Goal: Task Accomplishment & Management: Manage account settings

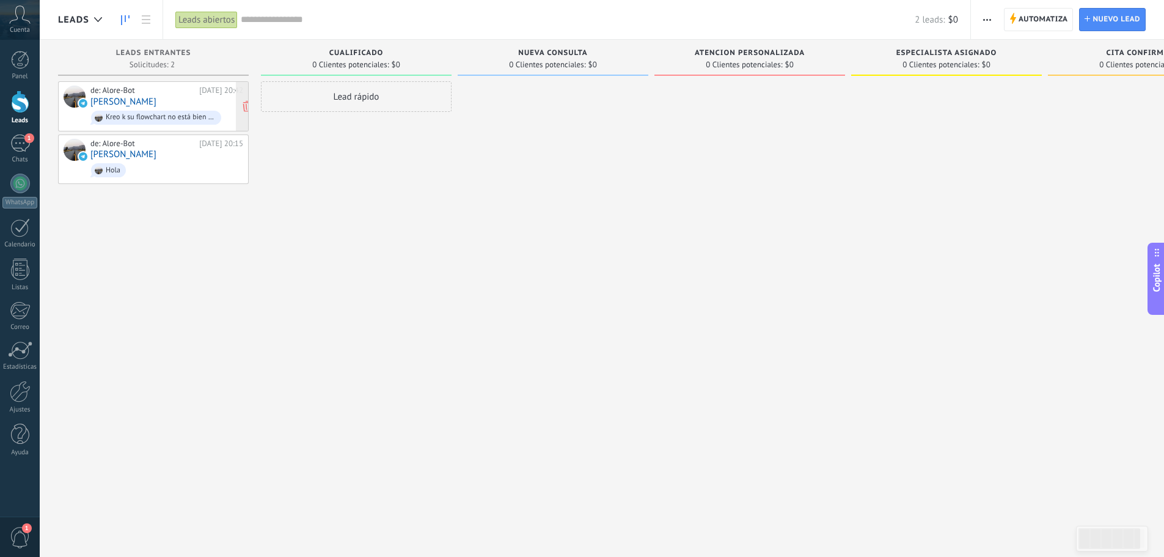
click at [159, 111] on div "Kreo k su flowchart no está bien konektado papus" at bounding box center [156, 118] width 130 height 14
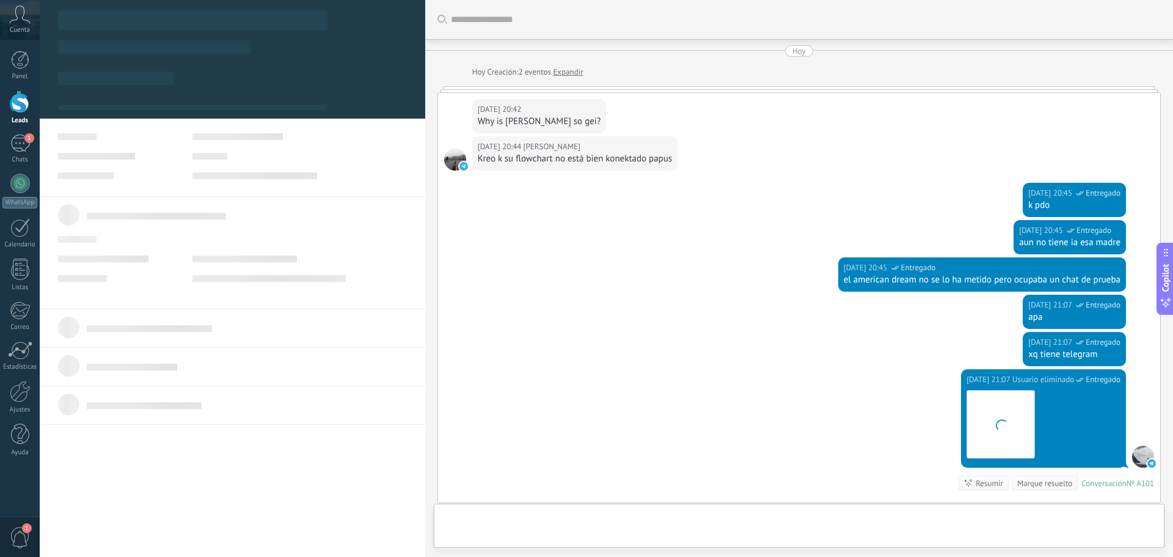
scroll to position [159, 0]
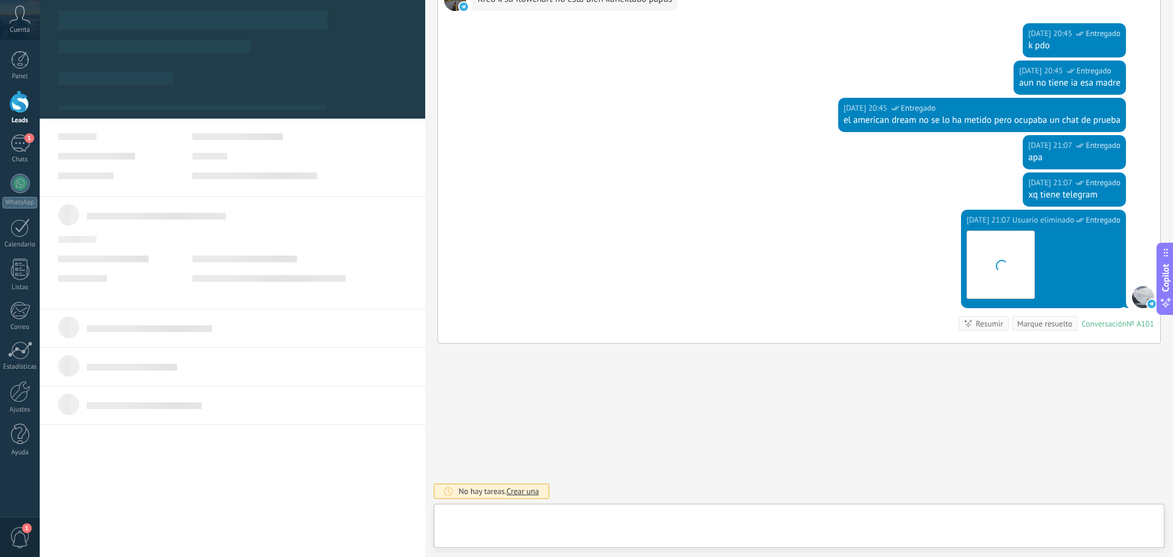
type textarea "**********"
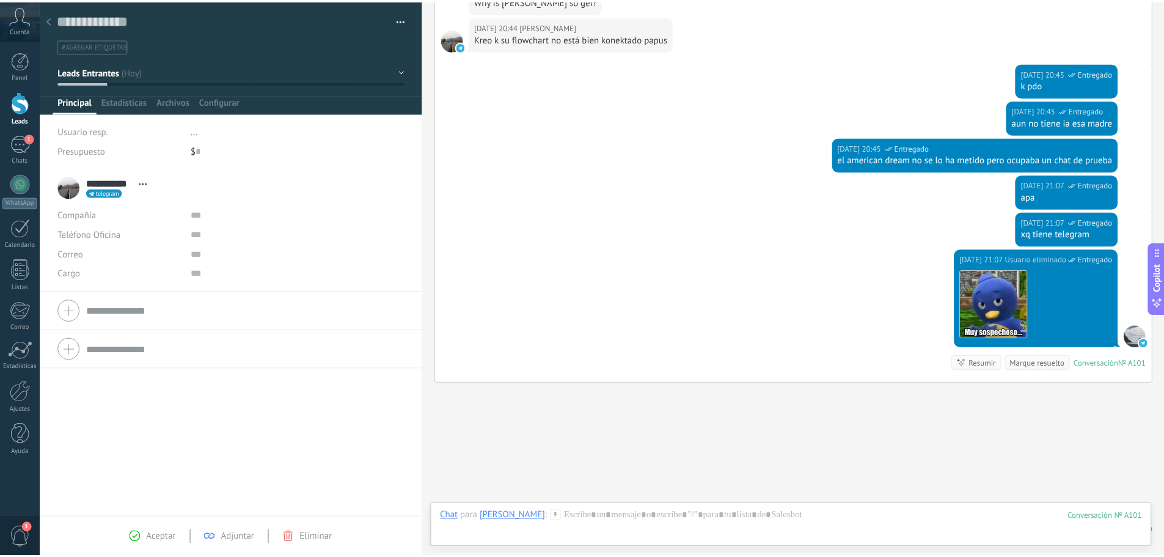
scroll to position [98, 0]
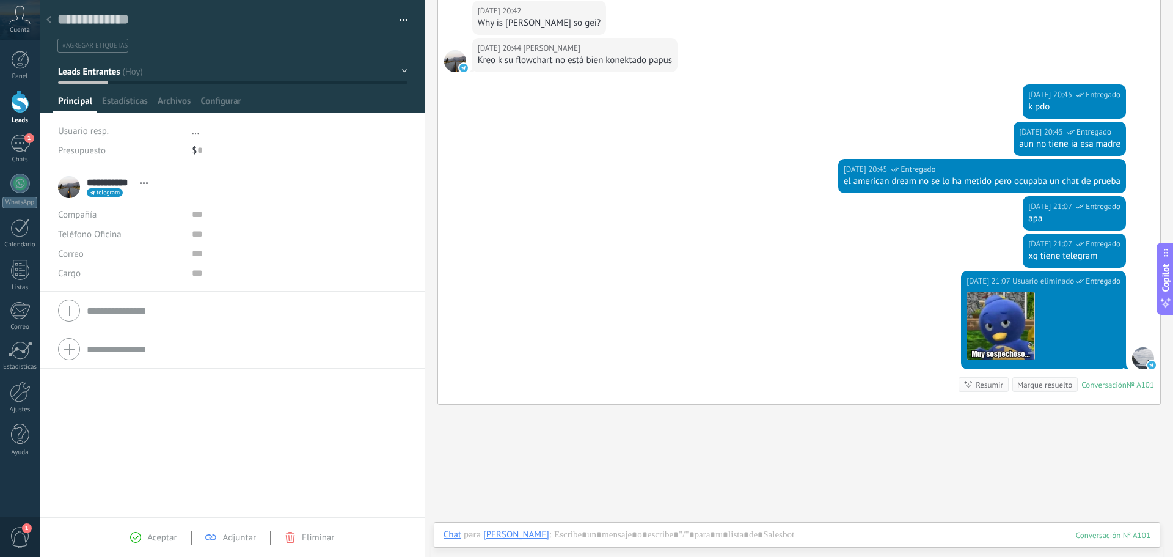
click at [54, 20] on div at bounding box center [48, 21] width 17 height 24
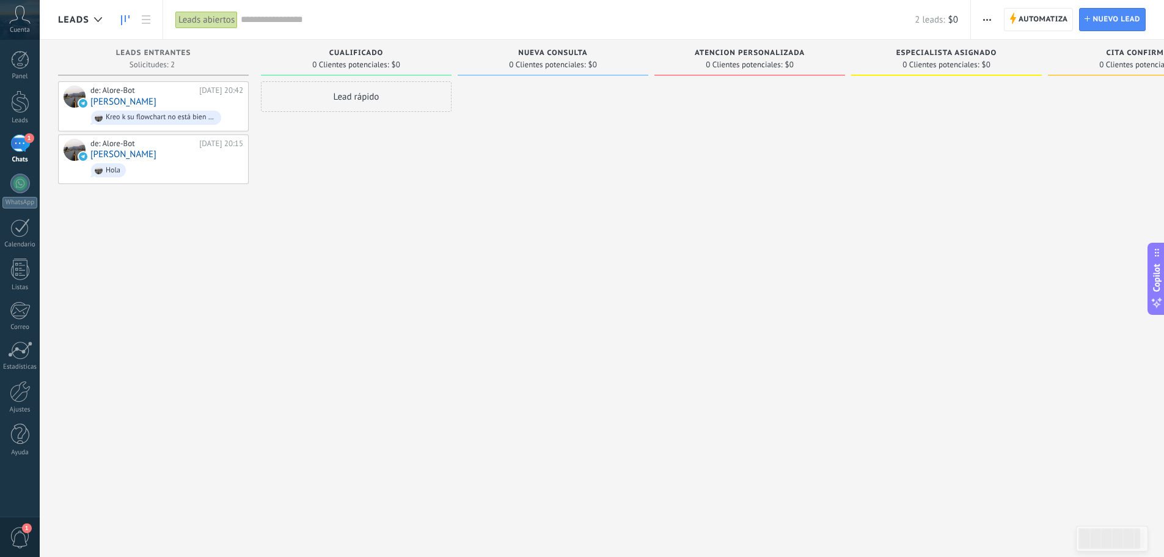
click at [1045, 14] on span "Automatiza" at bounding box center [1043, 20] width 49 height 22
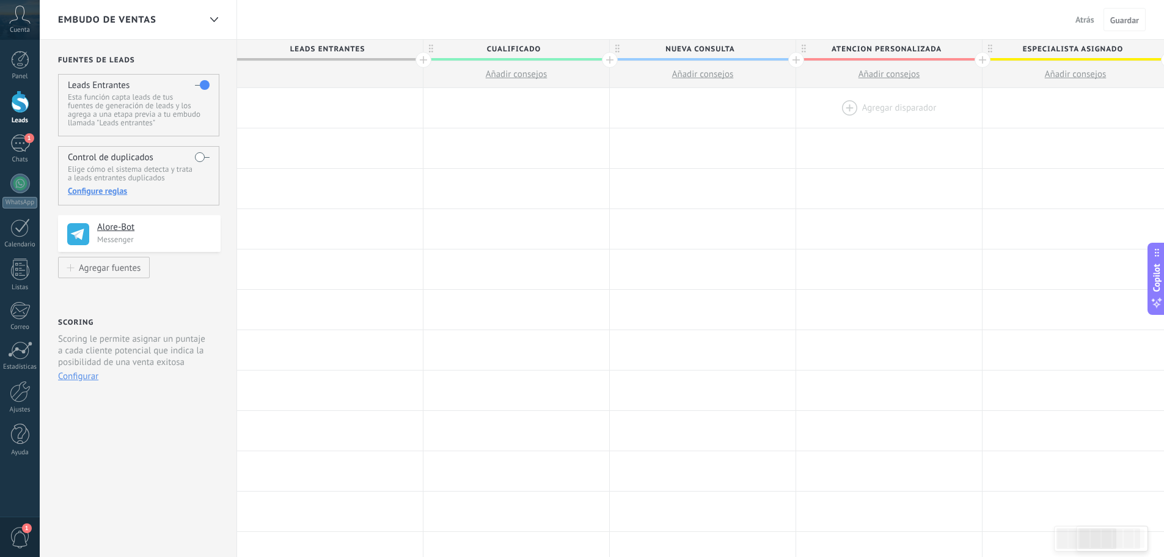
click at [868, 106] on div at bounding box center [889, 108] width 186 height 40
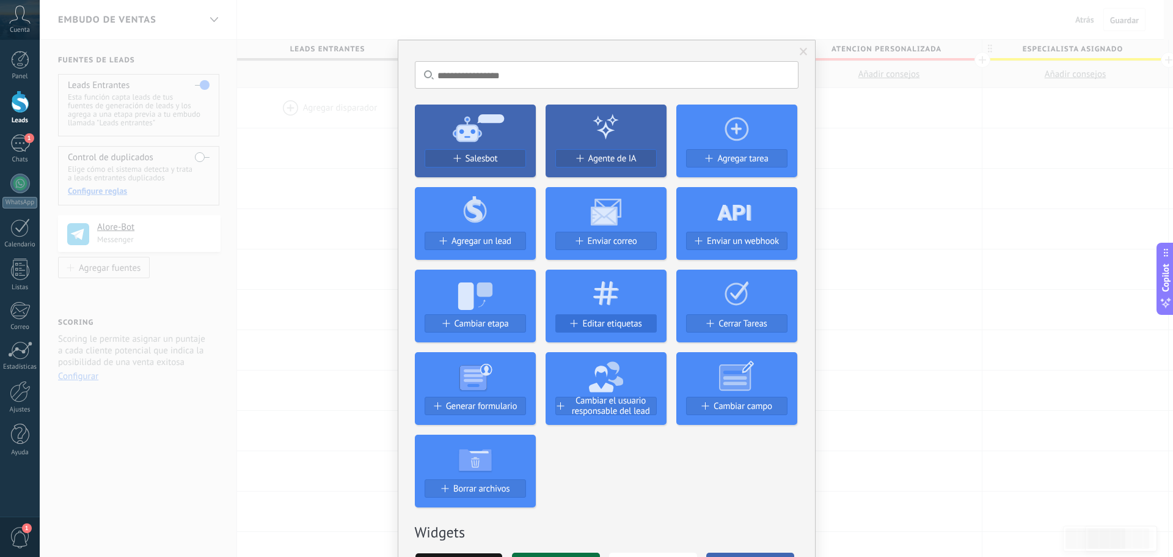
click at [615, 326] on span "Editar etiquetas" at bounding box center [611, 323] width 59 height 10
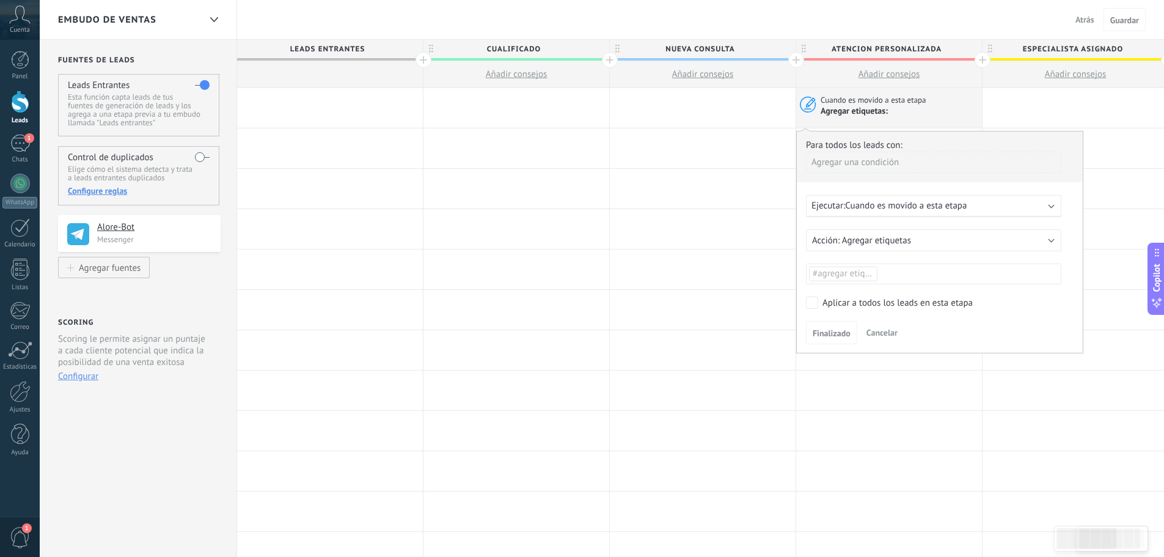
click at [869, 273] on span "#agregar etiquetas" at bounding box center [849, 274] width 73 height 12
type input "*******"
click at [820, 329] on span "Finalizado" at bounding box center [832, 333] width 38 height 9
click at [949, 313] on div "Para todos los leads con: Agregar una condición Ejecutar: Cuando es movido a es…" at bounding box center [939, 242] width 287 height 222
click at [826, 329] on span "Finalizado" at bounding box center [832, 333] width 38 height 9
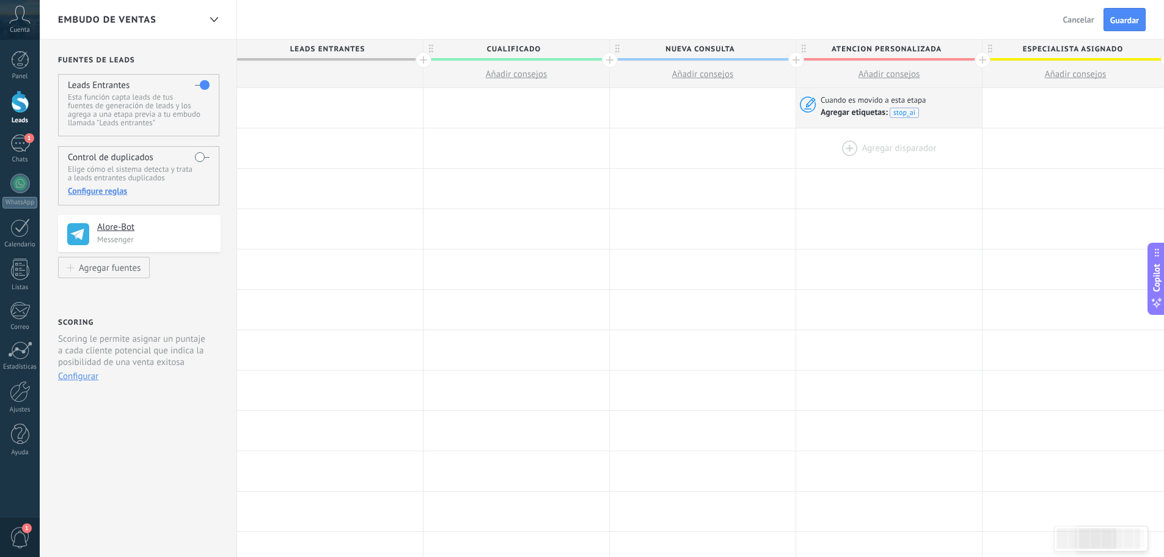
click at [862, 150] on div at bounding box center [889, 148] width 186 height 40
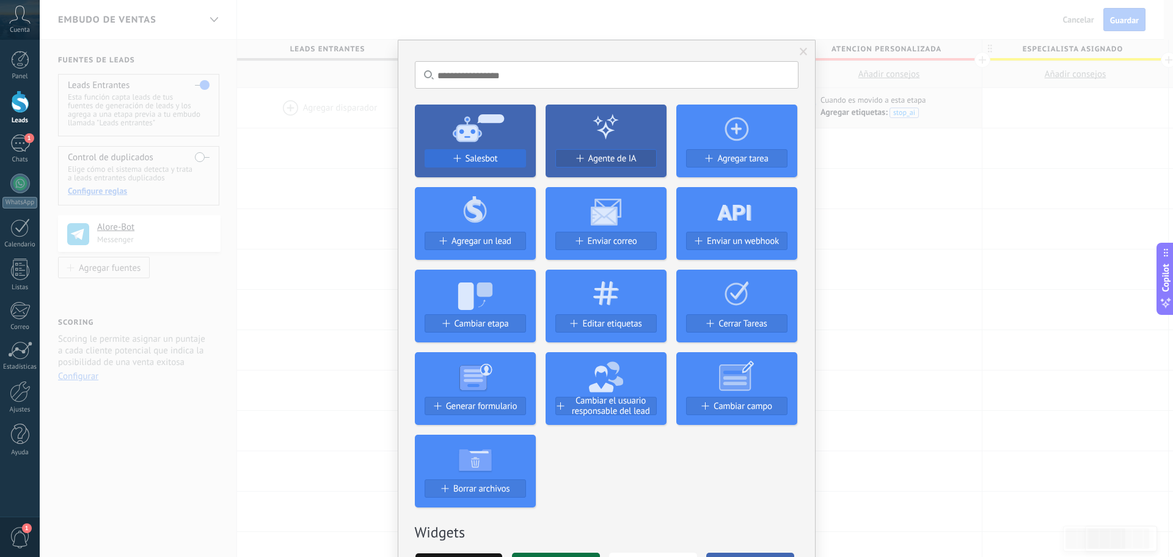
click at [483, 159] on span "Salesbot" at bounding box center [482, 158] width 32 height 10
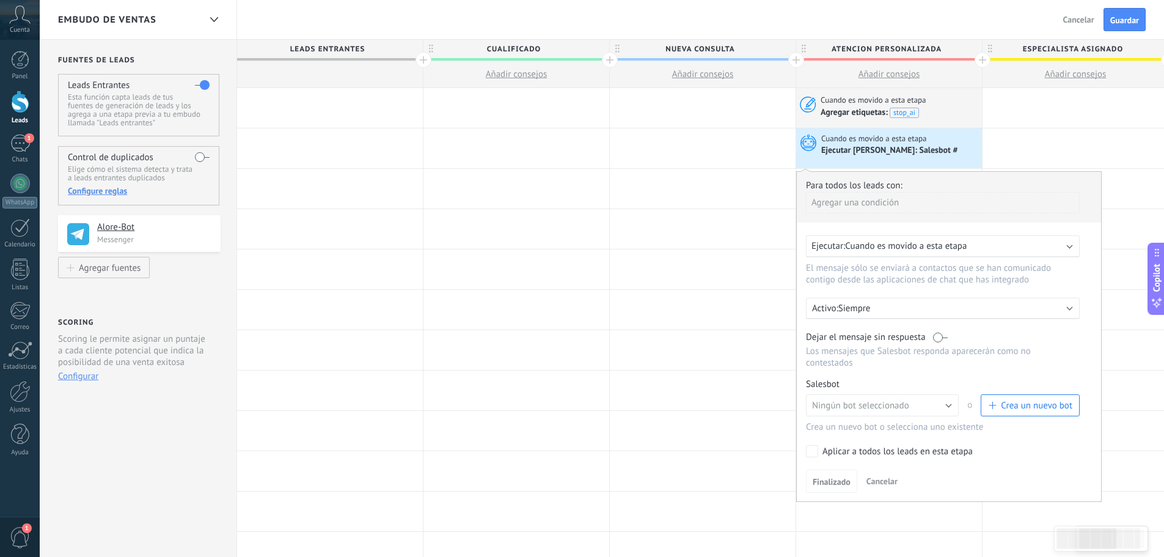
click at [1034, 405] on span "Crea un nuevo bot" at bounding box center [1036, 406] width 71 height 12
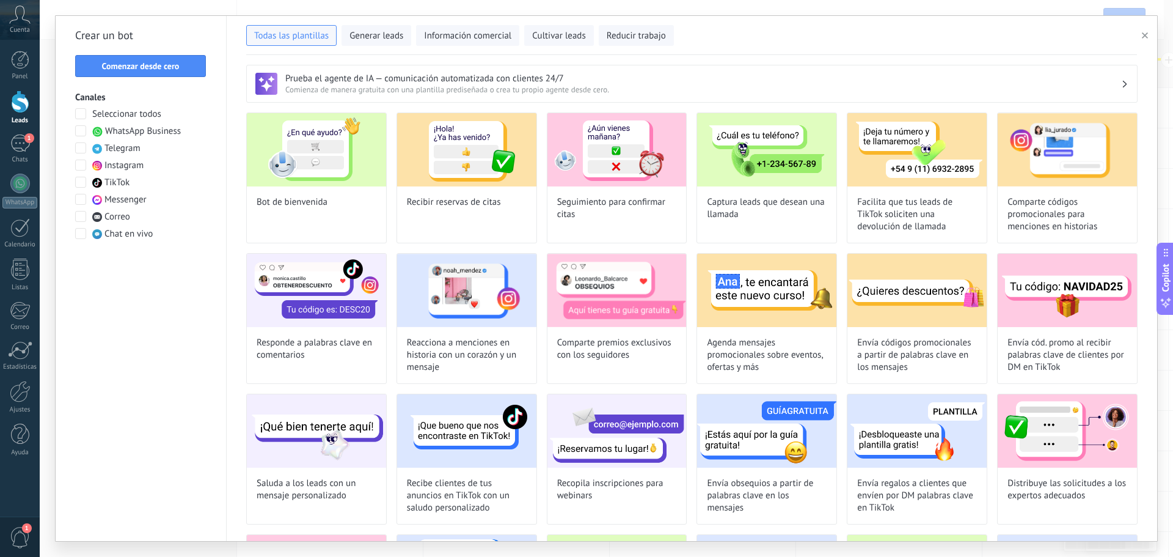
type input "**********"
click at [147, 65] on span "Comenzar desde cero" at bounding box center [141, 66] width 78 height 9
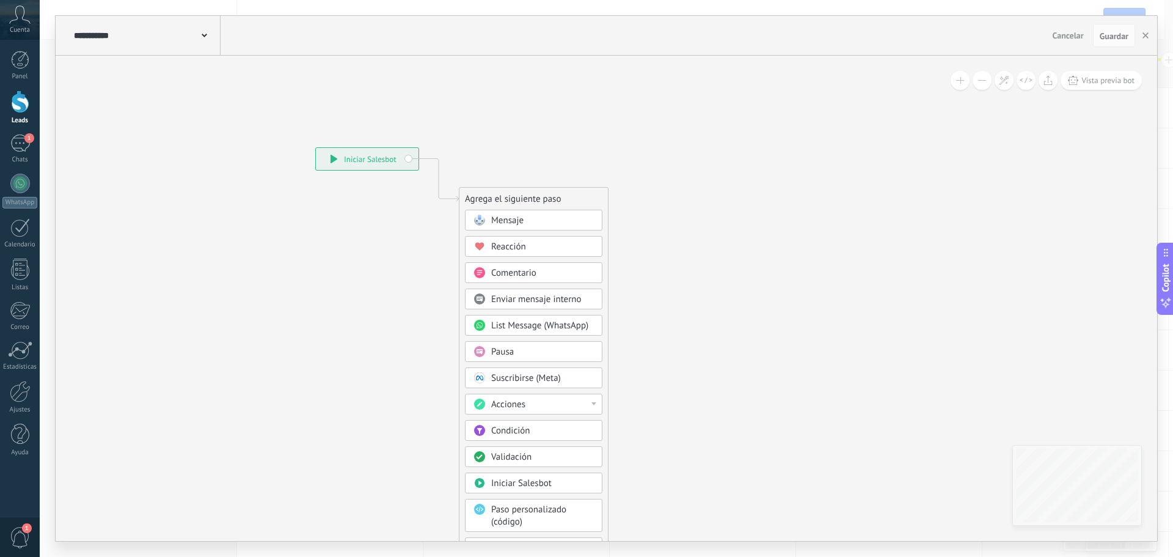
click at [208, 34] on div "**********" at bounding box center [146, 35] width 150 height 39
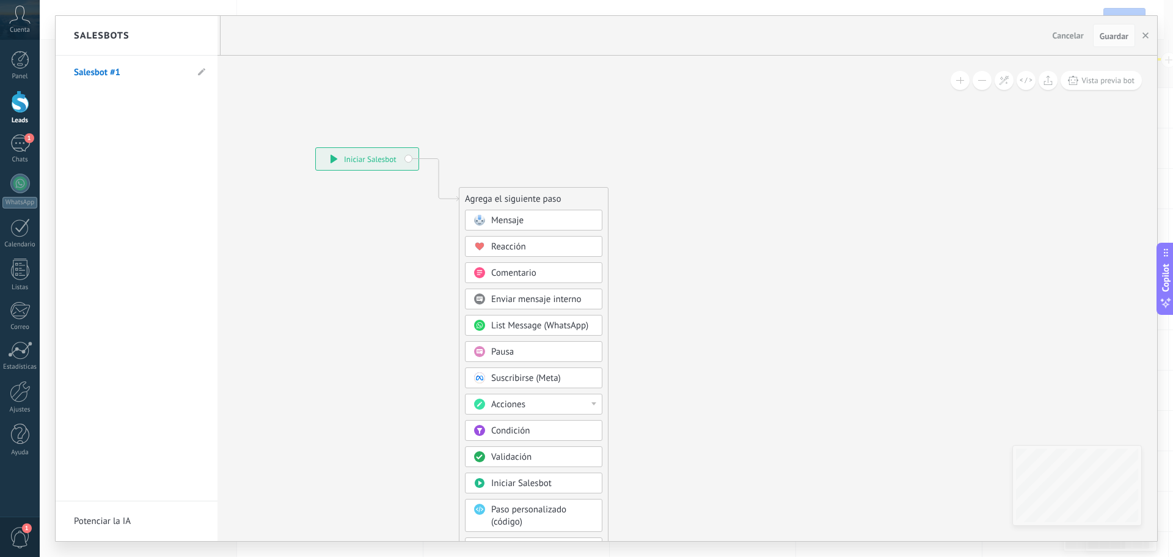
drag, startPoint x: 123, startPoint y: 40, endPoint x: 107, endPoint y: 65, distance: 29.7
click at [122, 43] on h2 "Salesbots" at bounding box center [102, 35] width 56 height 38
drag, startPoint x: 219, startPoint y: 76, endPoint x: 186, endPoint y: 69, distance: 34.3
click at [216, 76] on div "**********" at bounding box center [607, 278] width 1102 height 525
click at [201, 70] on icon at bounding box center [201, 71] width 7 height 7
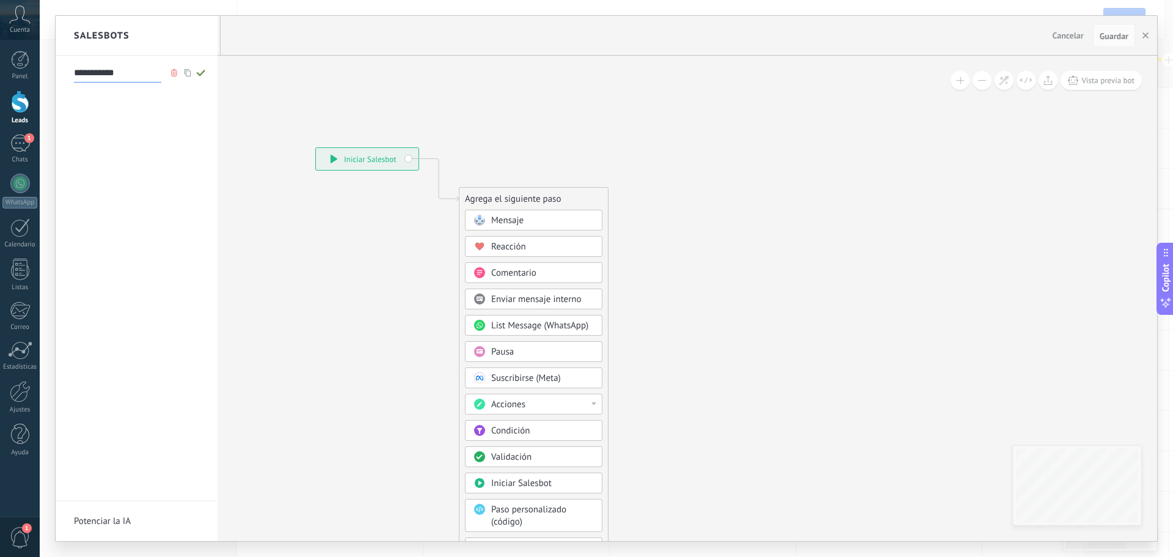
click at [145, 71] on input "**********" at bounding box center [117, 73] width 87 height 20
type input "**********"
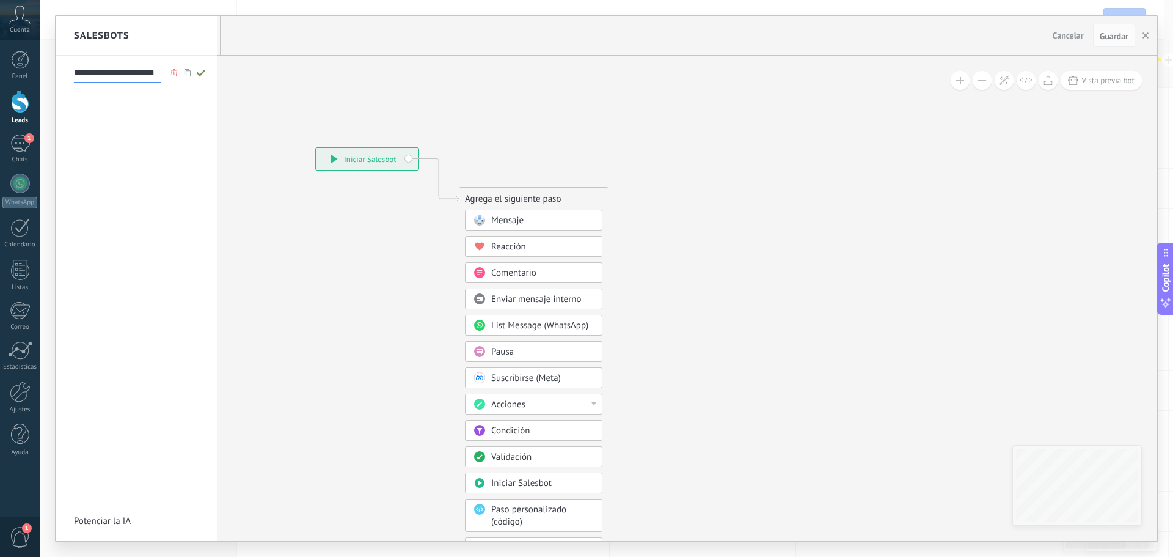
click at [202, 69] on icon at bounding box center [200, 72] width 13 height 7
type input "**********"
click at [512, 224] on div at bounding box center [607, 278] width 1102 height 525
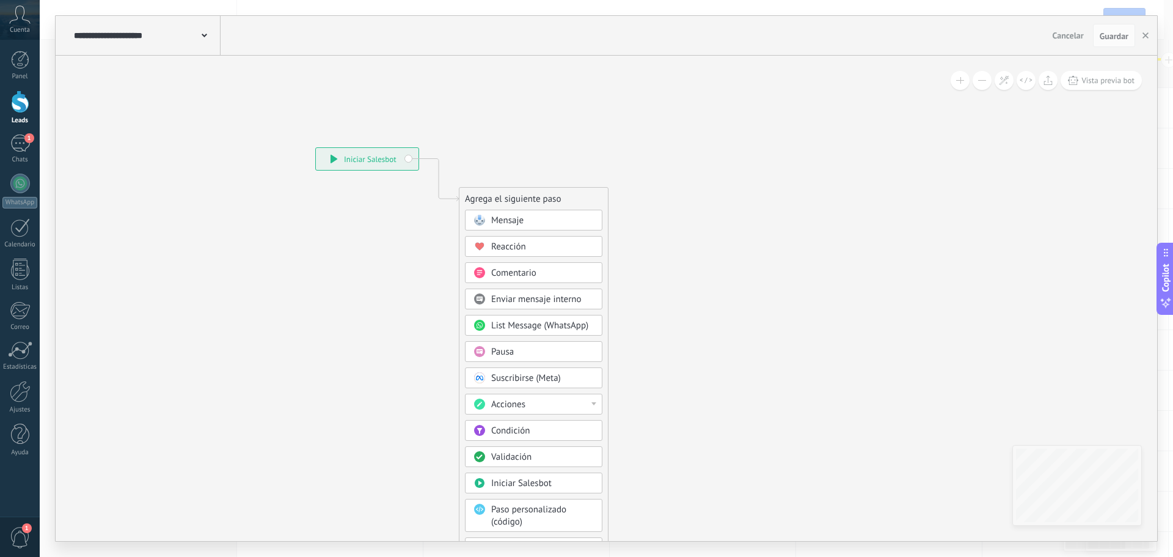
click at [511, 215] on span "Mensaje" at bounding box center [507, 220] width 32 height 12
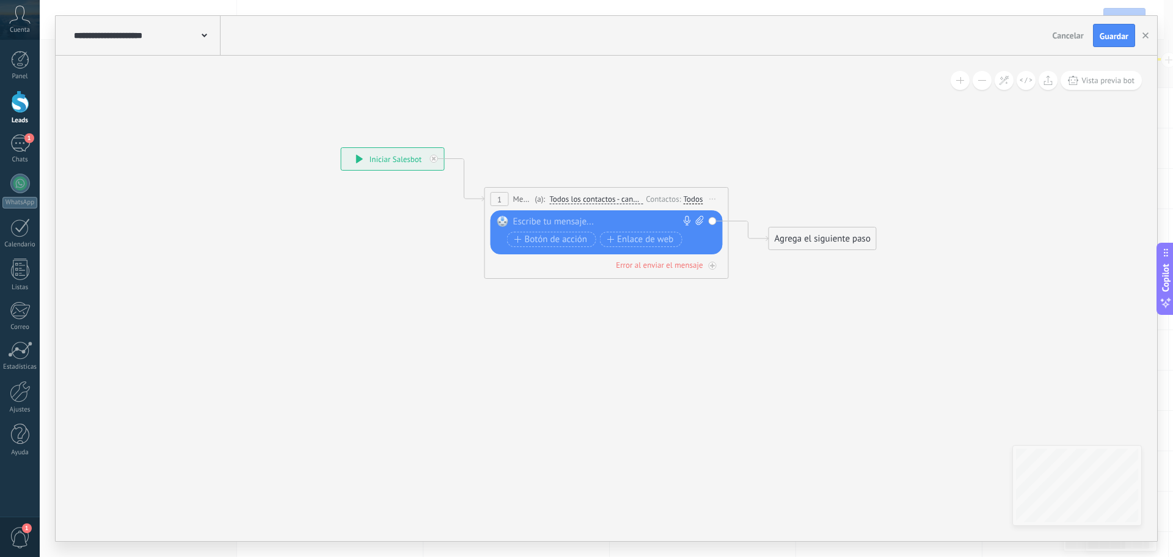
click at [694, 200] on div "Todos" at bounding box center [694, 199] width 20 height 10
click at [697, 197] on div "Todos" at bounding box center [694, 199] width 20 height 10
click at [679, 197] on div "Contactos:" at bounding box center [664, 199] width 37 height 12
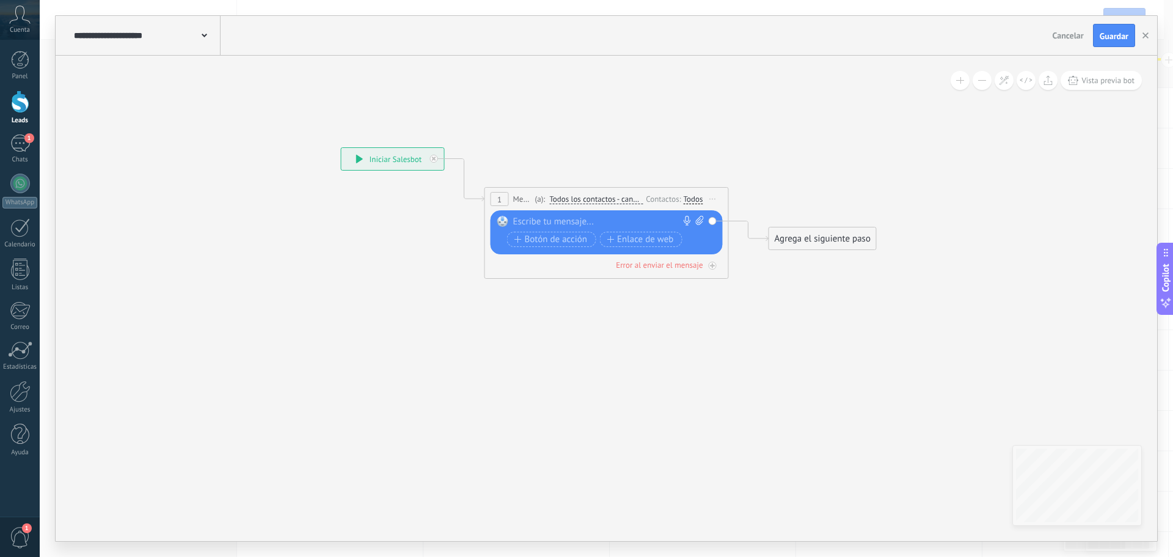
click at [621, 197] on span "Todos los contactos - canales seleccionados" at bounding box center [595, 199] width 93 height 10
click at [621, 197] on button "Todos los contactos - canales seleccionados" at bounding box center [619, 199] width 153 height 22
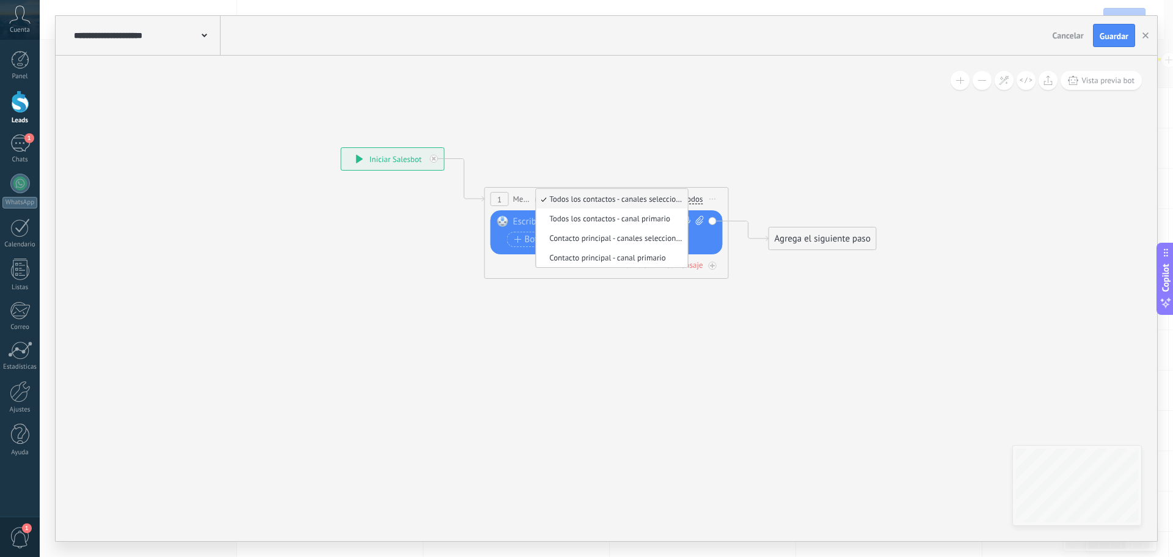
click at [651, 197] on span "Todos los contactos - canales seleccionados" at bounding box center [610, 199] width 148 height 10
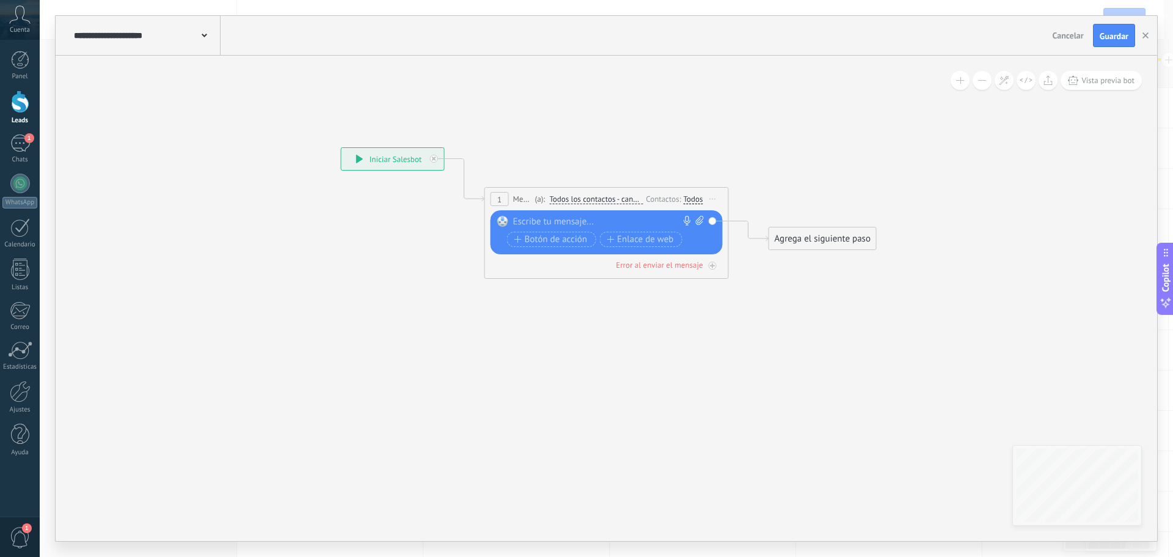
click at [581, 222] on div at bounding box center [603, 222] width 181 height 12
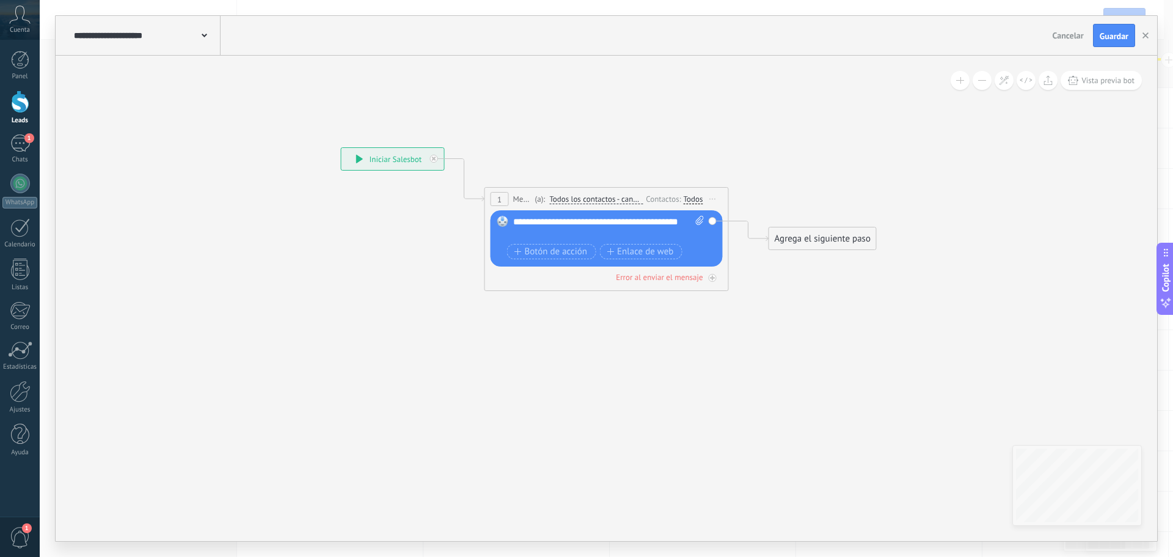
click at [841, 242] on div "Agrega el siguiente paso" at bounding box center [822, 239] width 107 height 20
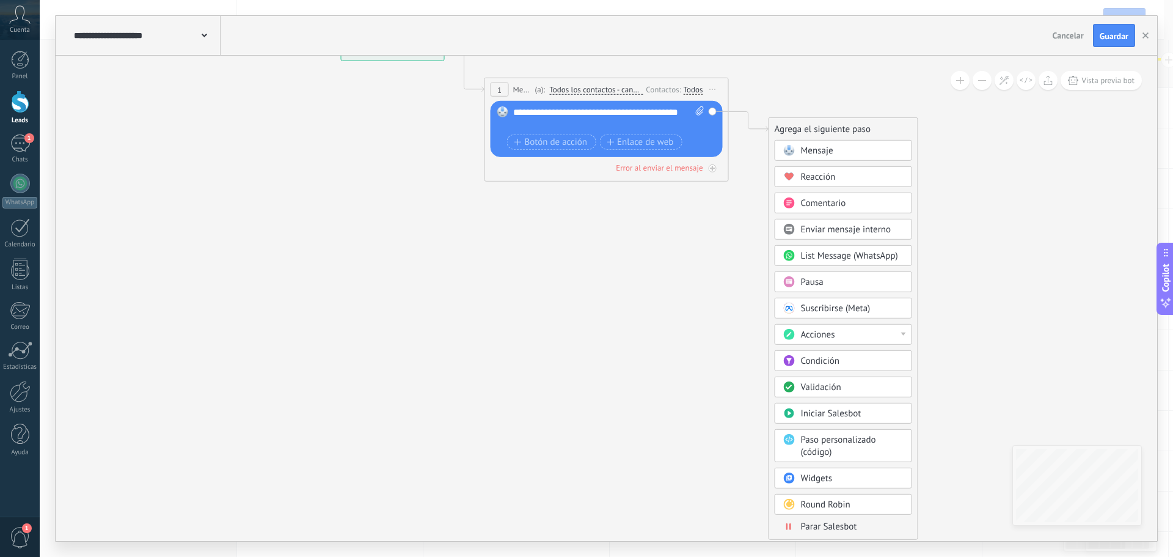
click at [833, 522] on span "Parar Salesbot" at bounding box center [829, 527] width 56 height 12
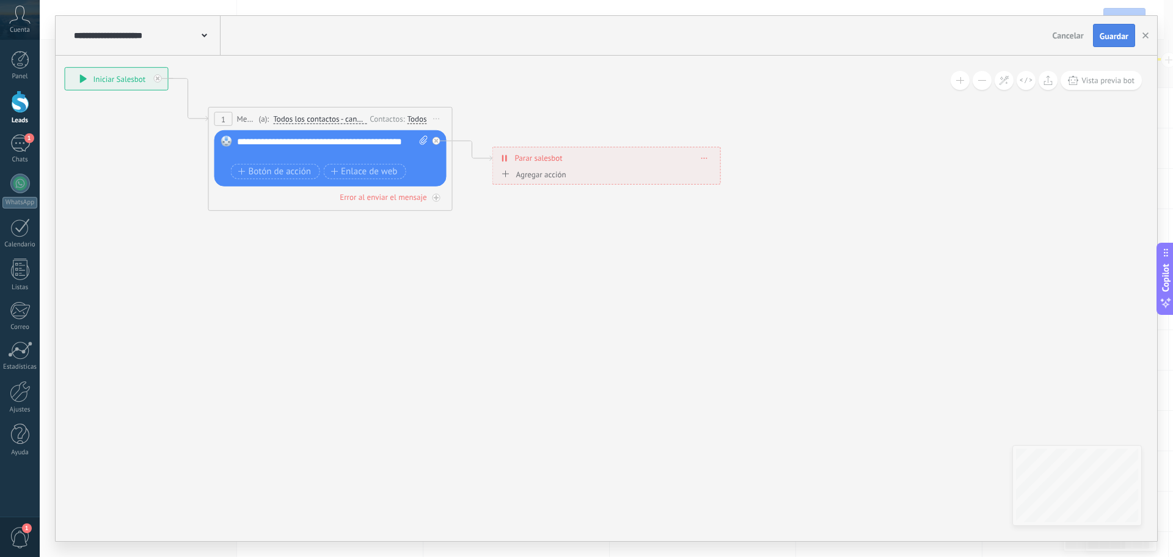
click at [1102, 27] on button "Guardar" at bounding box center [1114, 35] width 42 height 23
click at [1143, 35] on icon "button" at bounding box center [1146, 35] width 6 height 6
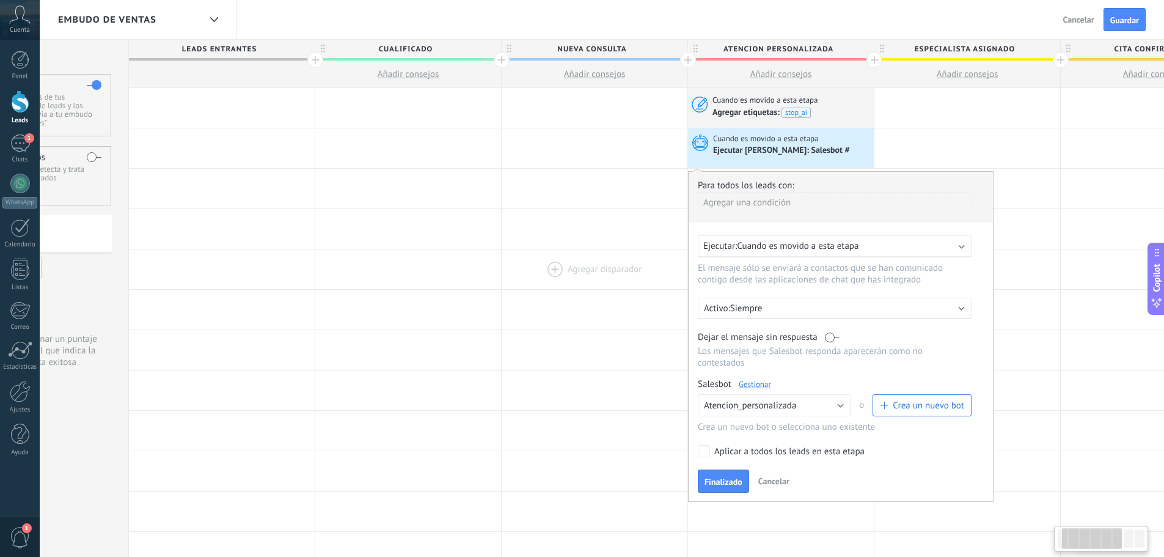
scroll to position [0, 150]
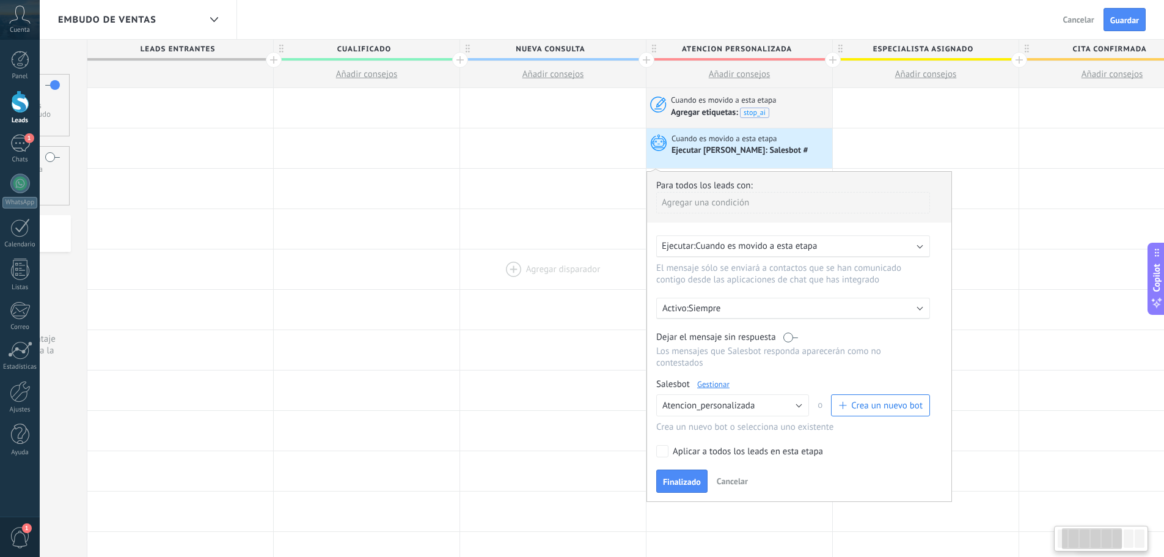
drag, startPoint x: 685, startPoint y: 274, endPoint x: 541, endPoint y: 260, distance: 144.9
click at [541, 260] on div at bounding box center [553, 269] width 186 height 40
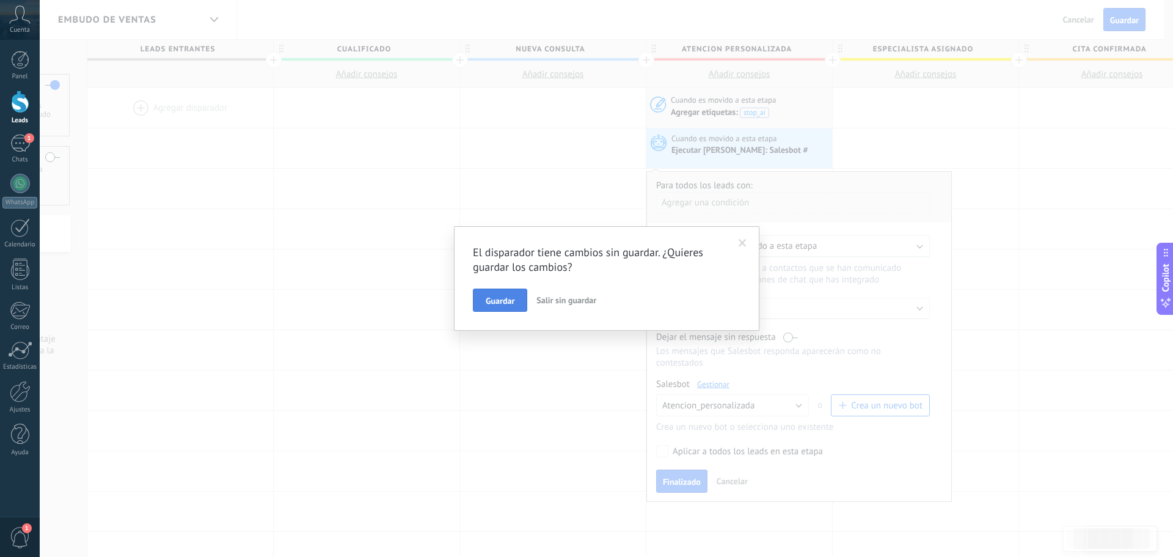
click at [505, 298] on span "Guardar" at bounding box center [500, 300] width 29 height 9
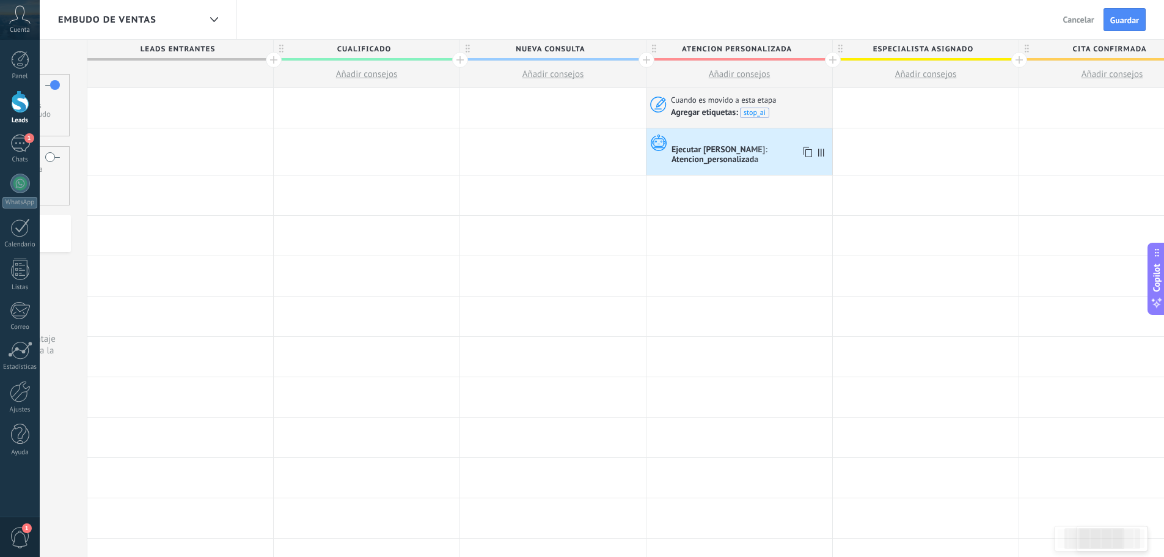
click at [759, 146] on div "Ejecutar [PERSON_NAME]: Atencion_personalizada" at bounding box center [751, 155] width 158 height 21
click at [764, 147] on div "Ejecutar [PERSON_NAME]: Atencion_personalizada" at bounding box center [751, 155] width 158 height 21
click at [1120, 18] on span "Guardar" at bounding box center [1124, 20] width 29 height 9
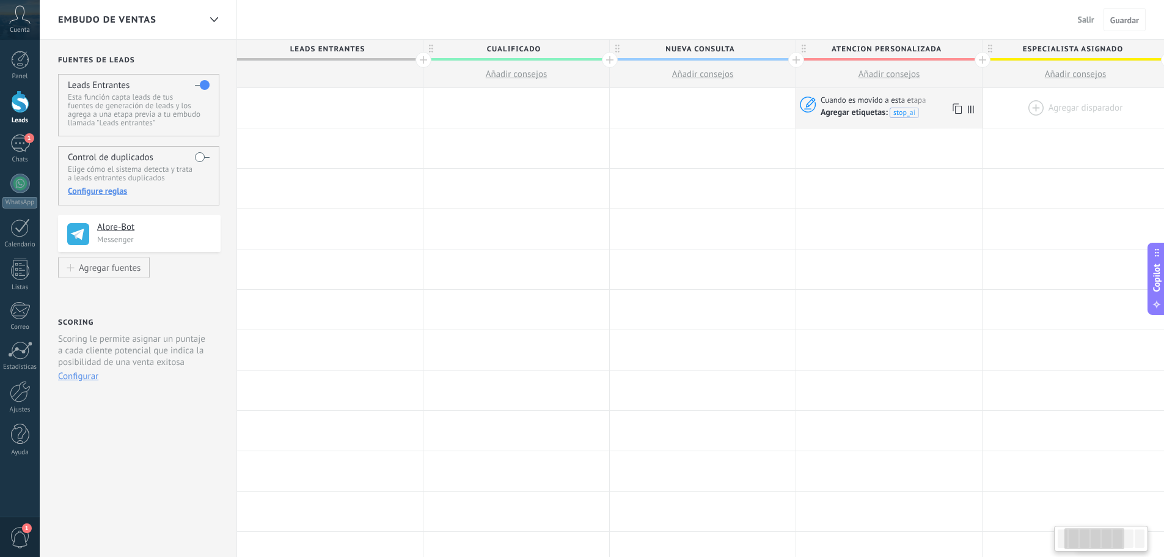
scroll to position [0, 150]
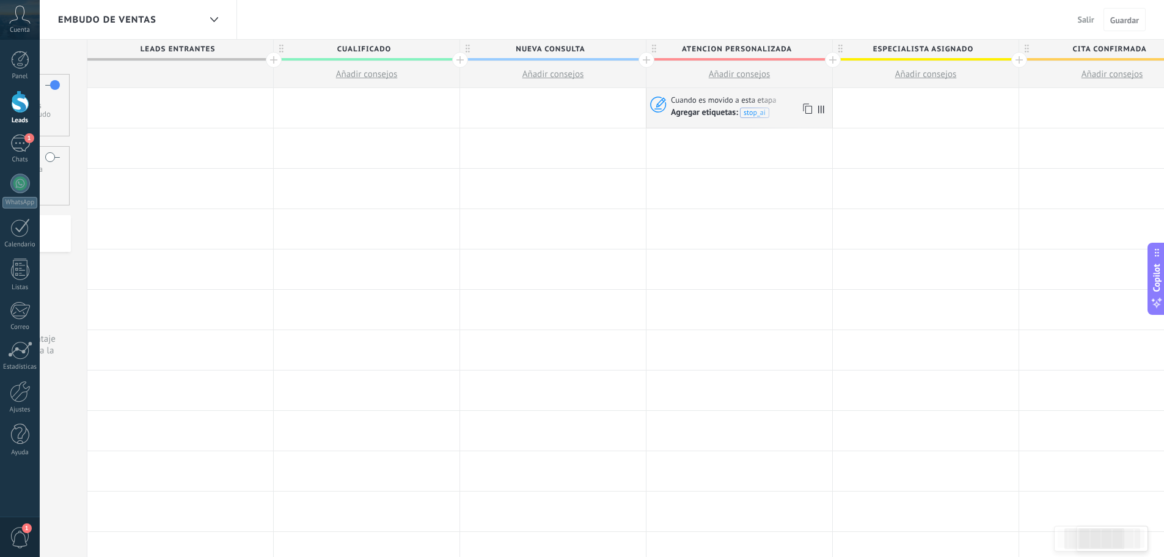
click at [684, 98] on span "Cuando es movido a esta etapa" at bounding box center [725, 100] width 108 height 11
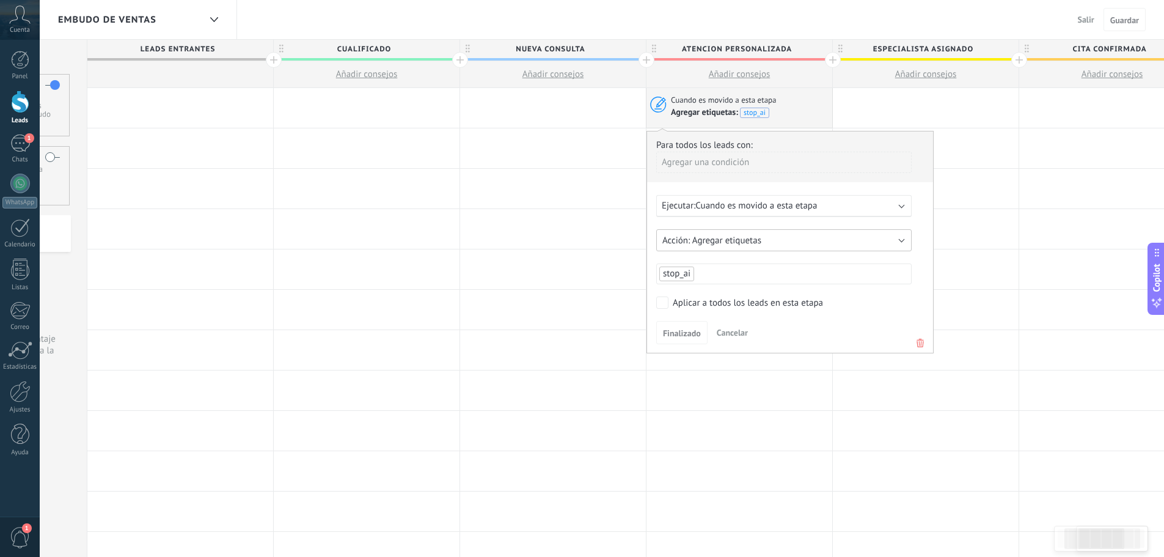
click at [766, 240] on button "Agregar etiquetas" at bounding box center [783, 240] width 255 height 22
click at [918, 240] on div "Agregar etiquetas Eliminar etiquetas Agregar etiquetas" at bounding box center [790, 240] width 268 height 22
click at [904, 242] on button "Agregar etiquetas" at bounding box center [786, 240] width 255 height 22
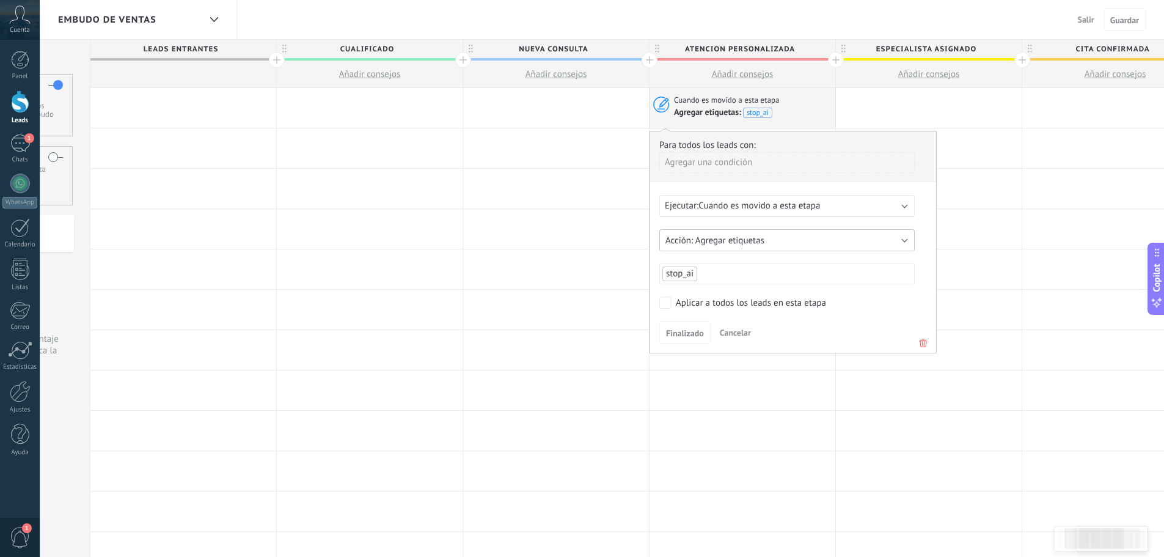
click at [904, 242] on button "Agregar etiquetas" at bounding box center [786, 240] width 255 height 22
click at [754, 114] on span "stop_ai" at bounding box center [757, 113] width 29 height 10
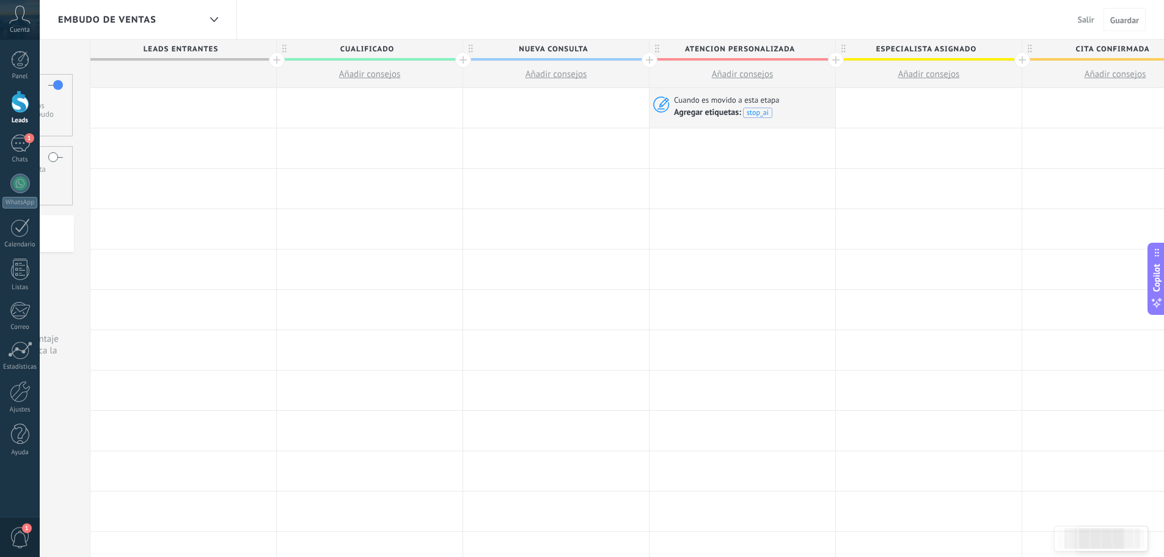
click at [754, 114] on span "stop_ai" at bounding box center [757, 113] width 29 height 10
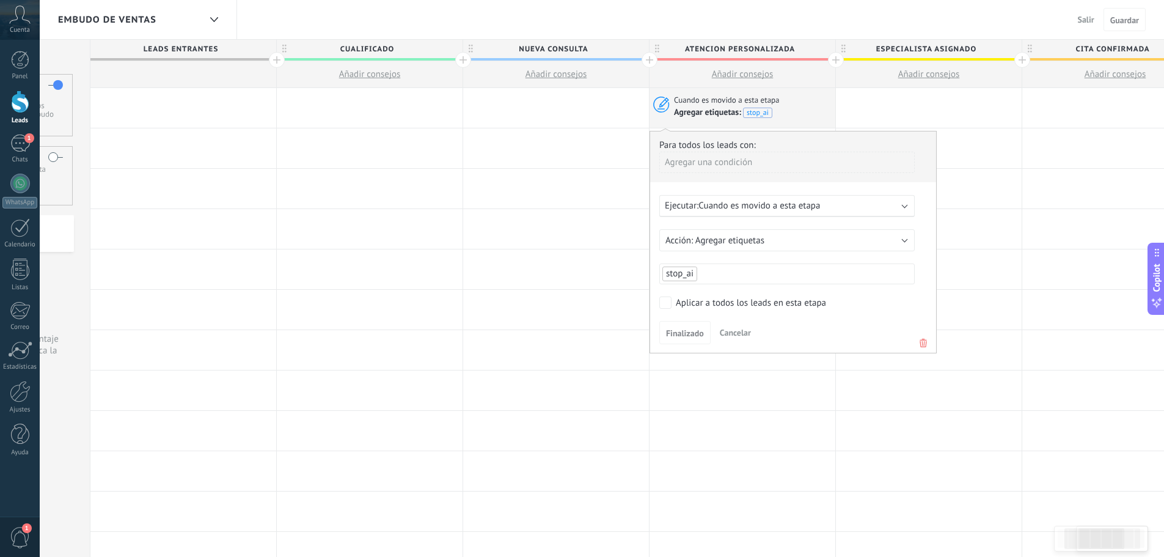
click at [738, 158] on div "Agregar una condición" at bounding box center [786, 162] width 255 height 21
drag, startPoint x: 838, startPoint y: 185, endPoint x: 819, endPoint y: 215, distance: 35.8
click at [833, 199] on div at bounding box center [793, 241] width 286 height 221
click at [819, 210] on div "Ejecutar: Cuando es movido a esta etapa" at bounding box center [776, 206] width 235 height 12
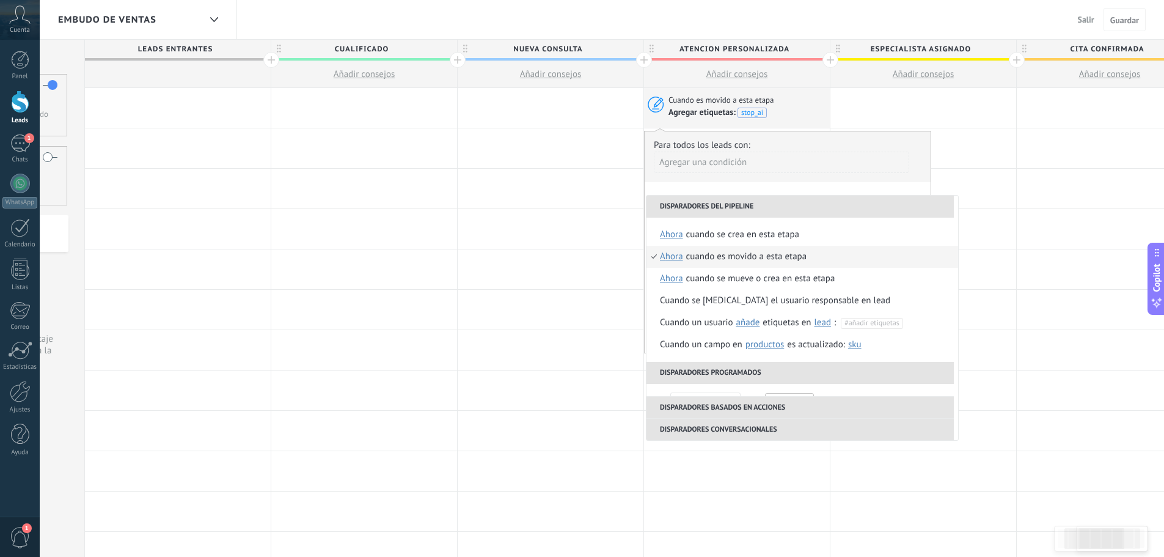
click at [839, 259] on li "Cuando es movido a esta etapa ahora después de 5 minutos después de 10 minutos …" at bounding box center [802, 257] width 312 height 22
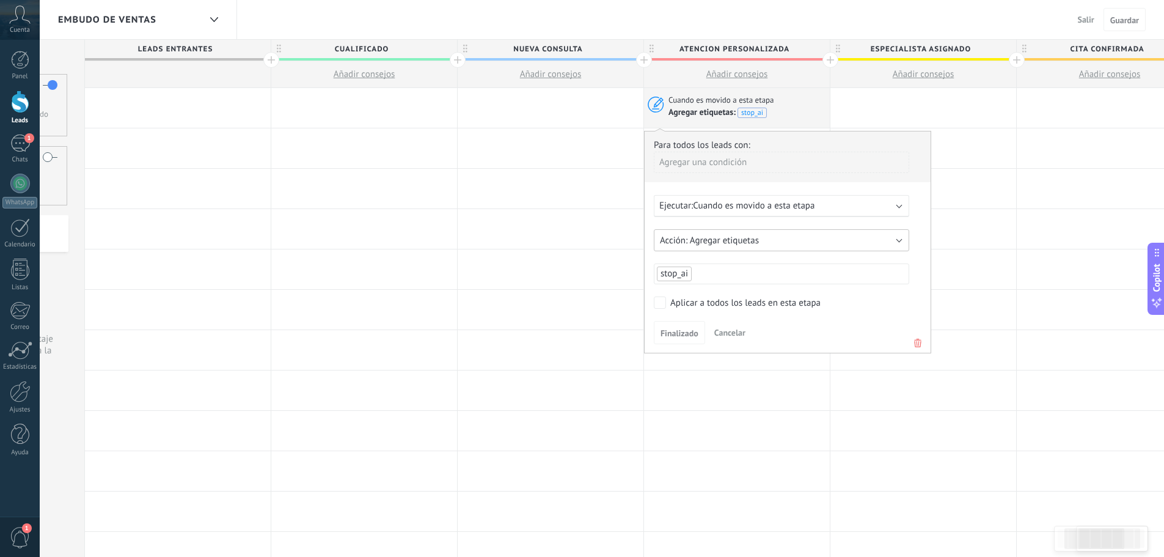
click at [795, 244] on button "Agregar etiquetas" at bounding box center [781, 240] width 255 height 22
click at [857, 241] on button "Agregar etiquetas" at bounding box center [781, 240] width 255 height 22
click at [1078, 15] on span "Salir" at bounding box center [1086, 19] width 16 height 11
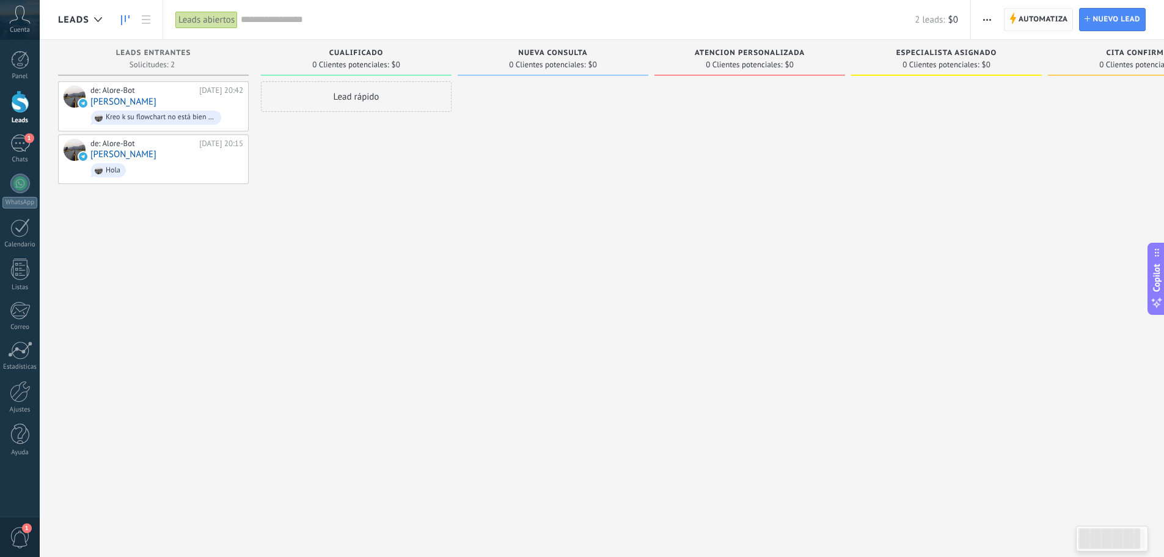
click at [1037, 20] on span "Automatiza" at bounding box center [1043, 20] width 49 height 22
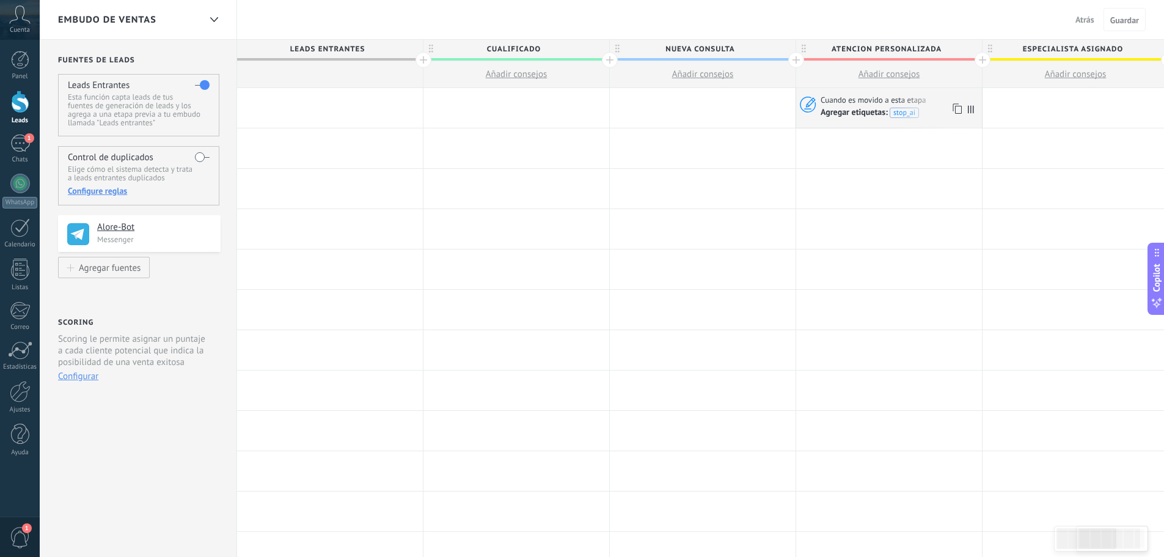
click at [868, 111] on span "Agregar etiquetas:" at bounding box center [855, 112] width 69 height 10
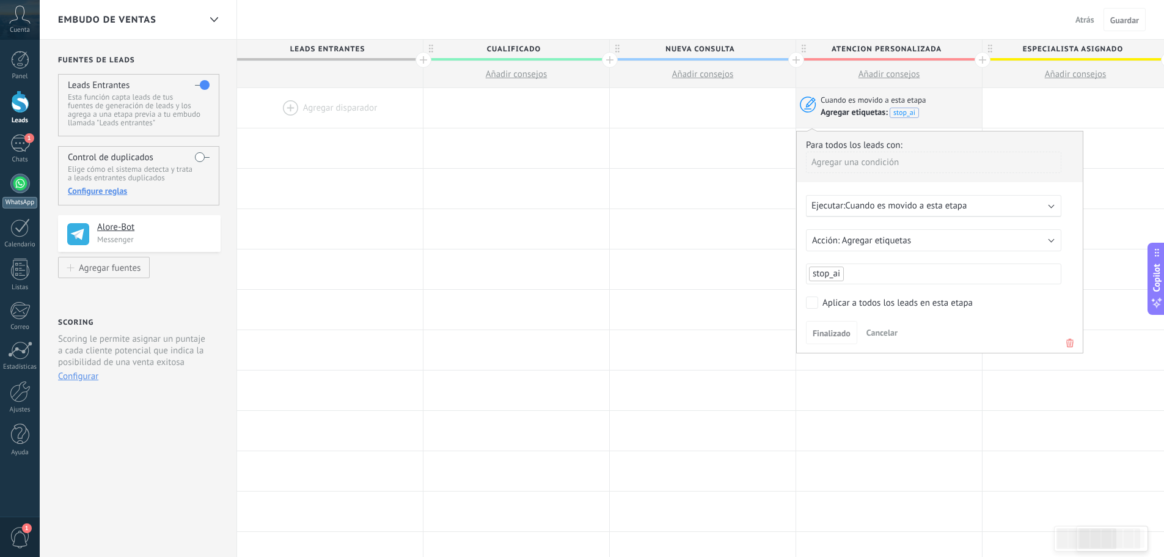
click at [20, 196] on link "WhatsApp" at bounding box center [20, 191] width 40 height 35
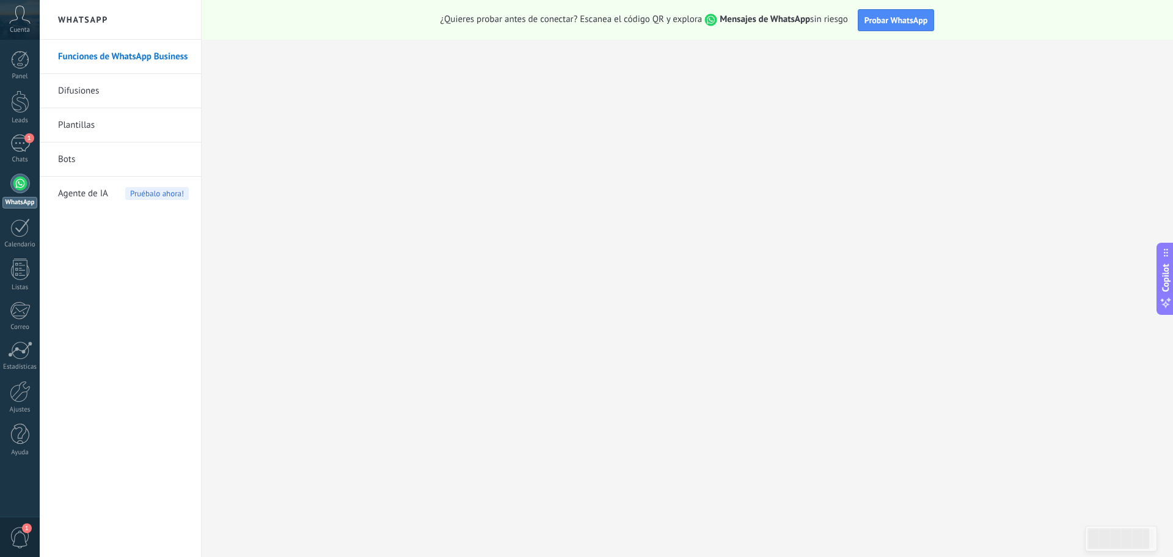
click at [78, 163] on link "Bots" at bounding box center [123, 159] width 131 height 34
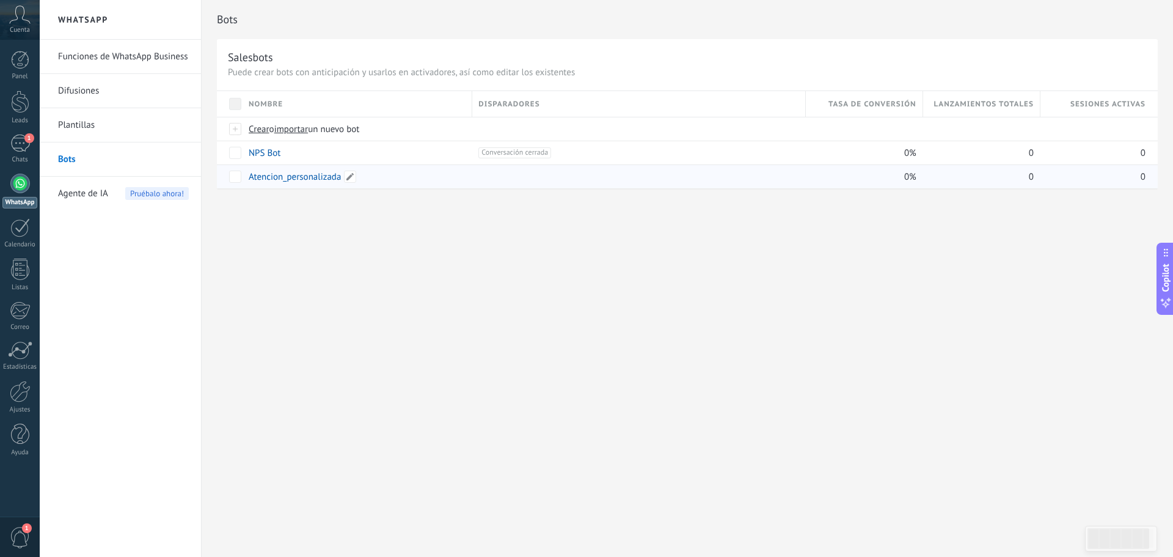
click at [284, 179] on link "Atencion_personalizada" at bounding box center [295, 177] width 92 height 12
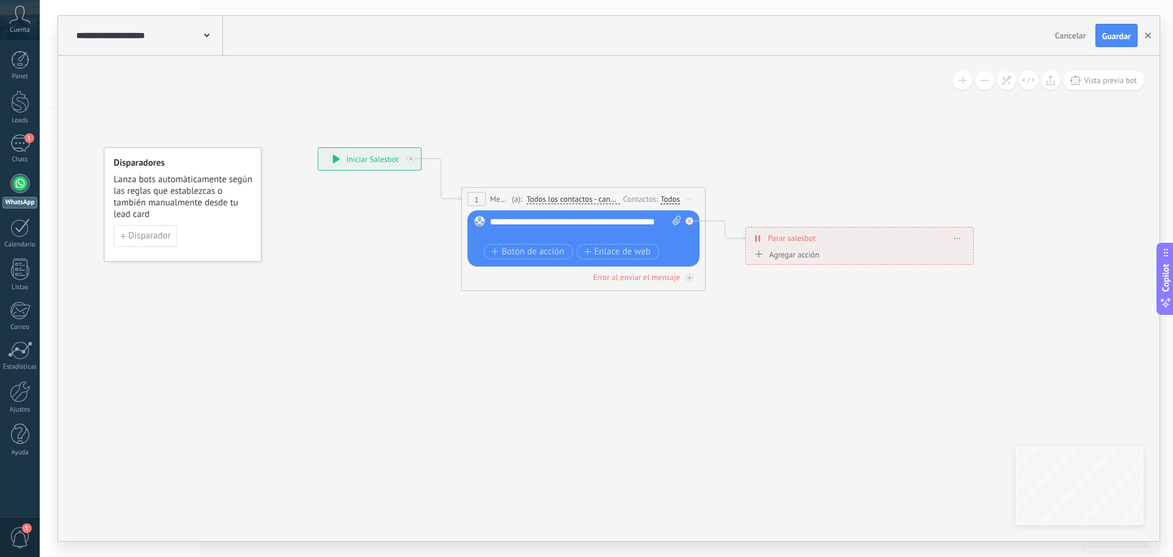
click at [1147, 33] on icon "button" at bounding box center [1148, 35] width 6 height 6
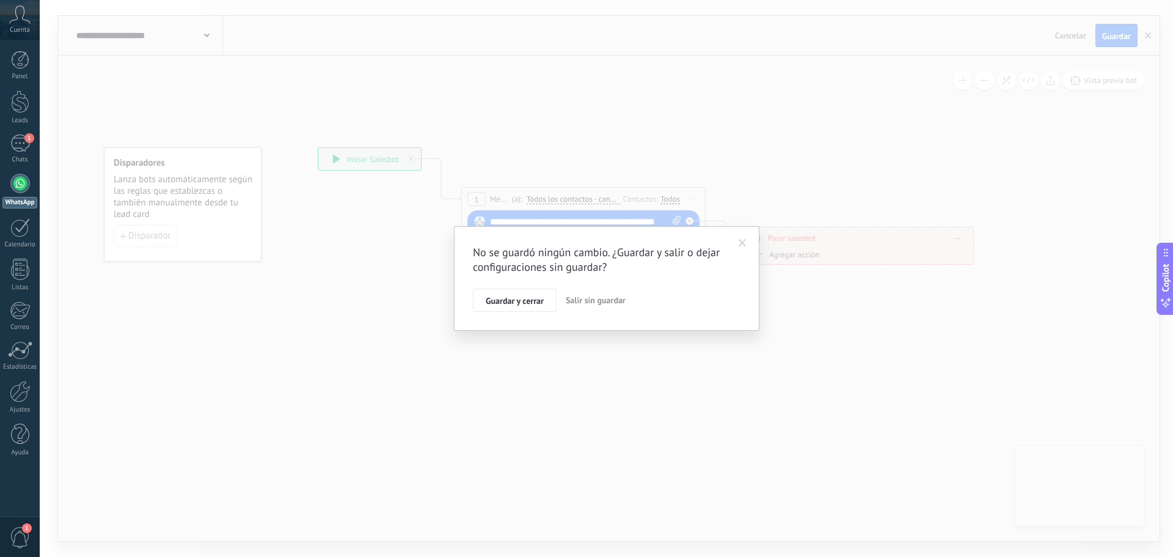
click at [590, 301] on span "Salir sin guardar" at bounding box center [596, 300] width 60 height 11
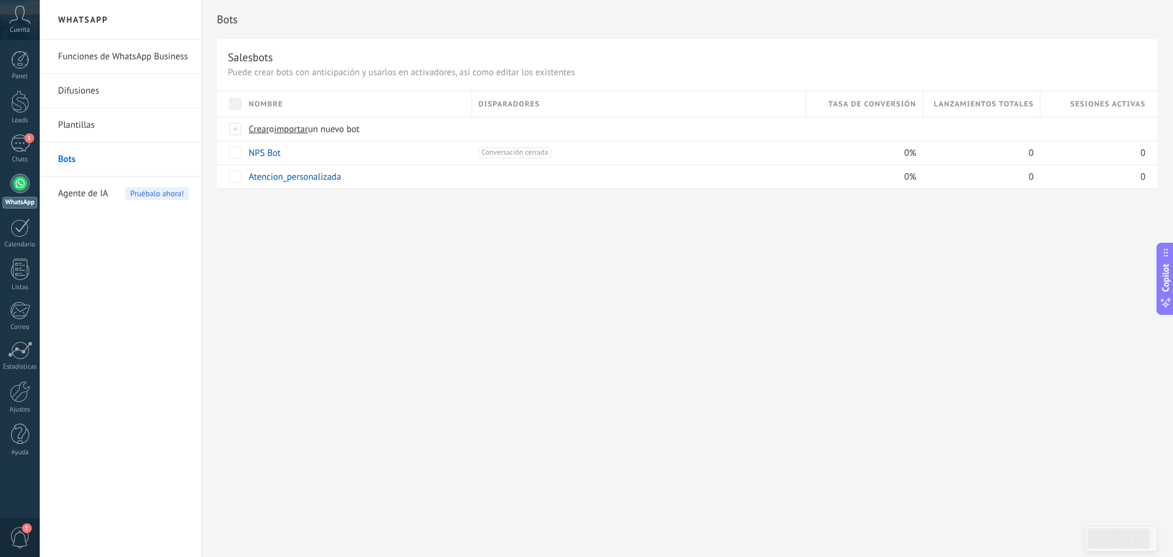
click at [19, 90] on div "Panel Leads 1 Chats WhatsApp Clientes" at bounding box center [20, 260] width 40 height 418
click at [18, 102] on div at bounding box center [20, 101] width 18 height 23
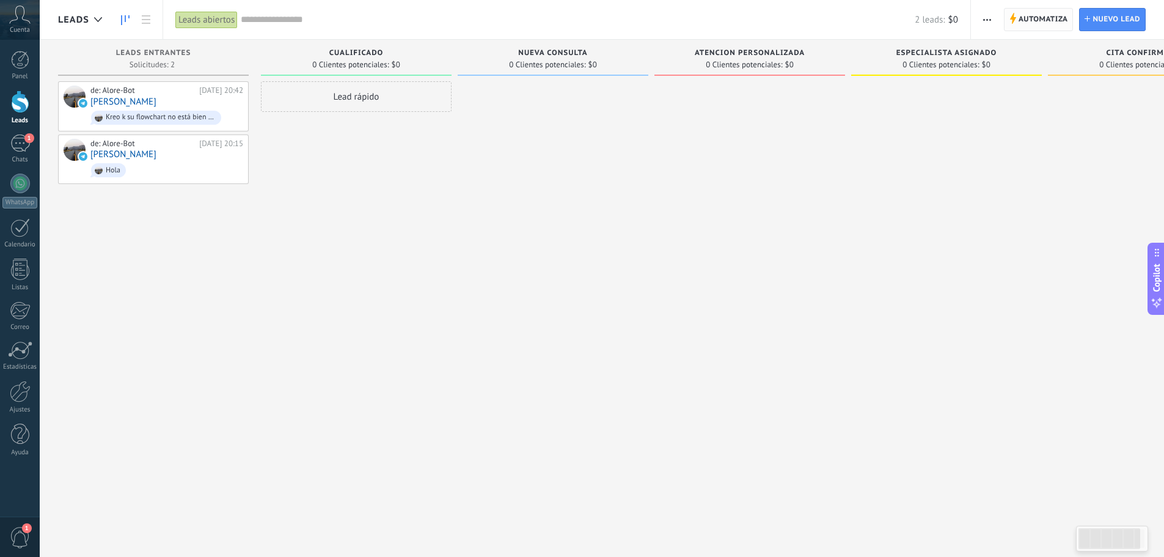
click at [1059, 19] on span "Automatiza" at bounding box center [1043, 20] width 49 height 22
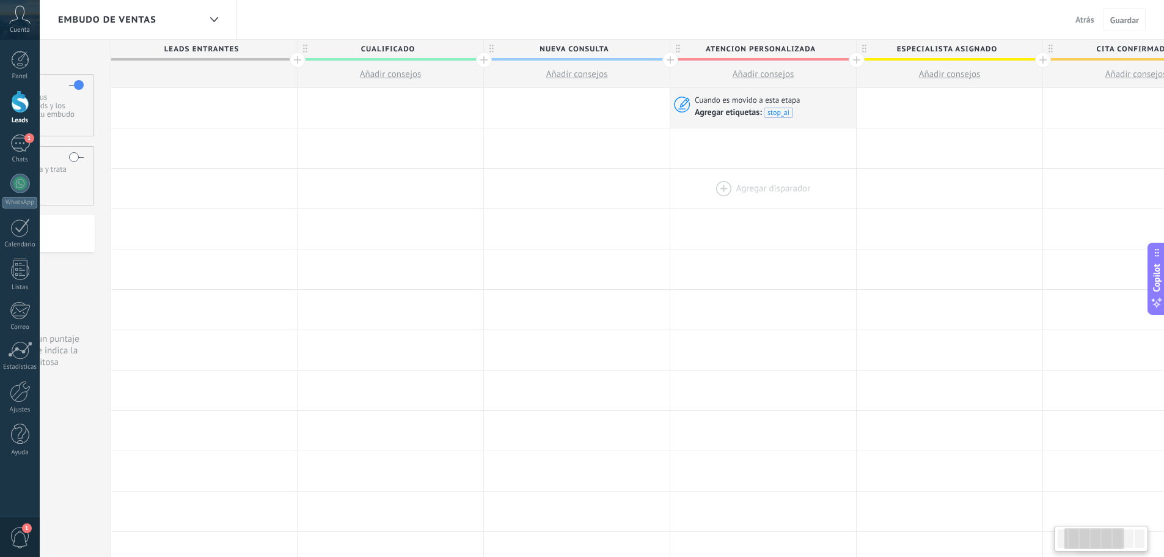
scroll to position [0, 147]
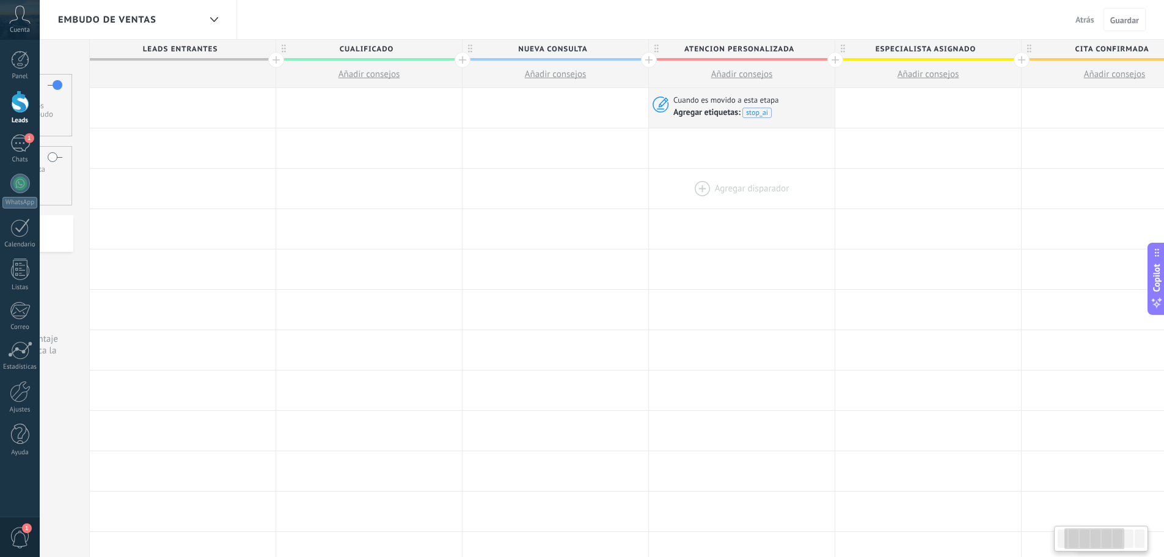
drag, startPoint x: 893, startPoint y: 172, endPoint x: 761, endPoint y: 179, distance: 132.2
click at [761, 179] on div at bounding box center [742, 189] width 186 height 40
click at [673, 104] on div "Cuando es movido a esta etapa Agregar etiquetas: stop_ai" at bounding box center [742, 106] width 186 height 23
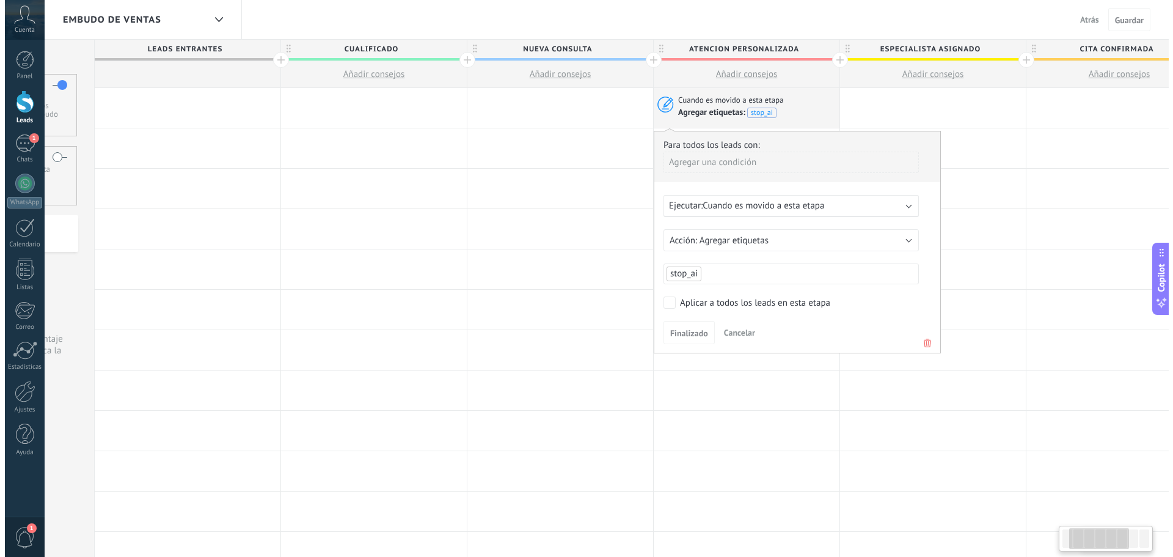
scroll to position [0, 147]
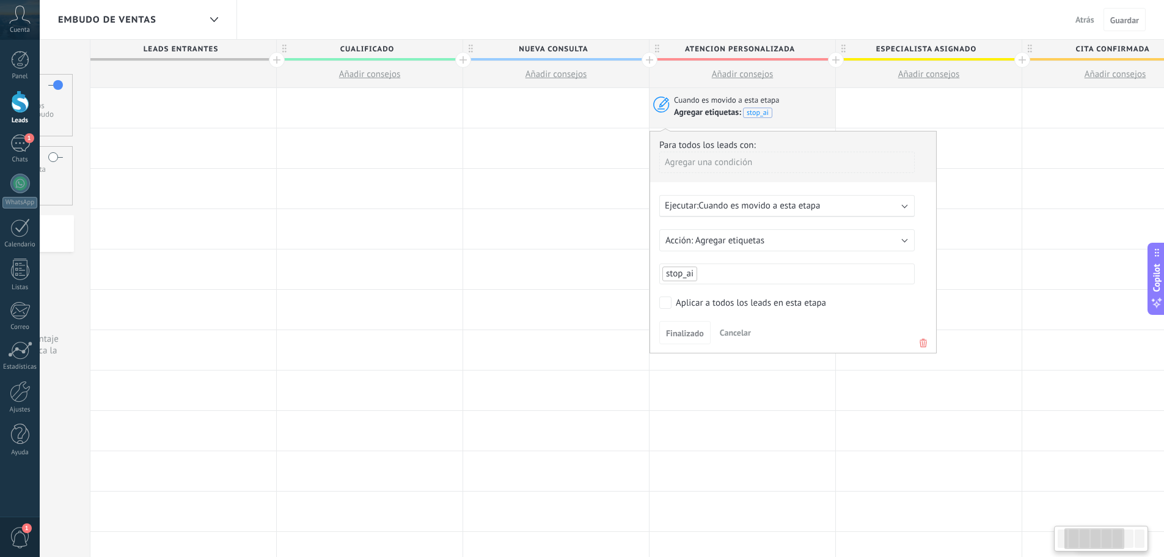
click at [924, 346] on use at bounding box center [923, 343] width 7 height 9
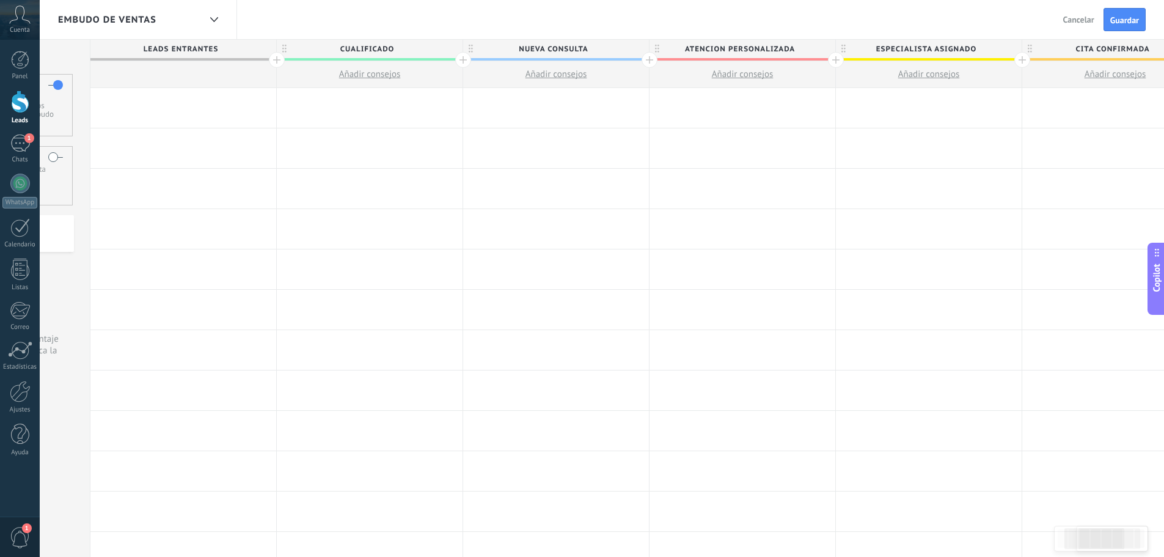
click at [730, 100] on div at bounding box center [743, 108] width 186 height 40
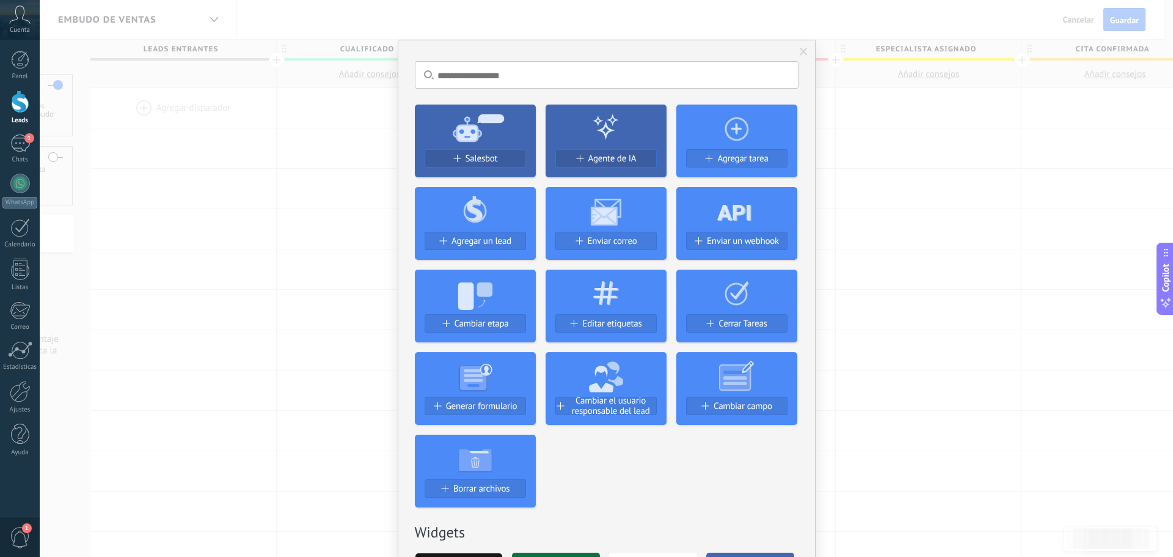
click at [927, 201] on div "No hay resultados Salesbot Agente de IA Agregar tarea Agregar un lead Enviar co…" at bounding box center [606, 278] width 1133 height 557
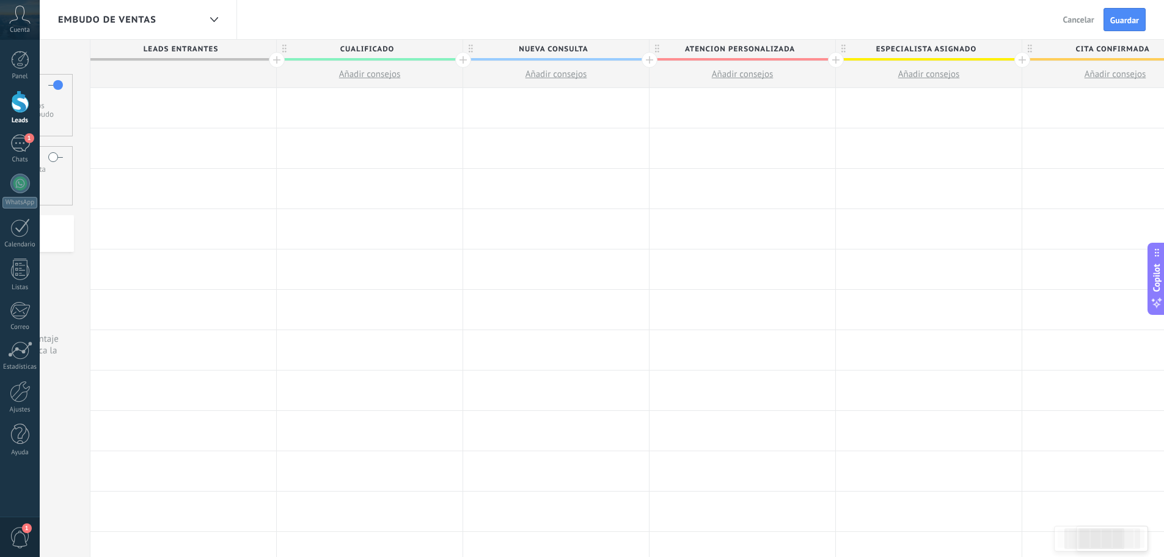
click at [722, 110] on div at bounding box center [743, 108] width 186 height 40
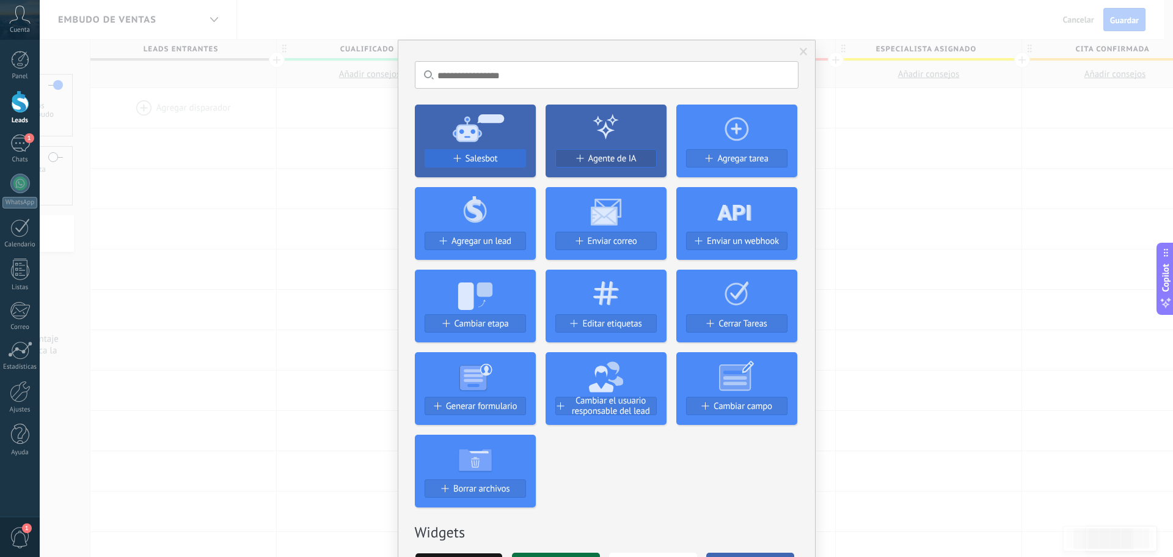
click at [456, 154] on div "Salesbot" at bounding box center [475, 158] width 100 height 10
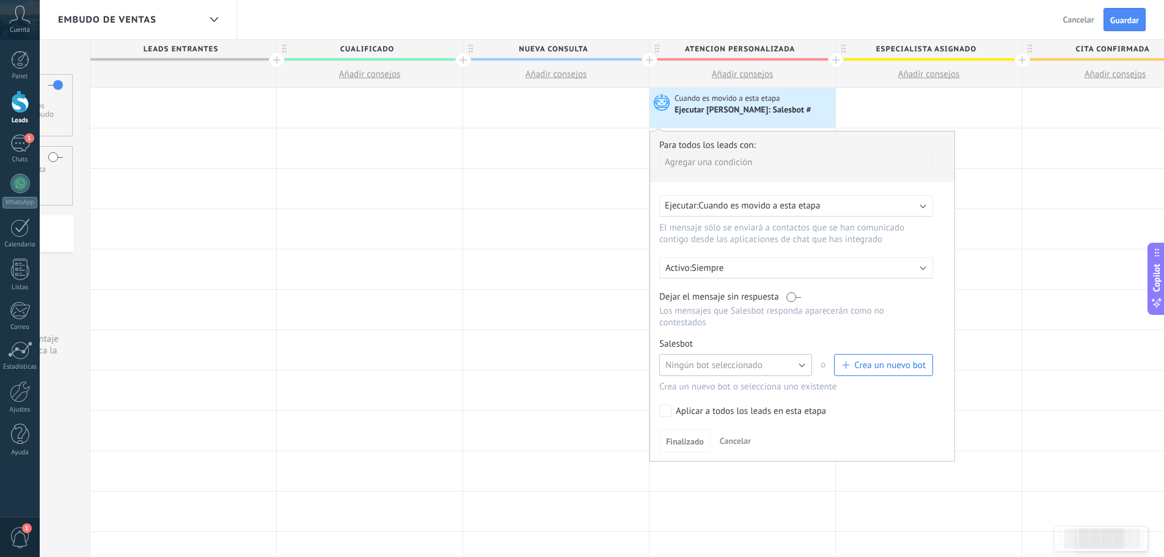
click at [762, 368] on button "Ningún bot seleccionado" at bounding box center [735, 365] width 153 height 22
click at [795, 365] on button "Ningún bot seleccionado" at bounding box center [735, 365] width 153 height 22
click at [799, 364] on button "Ningún bot seleccionado" at bounding box center [735, 365] width 153 height 22
click at [804, 364] on button "Ningún bot seleccionado" at bounding box center [735, 365] width 153 height 22
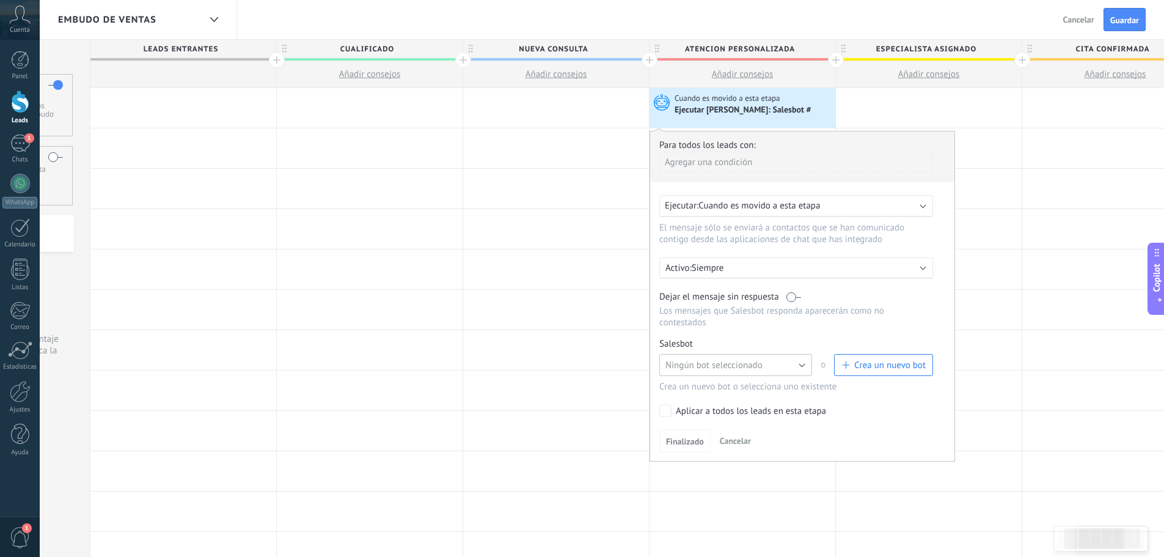
click at [804, 364] on button "Ningún bot seleccionado" at bounding box center [735, 365] width 153 height 22
click at [791, 302] on label at bounding box center [793, 297] width 15 height 12
click at [742, 373] on button "Ningún bot seleccionado" at bounding box center [735, 365] width 153 height 22
click at [746, 360] on span "Ningún bot seleccionado" at bounding box center [713, 365] width 97 height 12
click at [870, 363] on span "Crea un nuevo bot" at bounding box center [889, 365] width 71 height 12
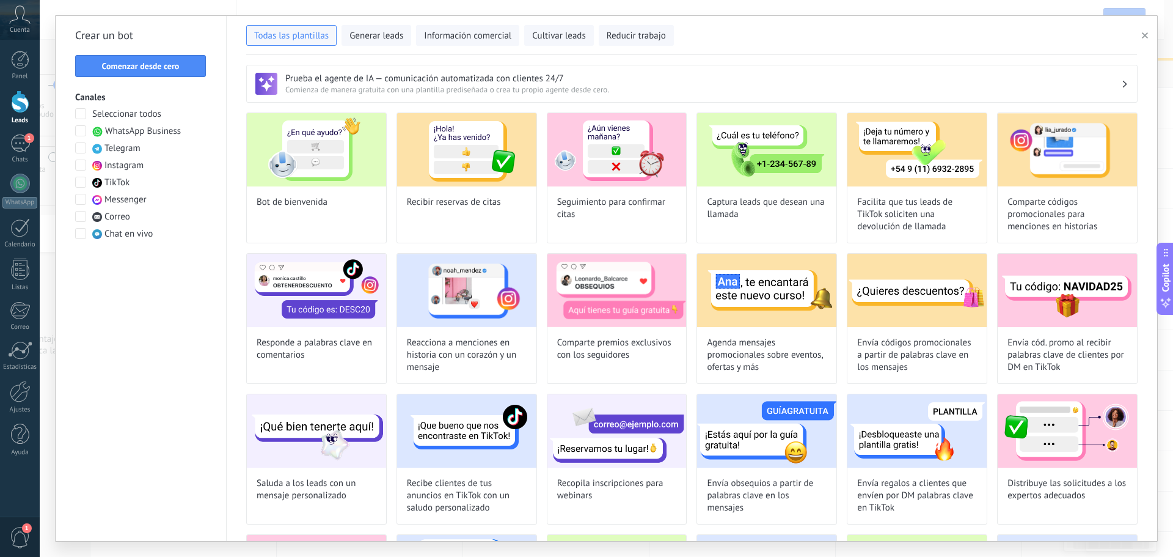
click at [183, 67] on span "Comenzar desde cero" at bounding box center [140, 66] width 117 height 9
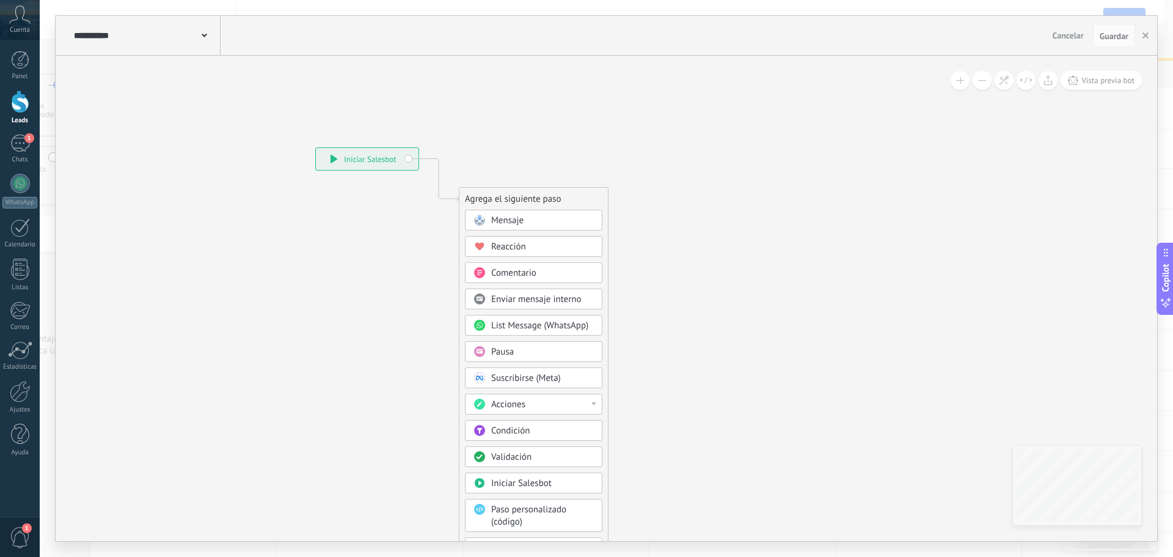
click at [502, 210] on div "Mensaje" at bounding box center [533, 220] width 137 height 21
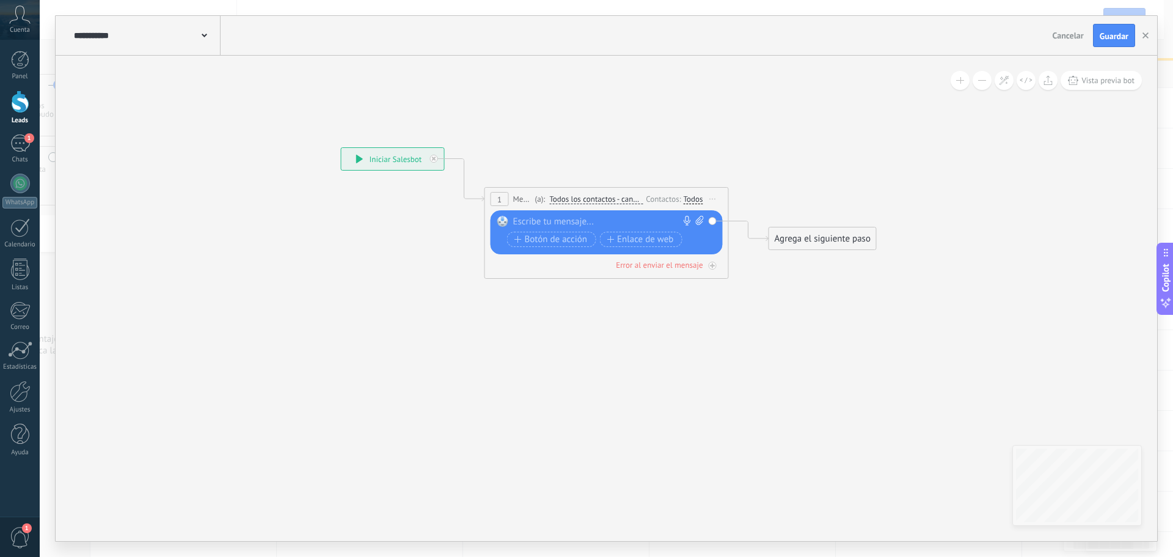
click at [575, 217] on div at bounding box center [603, 222] width 181 height 12
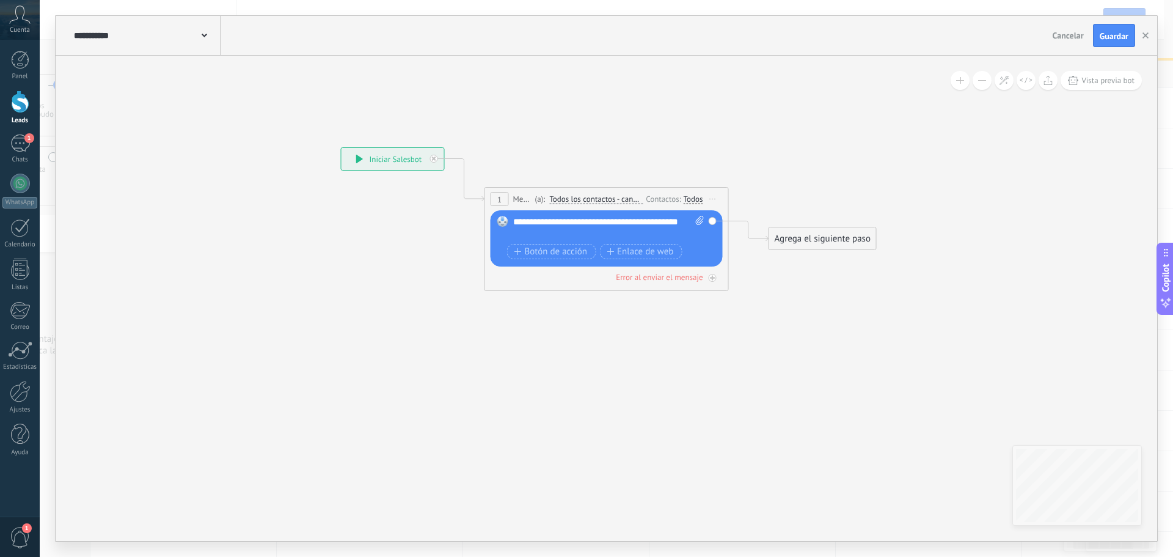
click at [203, 36] on icon at bounding box center [204, 36] width 5 height 4
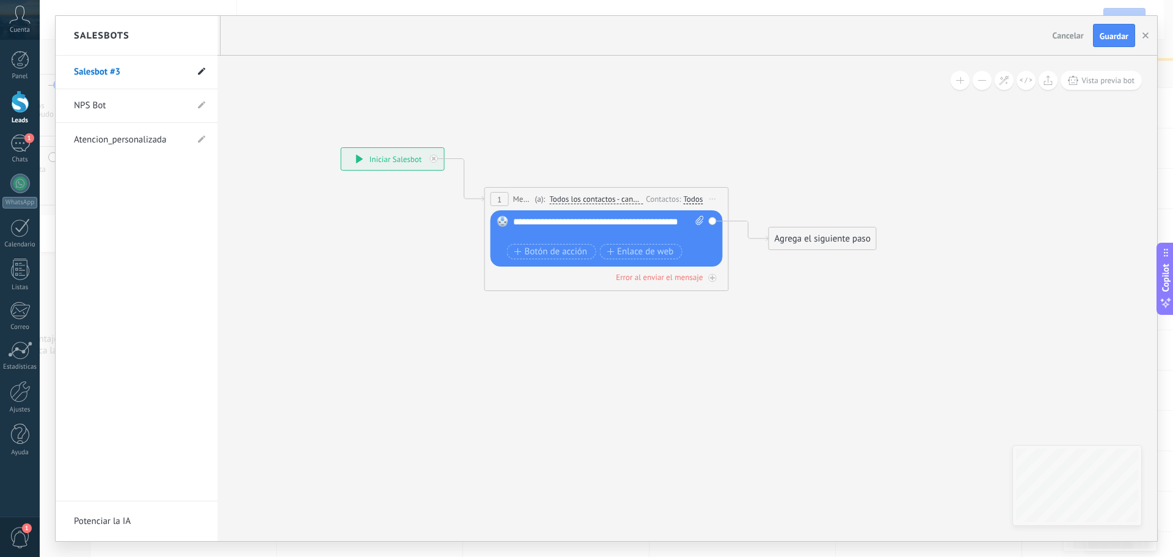
click at [202, 71] on use at bounding box center [201, 71] width 7 height 7
click at [144, 74] on input "**********" at bounding box center [117, 73] width 87 height 20
click at [144, 73] on input "**********" at bounding box center [117, 73] width 87 height 20
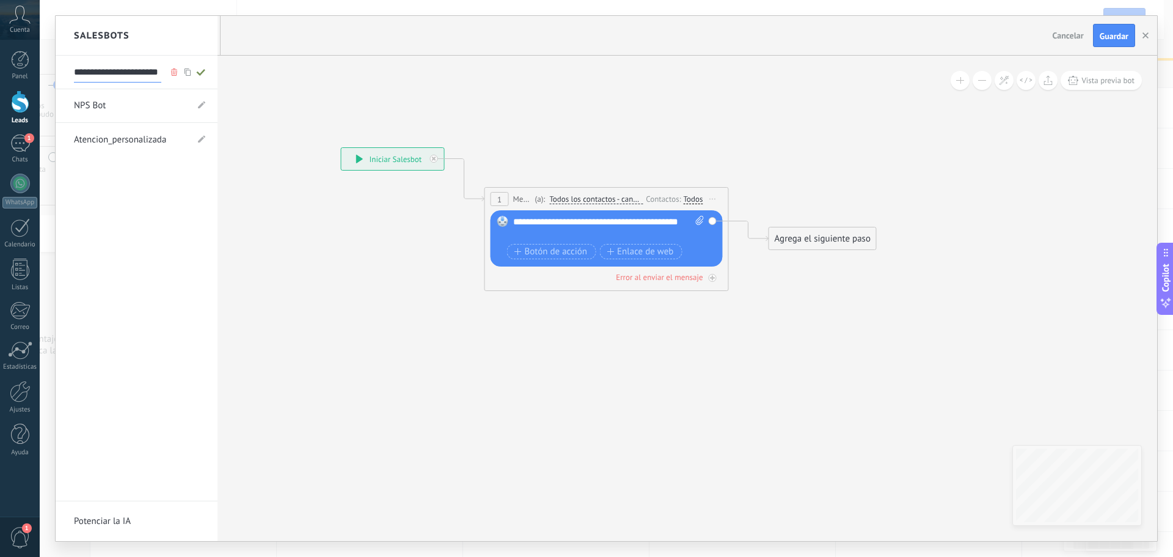
type input "**********"
click at [205, 71] on icon at bounding box center [200, 71] width 13 height 7
type input "**********"
click at [829, 243] on div at bounding box center [607, 278] width 1102 height 525
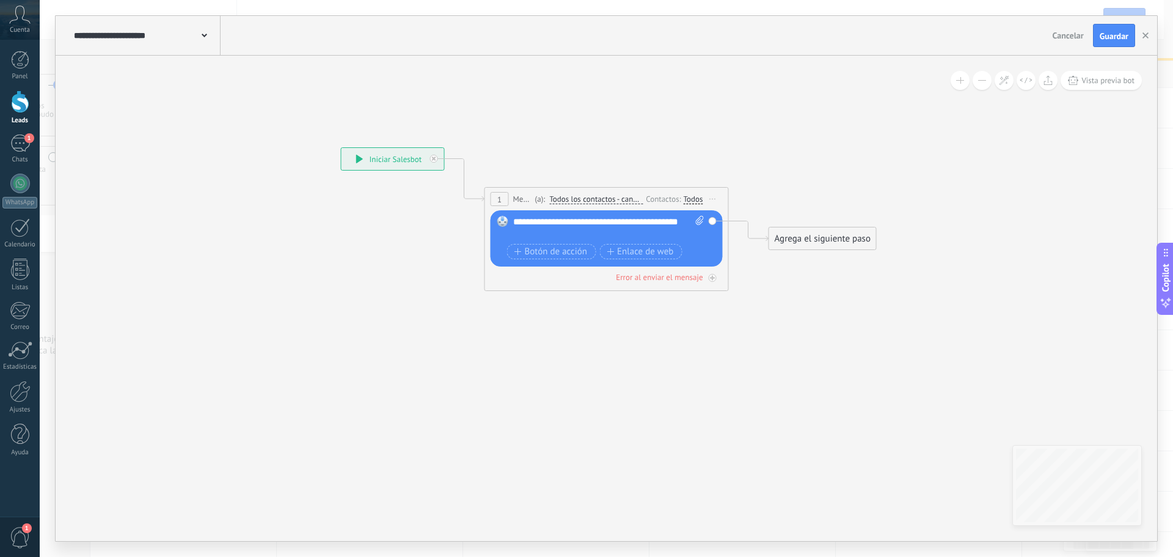
click at [801, 230] on div "Agrega el siguiente paso" at bounding box center [822, 239] width 107 height 20
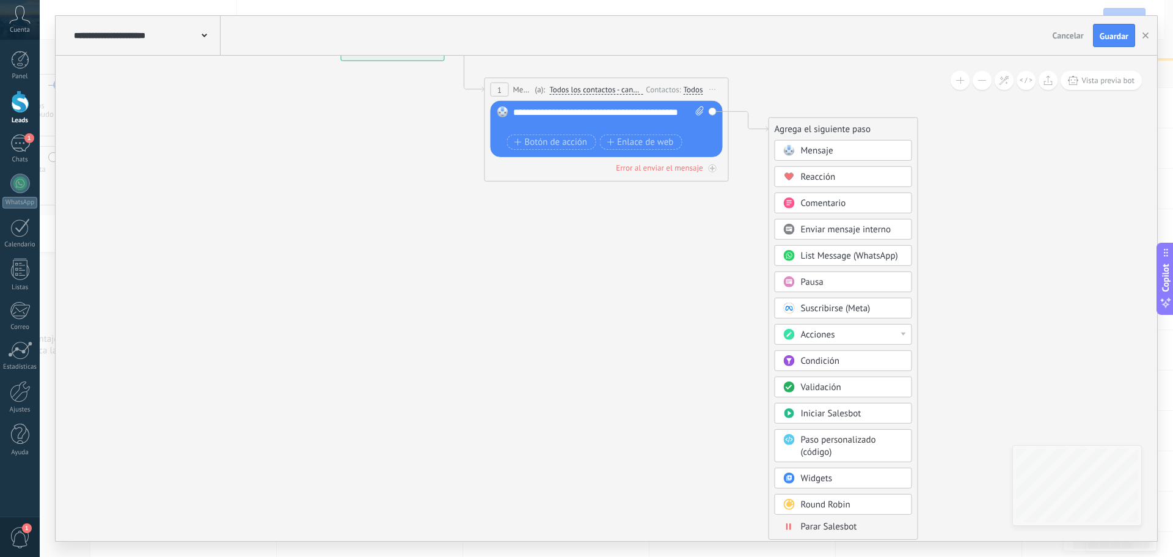
click at [822, 524] on span "Parar Salesbot" at bounding box center [829, 527] width 56 height 12
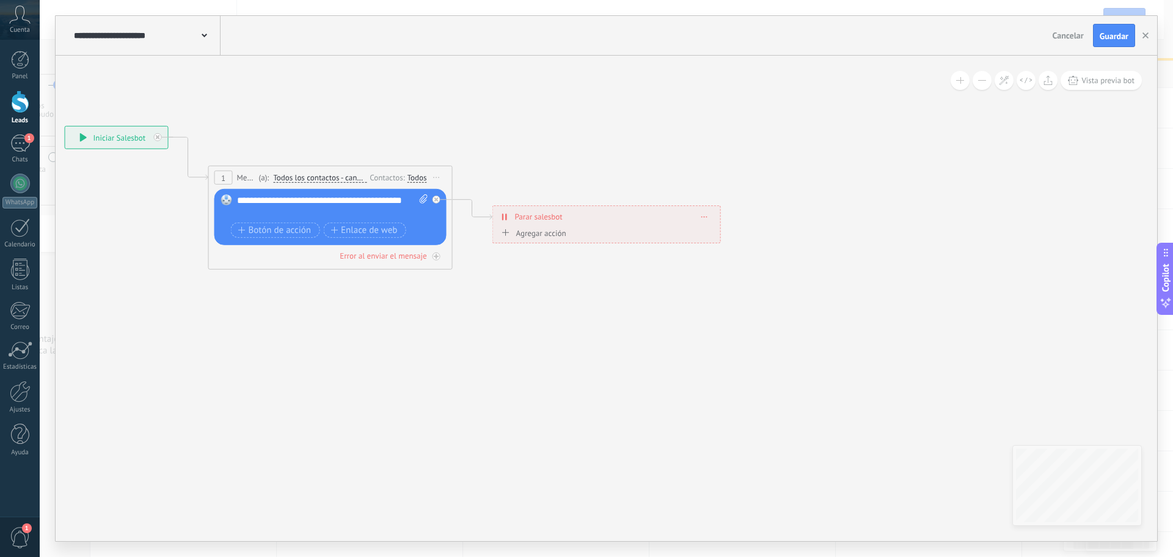
click at [448, 336] on icon at bounding box center [311, 183] width 1105 height 726
click at [1117, 32] on span "Guardar" at bounding box center [1114, 36] width 29 height 9
click at [1145, 35] on use "button" at bounding box center [1146, 35] width 6 height 6
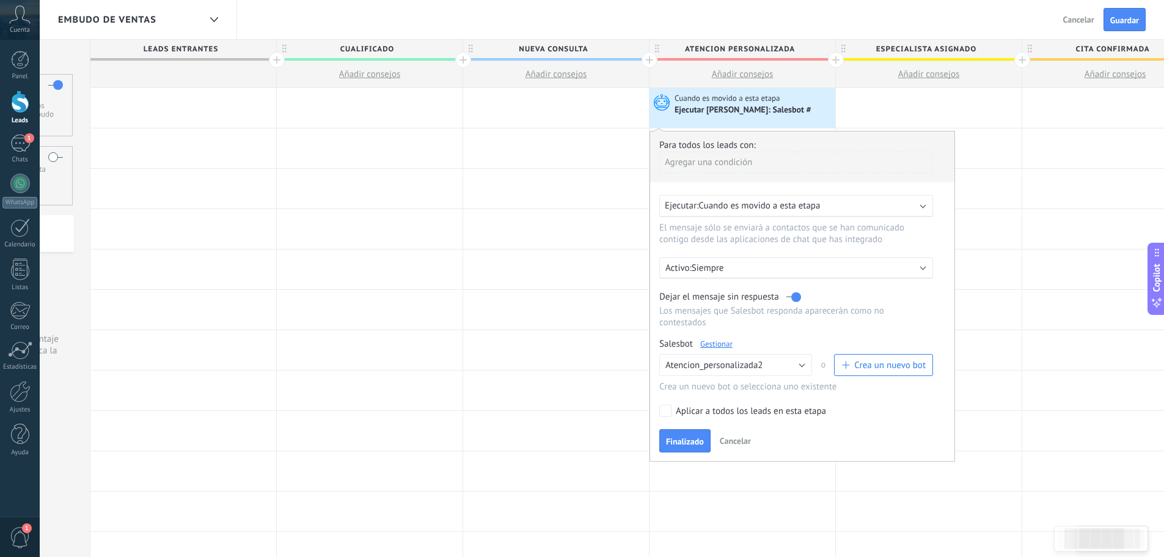
click at [770, 269] on p "Siempre" at bounding box center [799, 268] width 214 height 12
click at [936, 318] on div at bounding box center [802, 295] width 304 height 329
click at [687, 441] on span "Finalizado" at bounding box center [685, 441] width 38 height 9
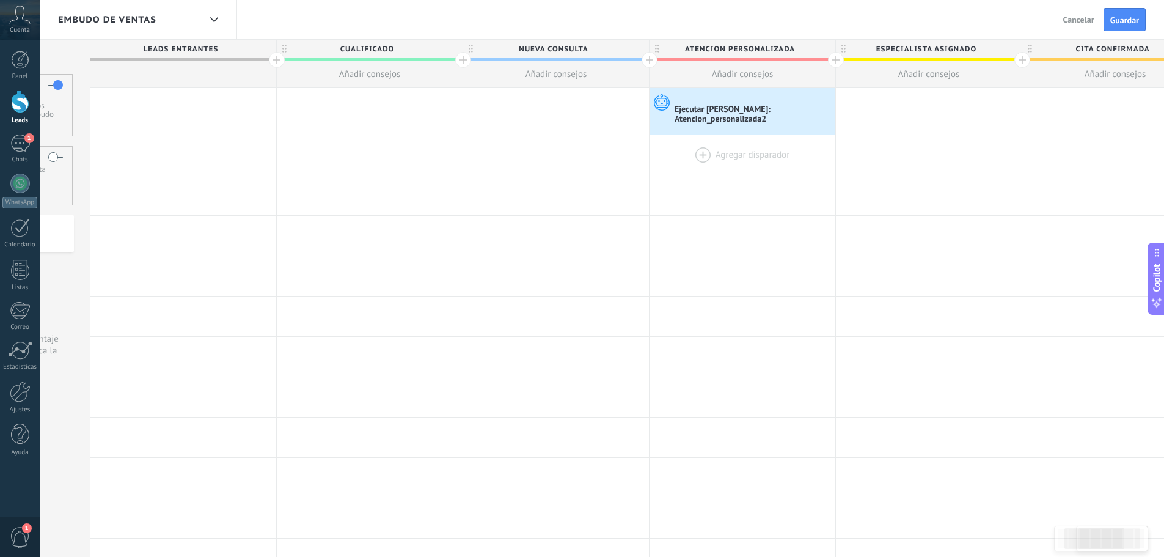
click at [738, 148] on div at bounding box center [743, 155] width 186 height 40
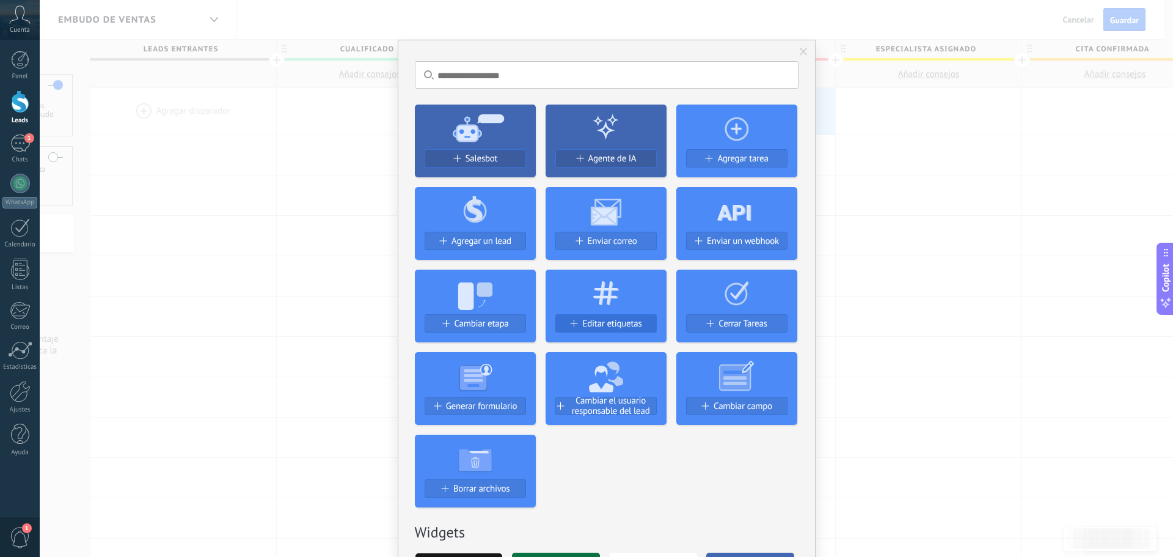
click at [586, 323] on span "Editar etiquetas" at bounding box center [611, 323] width 59 height 10
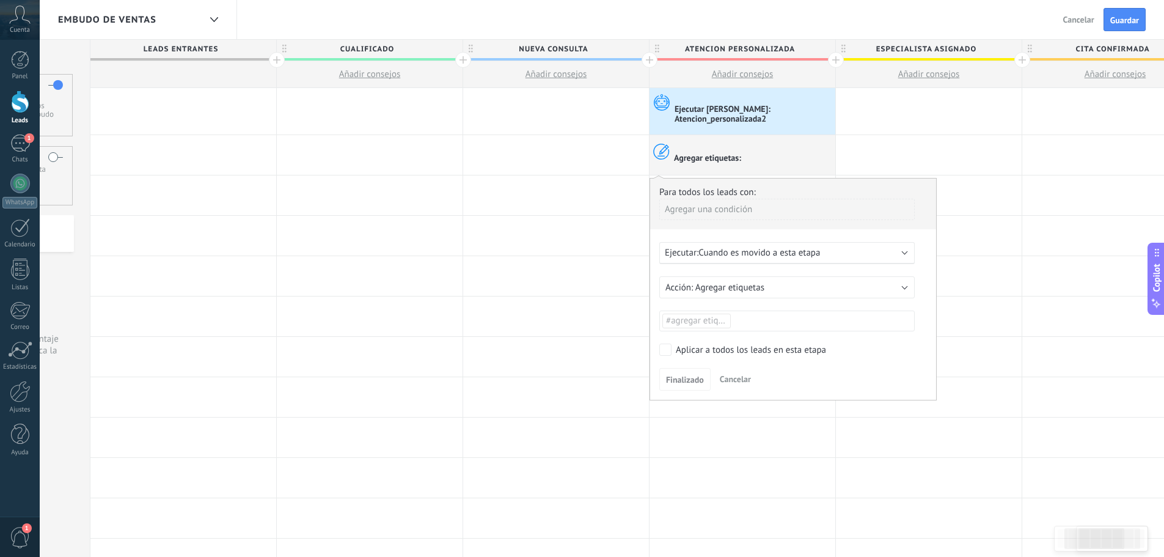
click at [720, 320] on span "#agregar etiquetas" at bounding box center [702, 321] width 73 height 12
click at [718, 321] on input "text" at bounding box center [693, 320] width 61 height 13
click at [686, 350] on span "stop_ai" at bounding box center [681, 346] width 35 height 16
click at [685, 377] on span "Finalizado" at bounding box center [685, 379] width 38 height 9
click at [683, 372] on button "Finalizado" at bounding box center [684, 379] width 51 height 23
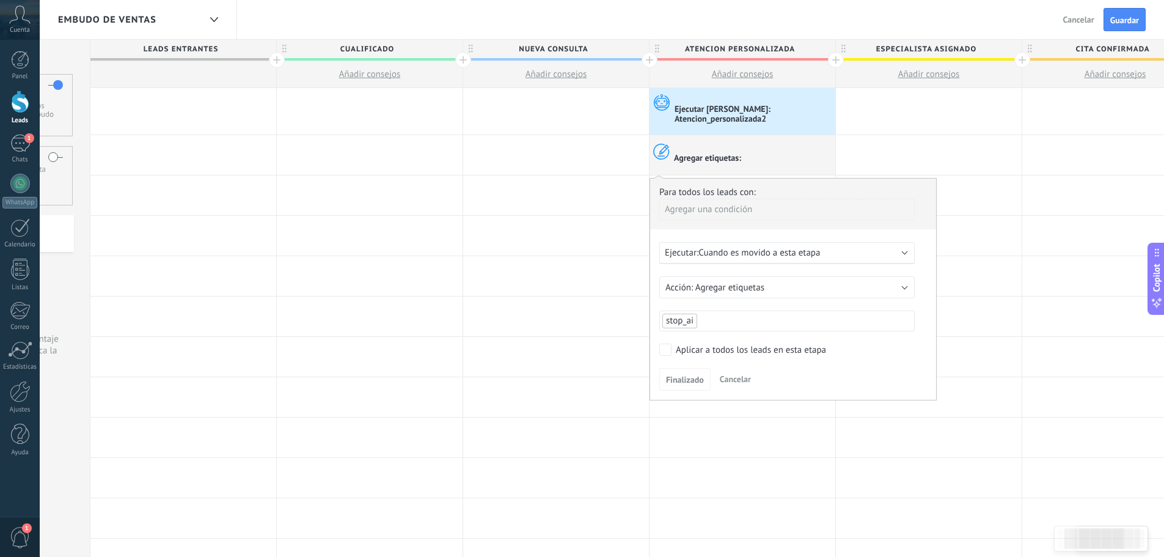
click at [840, 368] on div "Finalizado Cancelar" at bounding box center [793, 379] width 268 height 23
click at [689, 384] on span "Finalizado" at bounding box center [685, 379] width 38 height 9
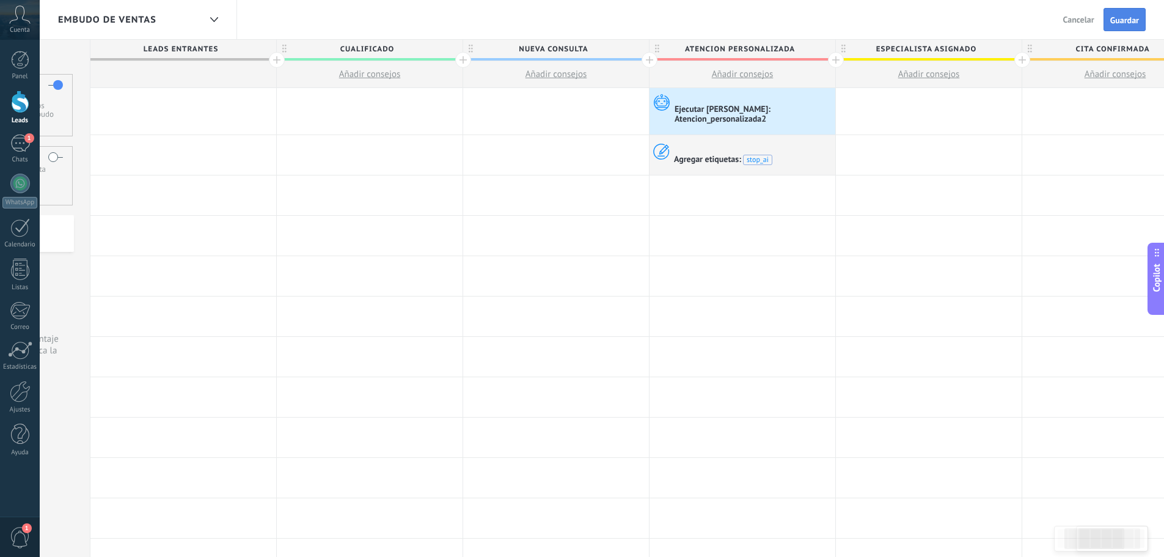
click at [1132, 26] on button "Guardar" at bounding box center [1125, 19] width 42 height 23
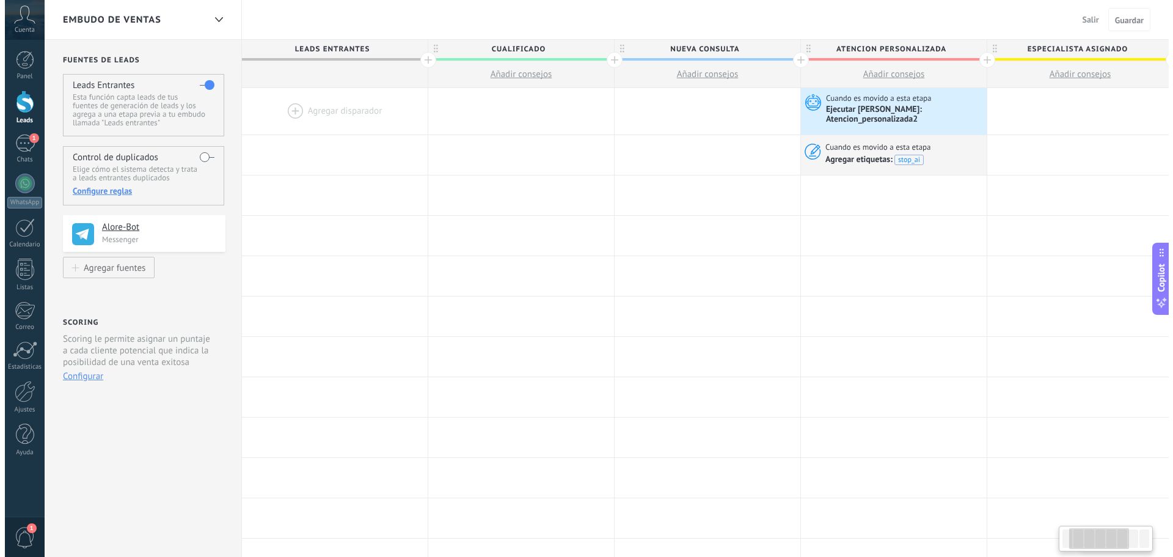
scroll to position [0, 147]
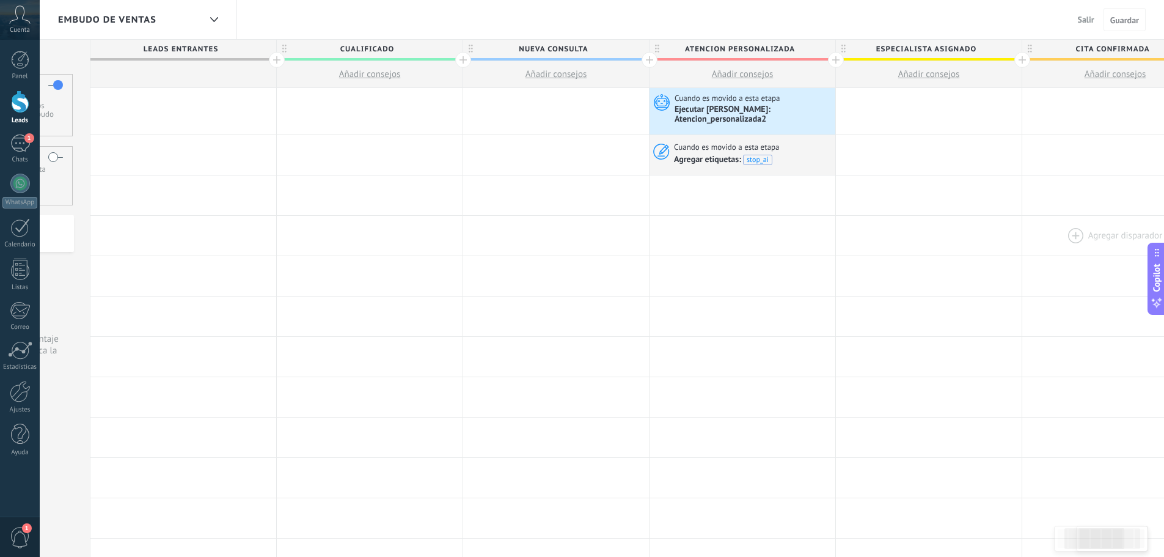
click at [1027, 252] on div at bounding box center [1115, 236] width 186 height 40
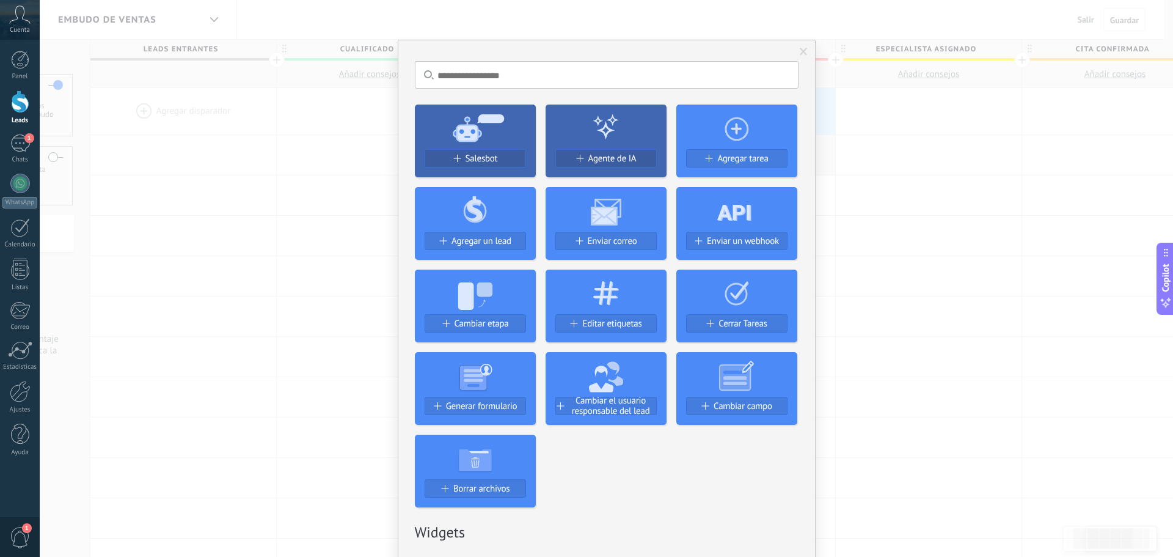
click at [934, 145] on div "No hay resultados Salesbot Agente de IA Agregar tarea Agregar un lead Enviar co…" at bounding box center [606, 278] width 1133 height 557
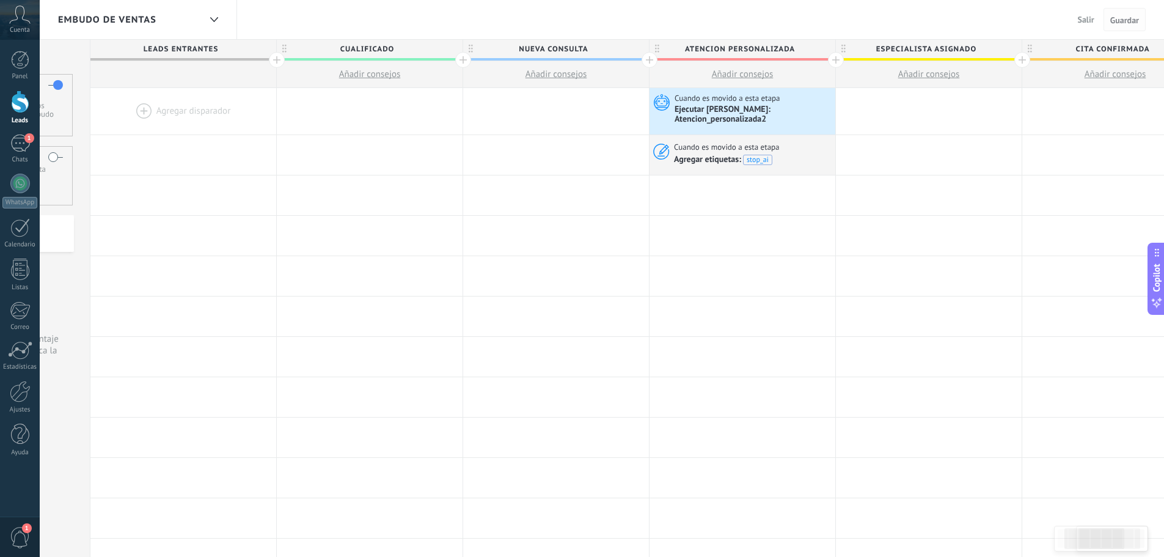
click at [1121, 22] on span "Guardar" at bounding box center [1124, 20] width 29 height 9
click at [1090, 15] on span "Salir" at bounding box center [1086, 19] width 16 height 11
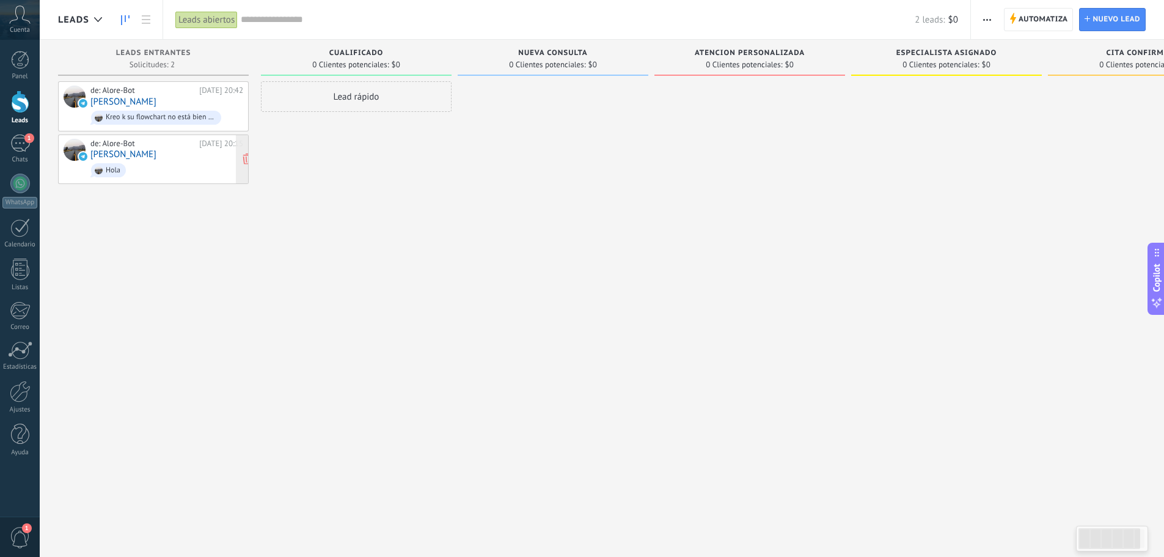
click at [117, 152] on link "[PERSON_NAME]" at bounding box center [123, 154] width 66 height 10
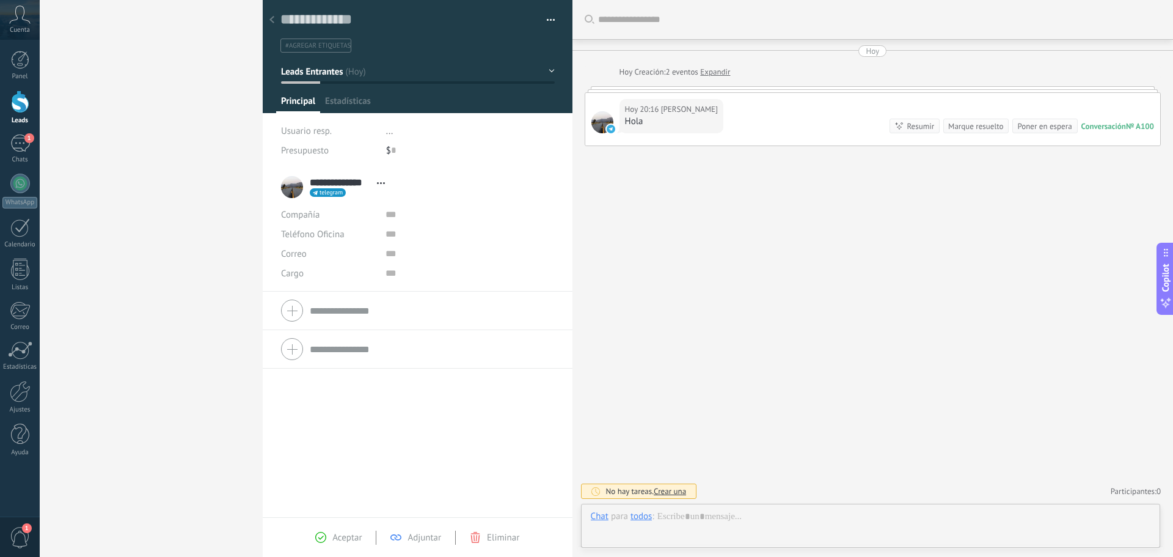
scroll to position [18, 0]
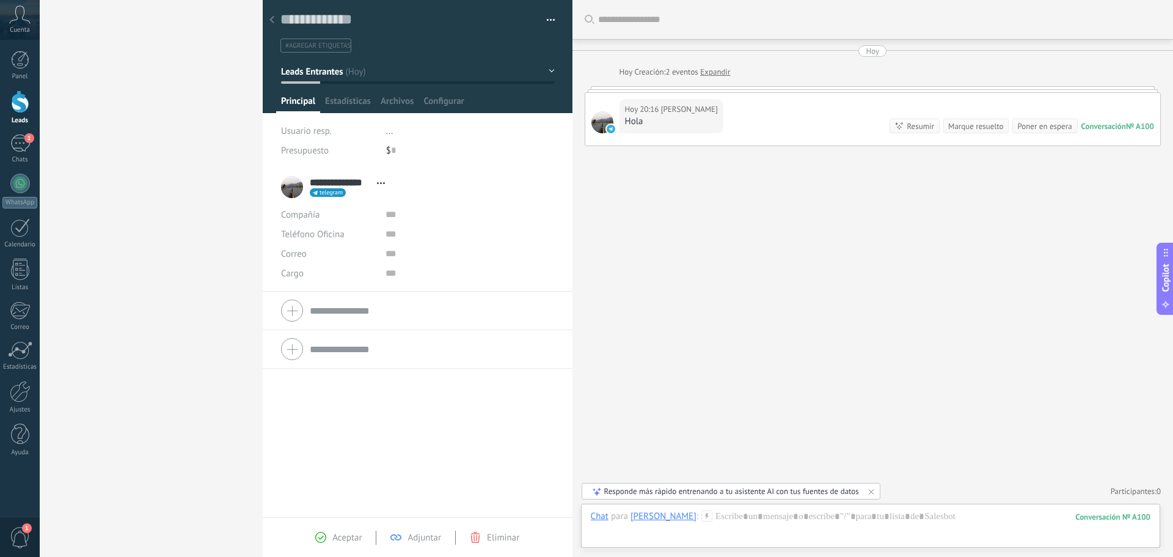
click at [348, 95] on div at bounding box center [418, 56] width 310 height 113
click at [263, 21] on div "Guardar y crear Imprimir Administrar etiquetas Exportar a excel" at bounding box center [418, 26] width 310 height 53
click at [268, 19] on div at bounding box center [271, 21] width 17 height 24
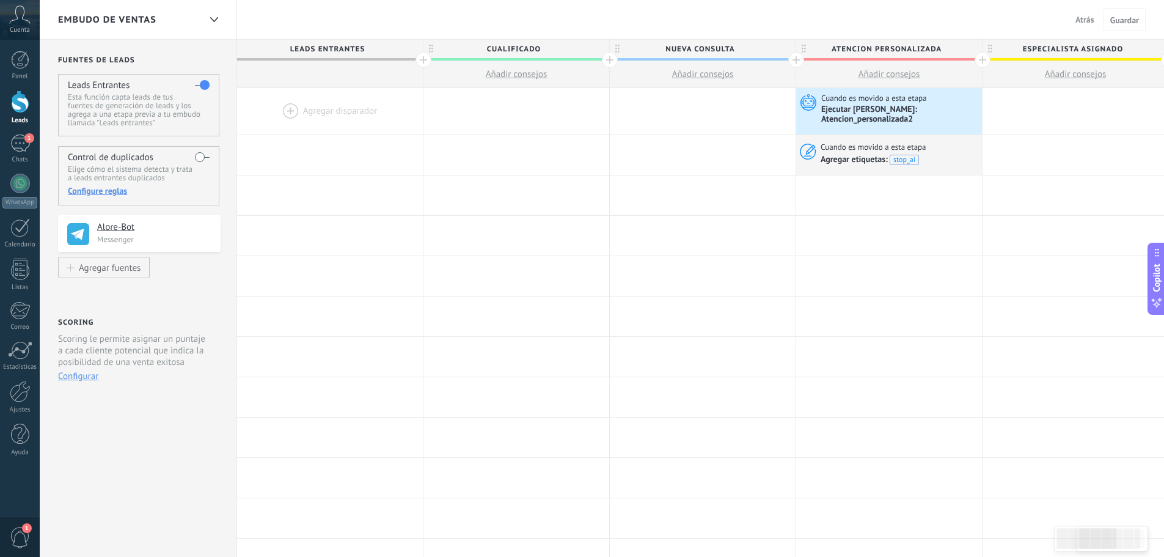
click at [1095, 16] on button "Atrás" at bounding box center [1085, 19] width 29 height 18
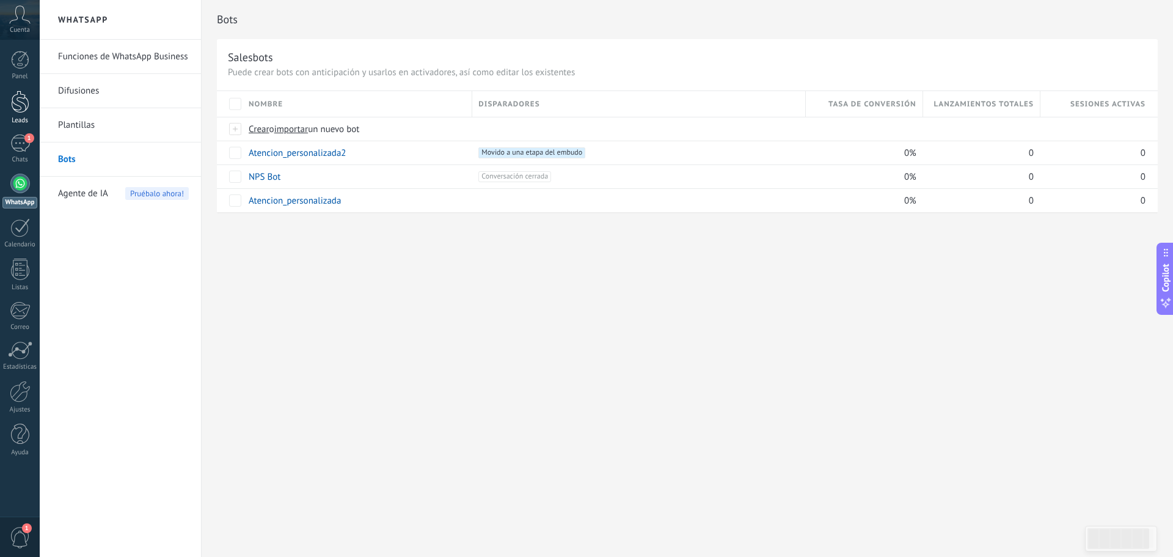
click at [27, 108] on div at bounding box center [20, 101] width 18 height 23
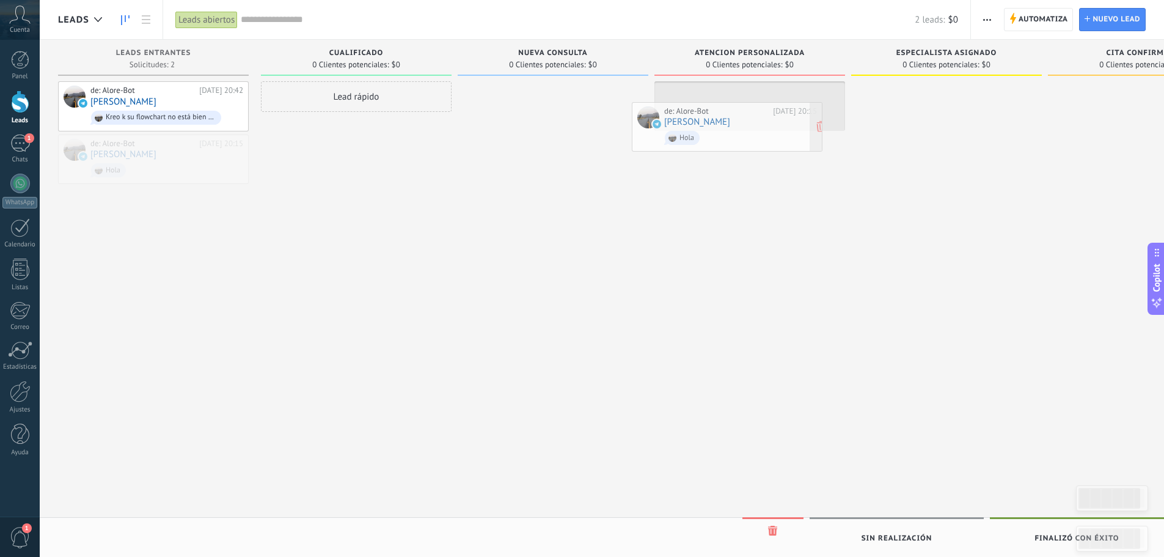
drag, startPoint x: 150, startPoint y: 159, endPoint x: 723, endPoint y: 127, distance: 574.6
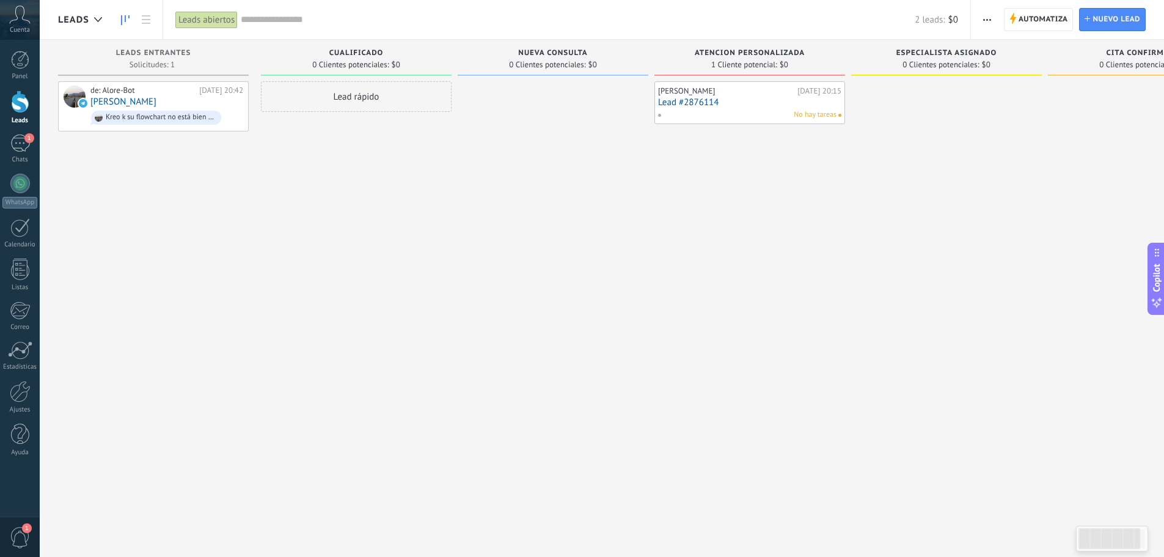
click at [678, 101] on link "Lead #2876114" at bounding box center [749, 102] width 183 height 10
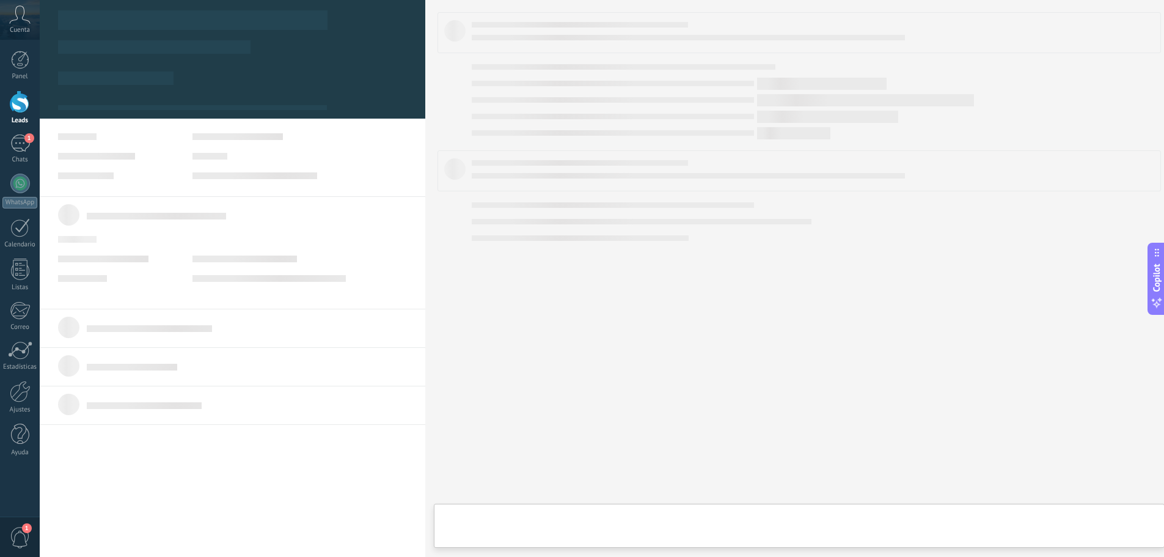
type textarea "**********"
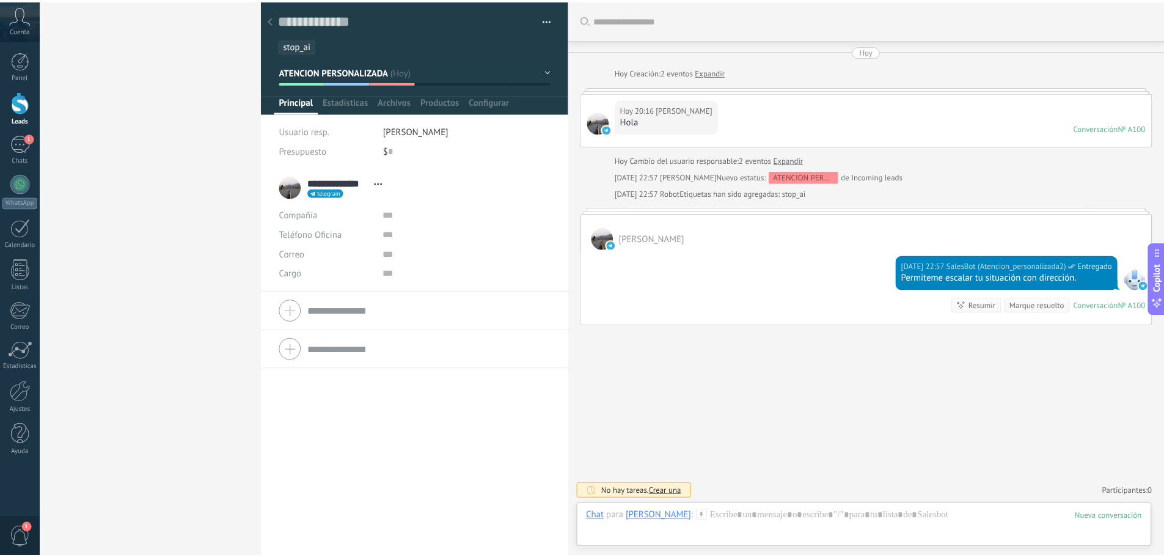
scroll to position [18, 0]
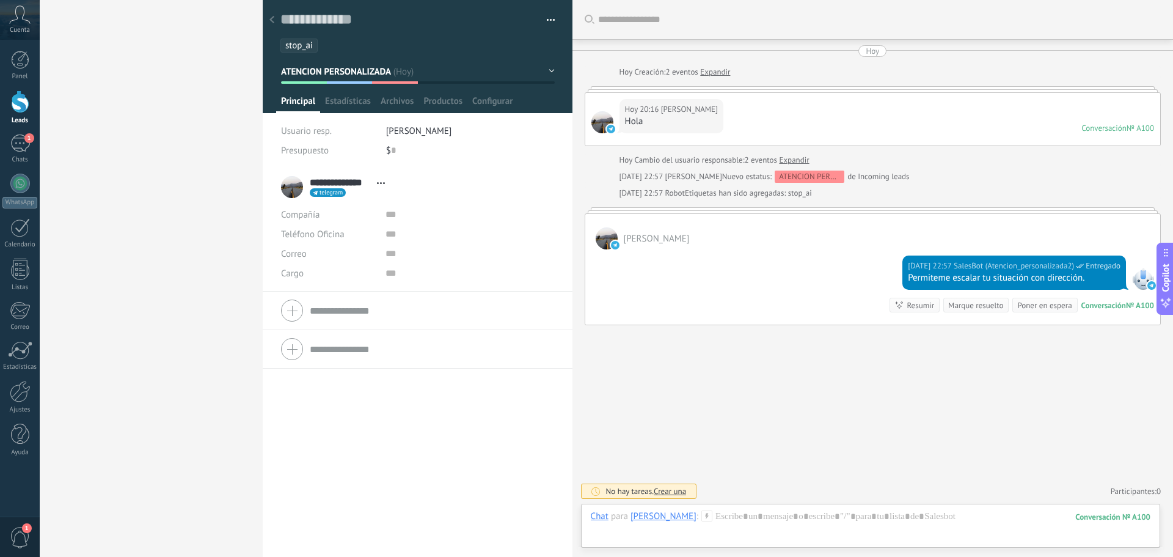
click at [16, 100] on div at bounding box center [20, 101] width 18 height 23
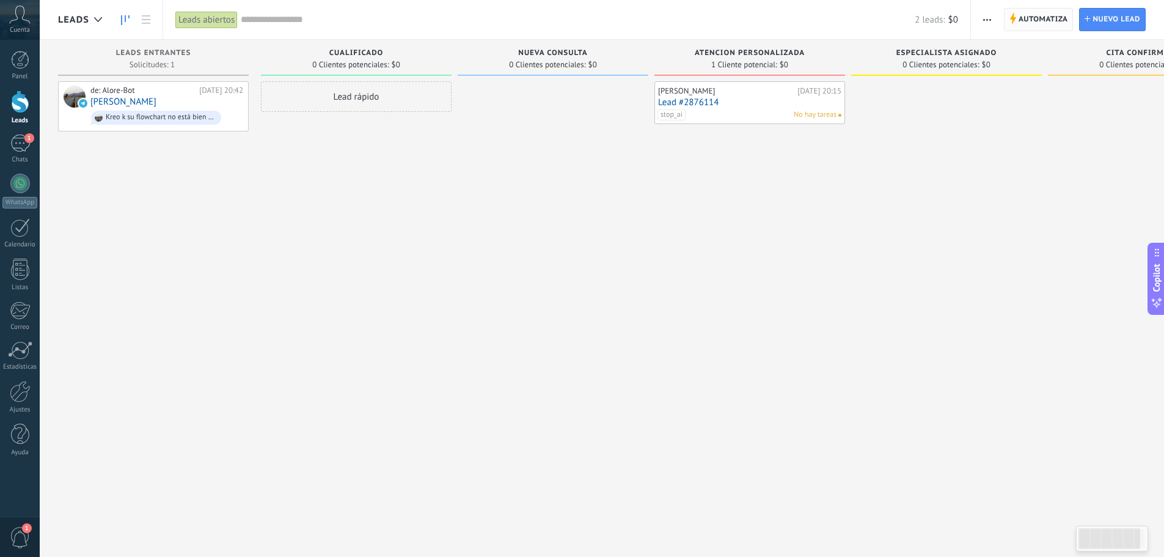
click at [1044, 17] on span "Automatiza" at bounding box center [1043, 20] width 49 height 22
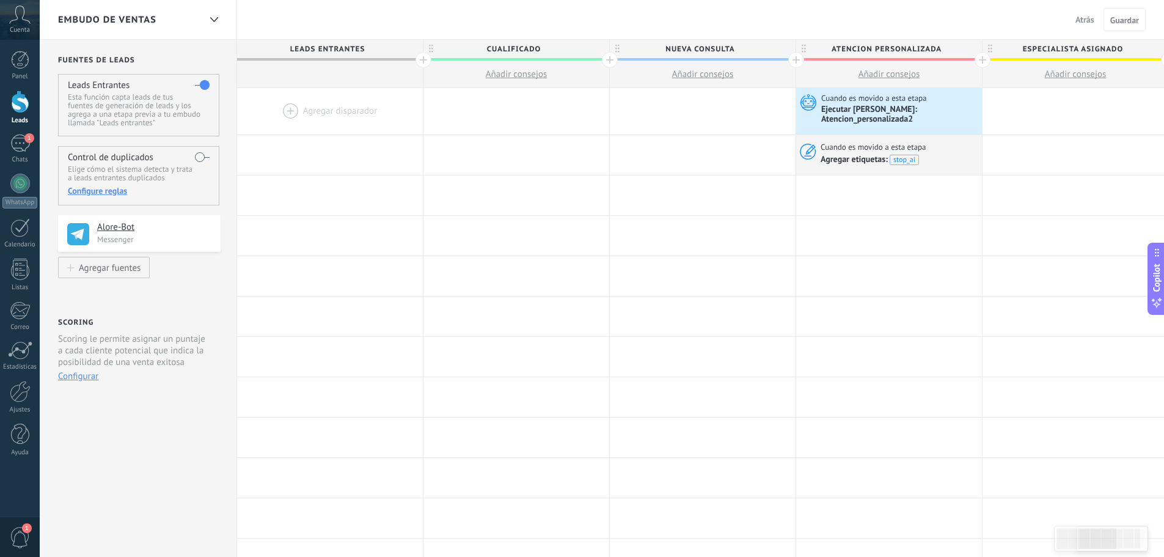
click at [979, 57] on div at bounding box center [983, 60] width 16 height 16
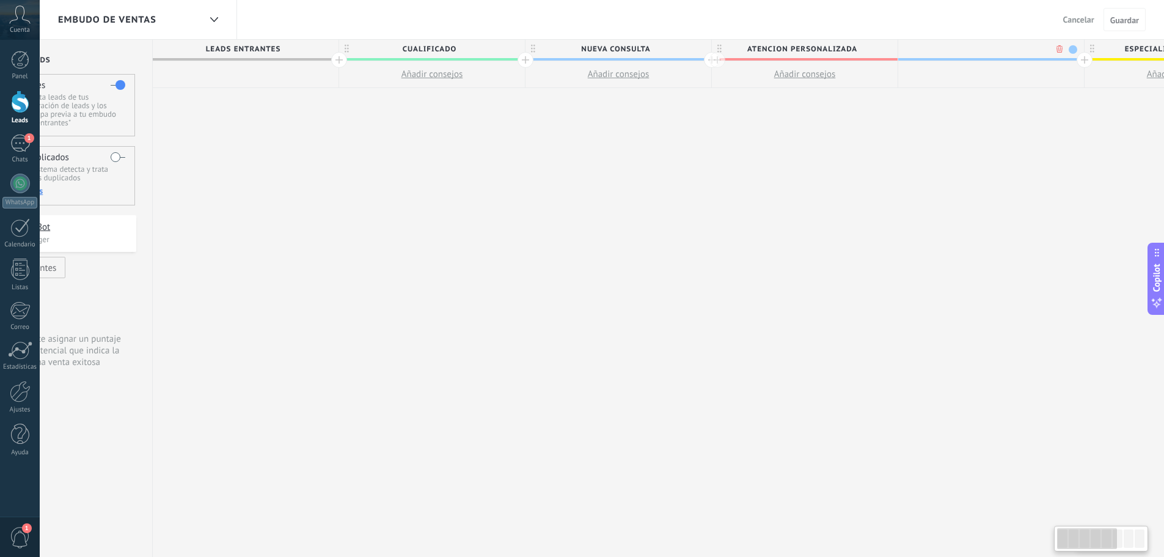
scroll to position [0, 90]
click at [940, 51] on input "text" at bounding box center [982, 49] width 162 height 18
type input "**********"
click at [1065, 48] on span at bounding box center [1067, 49] width 9 height 9
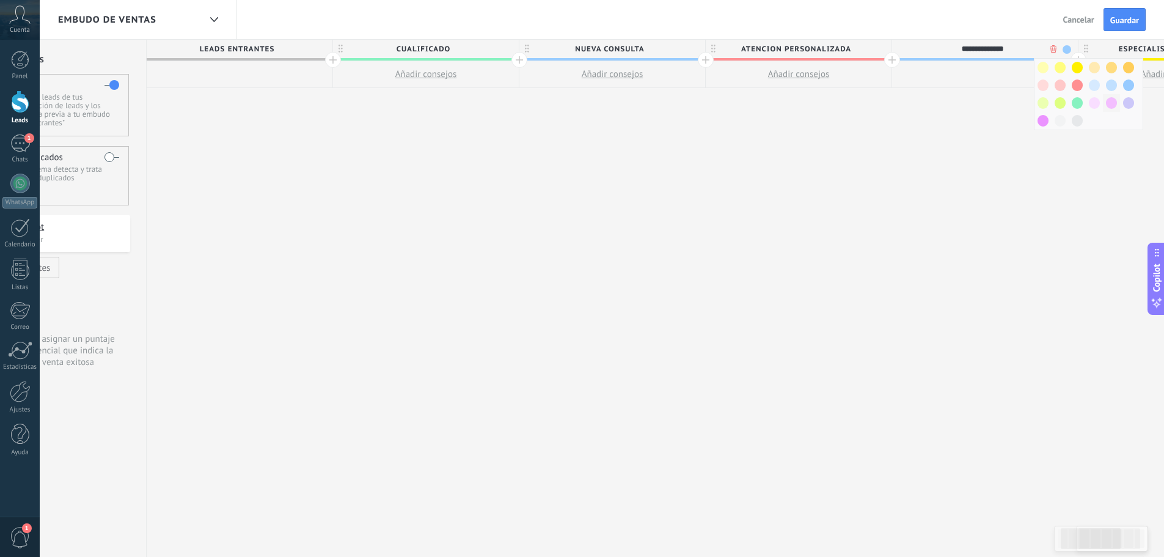
click at [1114, 105] on span at bounding box center [1111, 103] width 11 height 12
click at [1122, 20] on span "Guardar" at bounding box center [1124, 20] width 29 height 9
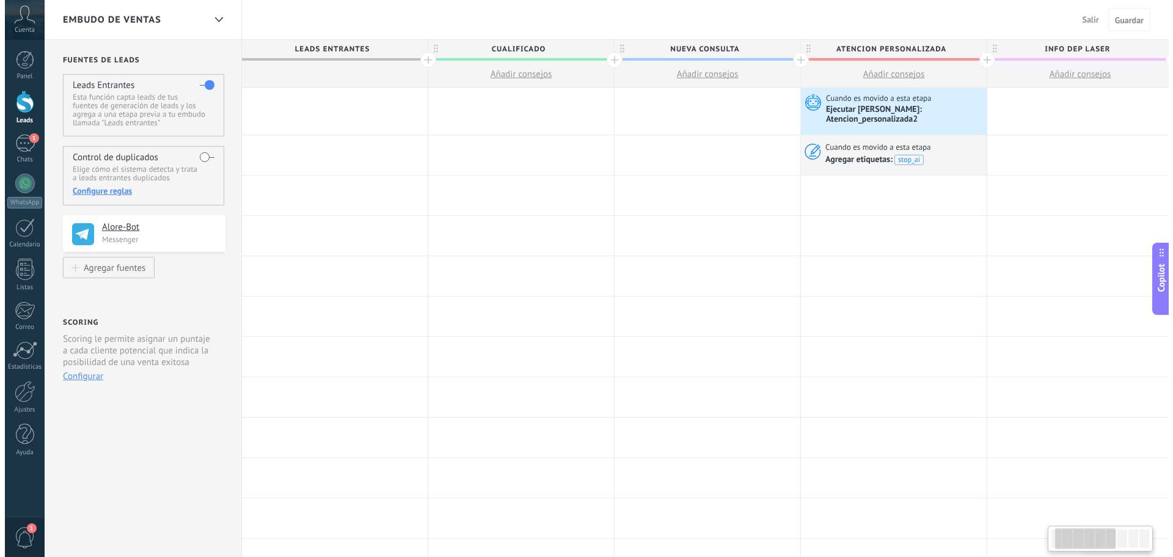
scroll to position [0, 90]
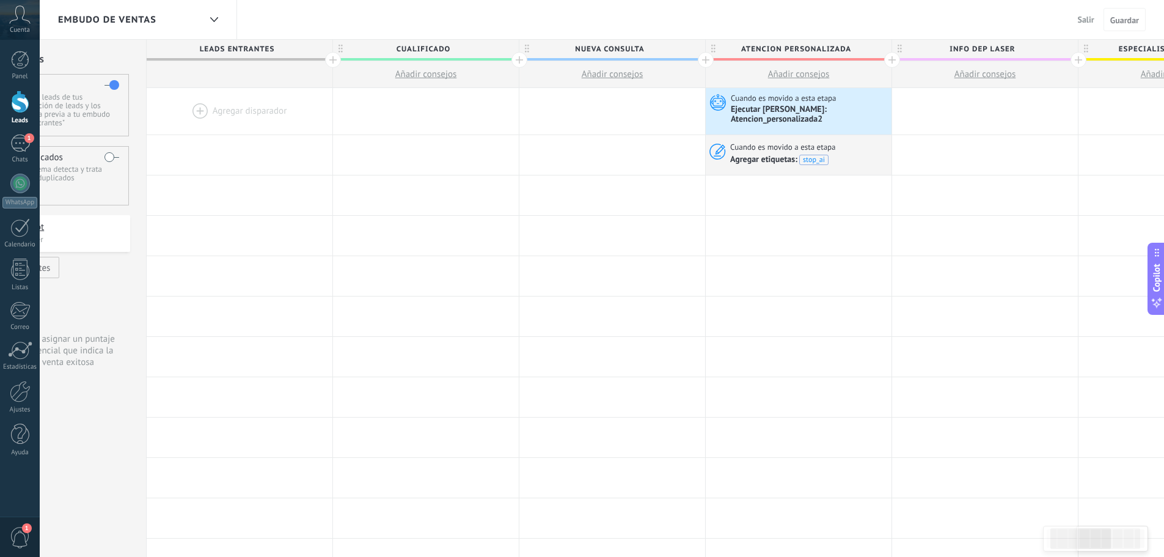
click at [1083, 20] on span "Salir" at bounding box center [1086, 19] width 16 height 11
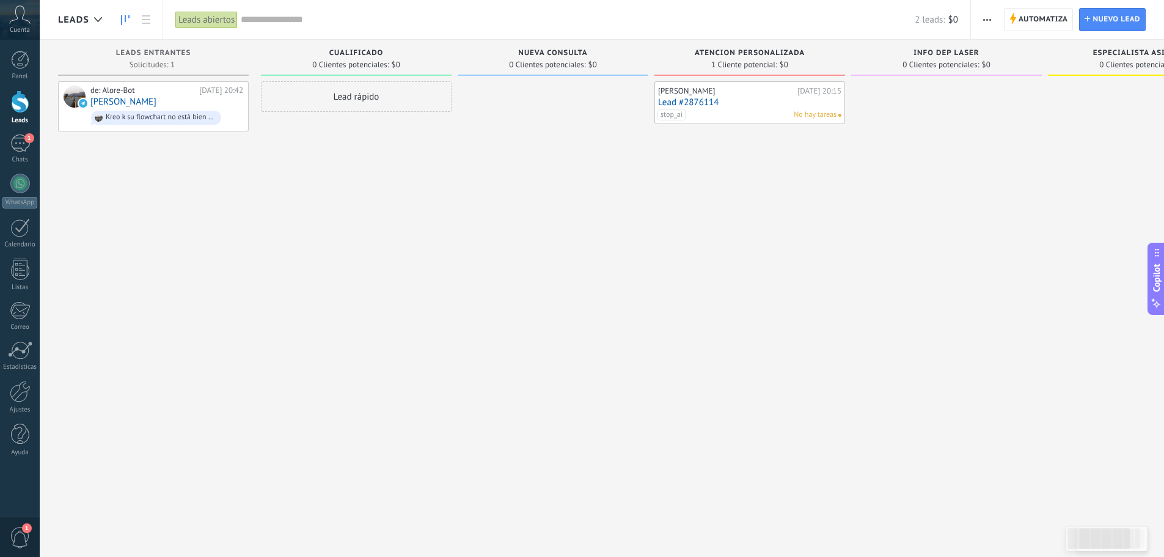
click at [707, 97] on link "Lead #2876114" at bounding box center [749, 102] width 183 height 10
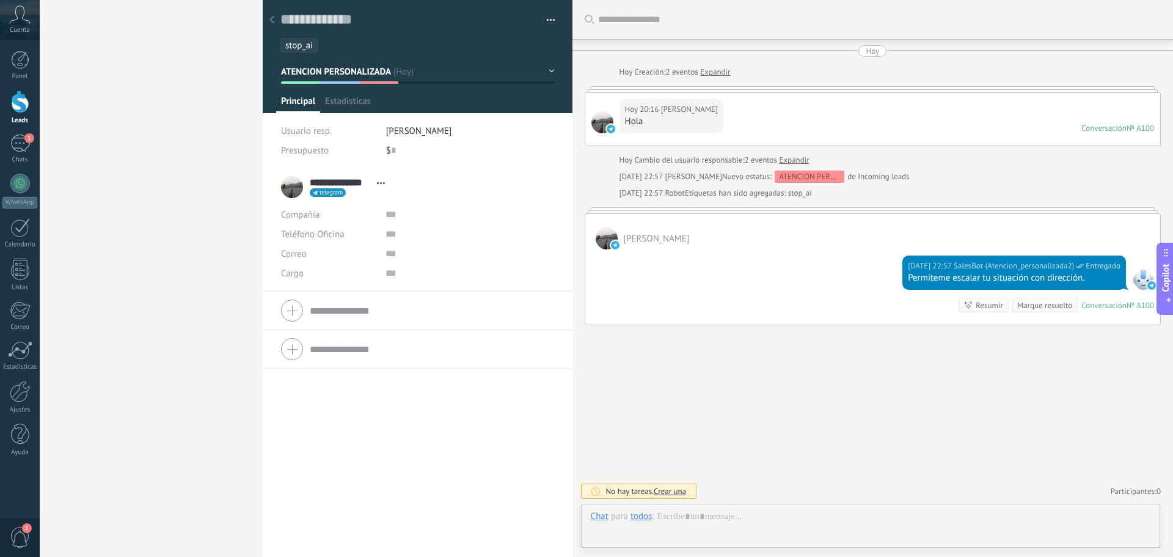
scroll to position [18, 0]
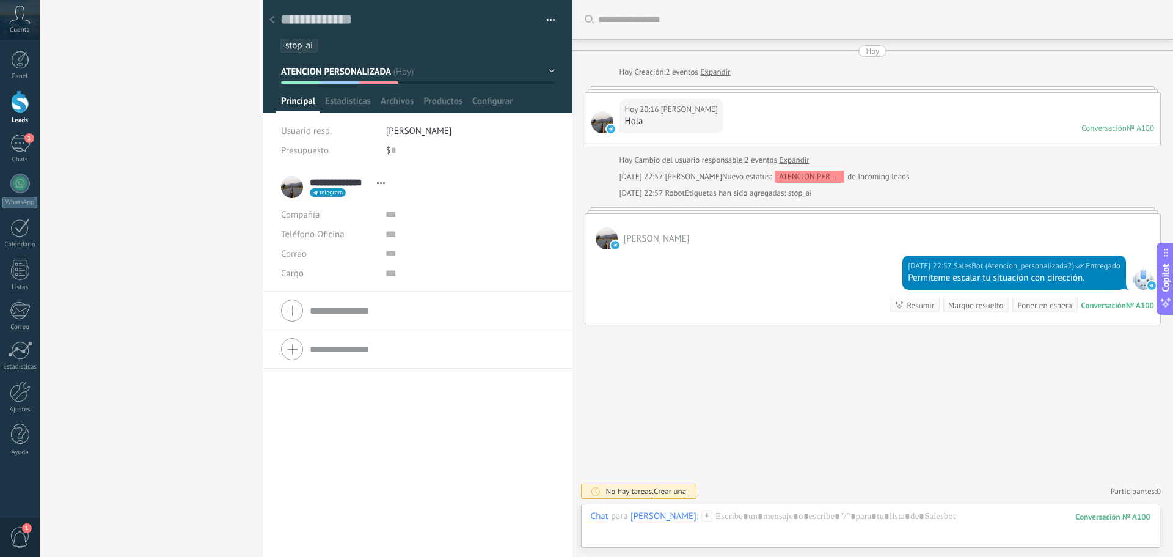
click at [310, 47] on span "stop_ai" at bounding box center [298, 46] width 27 height 12
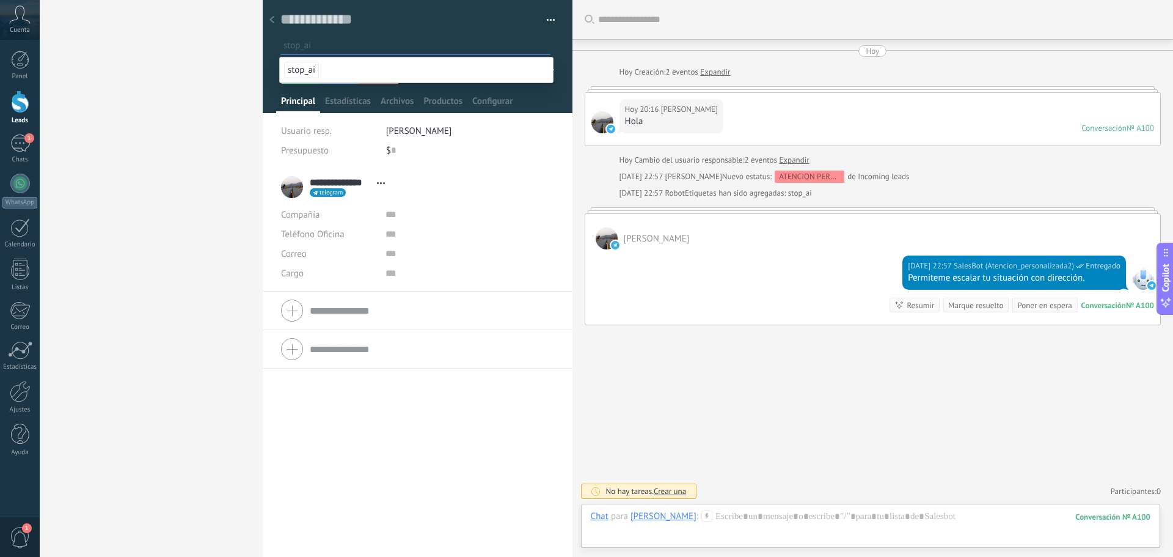
click at [270, 15] on div at bounding box center [271, 21] width 17 height 24
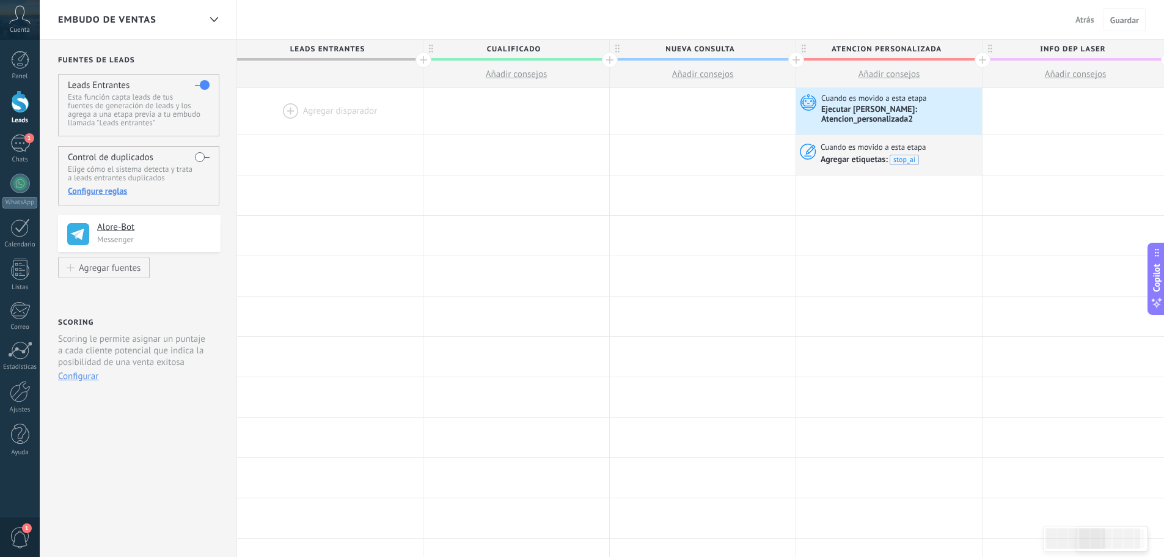
click at [1086, 24] on span "Atrás" at bounding box center [1084, 19] width 19 height 11
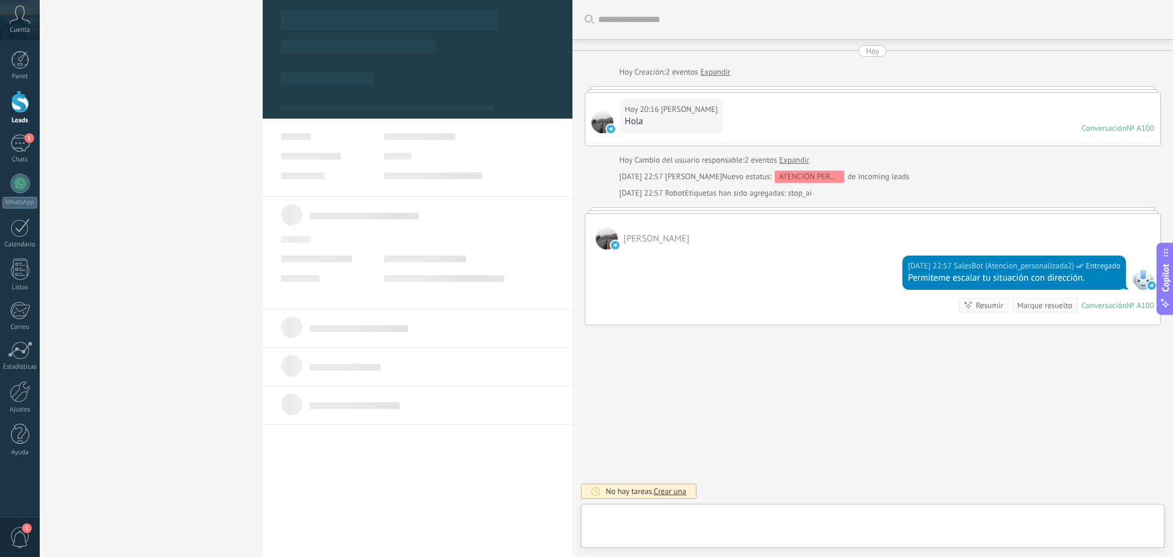
type textarea "**********"
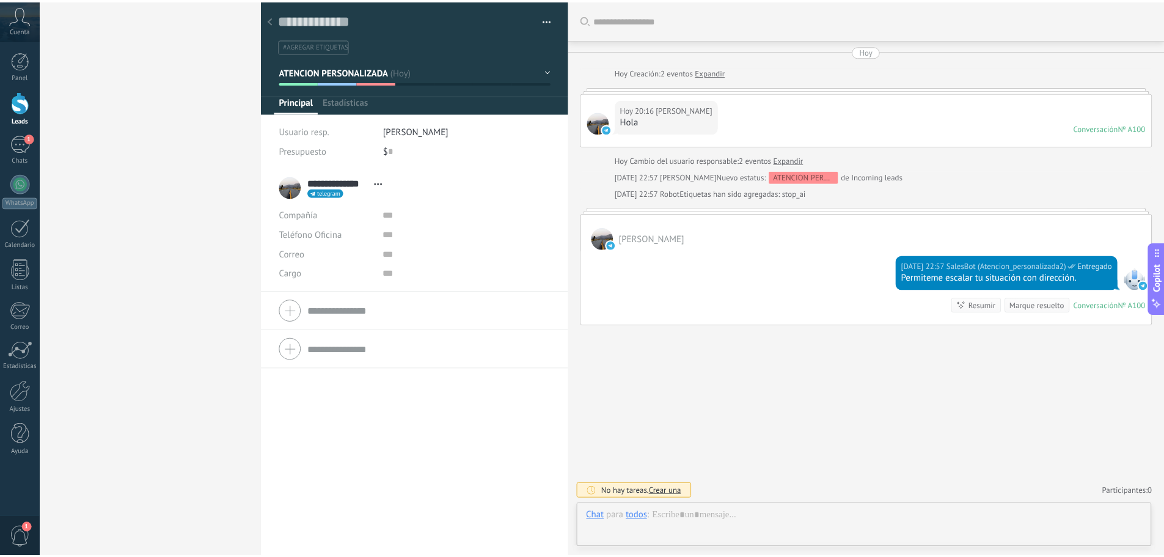
scroll to position [18, 0]
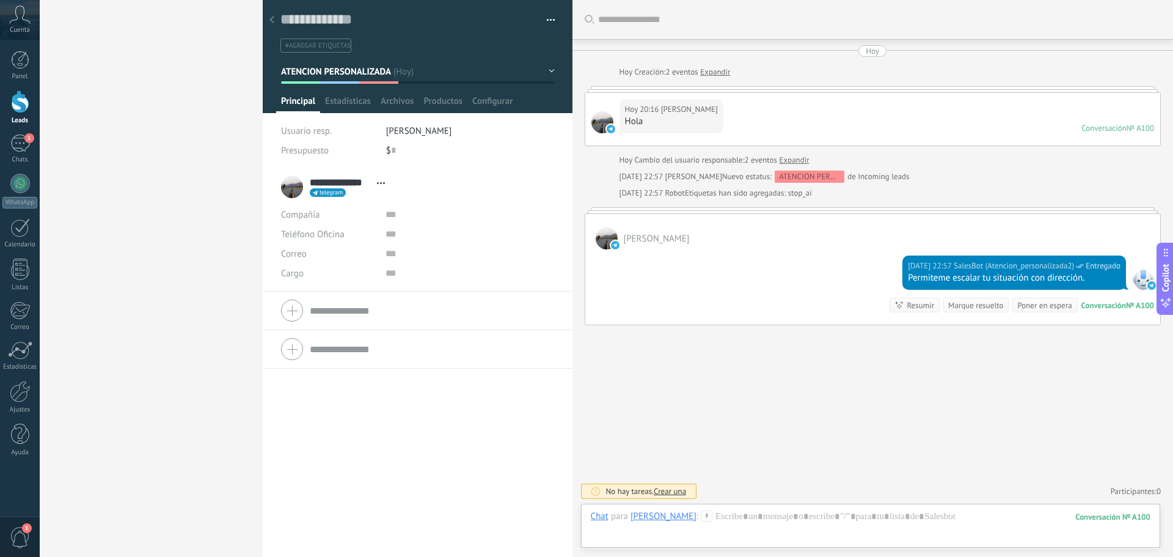
click at [17, 102] on div at bounding box center [20, 101] width 18 height 23
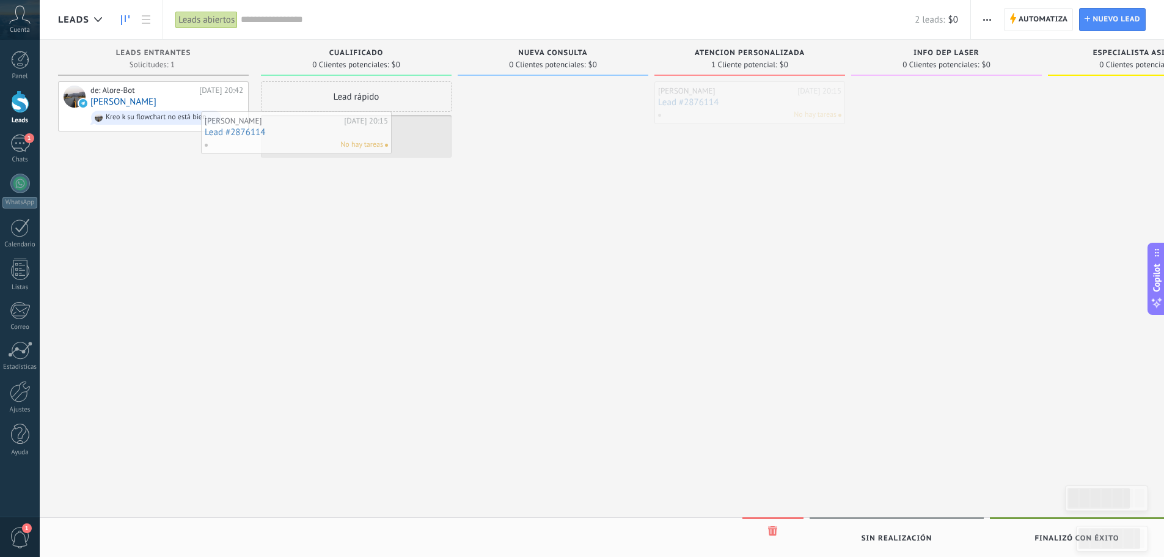
drag, startPoint x: 730, startPoint y: 106, endPoint x: 280, endPoint y: 132, distance: 451.1
drag, startPoint x: 376, startPoint y: 134, endPoint x: 566, endPoint y: 99, distance: 193.2
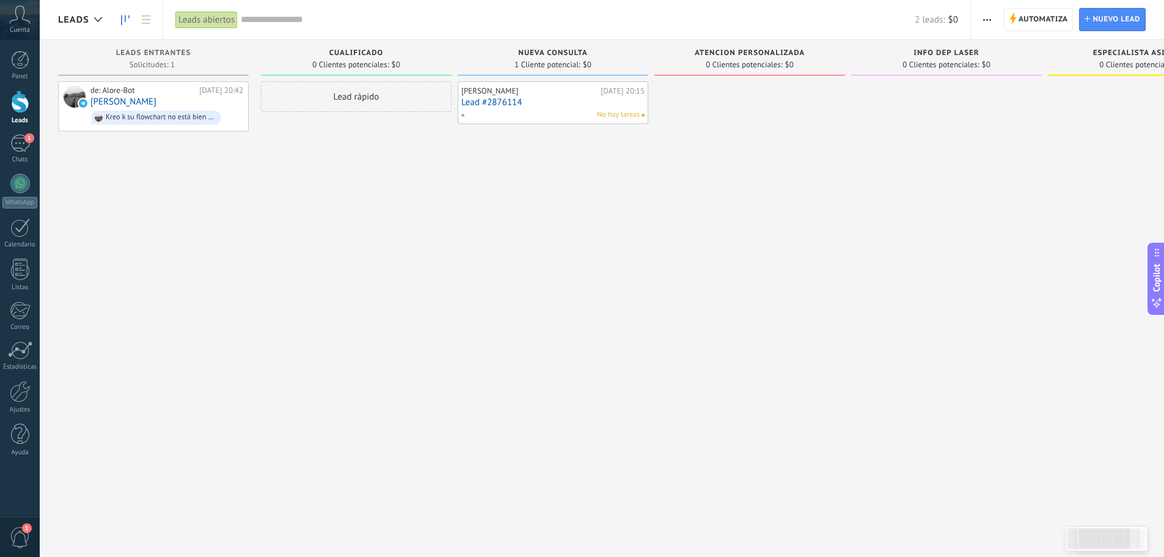
click at [983, 18] on button "button" at bounding box center [987, 19] width 18 height 23
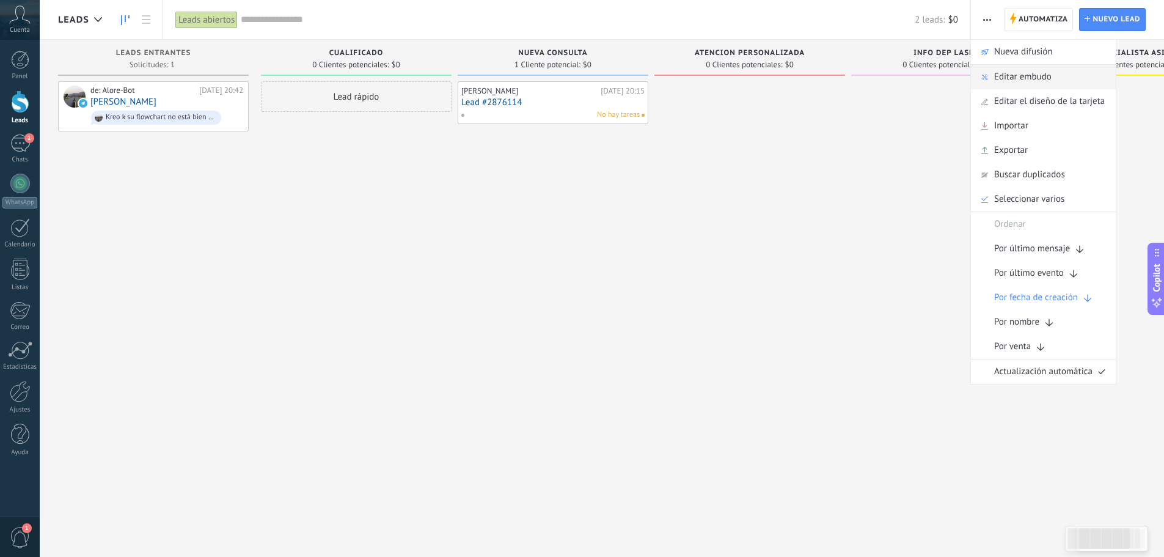
click at [1002, 71] on span "Editar embudo" at bounding box center [1022, 77] width 57 height 24
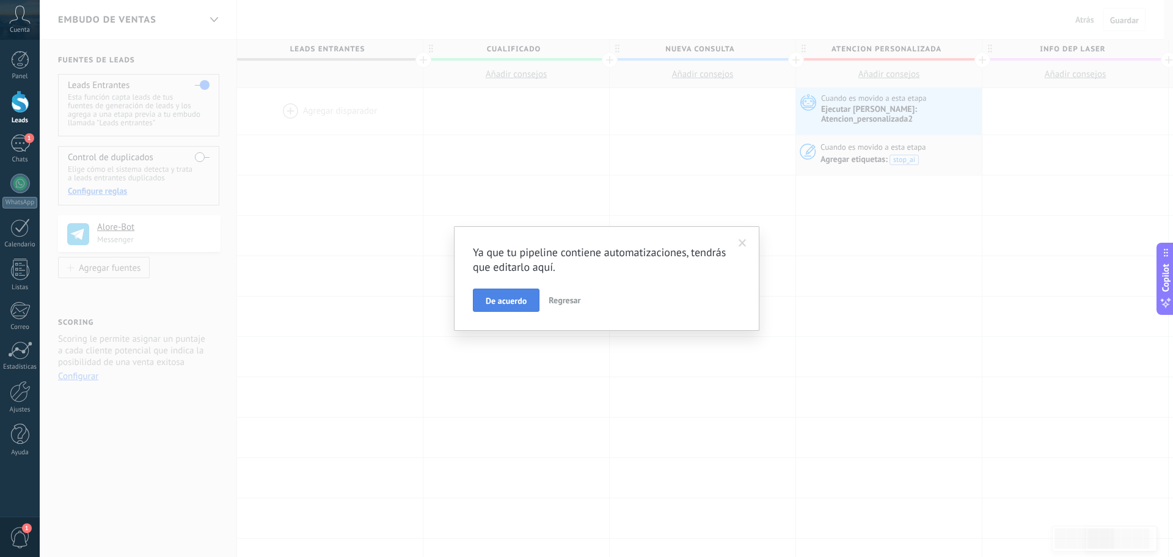
click at [507, 299] on span "De acuerdo" at bounding box center [506, 300] width 41 height 9
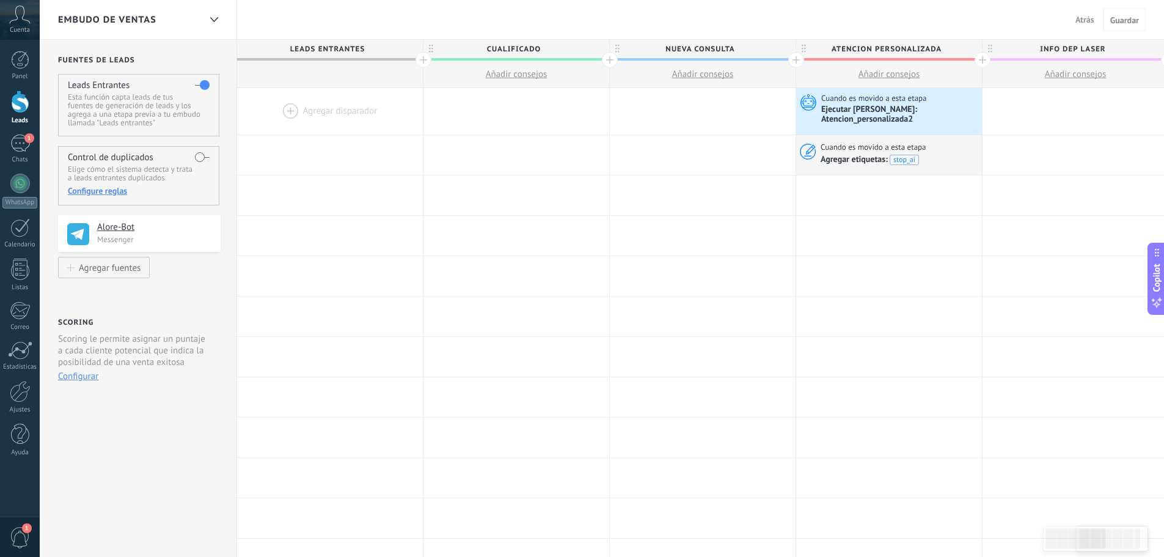
click at [584, 51] on span "CUALIFICADO" at bounding box center [513, 49] width 180 height 19
click at [584, 45] on body ".abccls-1,.abccls-2{fill-rule:evenodd}.abccls-2{fill:#fff} .abfcls-1{fill:none}…" at bounding box center [582, 278] width 1164 height 557
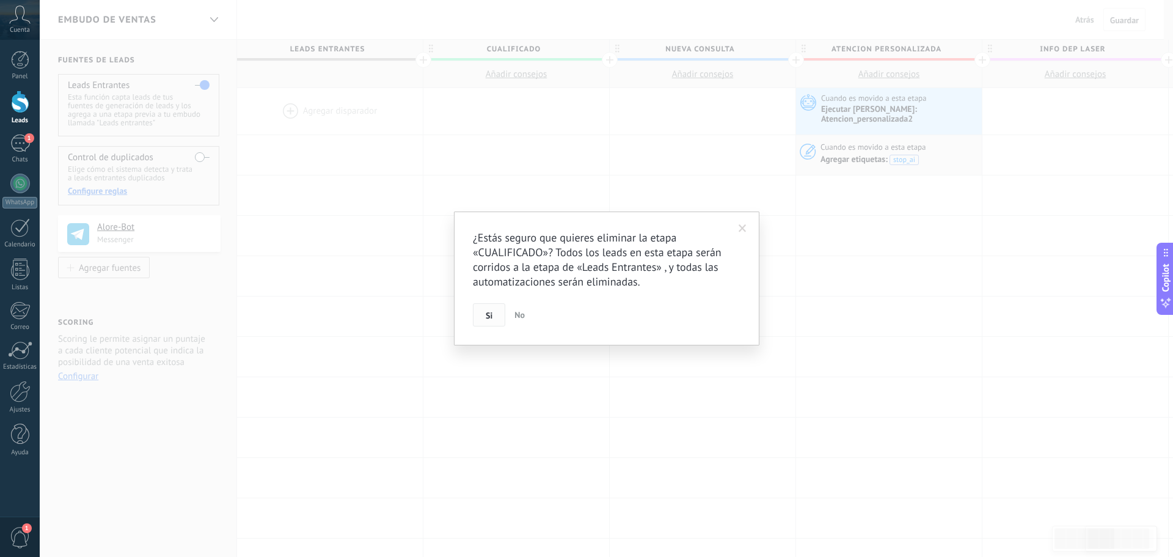
click at [479, 313] on button "Si" at bounding box center [489, 314] width 32 height 23
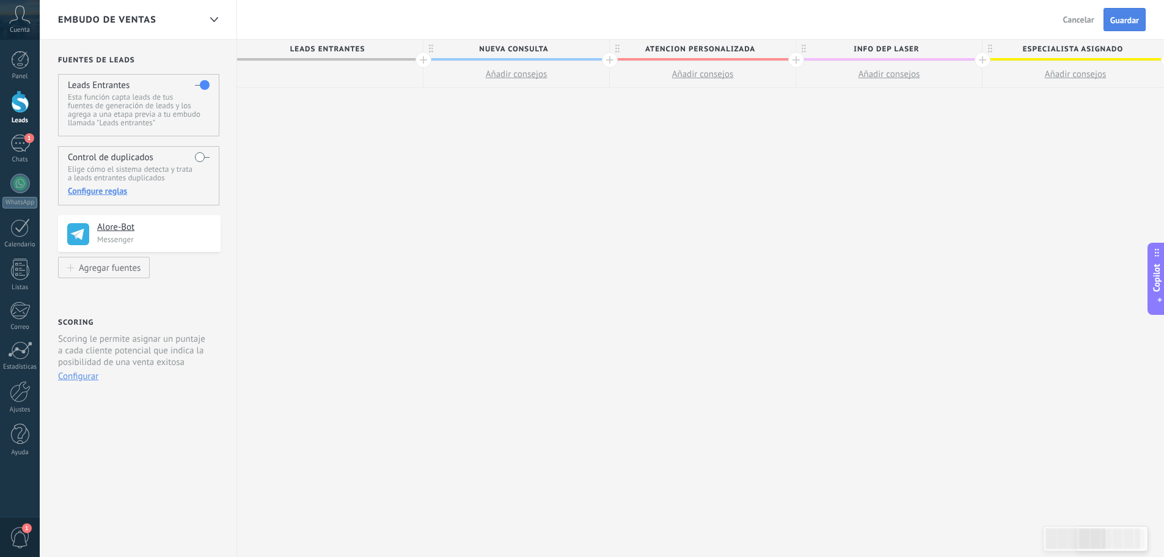
click at [1127, 16] on span "Guardar" at bounding box center [1124, 20] width 29 height 9
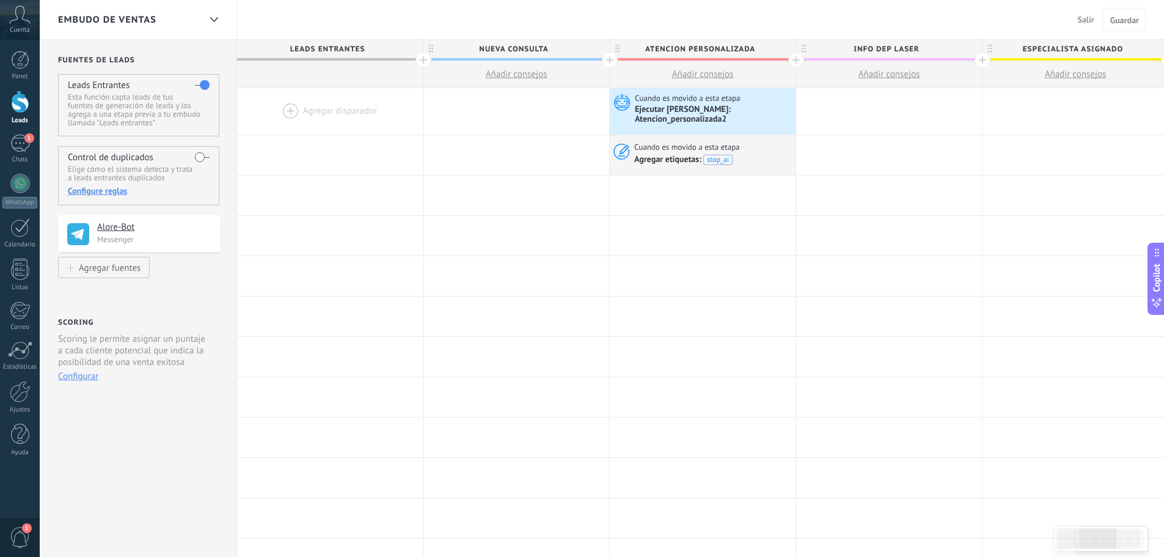
click at [1089, 23] on span "Salir" at bounding box center [1086, 19] width 16 height 11
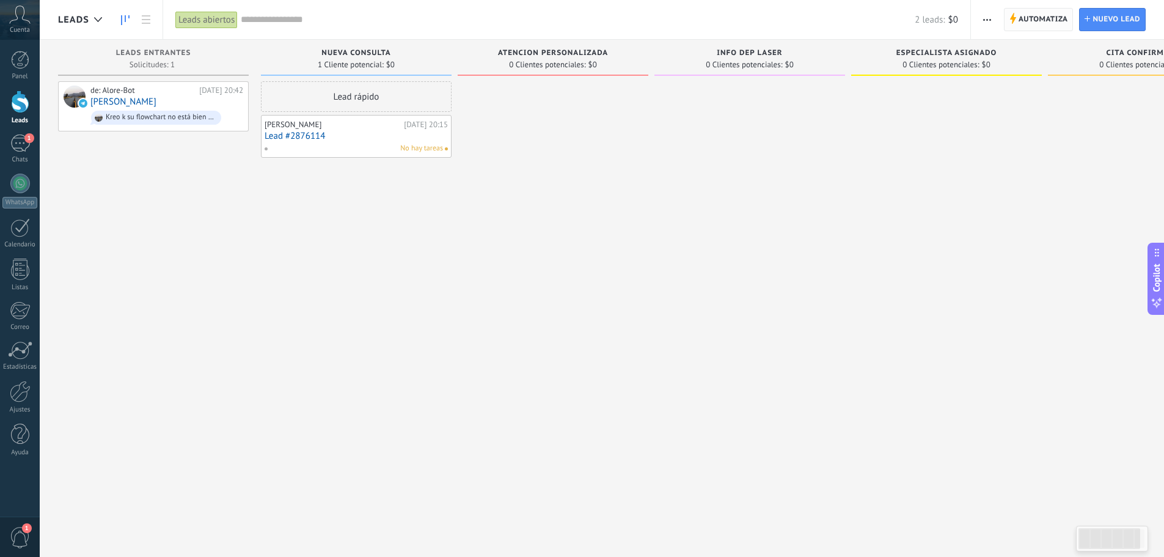
click at [1032, 14] on span "Automatiza" at bounding box center [1043, 20] width 49 height 22
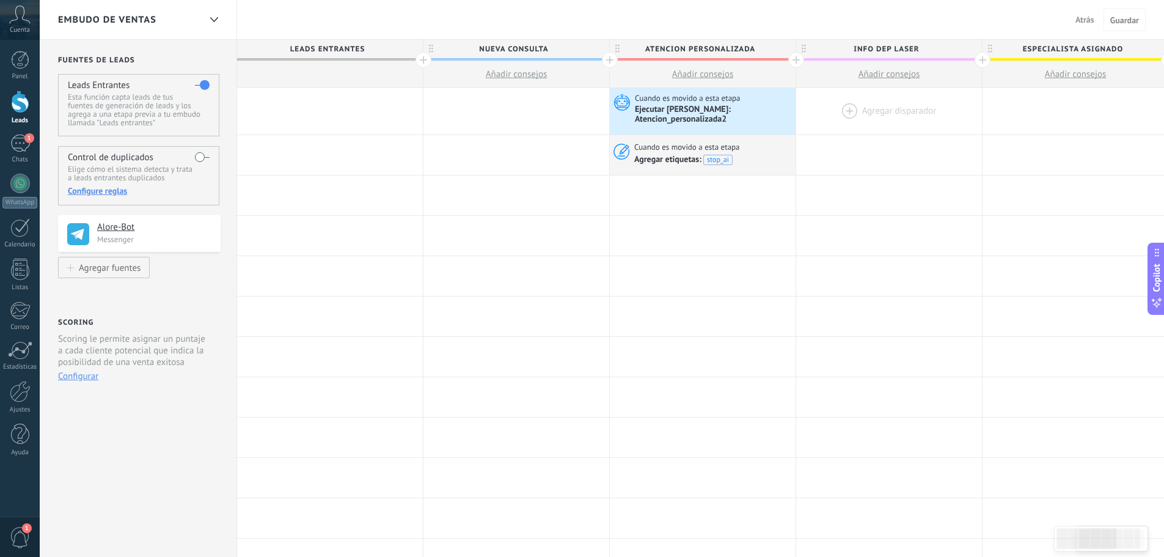
click at [887, 116] on div at bounding box center [889, 111] width 186 height 46
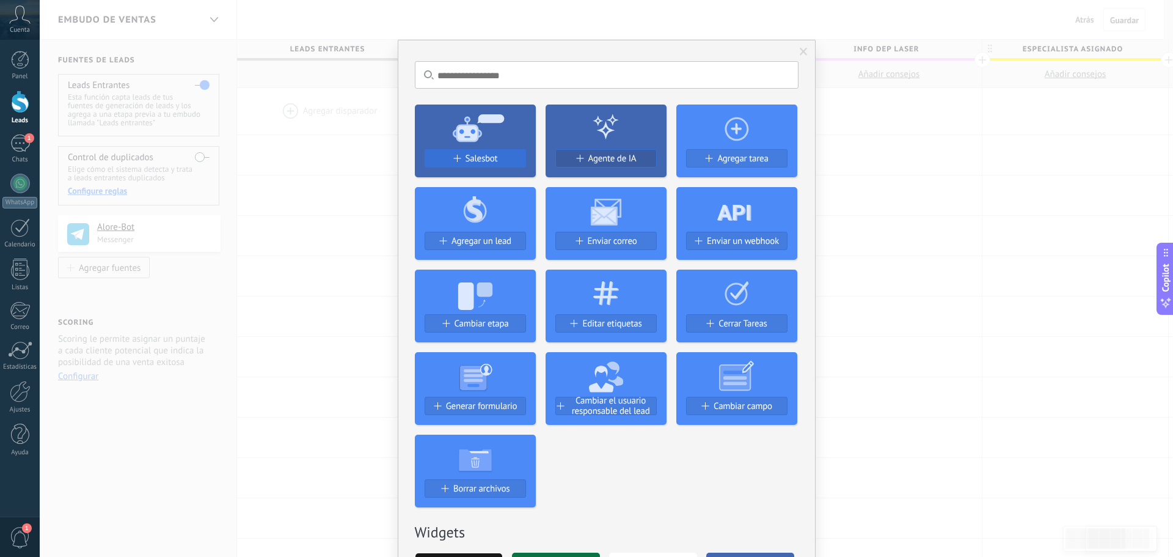
click at [474, 152] on button "Salesbot" at bounding box center [475, 158] width 101 height 18
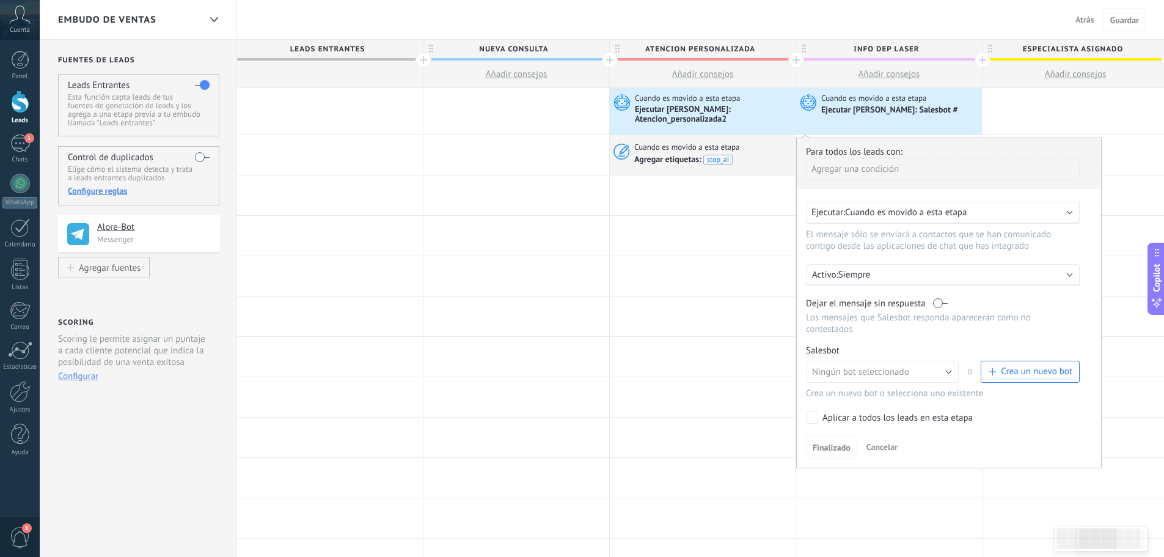
click at [939, 302] on label at bounding box center [940, 304] width 15 height 12
click at [1006, 368] on span "Crea un nuevo bot" at bounding box center [1036, 371] width 71 height 12
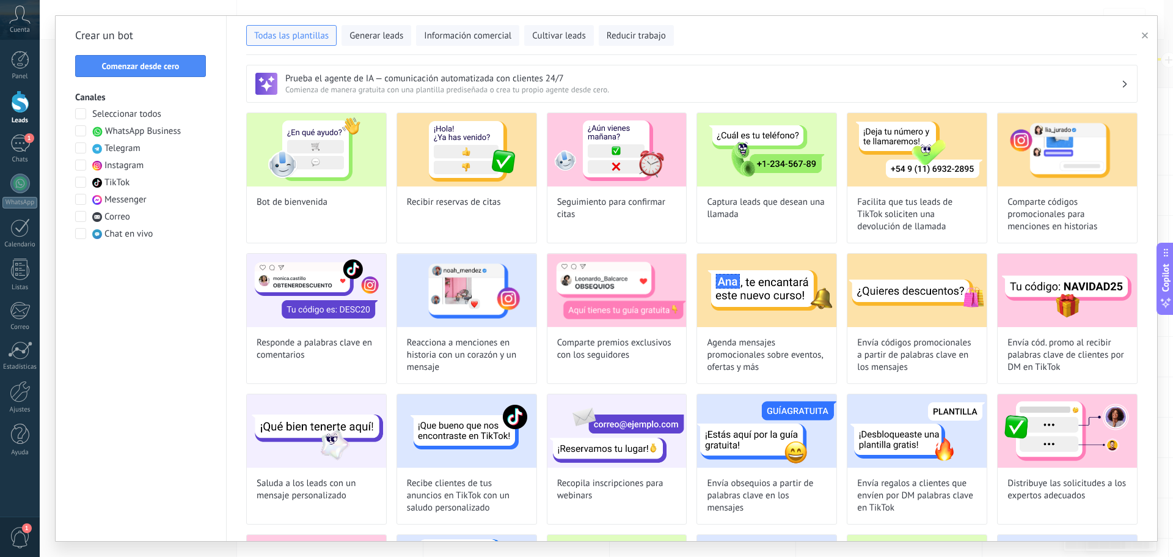
type input "**********"
click at [164, 75] on button "Comenzar desde cero" at bounding box center [140, 66] width 131 height 22
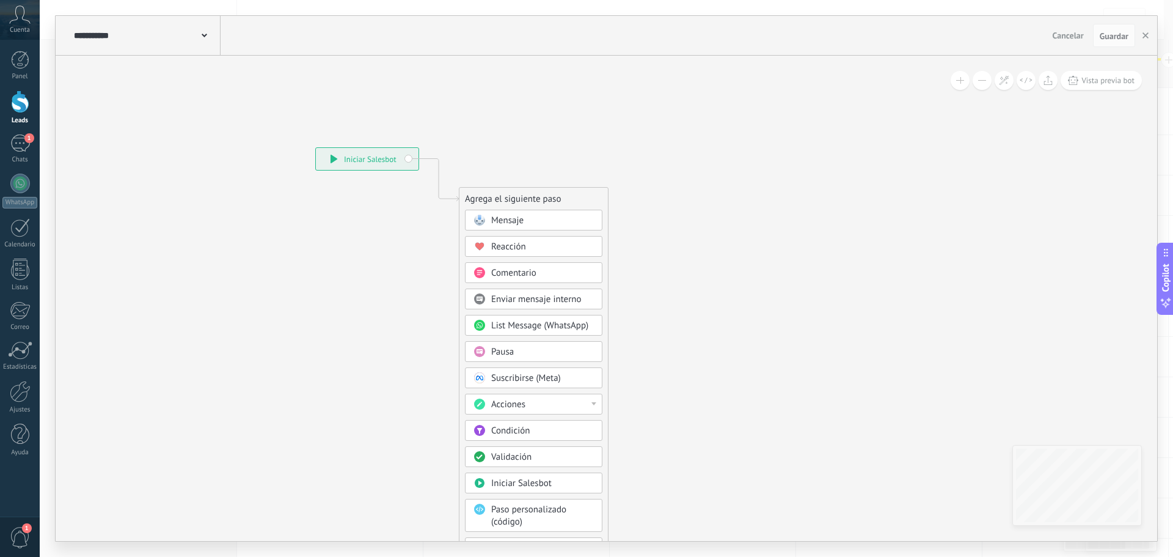
click at [207, 38] on div "**********" at bounding box center [146, 35] width 150 height 39
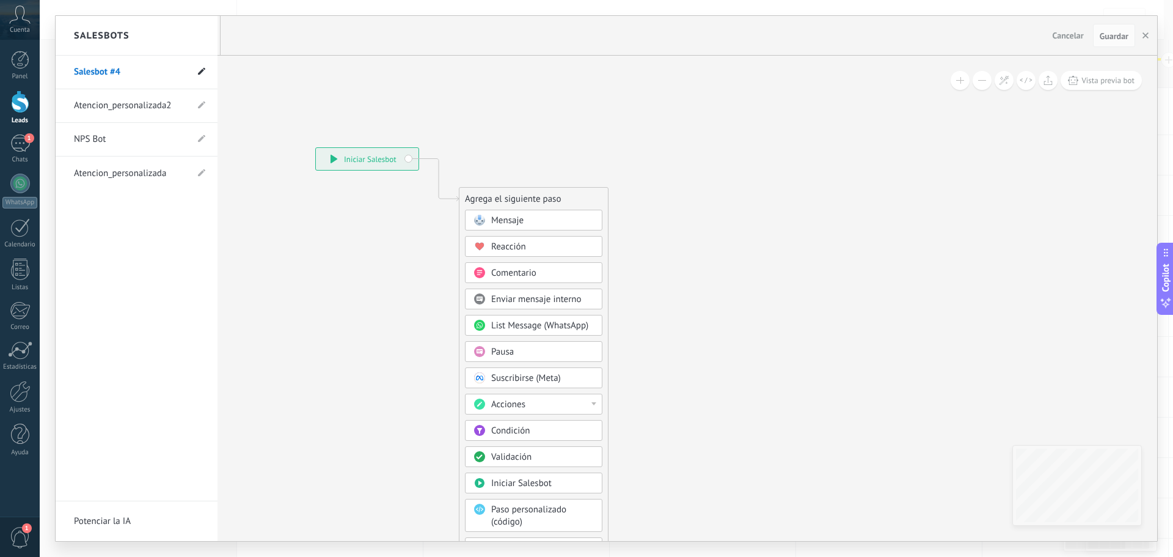
click at [202, 74] on icon at bounding box center [201, 71] width 7 height 7
click at [130, 79] on input "**********" at bounding box center [117, 73] width 87 height 20
type input "*"
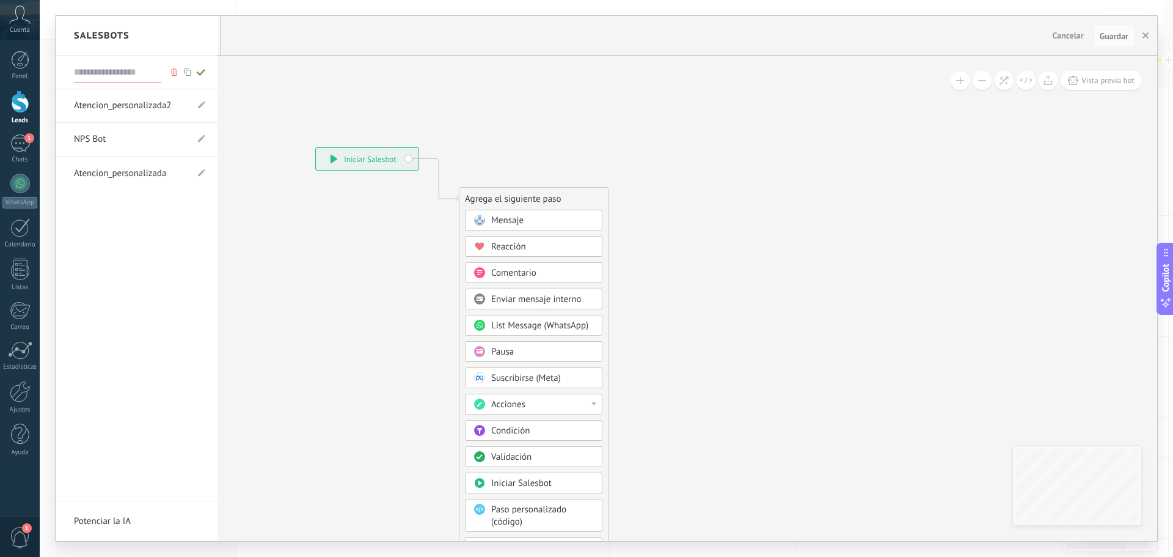
type input "*"
type input "**********"
click at [200, 71] on icon at bounding box center [200, 71] width 13 height 7
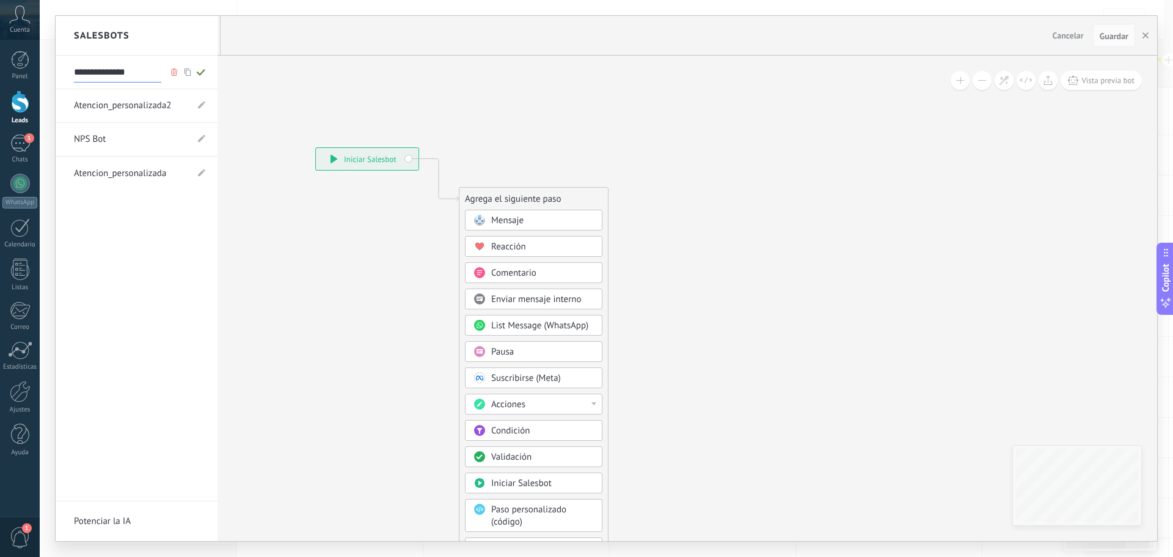
type input "**********"
click at [513, 220] on div at bounding box center [607, 278] width 1102 height 525
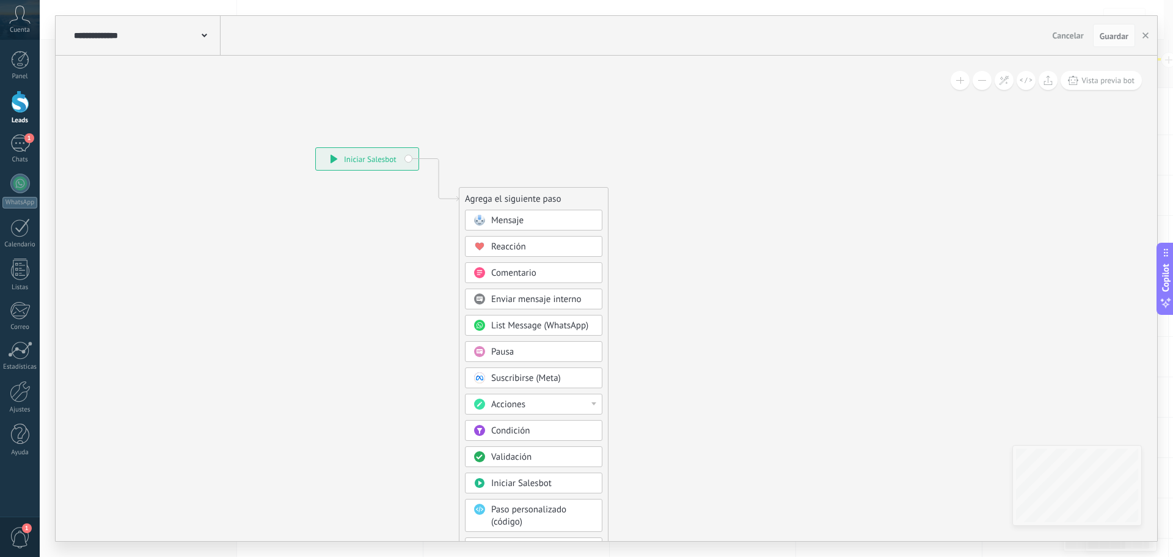
click at [529, 219] on div "Mensaje" at bounding box center [542, 220] width 103 height 12
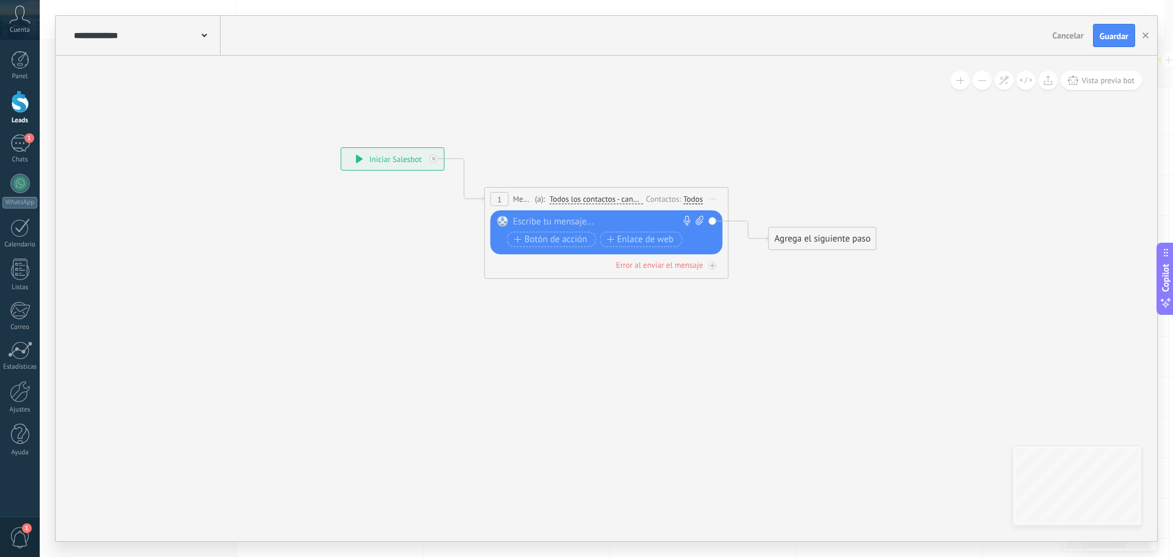
click at [563, 224] on div at bounding box center [603, 222] width 181 height 12
click at [639, 225] on div "**********" at bounding box center [608, 222] width 191 height 12
click at [835, 234] on div "Agrega el siguiente paso" at bounding box center [822, 239] width 107 height 20
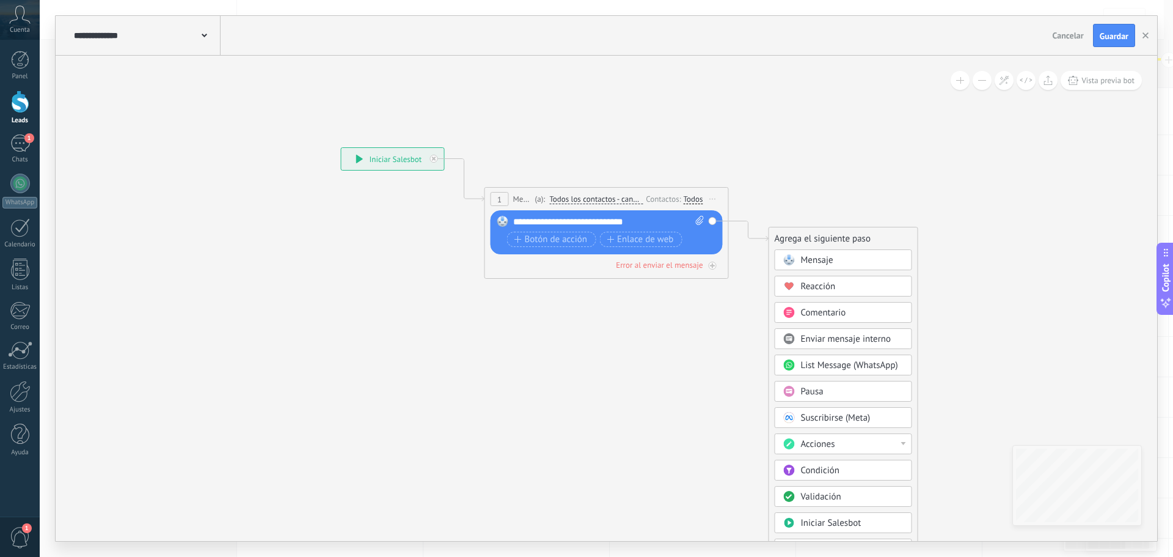
click at [849, 394] on div "Pausa" at bounding box center [852, 392] width 103 height 12
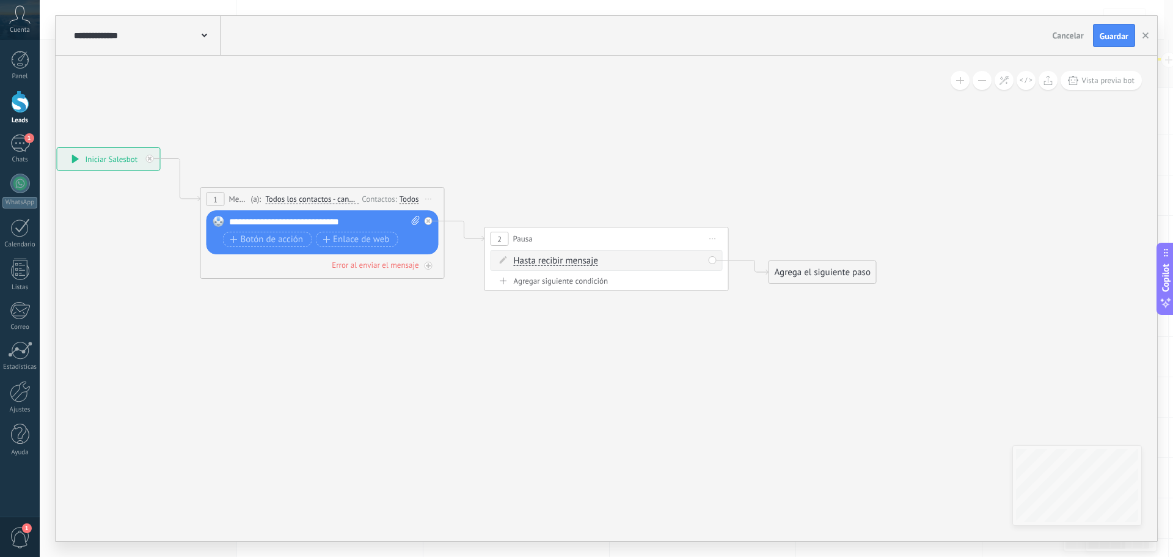
click at [584, 258] on span "Hasta recibir mensaje" at bounding box center [556, 261] width 84 height 10
click at [584, 258] on button "Hasta recibir mensaje" at bounding box center [584, 261] width 153 height 22
click at [603, 289] on li "Temporizador" at bounding box center [576, 282] width 152 height 21
click at [643, 259] on span ": * horas * min * sec" at bounding box center [604, 261] width 76 height 12
click at [643, 261] on span ": * horas * min * sec" at bounding box center [604, 261] width 76 height 12
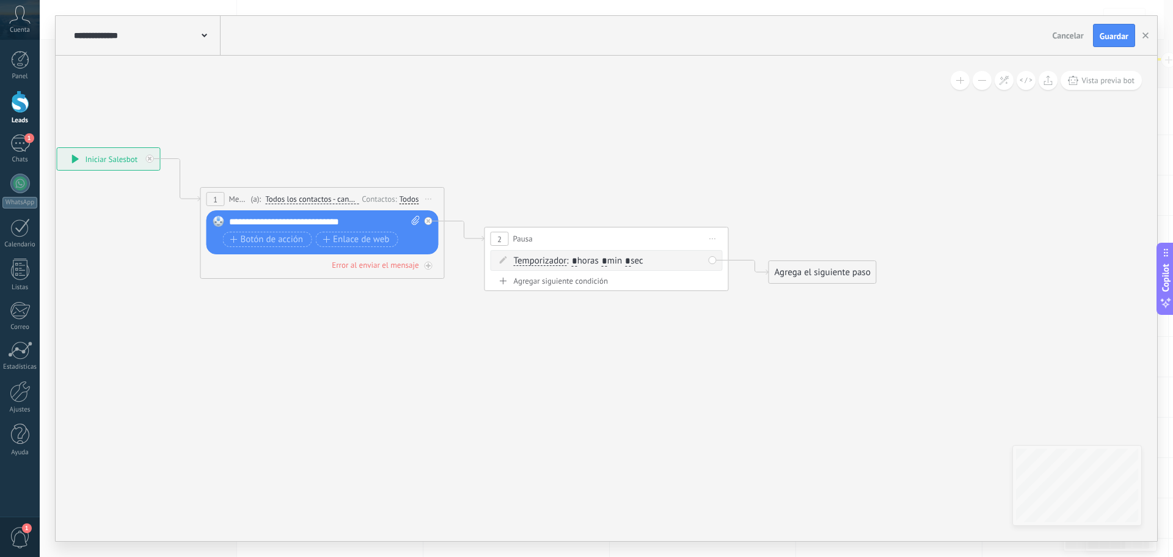
click at [631, 261] on input "*" at bounding box center [627, 262] width 5 height 10
click at [635, 260] on input "**" at bounding box center [630, 262] width 10 height 10
type input "*"
click at [607, 262] on input "*" at bounding box center [604, 262] width 5 height 10
type input "*"
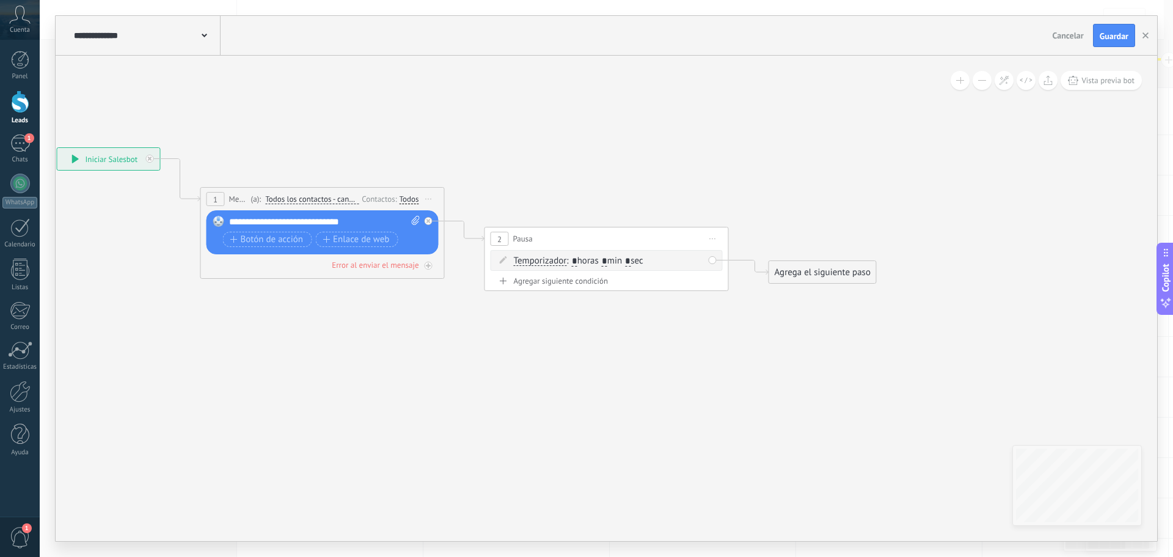
click at [800, 273] on div "Agrega el siguiente paso" at bounding box center [822, 272] width 107 height 20
click at [818, 294] on span "Mensaje" at bounding box center [817, 294] width 32 height 12
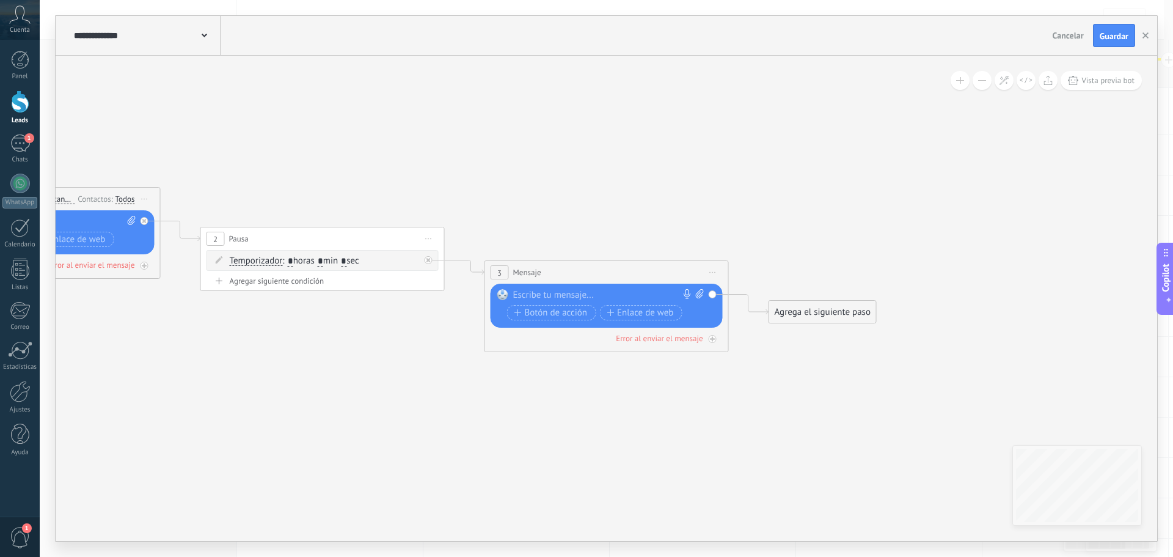
click at [567, 295] on div at bounding box center [603, 295] width 181 height 12
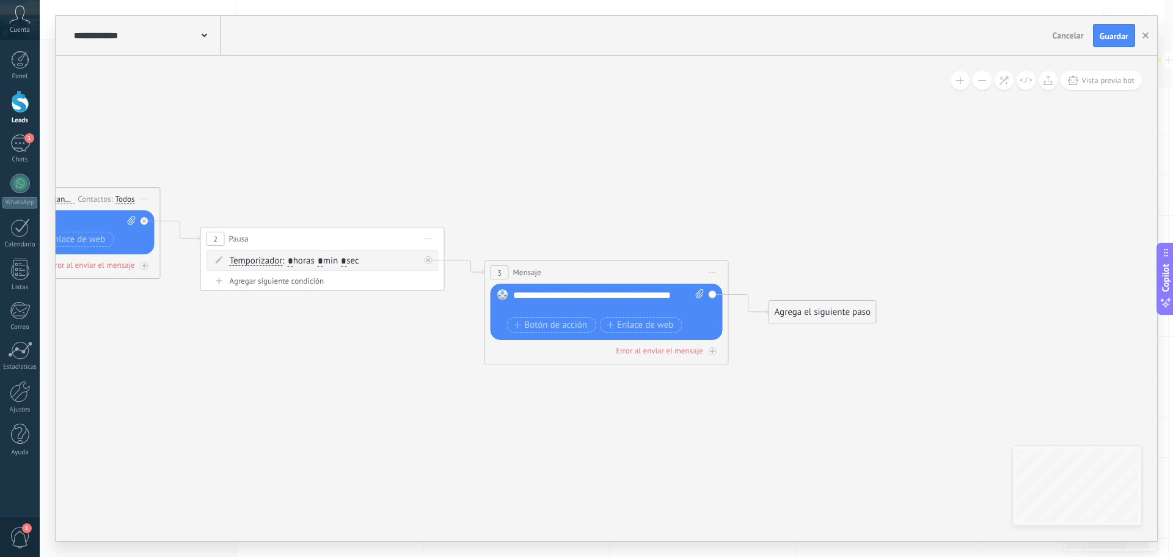
click at [827, 317] on div "Agrega el siguiente paso" at bounding box center [822, 312] width 107 height 20
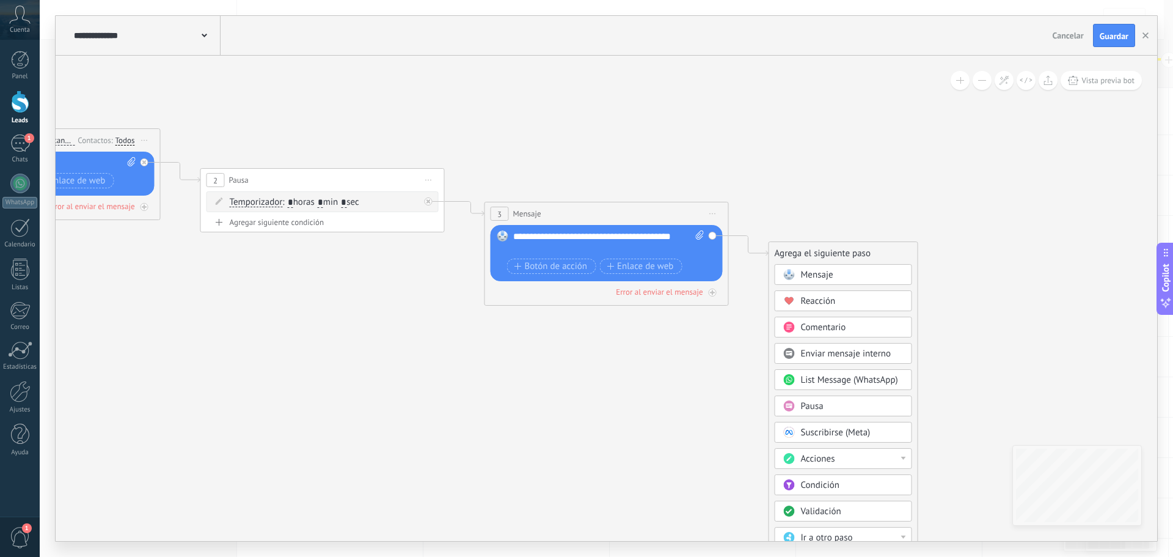
click at [835, 407] on div "Pausa" at bounding box center [852, 406] width 103 height 12
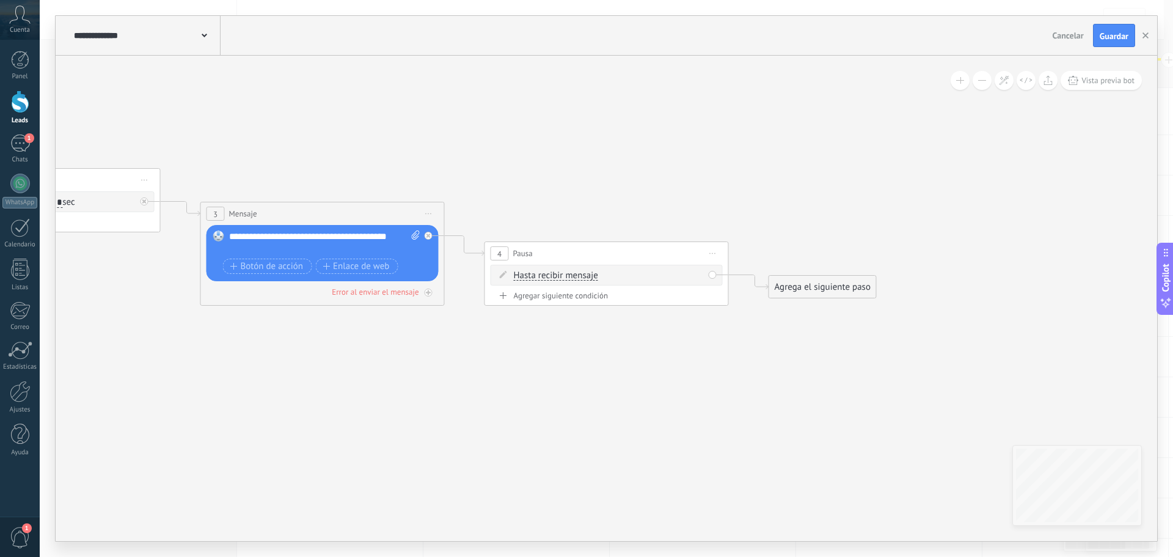
drag, startPoint x: 716, startPoint y: 255, endPoint x: 714, endPoint y: 268, distance: 12.3
click at [715, 255] on span "Iniciar vista previa aquí Cambiar nombre Duplicar [GEOGRAPHIC_DATA]" at bounding box center [713, 253] width 20 height 18
click at [753, 342] on div "Borrar" at bounding box center [768, 333] width 121 height 21
click at [526, 259] on div "Agrega el siguiente paso" at bounding box center [538, 253] width 107 height 20
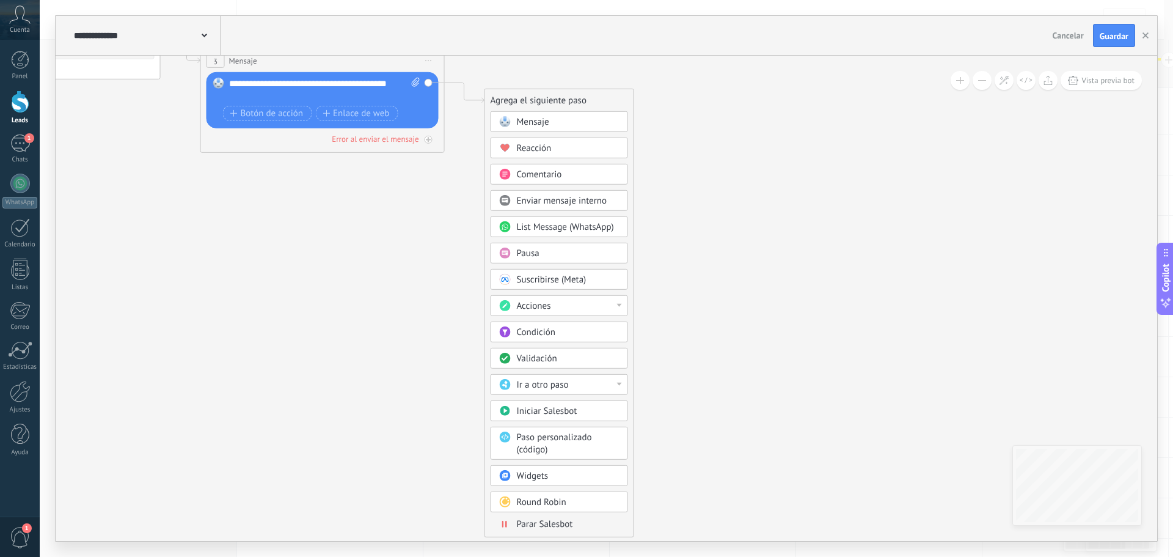
click at [574, 524] on div "Parar Salesbot" at bounding box center [568, 524] width 103 height 12
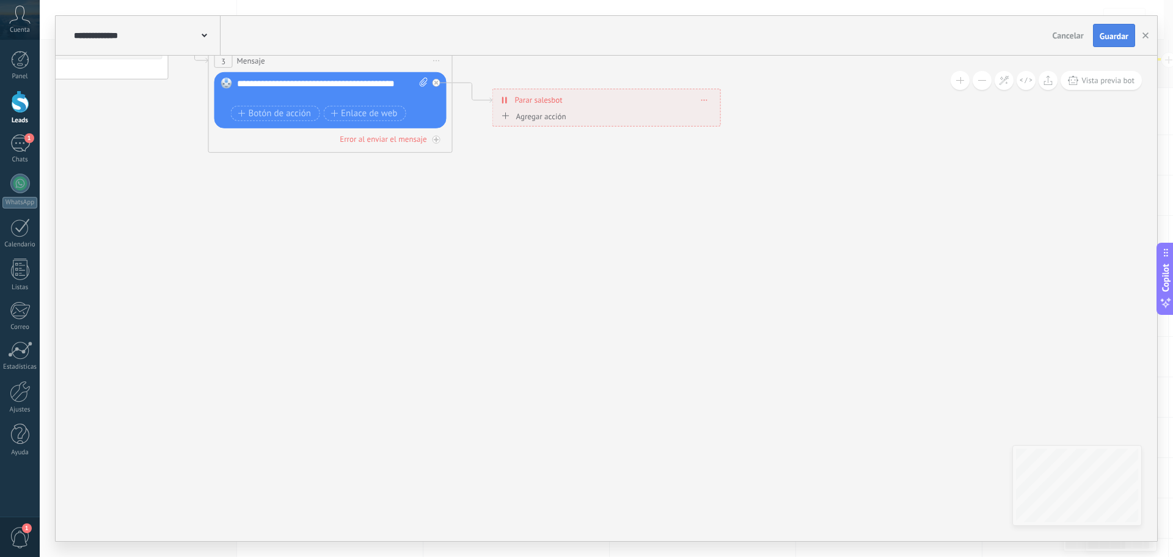
click at [1118, 37] on span "Guardar" at bounding box center [1114, 36] width 29 height 9
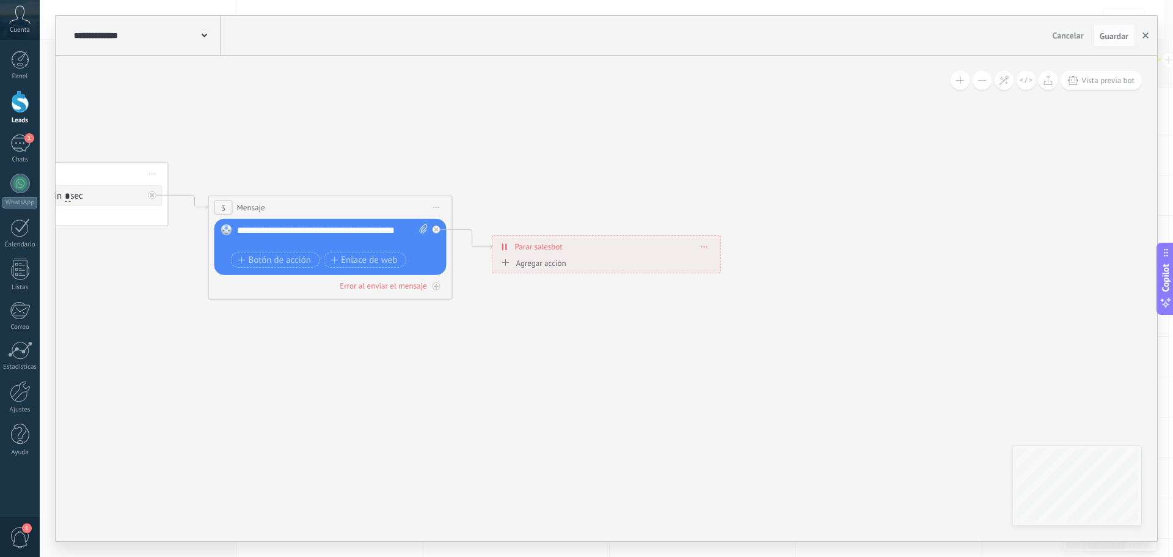
click at [1142, 39] on button "button" at bounding box center [1146, 35] width 18 height 23
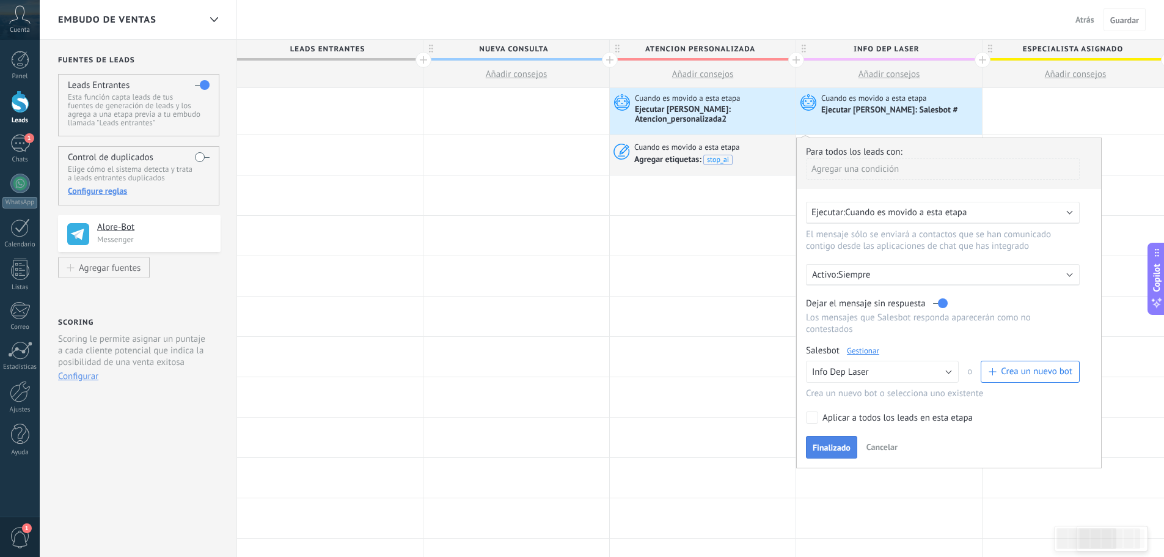
click at [836, 452] on span "Finalizado" at bounding box center [832, 447] width 38 height 9
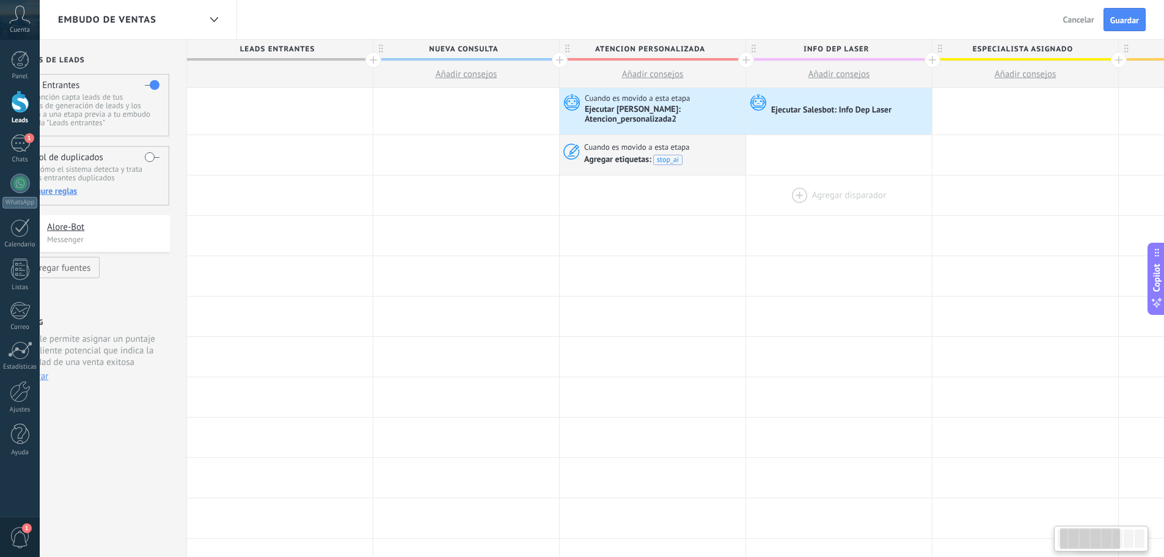
scroll to position [0, 70]
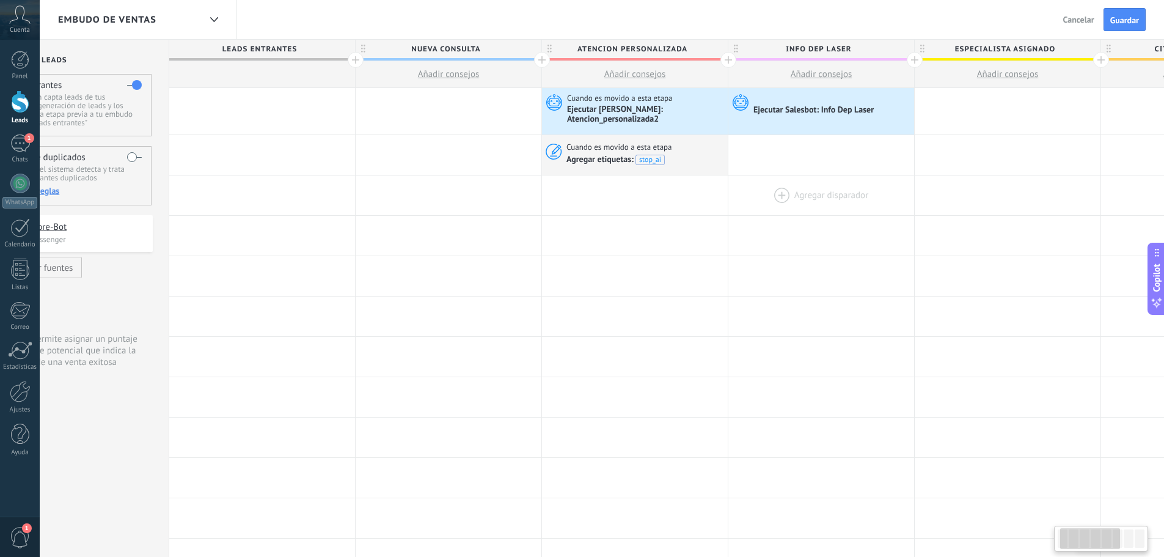
drag, startPoint x: 946, startPoint y: 216, endPoint x: 895, endPoint y: 200, distance: 53.6
click at [876, 224] on div at bounding box center [821, 236] width 186 height 40
click at [1120, 21] on span "Guardar" at bounding box center [1124, 20] width 29 height 9
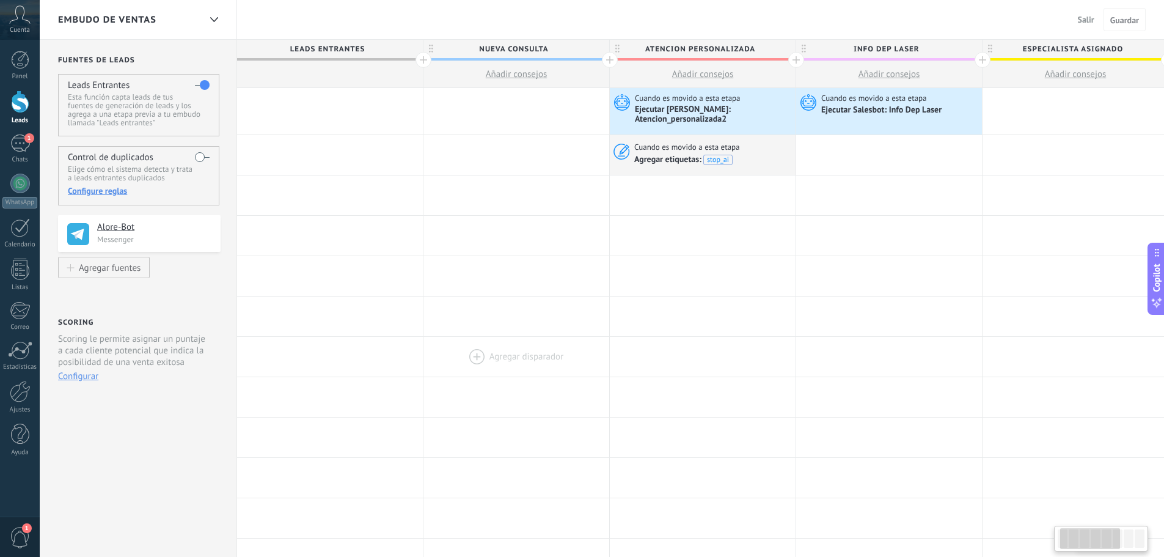
scroll to position [0, 70]
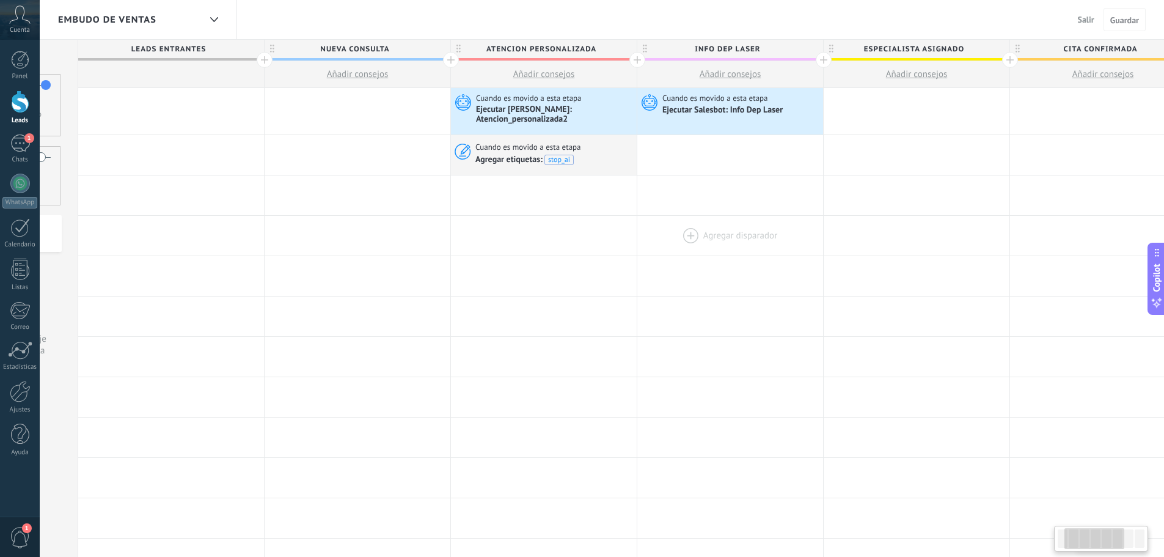
drag, startPoint x: 873, startPoint y: 244, endPoint x: 817, endPoint y: 230, distance: 57.9
click at [817, 230] on div at bounding box center [730, 236] width 186 height 40
click at [20, 106] on div at bounding box center [20, 101] width 18 height 23
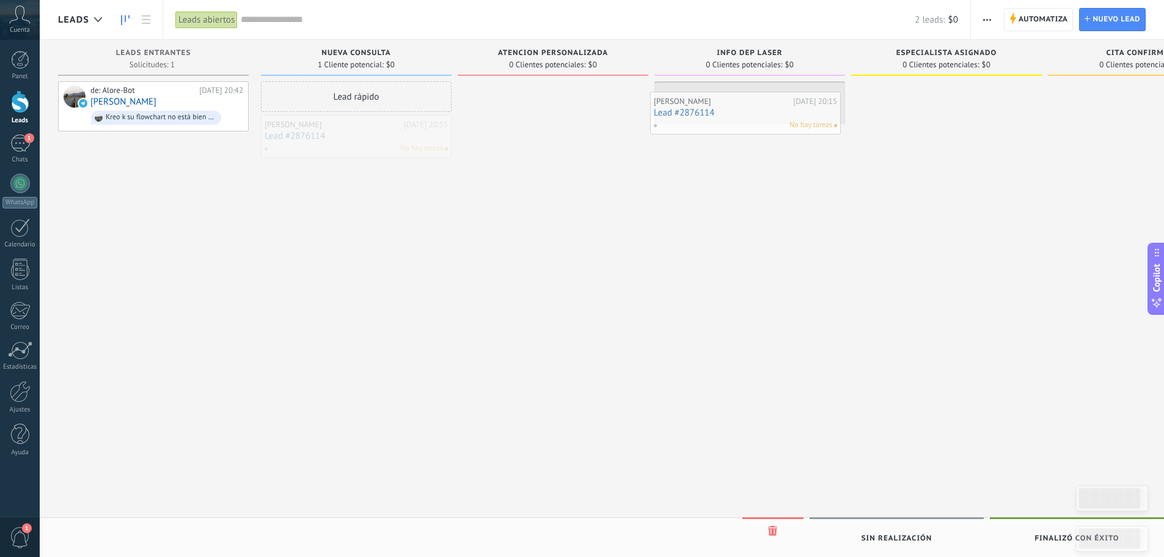
drag, startPoint x: 339, startPoint y: 144, endPoint x: 728, endPoint y: 121, distance: 389.9
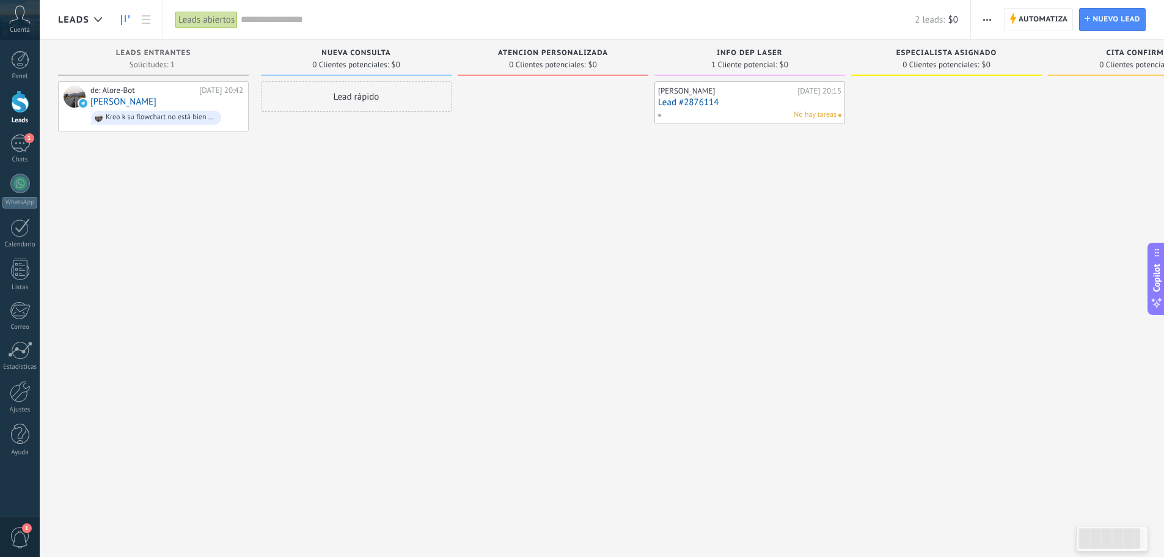
click at [775, 240] on div "[PERSON_NAME][DATE] 20:15 Lead #2876114 No hay tareas" at bounding box center [749, 279] width 191 height 397
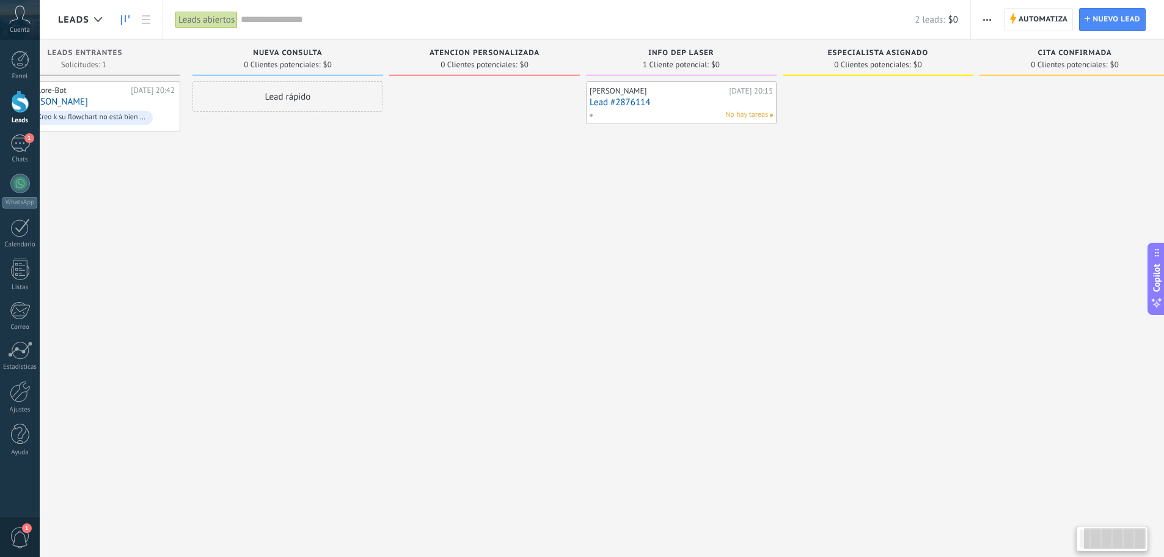
scroll to position [0, 93]
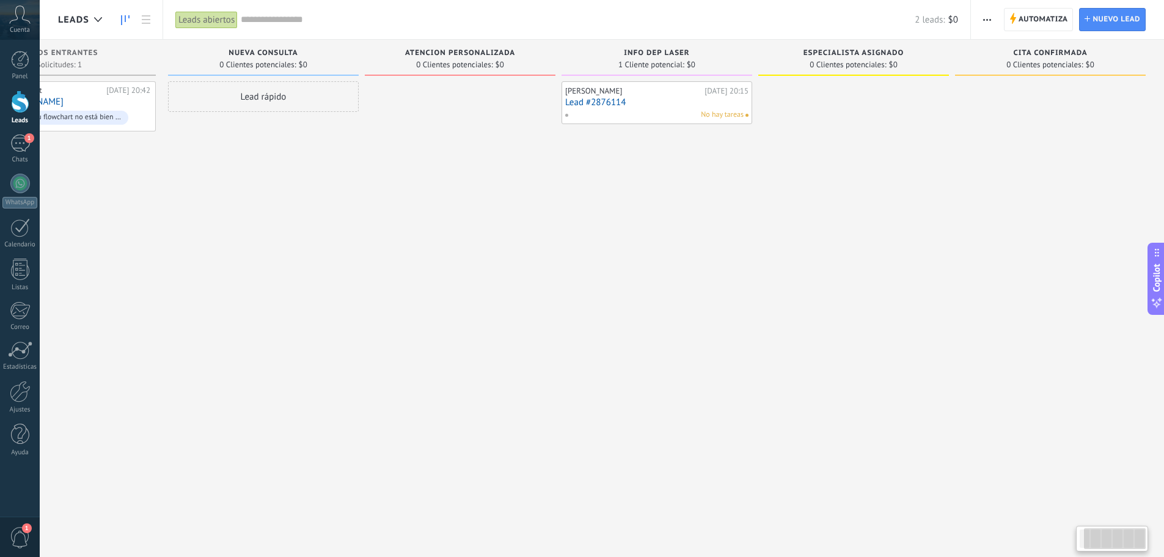
drag, startPoint x: 1031, startPoint y: 138, endPoint x: 878, endPoint y: 149, distance: 153.2
click at [880, 150] on div at bounding box center [853, 279] width 191 height 397
click at [1045, 17] on span "Automatiza" at bounding box center [1043, 20] width 49 height 22
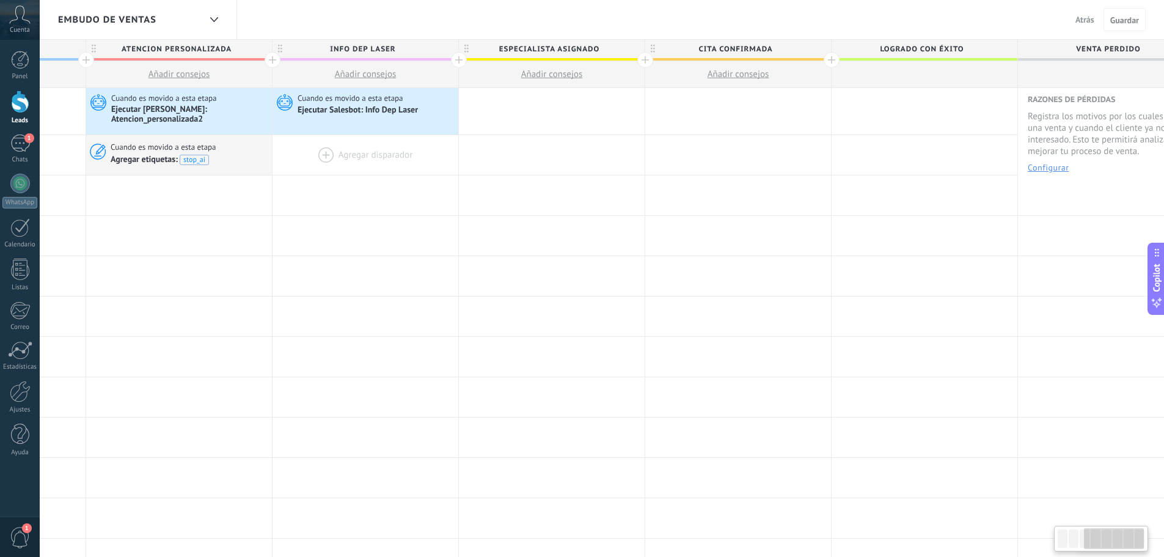
drag, startPoint x: 950, startPoint y: 208, endPoint x: 452, endPoint y: 171, distance: 499.9
click at [452, 171] on div "**********" at bounding box center [458, 535] width 1491 height 894
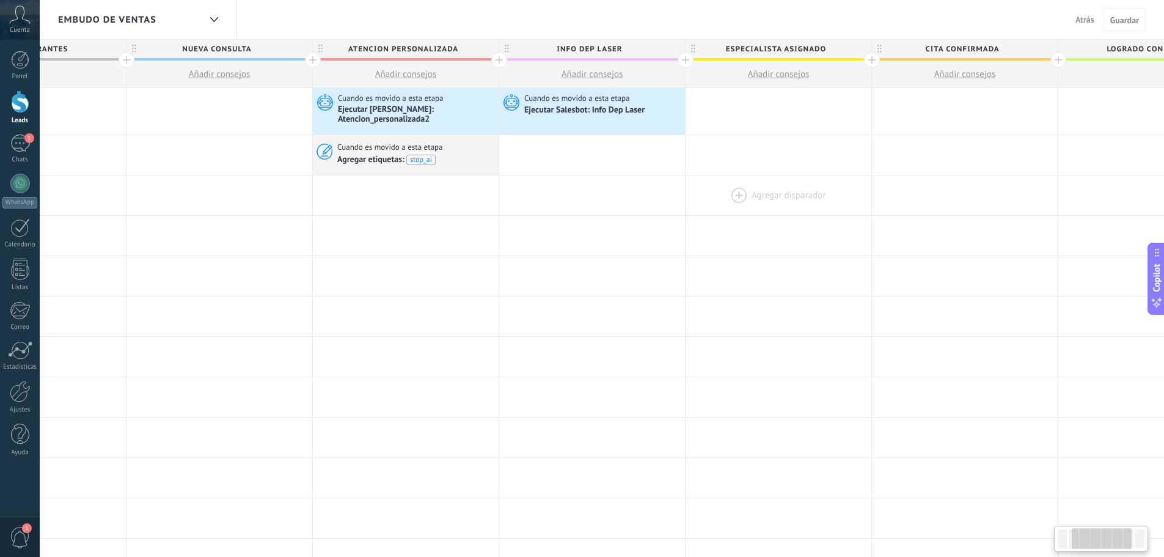
scroll to position [0, 284]
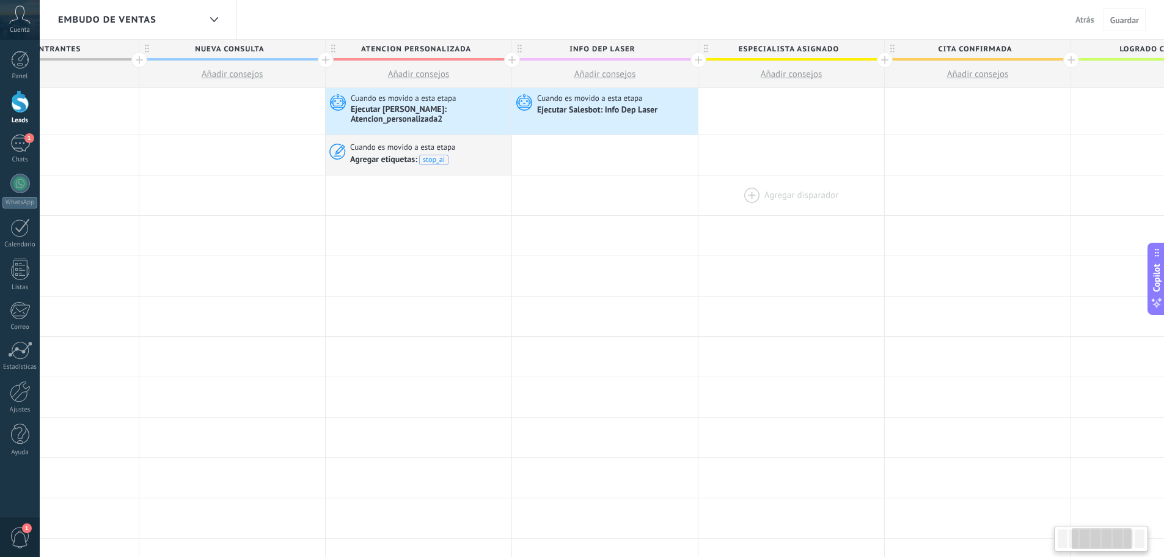
drag, startPoint x: 738, startPoint y: 200, endPoint x: 836, endPoint y: 213, distance: 99.1
click at [836, 213] on div "Agregar disparador [PERSON_NAME] disparador [PERSON_NAME] disparador [PERSON_NA…" at bounding box center [698, 195] width 1491 height 40
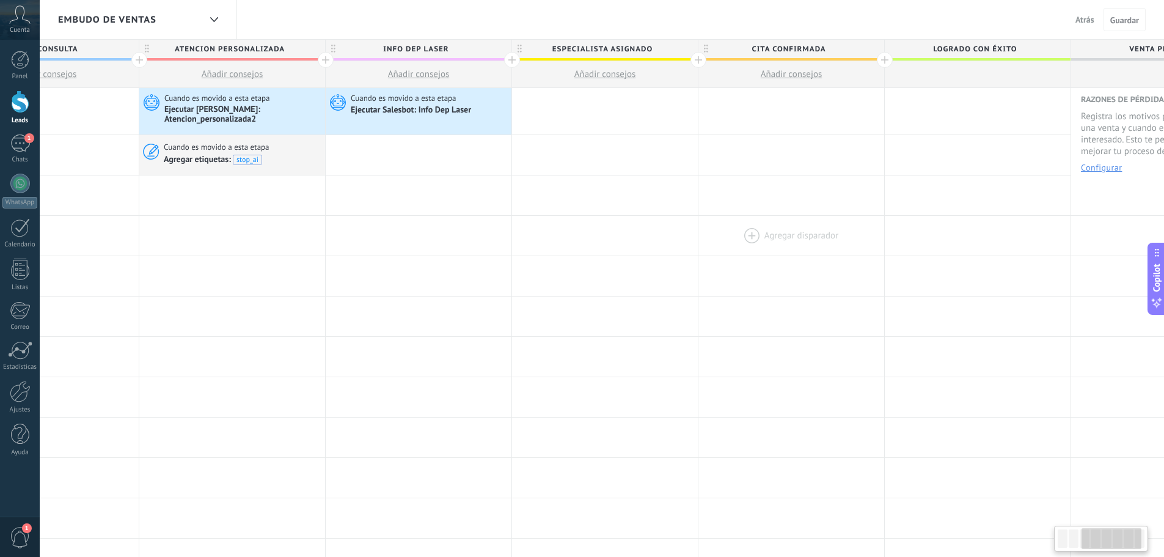
drag, startPoint x: 900, startPoint y: 227, endPoint x: 714, endPoint y: 221, distance: 185.9
click at [712, 224] on div at bounding box center [791, 236] width 186 height 40
click at [658, 200] on div at bounding box center [609, 195] width 186 height 40
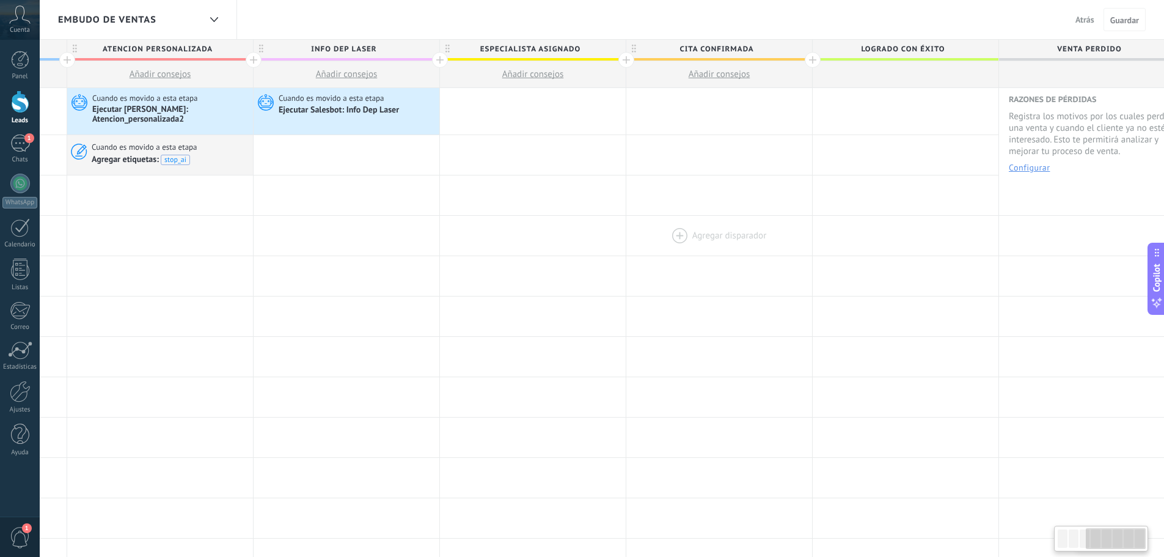
scroll to position [0, 564]
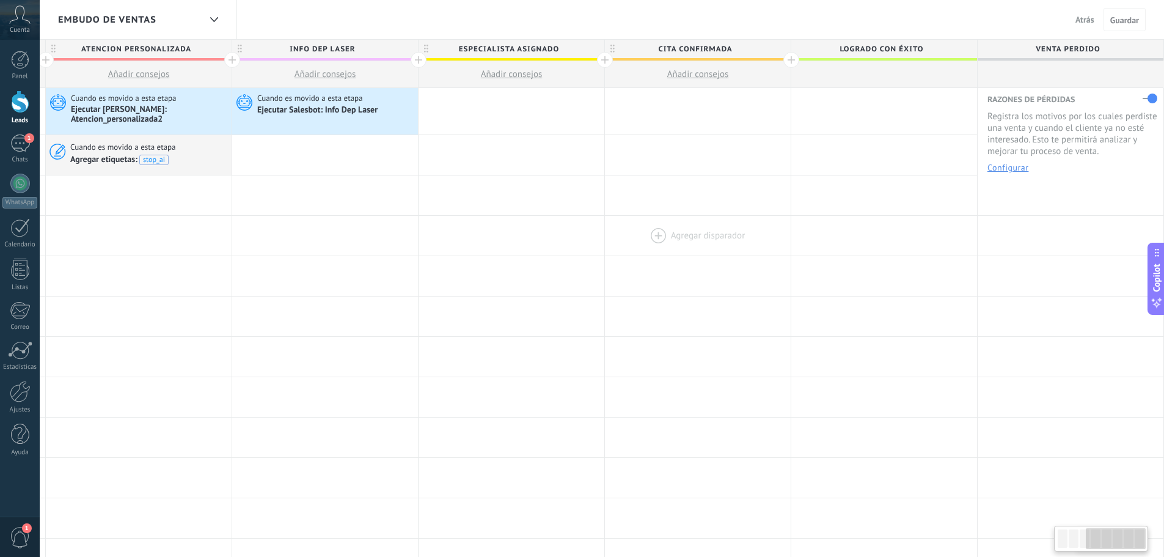
drag, startPoint x: 747, startPoint y: 231, endPoint x: 652, endPoint y: 228, distance: 95.4
click at [652, 228] on div at bounding box center [698, 236] width 186 height 40
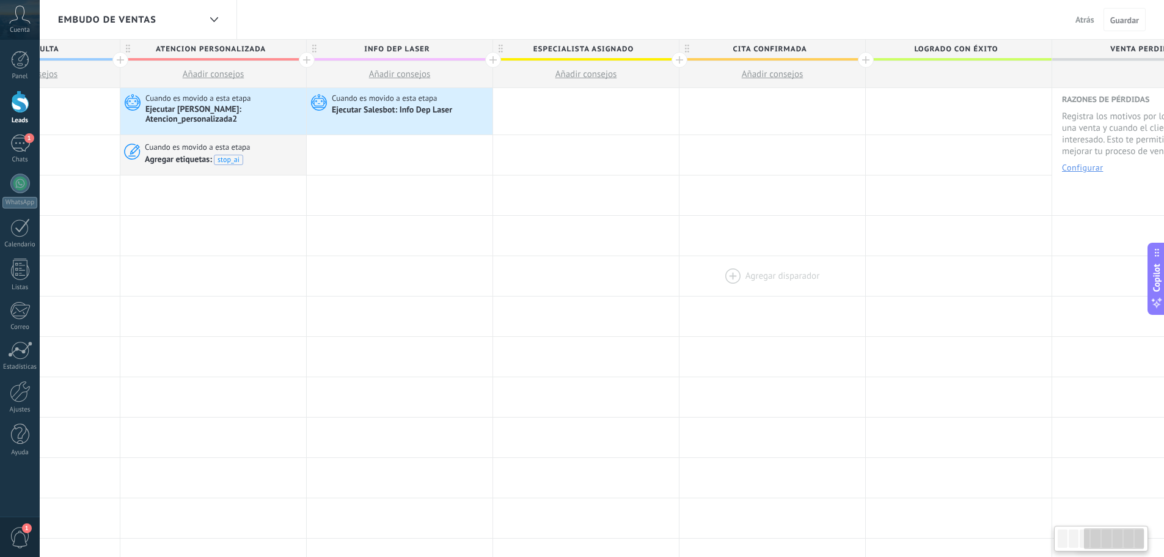
drag, startPoint x: 907, startPoint y: 152, endPoint x: 709, endPoint y: 282, distance: 236.9
click at [705, 281] on div "**********" at bounding box center [493, 535] width 1491 height 894
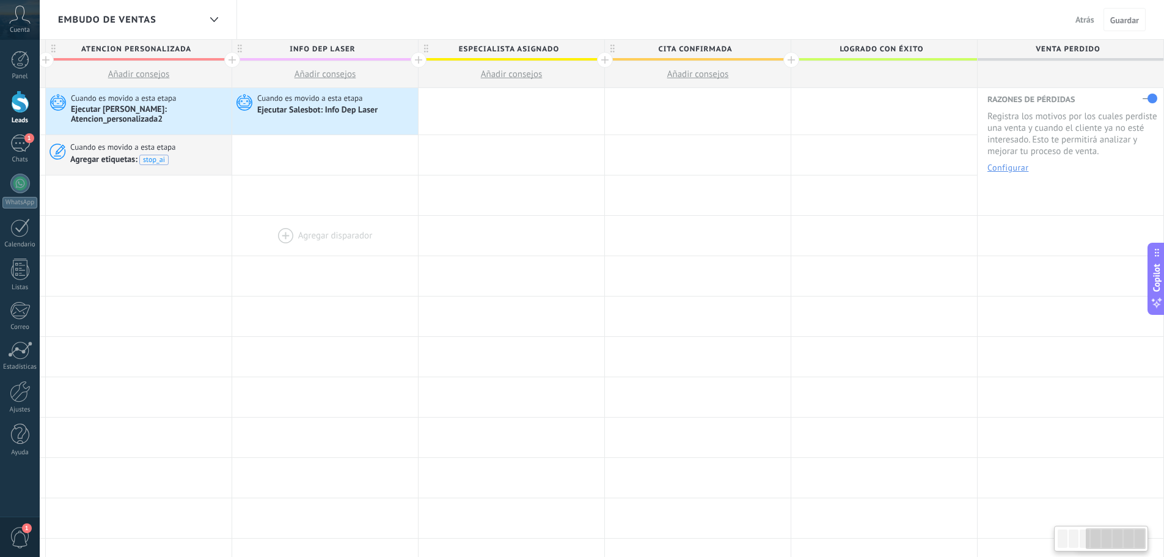
drag, startPoint x: 711, startPoint y: 280, endPoint x: 406, endPoint y: 237, distance: 307.9
click at [411, 240] on div "**********" at bounding box center [418, 535] width 1491 height 894
click at [593, 46] on span "ESPECIALISTA ASIGNADO" at bounding box center [509, 49] width 180 height 19
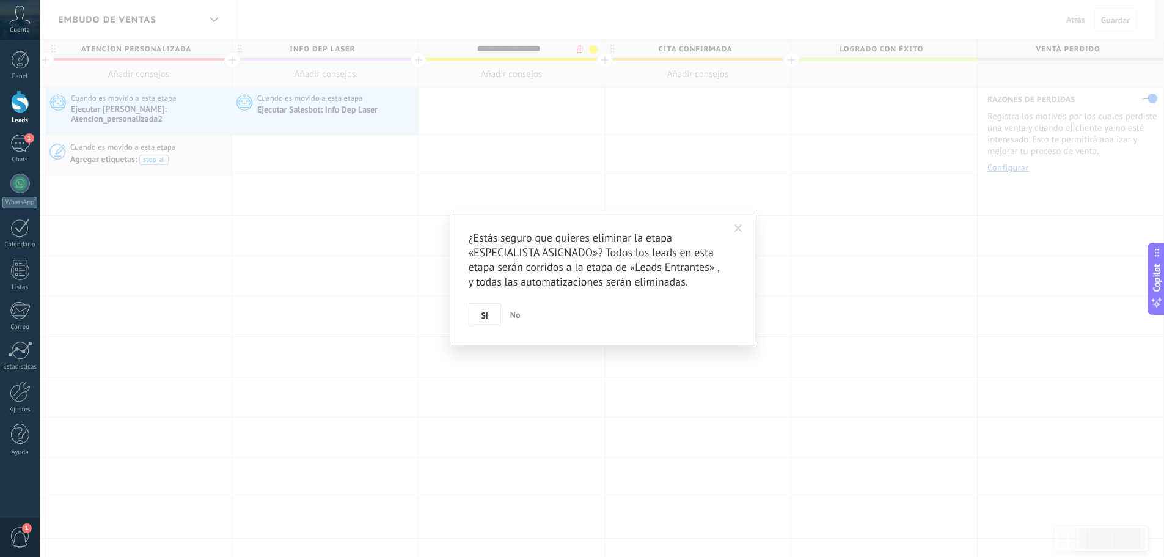
click at [584, 51] on body ".abccls-1,.abccls-2{fill-rule:evenodd}.abccls-2{fill:#fff} .abfcls-1{fill:none}…" at bounding box center [582, 278] width 1164 height 557
click at [489, 314] on span "Si" at bounding box center [489, 315] width 7 height 9
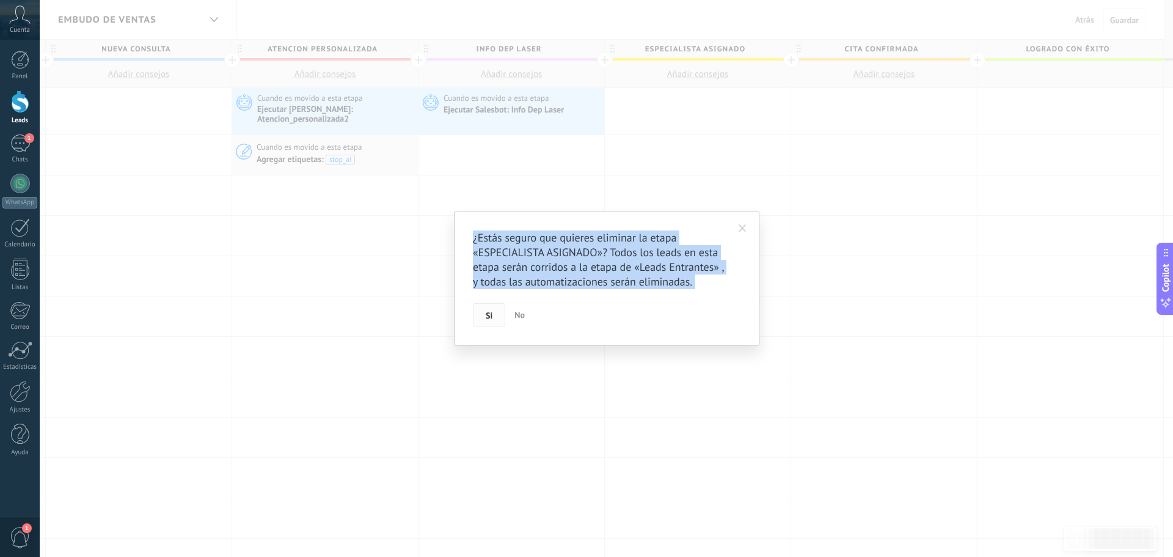
click at [489, 314] on div "¿Estás seguro que quieres eliminar la etapa «ESPECIALISTA ASIGNADO»? Todos los …" at bounding box center [606, 278] width 1133 height 557
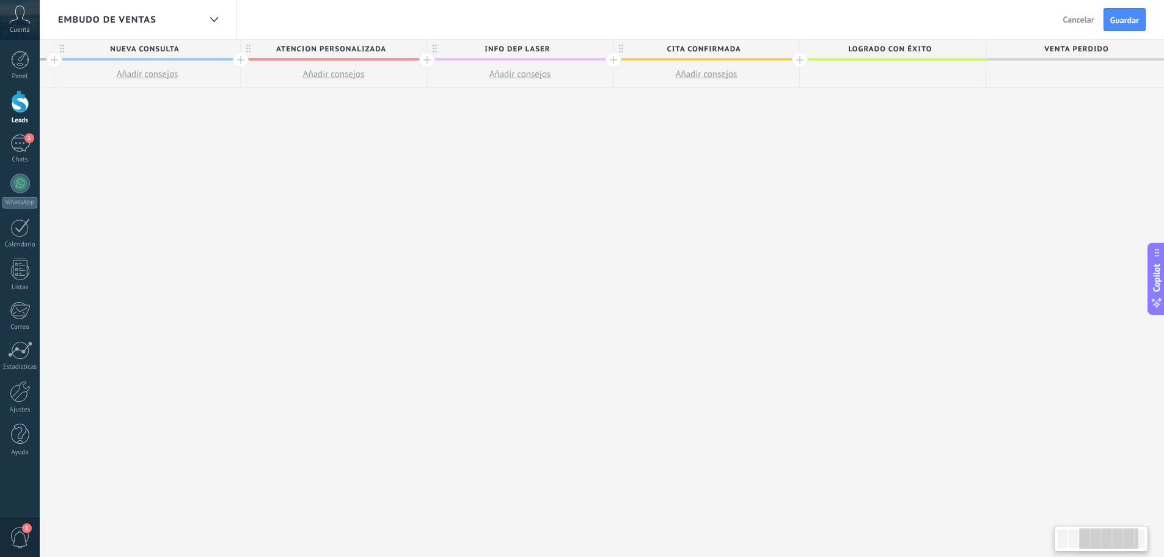
scroll to position [0, 378]
drag, startPoint x: 662, startPoint y: 162, endPoint x: 531, endPoint y: 167, distance: 131.5
click at [536, 167] on div "**********" at bounding box center [511, 299] width 1305 height 518
click at [608, 59] on div at bounding box center [605, 60] width 16 height 16
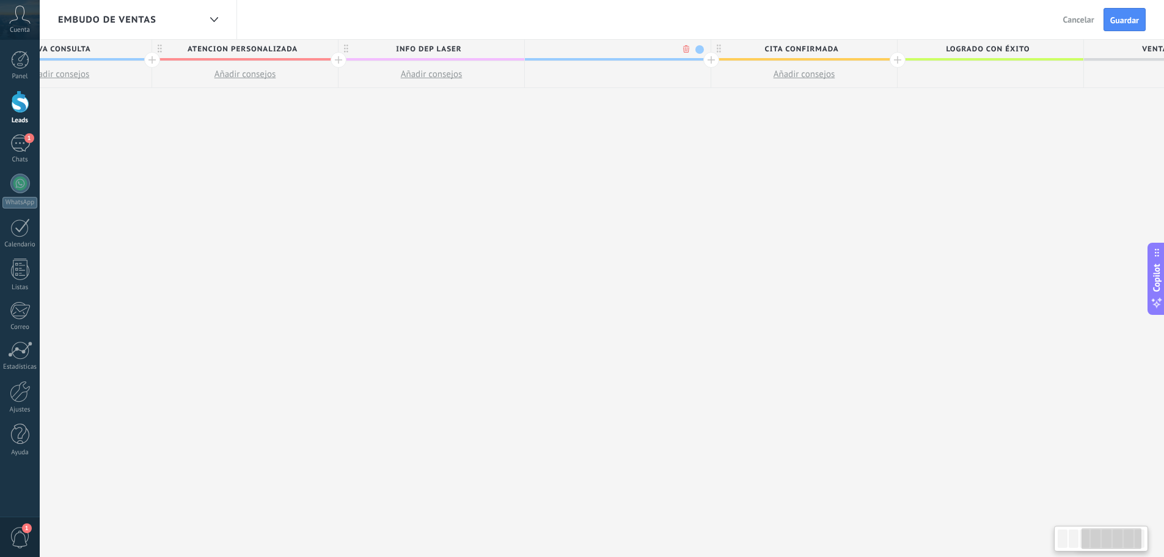
scroll to position [0, 468]
type input "*****"
click at [609, 49] on span "SEG 1" at bounding box center [604, 49] width 180 height 19
type input "**********"
click at [692, 56] on div "**********" at bounding box center [604, 49] width 180 height 18
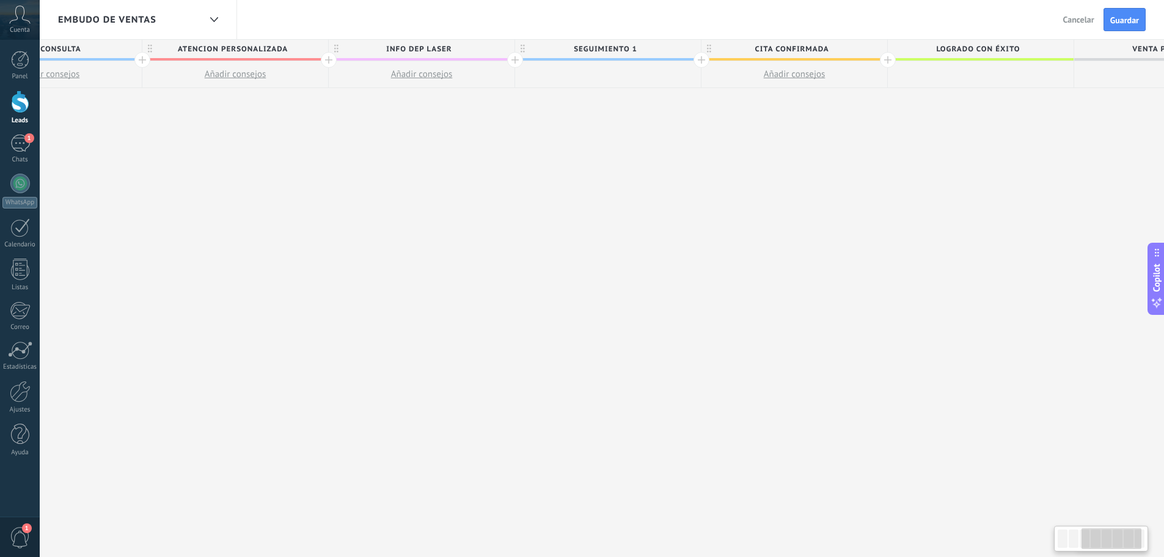
click at [699, 64] on div at bounding box center [702, 60] width 16 height 16
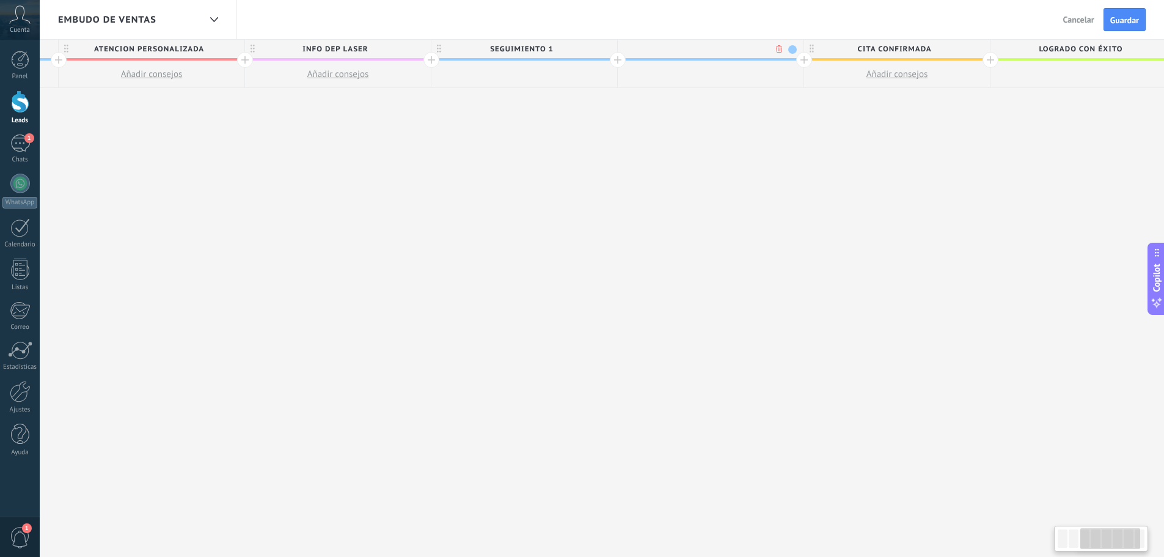
scroll to position [0, 558]
type input "**********"
click at [787, 50] on span at bounding box center [786, 49] width 9 height 9
click at [846, 82] on span at bounding box center [847, 85] width 11 height 12
click at [590, 49] on span "SEGUIMIENTO 1" at bounding box center [515, 49] width 180 height 19
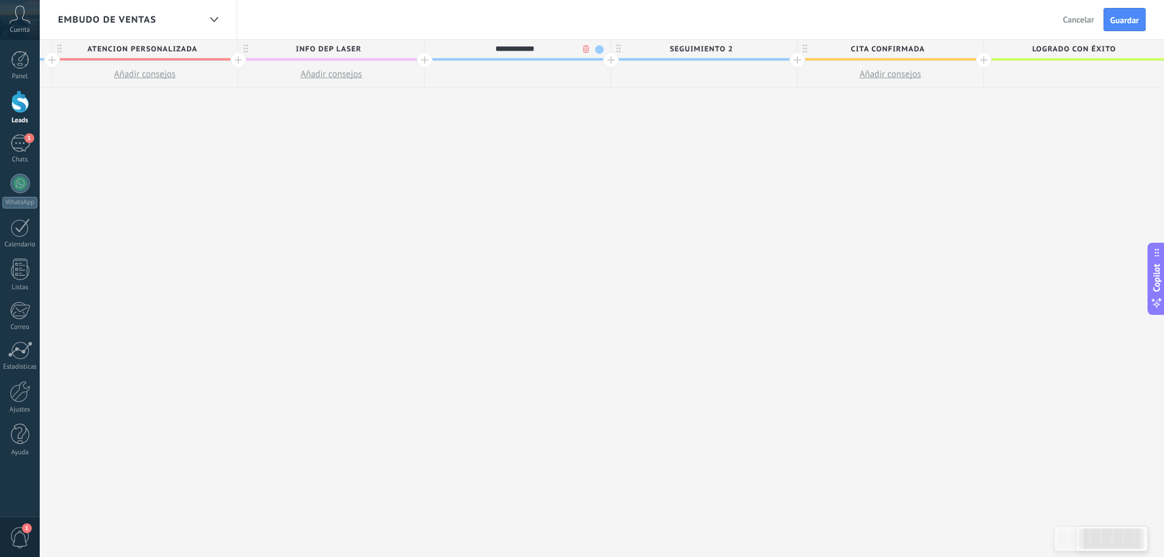
click at [598, 46] on span at bounding box center [599, 49] width 9 height 9
click at [644, 82] on span at bounding box center [644, 85] width 11 height 12
click at [684, 120] on div "**********" at bounding box center [517, 299] width 1677 height 518
click at [594, 49] on span "SEGUIMIENTO 1" at bounding box center [515, 49] width 180 height 19
click at [602, 48] on span at bounding box center [599, 49] width 9 height 9
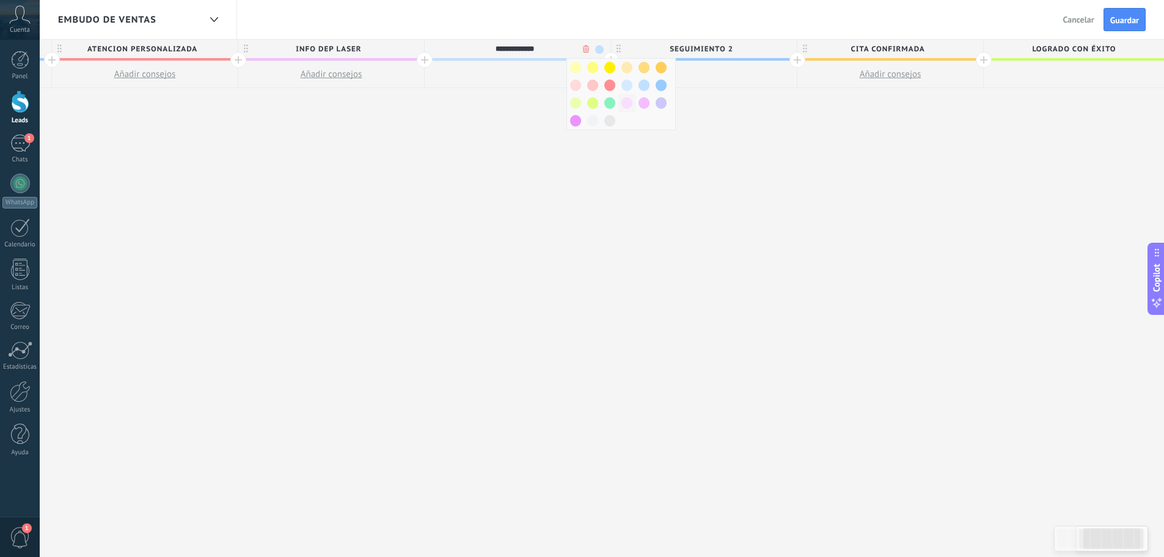
click at [628, 105] on span at bounding box center [626, 103] width 11 height 12
click at [740, 44] on span "SEGUIMIENTO 2" at bounding box center [701, 49] width 180 height 19
click at [786, 48] on span at bounding box center [786, 49] width 9 height 9
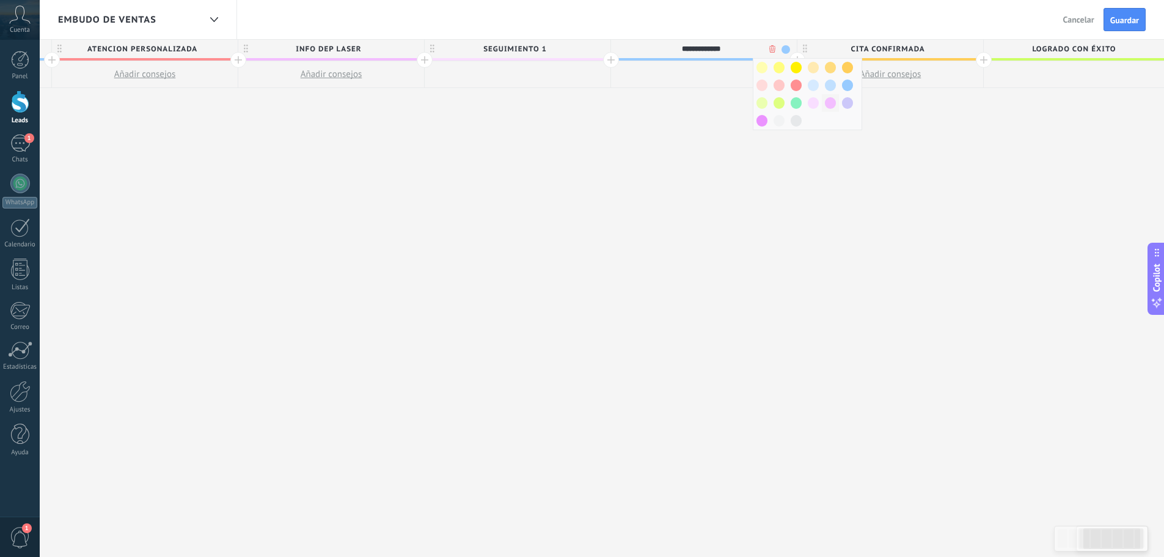
click at [833, 102] on span at bounding box center [830, 103] width 11 height 12
drag, startPoint x: 692, startPoint y: 122, endPoint x: 683, endPoint y: 120, distance: 8.9
click at [689, 122] on div "**********" at bounding box center [517, 299] width 1677 height 518
click at [387, 46] on span "INFO DEP LASER" at bounding box center [327, 49] width 180 height 19
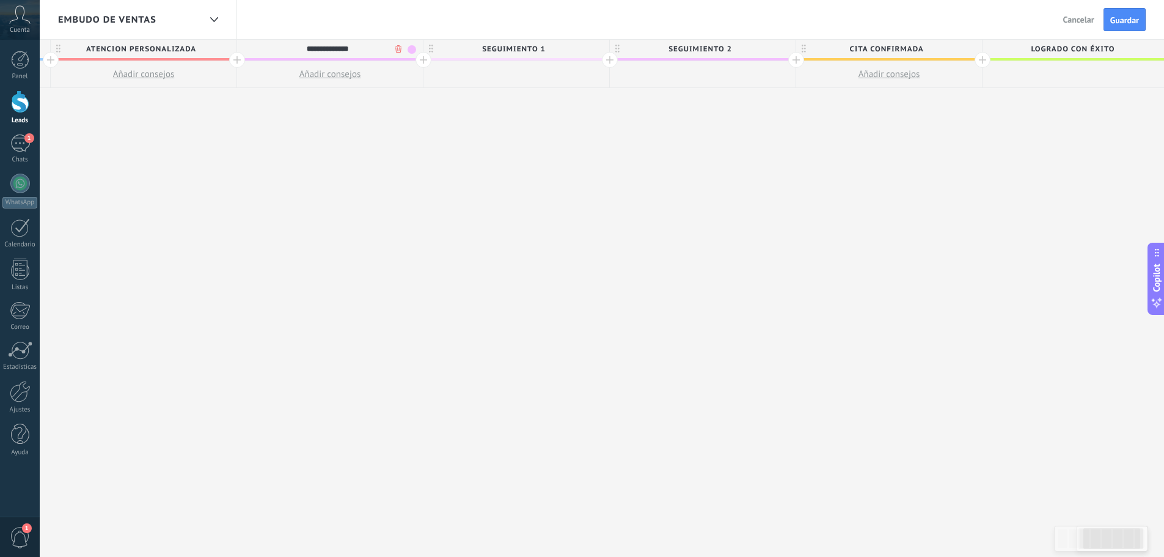
click at [413, 42] on div "**********" at bounding box center [327, 49] width 180 height 18
click at [413, 44] on span "INFO DEP LASER" at bounding box center [327, 49] width 180 height 19
click at [412, 52] on span "INFO DEP LASER" at bounding box center [327, 49] width 180 height 19
click at [411, 51] on span at bounding box center [412, 49] width 9 height 9
click at [423, 68] on span at bounding box center [422, 68] width 11 height 12
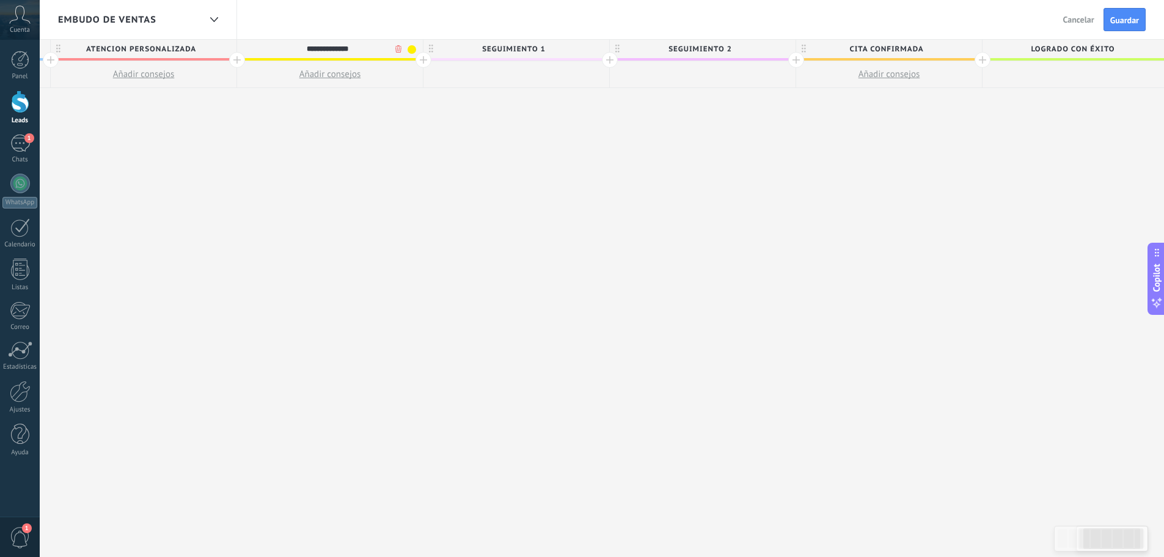
click at [464, 108] on div "**********" at bounding box center [516, 299] width 1677 height 518
click at [408, 53] on span "INFO DEP LASER" at bounding box center [327, 49] width 180 height 19
click at [415, 48] on span at bounding box center [412, 49] width 9 height 9
click at [452, 66] on span at bounding box center [456, 68] width 11 height 12
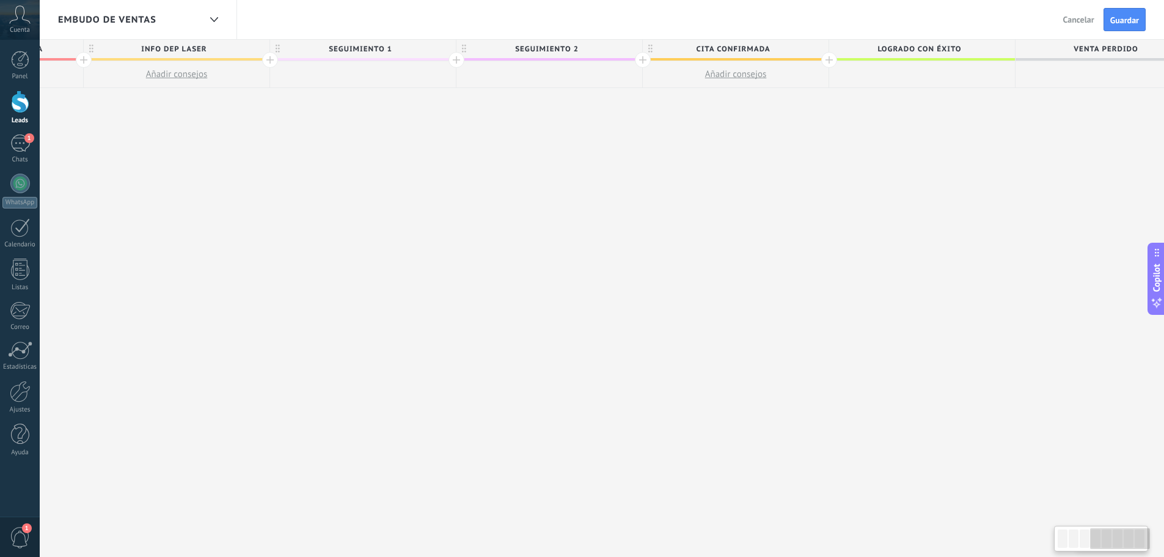
drag, startPoint x: 723, startPoint y: 144, endPoint x: 557, endPoint y: 150, distance: 166.9
click at [559, 150] on div "**********" at bounding box center [363, 299] width 1677 height 518
click at [634, 58] on div at bounding box center [638, 60] width 16 height 16
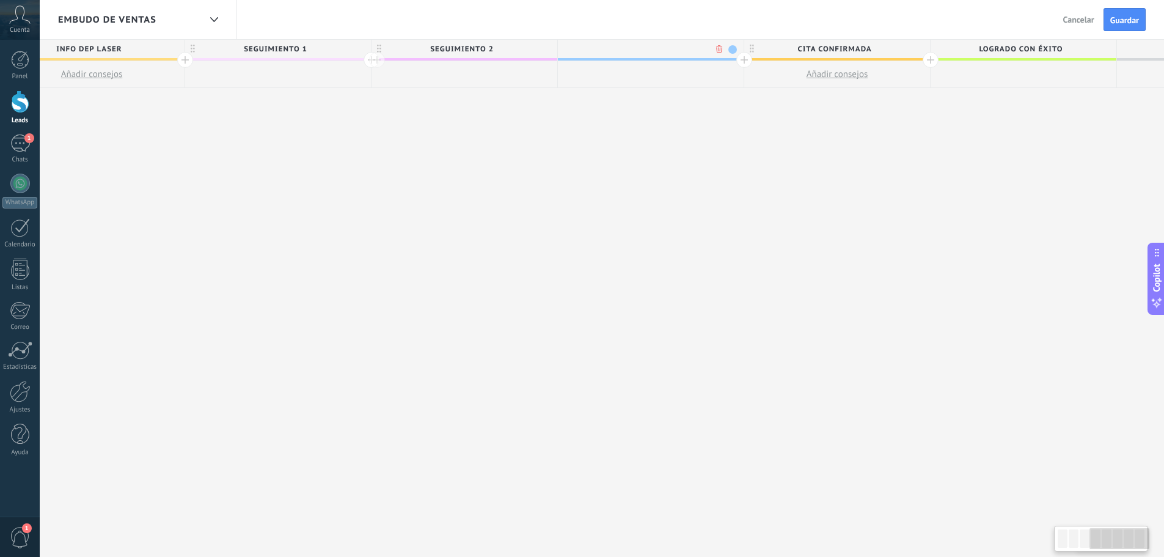
scroll to position [0, 808]
type input "**********"
click at [271, 49] on span "SEGUIMIENTO 1" at bounding box center [265, 49] width 180 height 19
click at [301, 68] on div at bounding box center [268, 74] width 186 height 27
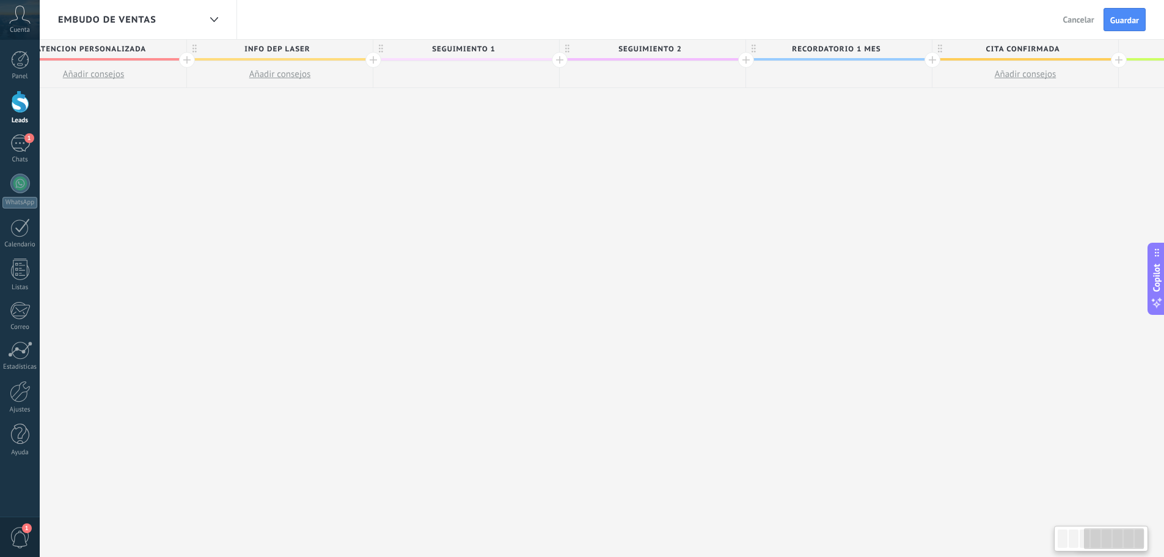
scroll to position [0, 568]
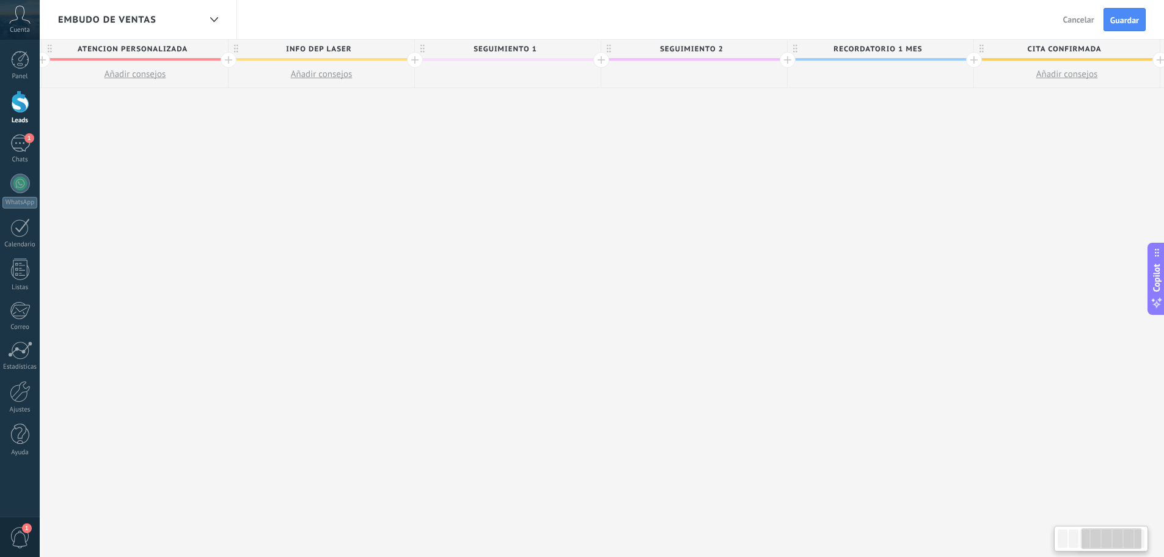
drag, startPoint x: 319, startPoint y: 127, endPoint x: 503, endPoint y: 117, distance: 184.2
click at [503, 117] on div "**********" at bounding box center [601, 299] width 1864 height 518
click at [1113, 19] on span "Guardar" at bounding box center [1124, 20] width 29 height 9
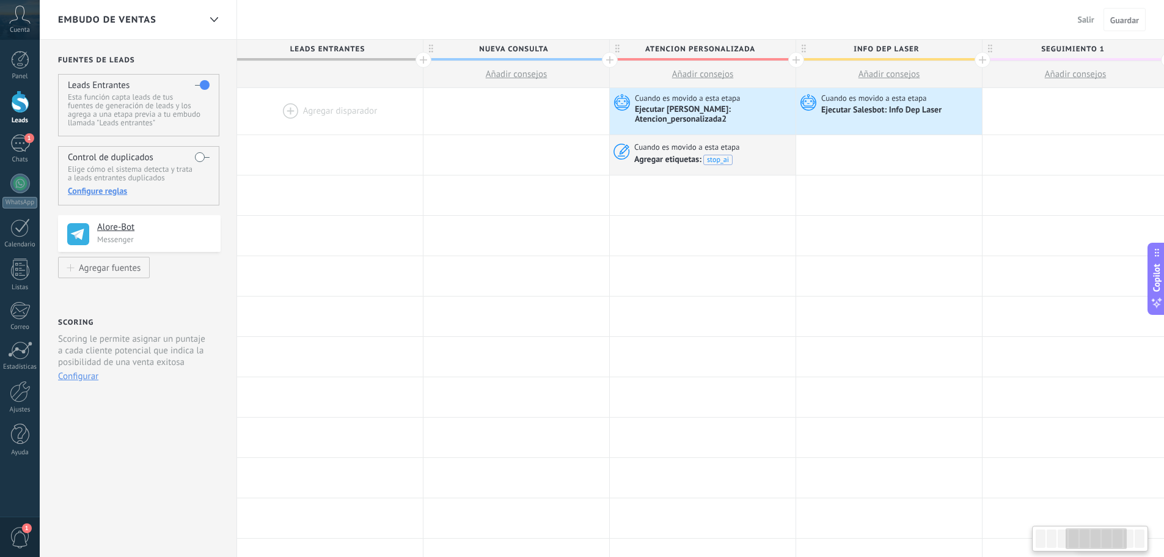
scroll to position [0, 568]
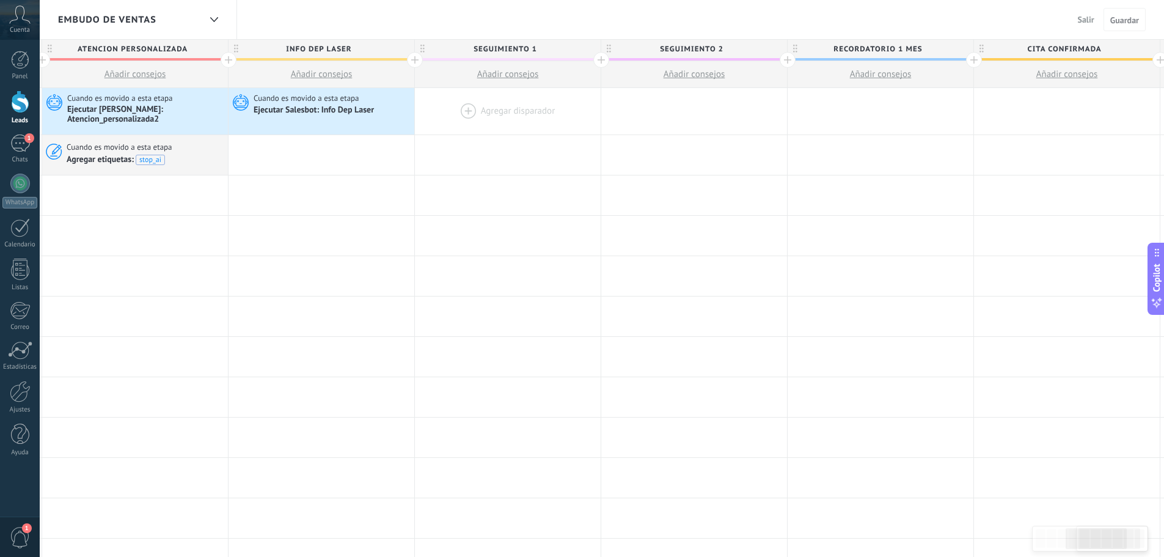
click at [498, 114] on div at bounding box center [508, 111] width 186 height 46
click at [500, 109] on div at bounding box center [508, 111] width 186 height 46
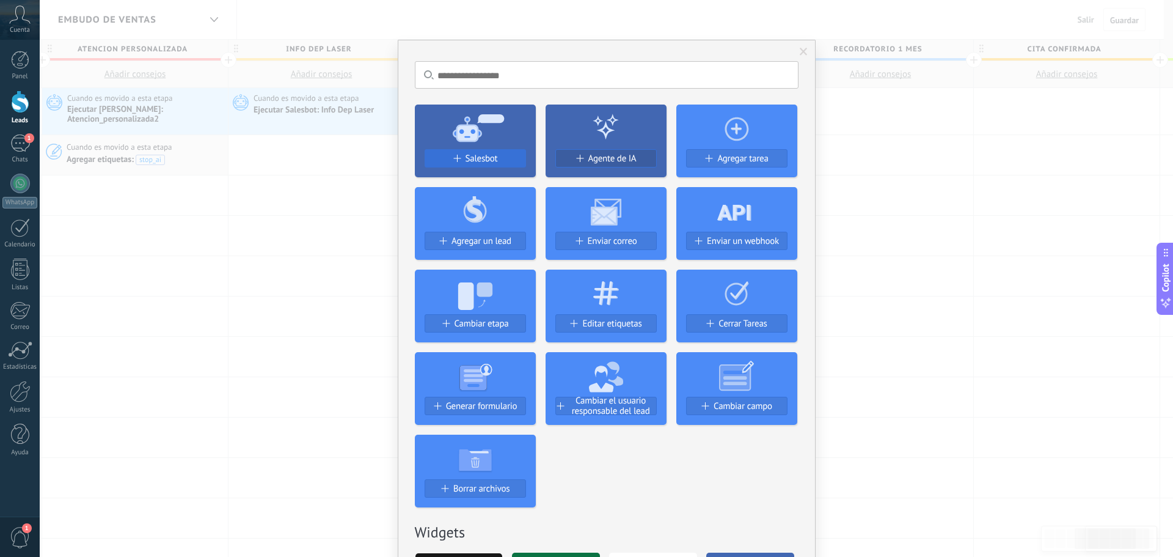
click at [490, 161] on span "Salesbot" at bounding box center [482, 158] width 32 height 10
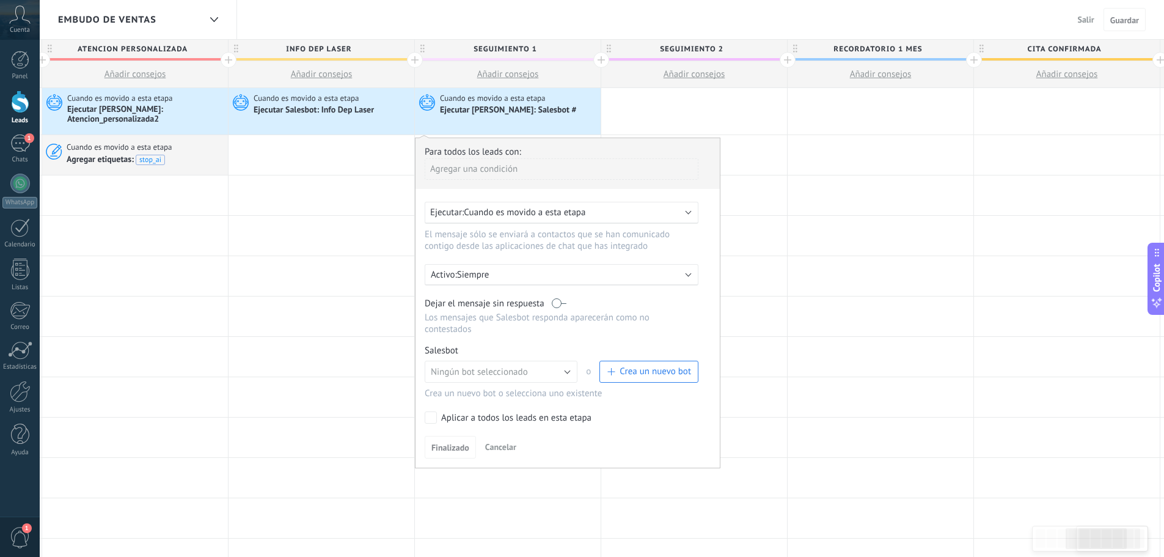
click at [553, 303] on label at bounding box center [559, 304] width 15 height 12
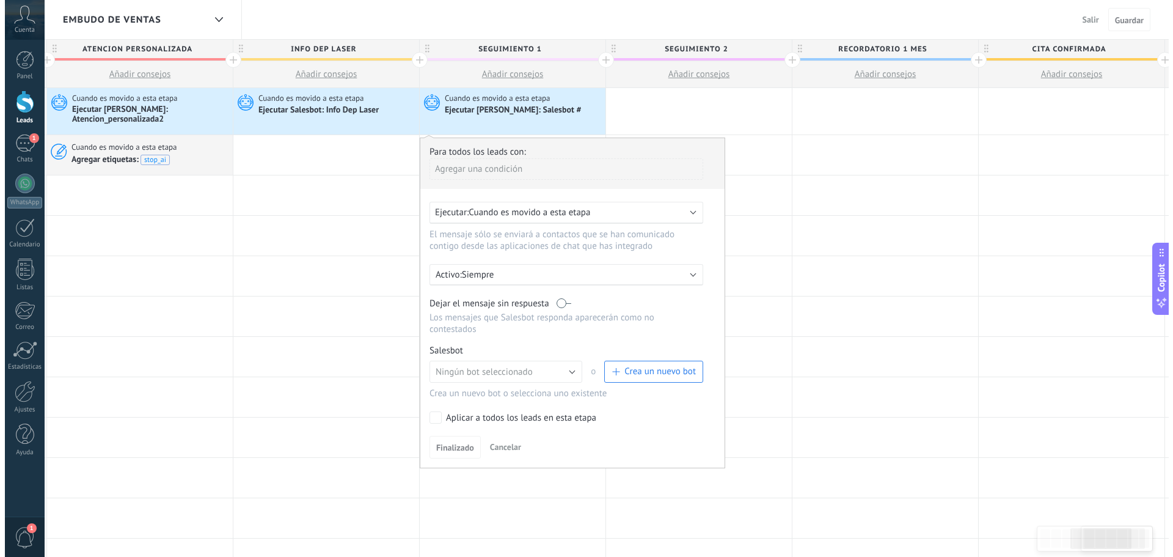
scroll to position [0, 567]
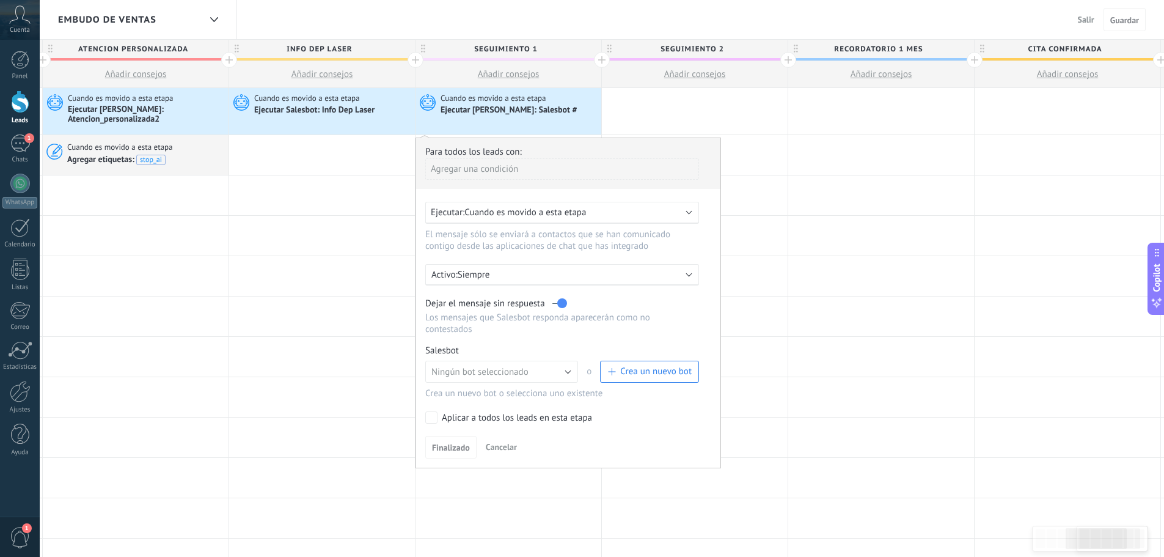
click at [632, 375] on span "Crea un nuevo bot" at bounding box center [655, 371] width 71 height 12
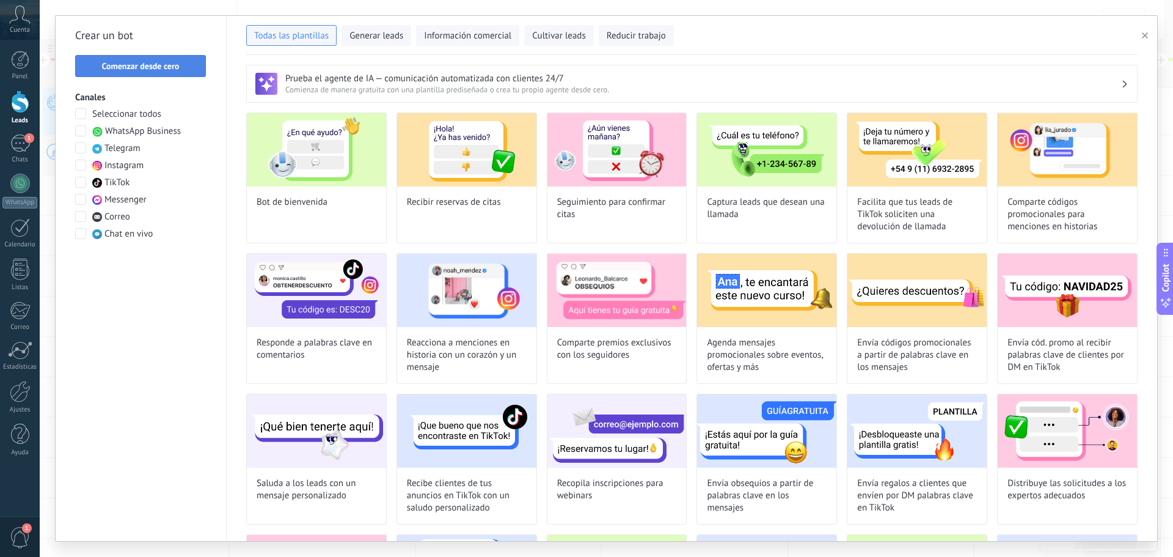
click at [137, 68] on span "Comenzar desde cero" at bounding box center [141, 66] width 78 height 9
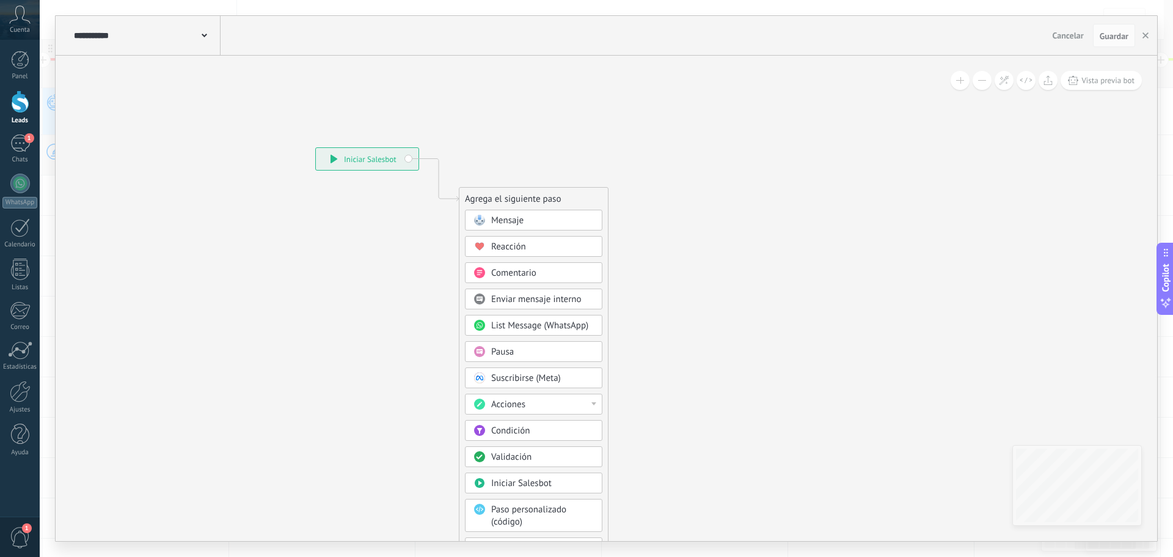
click at [213, 40] on div "**********" at bounding box center [146, 35] width 150 height 39
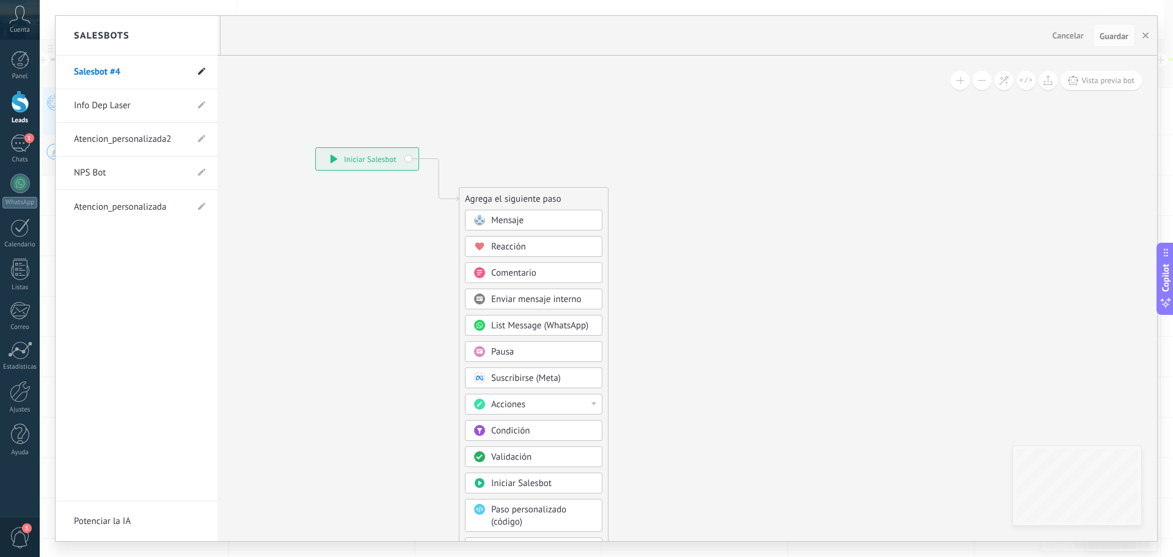
click at [201, 75] on icon at bounding box center [201, 71] width 7 height 7
click at [161, 70] on li "**********" at bounding box center [137, 73] width 162 height 34
click at [141, 70] on input "**********" at bounding box center [117, 73] width 87 height 20
click at [141, 69] on input "**********" at bounding box center [117, 73] width 87 height 20
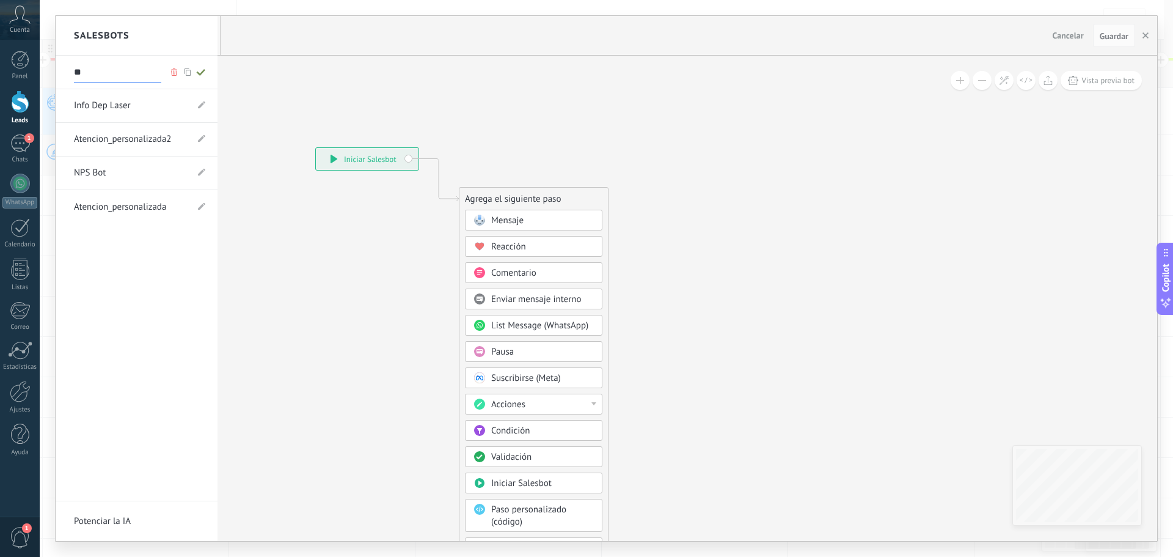
type input "*"
click at [123, 68] on input "**********" at bounding box center [117, 73] width 87 height 20
click at [126, 70] on input "**********" at bounding box center [117, 73] width 87 height 20
type input "**********"
click at [207, 73] on icon at bounding box center [200, 71] width 13 height 7
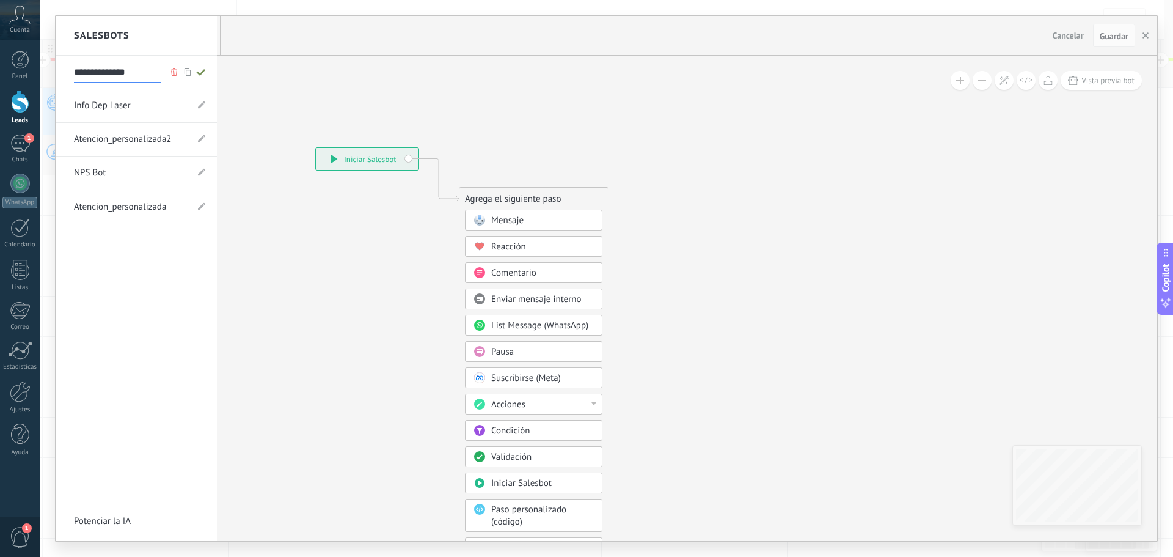
type input "**********"
click at [522, 224] on div at bounding box center [607, 278] width 1102 height 525
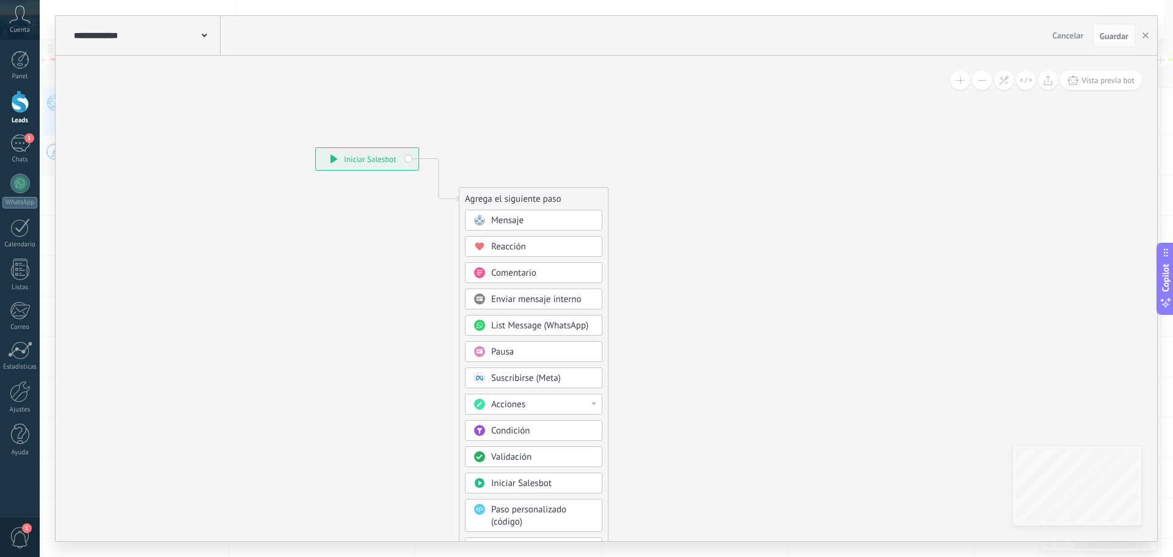
click at [502, 219] on span "Mensaje" at bounding box center [507, 220] width 32 height 12
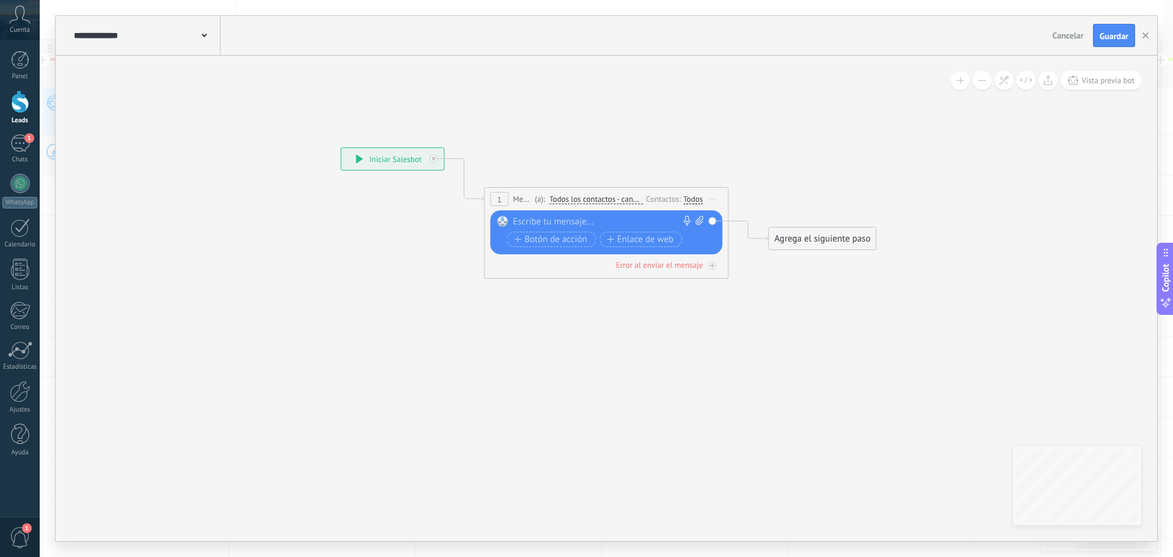
click at [551, 219] on div at bounding box center [603, 222] width 181 height 12
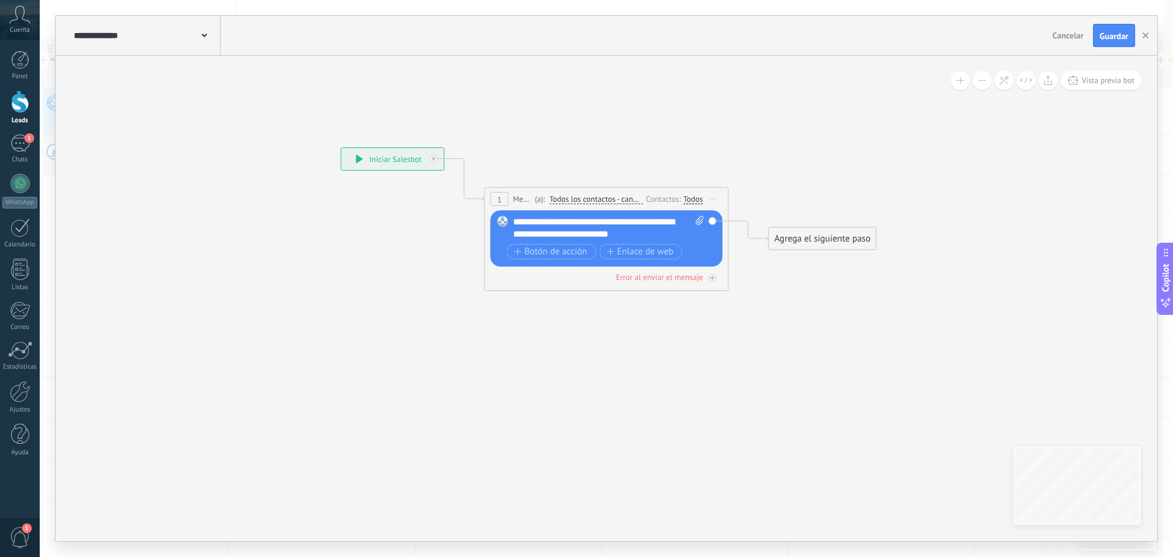
click at [646, 222] on div "**********" at bounding box center [608, 228] width 191 height 24
click at [819, 244] on div "Agrega el siguiente paso" at bounding box center [822, 239] width 107 height 20
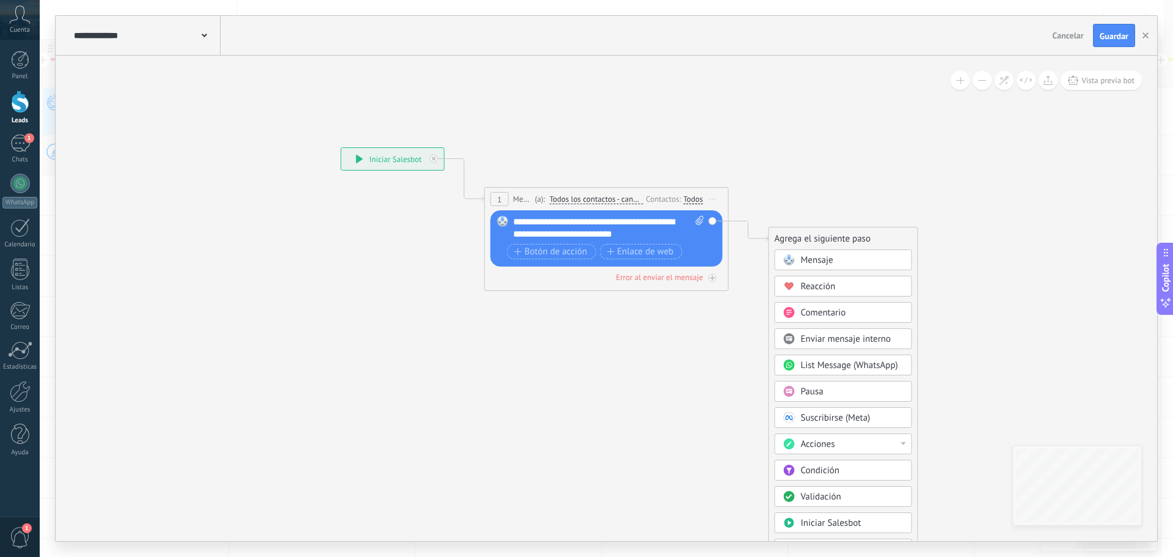
click at [828, 395] on div "Pausa" at bounding box center [852, 392] width 103 height 12
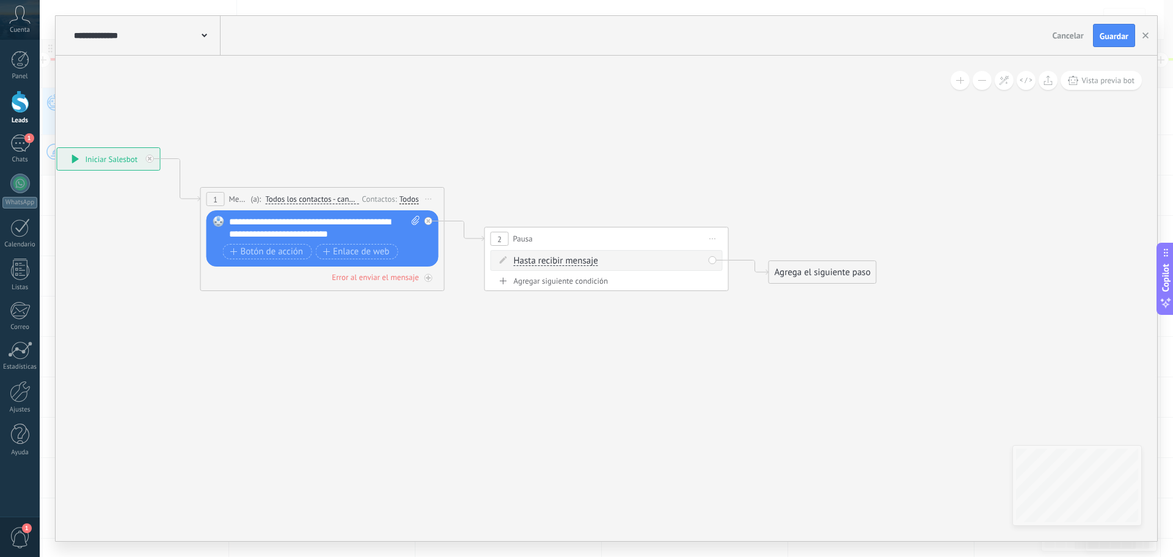
click at [794, 273] on div "Agrega el siguiente paso" at bounding box center [822, 272] width 107 height 20
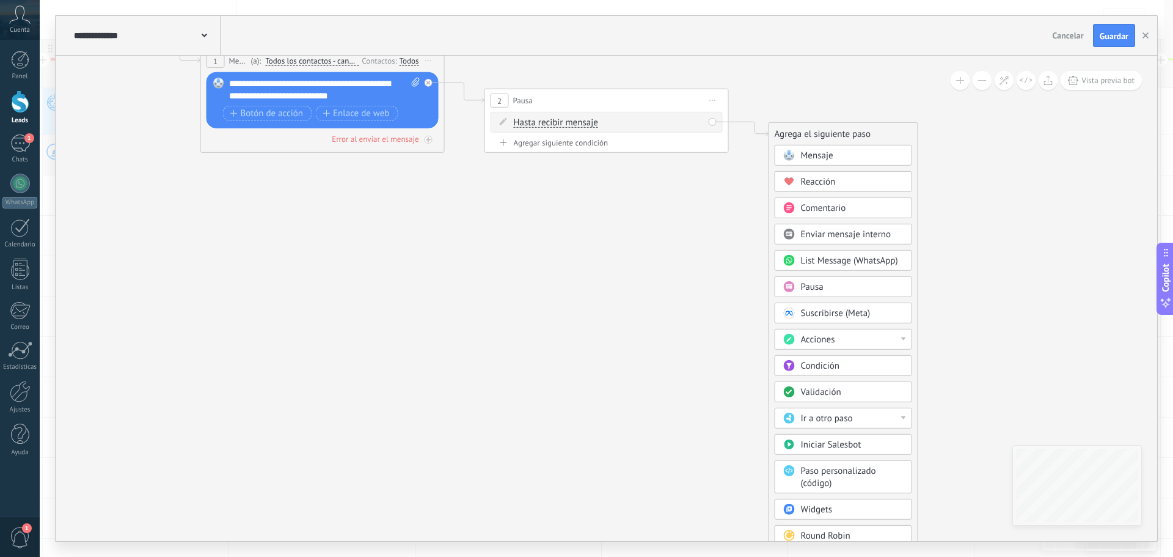
drag, startPoint x: 673, startPoint y: 139, endPoint x: 686, endPoint y: 78, distance: 62.4
click at [57, 9] on div "**********" at bounding box center [57, 9] width 0 height 0
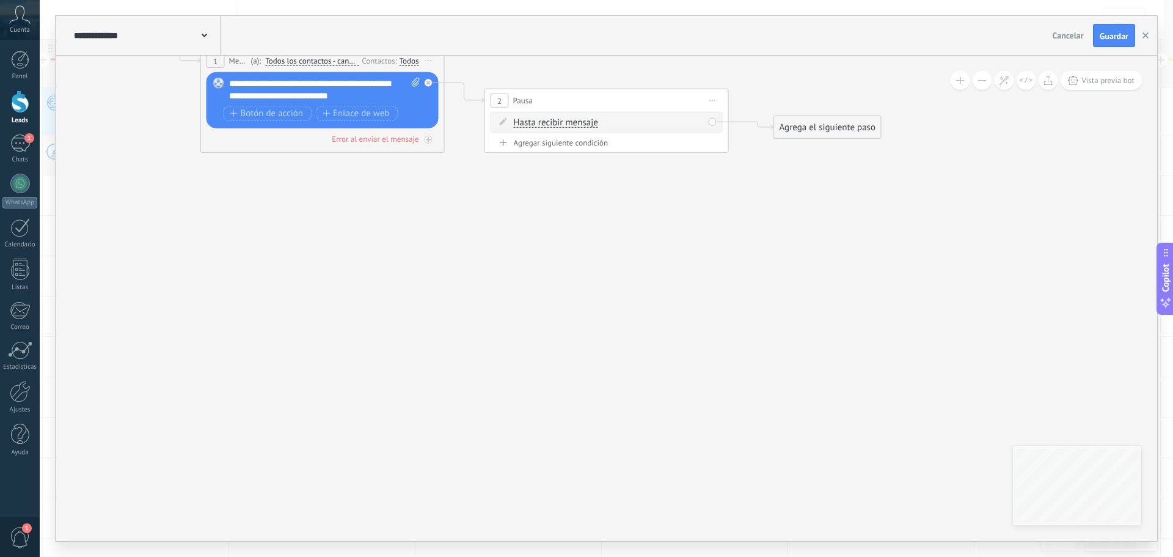
drag, startPoint x: 785, startPoint y: 131, endPoint x: 789, endPoint y: 124, distance: 8.3
click at [789, 124] on div "Agrega el siguiente paso" at bounding box center [827, 127] width 107 height 20
click at [788, 124] on div "Agrega el siguiente paso" at bounding box center [827, 127] width 107 height 20
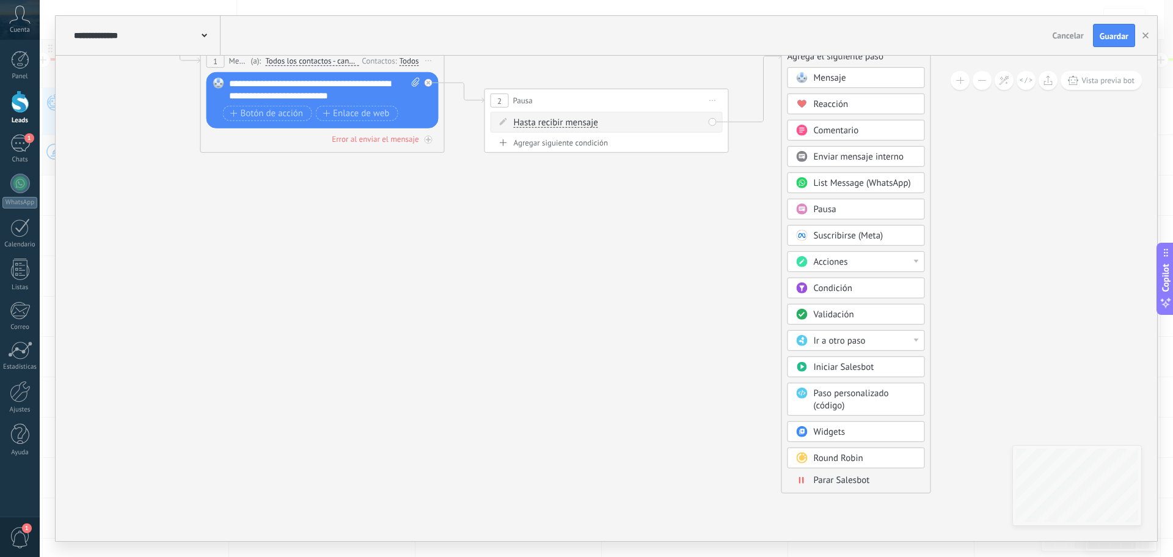
drag, startPoint x: 855, startPoint y: 129, endPoint x: 867, endPoint y: 188, distance: 59.8
click at [864, 58] on div "Agrega el siguiente paso" at bounding box center [856, 56] width 148 height 20
click at [850, 485] on span "Parar Salesbot" at bounding box center [842, 484] width 56 height 12
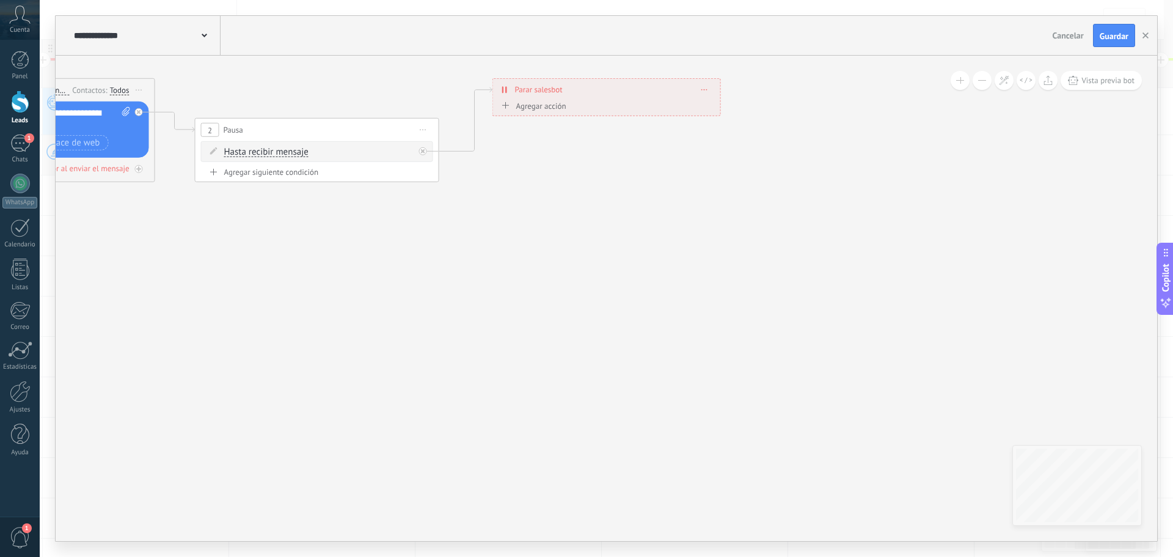
click at [290, 167] on div "Agregar siguiente condición" at bounding box center [317, 172] width 232 height 10
click at [318, 177] on input "*" at bounding box center [314, 178] width 5 height 10
click at [286, 174] on input "*" at bounding box center [284, 178] width 5 height 10
click at [288, 177] on input "*" at bounding box center [284, 178] width 5 height 10
type input "*"
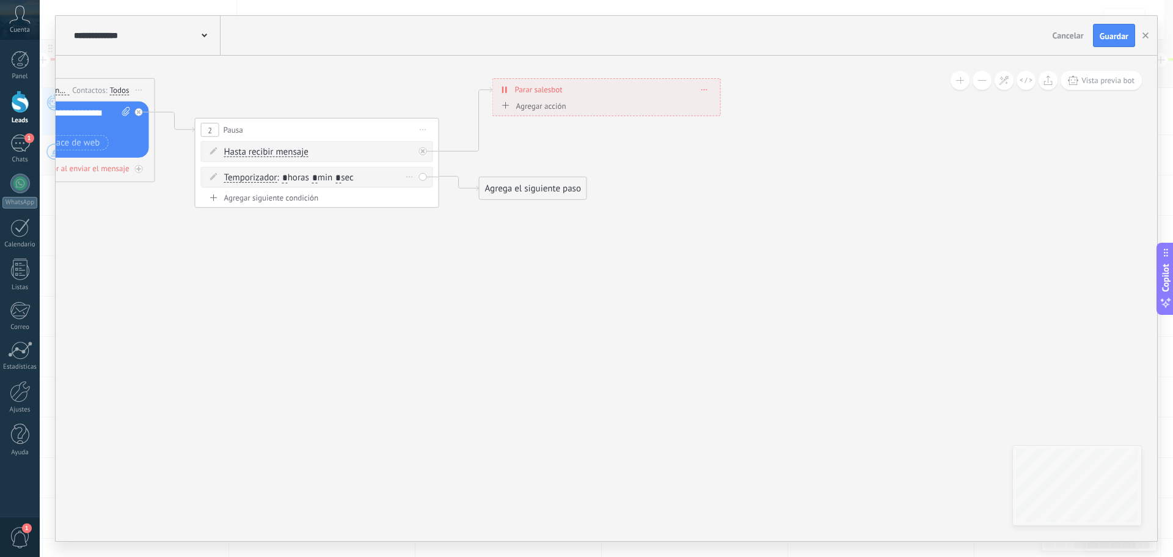
click at [324, 178] on span ": * horas * min * sec" at bounding box center [315, 178] width 76 height 12
click at [318, 178] on input "*" at bounding box center [314, 178] width 5 height 10
type input "*"
click at [519, 189] on div "Agrega el siguiente paso" at bounding box center [533, 188] width 107 height 20
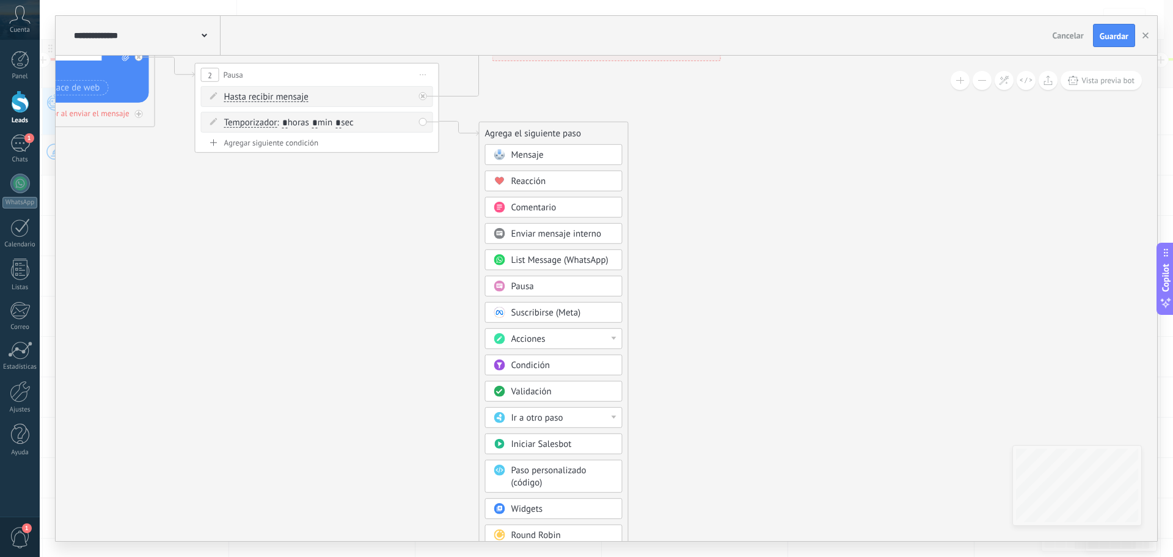
click at [583, 339] on div "Acciones" at bounding box center [562, 339] width 103 height 12
drag, startPoint x: 298, startPoint y: 121, endPoint x: 292, endPoint y: 125, distance: 7.1
click at [298, 121] on span ": * horas * min * sec" at bounding box center [315, 123] width 76 height 12
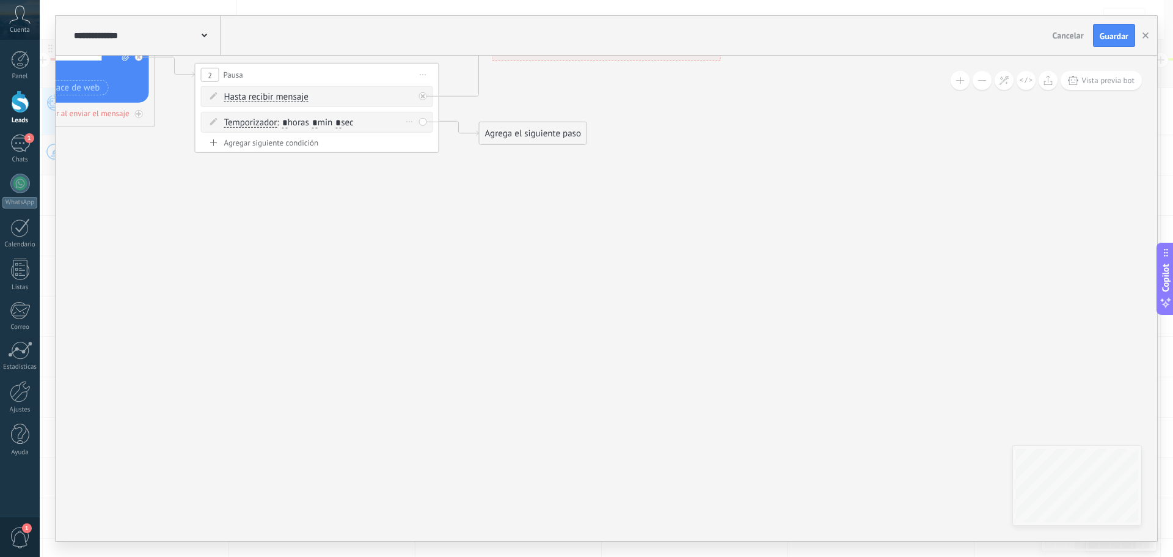
click at [291, 125] on span ": * horas * min * sec" at bounding box center [315, 123] width 76 height 12
click at [290, 122] on span ": * horas * min * sec" at bounding box center [315, 123] width 76 height 12
type input "**"
click at [521, 128] on div "Agrega el siguiente paso" at bounding box center [533, 133] width 107 height 20
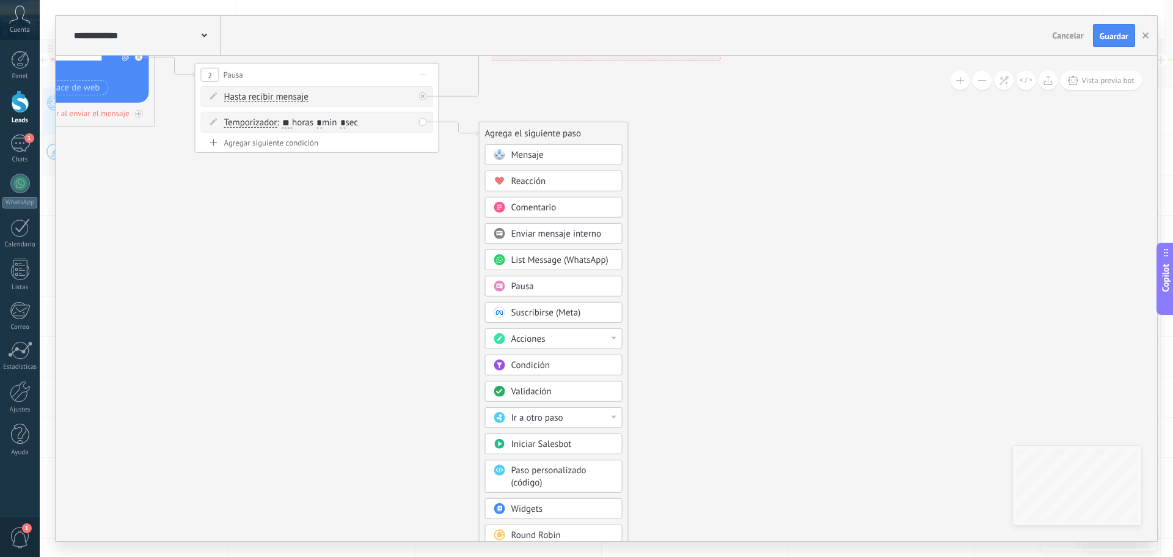
click at [581, 340] on div "Acciones" at bounding box center [562, 339] width 103 height 12
click at [567, 403] on div "Cambiar etapa del lead" at bounding box center [554, 401] width 136 height 21
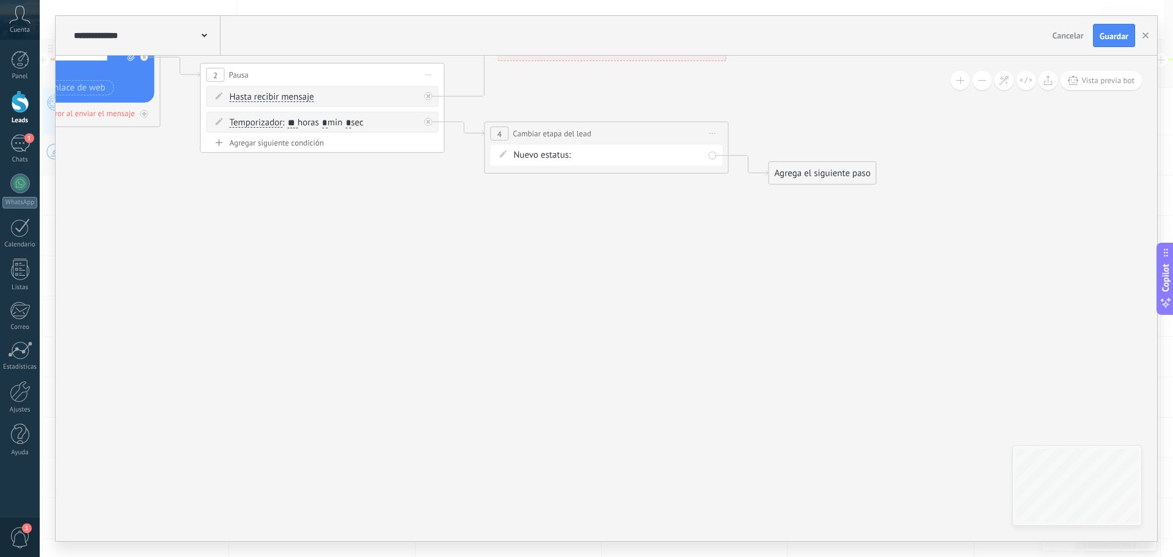
click at [0, 0] on div "NUEVA CONSULTA ATENCION PERSONALIZADA INFO DEP LASER SEGUIMIENTO 1 SEGUIMIENTO …" at bounding box center [0, 0] width 0 height 0
click at [0, 0] on label "SEGUIMIENTO 2" at bounding box center [0, 0] width 0 height 0
click at [818, 178] on div "Agrega el siguiente paso" at bounding box center [822, 173] width 107 height 20
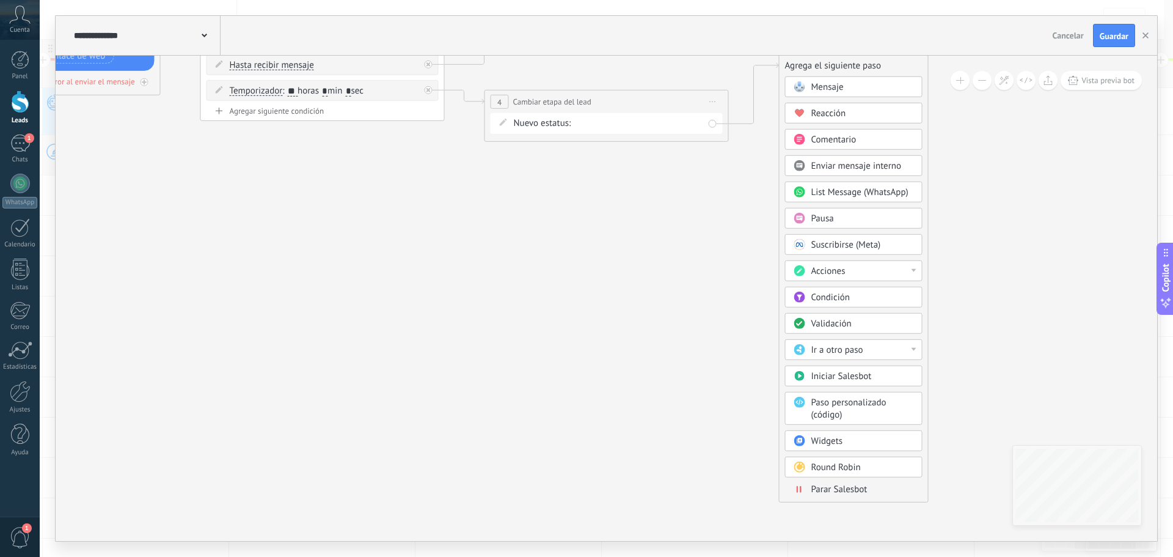
drag, startPoint x: 832, startPoint y: 142, endPoint x: 843, endPoint y: 45, distance: 97.1
click at [843, 45] on div "**********" at bounding box center [607, 278] width 1102 height 525
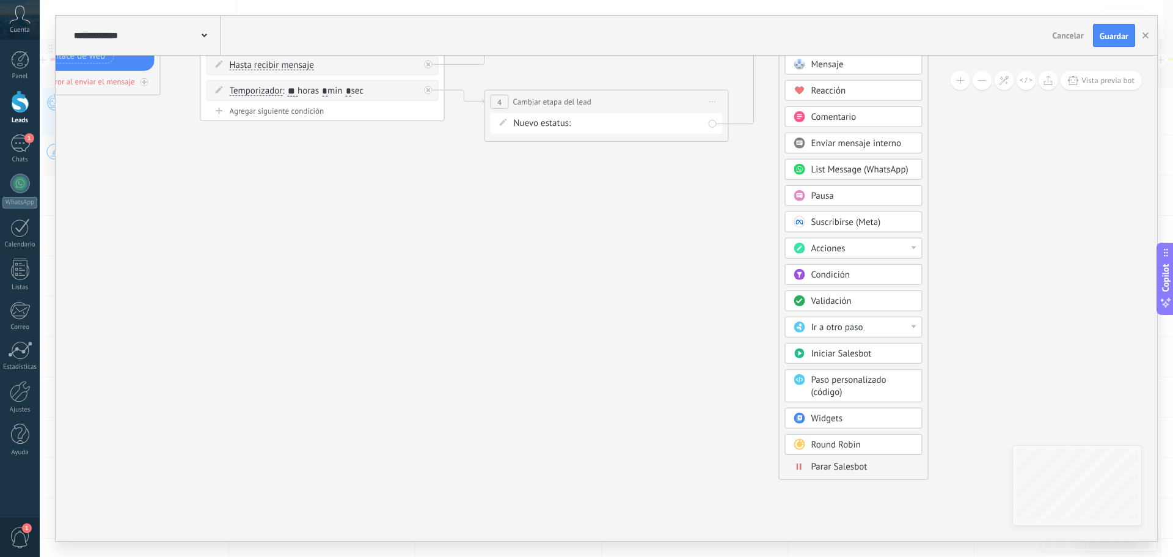
click at [849, 474] on div "Mensaje Mensaje Mensaje Reacción Comentario Enviar mensaje interno" at bounding box center [853, 266] width 137 height 425
click at [857, 464] on span "Parar Salesbot" at bounding box center [839, 467] width 56 height 12
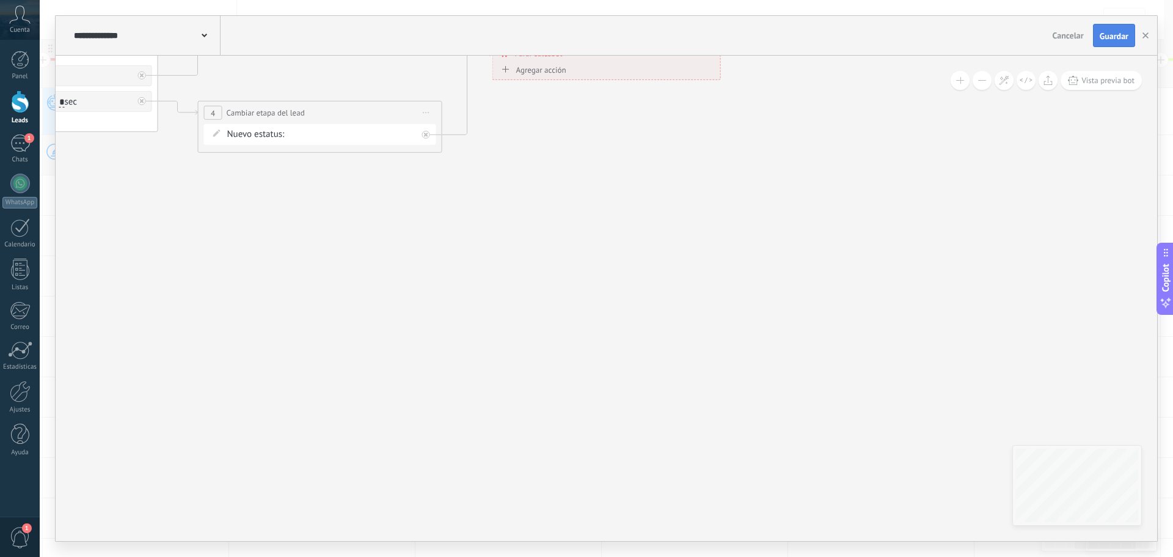
click at [1108, 35] on span "Guardar" at bounding box center [1114, 36] width 29 height 9
click at [1150, 35] on button "button" at bounding box center [1146, 35] width 18 height 23
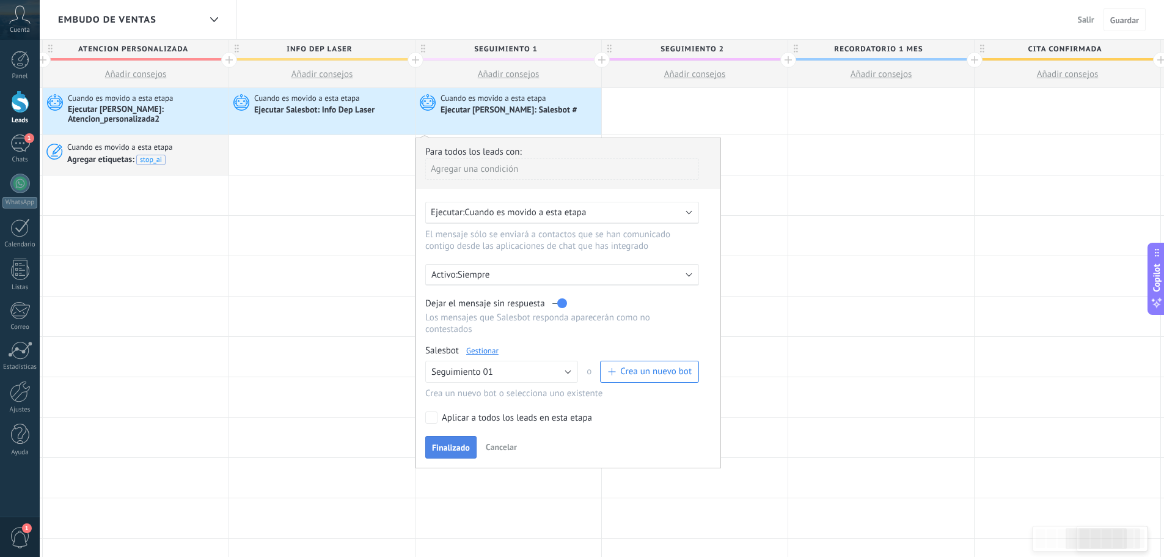
click at [459, 448] on span "Finalizado" at bounding box center [451, 447] width 38 height 9
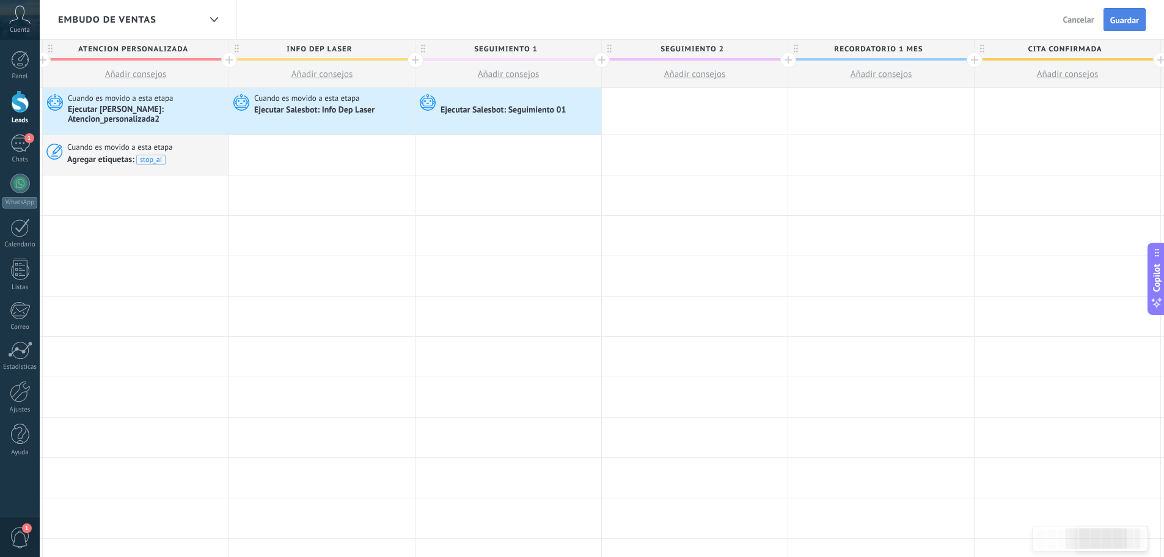
click at [1120, 13] on button "Guardar" at bounding box center [1125, 19] width 42 height 23
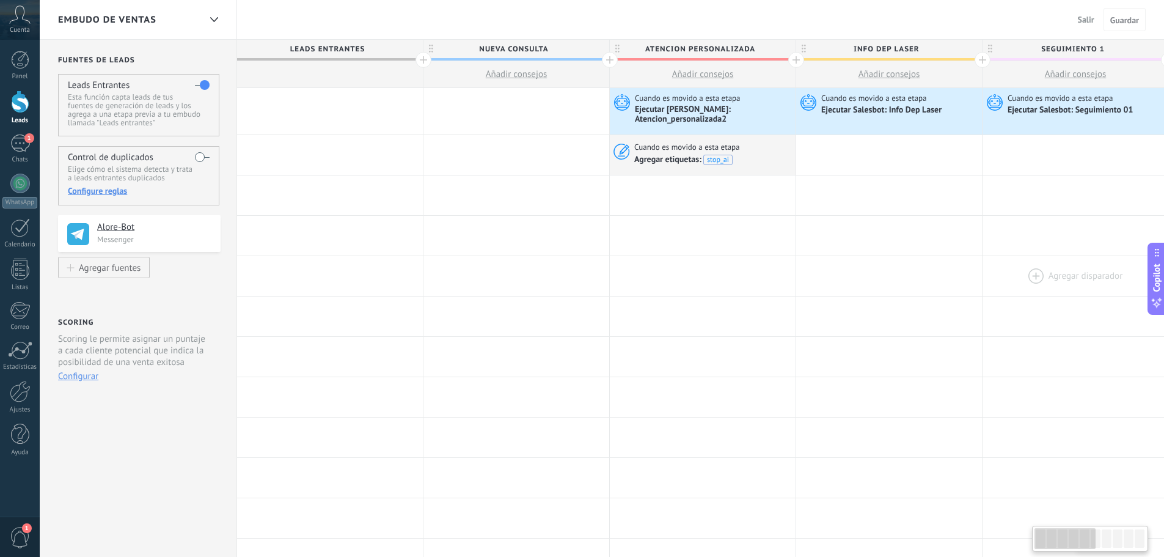
drag, startPoint x: 490, startPoint y: 251, endPoint x: 1132, endPoint y: 280, distance: 642.9
click at [1132, 280] on div "**********" at bounding box center [1169, 535] width 1864 height 894
drag, startPoint x: 883, startPoint y: 255, endPoint x: 1009, endPoint y: 254, distance: 125.9
click at [1009, 254] on div "Agregar disparador [PERSON_NAME] disparador [PERSON_NAME] disparador [PERSON_NA…" at bounding box center [1169, 236] width 1864 height 40
click at [325, 111] on div at bounding box center [330, 111] width 186 height 46
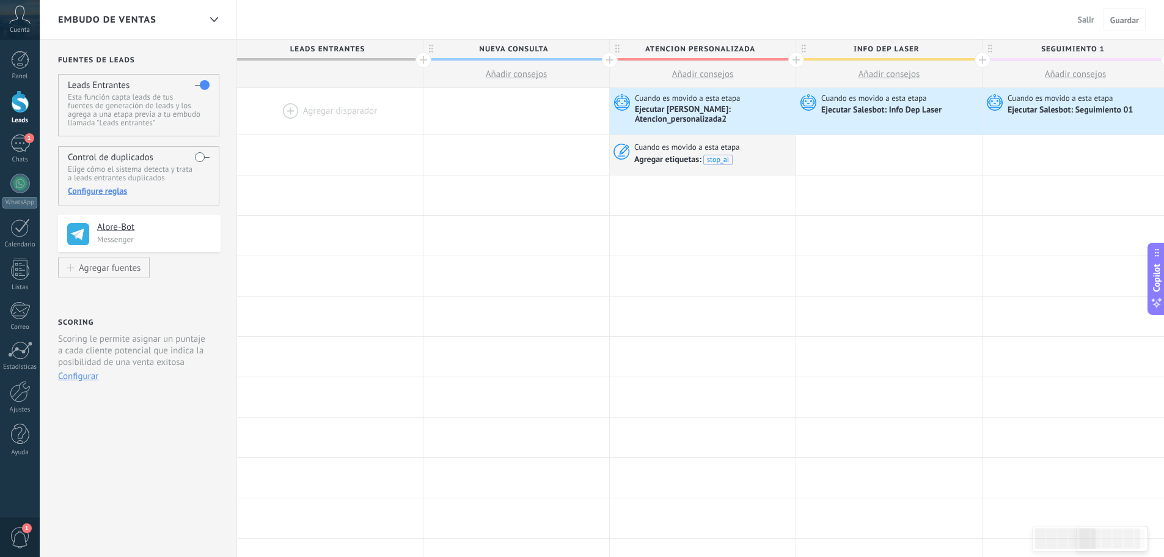
click at [288, 109] on div at bounding box center [330, 111] width 186 height 46
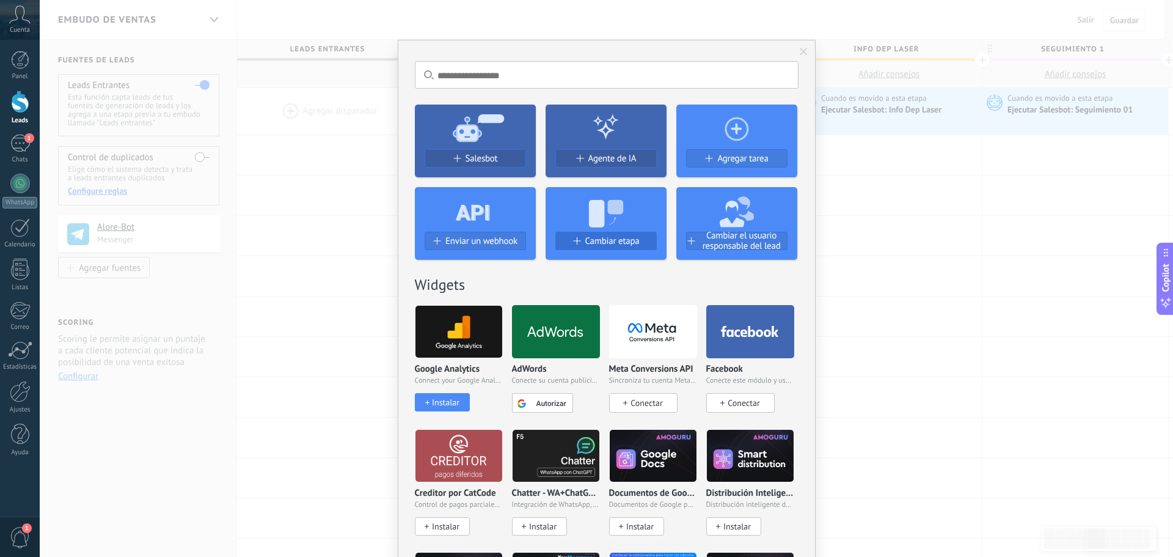
click at [598, 238] on span "Cambiar etapa" at bounding box center [612, 241] width 54 height 10
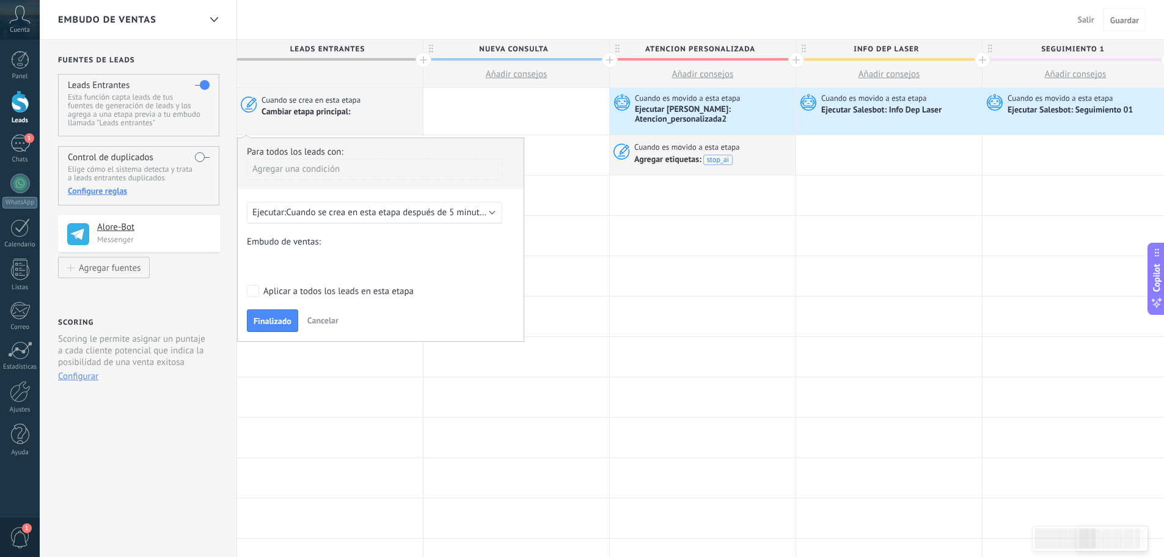
click at [420, 213] on span "Cuando se crea en esta etapa después de 5 minutos" at bounding box center [387, 213] width 202 height 12
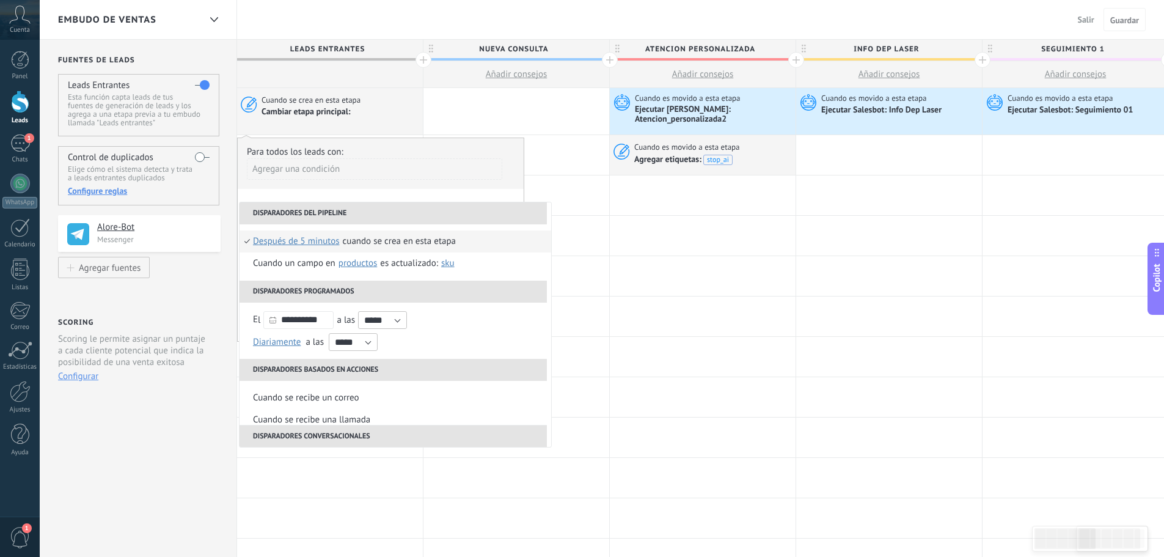
click at [323, 244] on span "después de 5 minutos" at bounding box center [296, 241] width 87 height 22
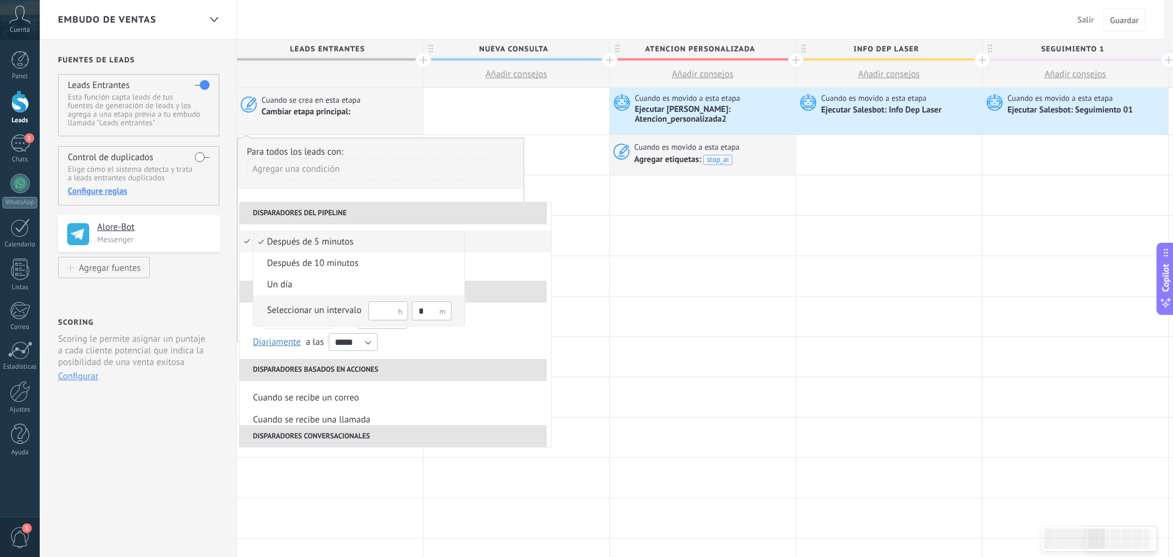
click at [391, 312] on input "text" at bounding box center [388, 310] width 40 height 19
type input "**"
click at [424, 309] on input "*" at bounding box center [432, 310] width 40 height 19
click at [511, 222] on div at bounding box center [586, 278] width 1173 height 557
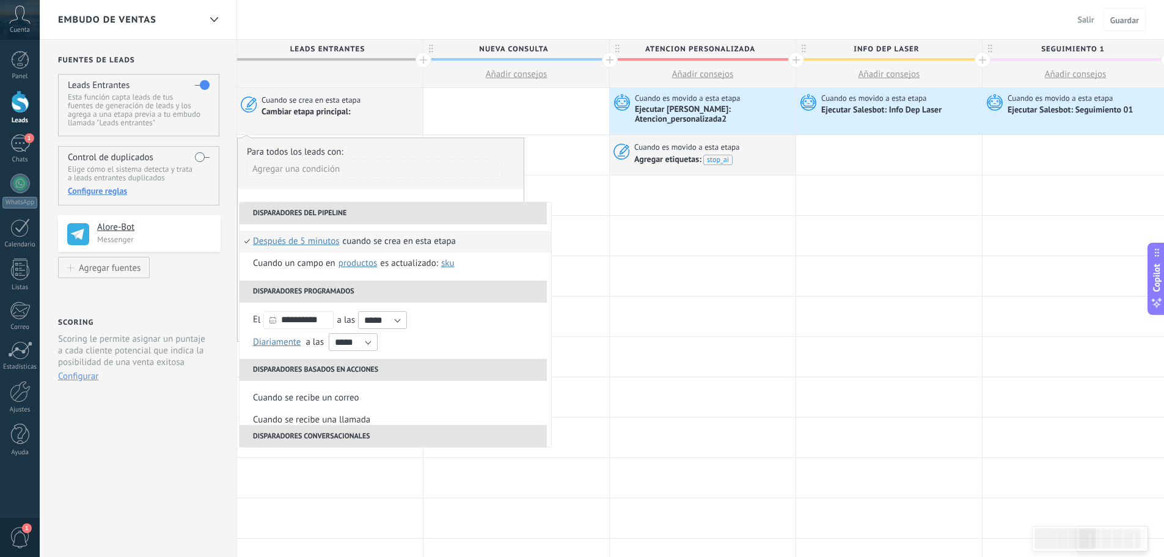
click at [313, 243] on span "después de 5 minutos" at bounding box center [296, 241] width 87 height 22
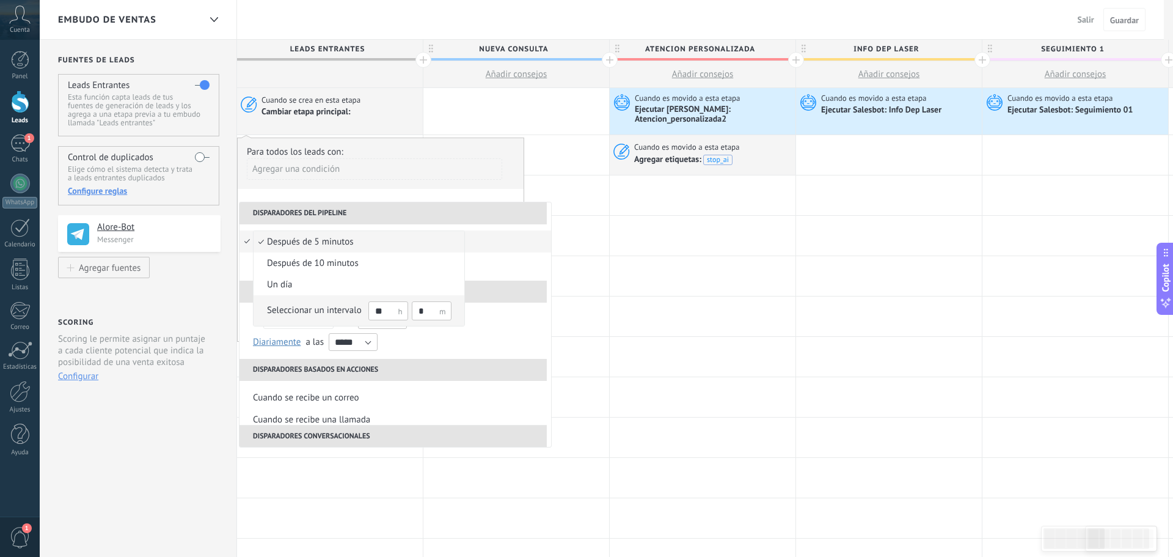
click at [433, 313] on input "*" at bounding box center [432, 310] width 40 height 19
click at [307, 307] on div "Seleccionar un intervalo" at bounding box center [314, 310] width 95 height 12
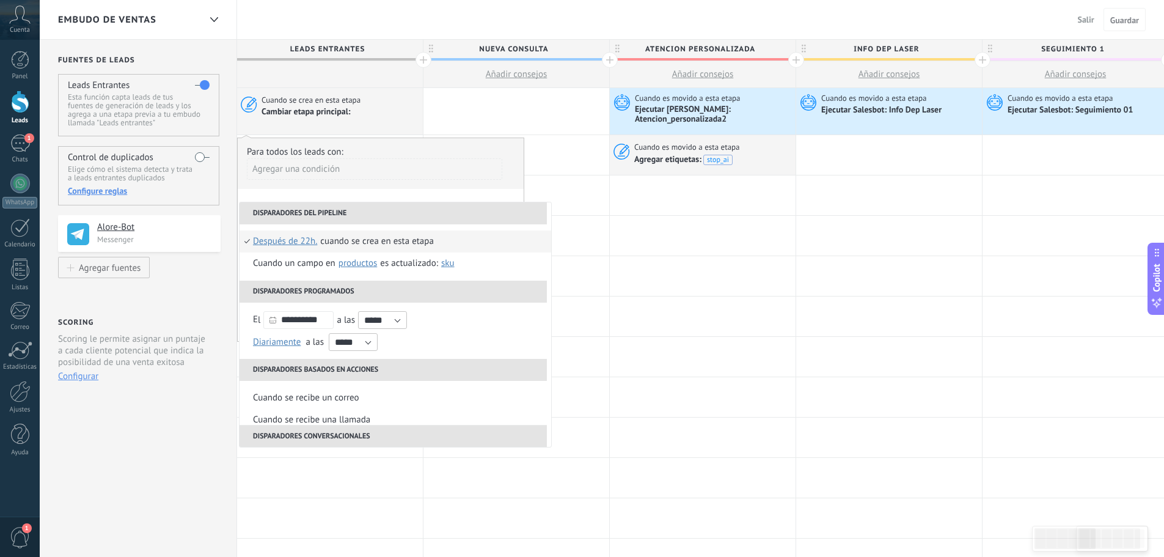
click at [382, 240] on div "Cuando se crea en esta etapa" at bounding box center [376, 241] width 113 height 22
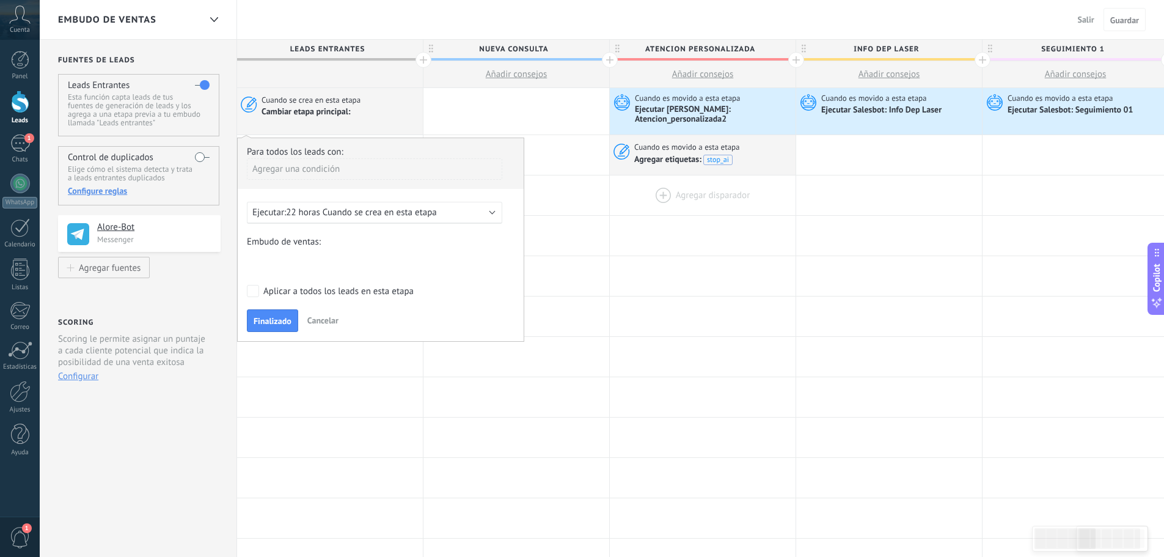
click at [612, 213] on div at bounding box center [703, 195] width 186 height 40
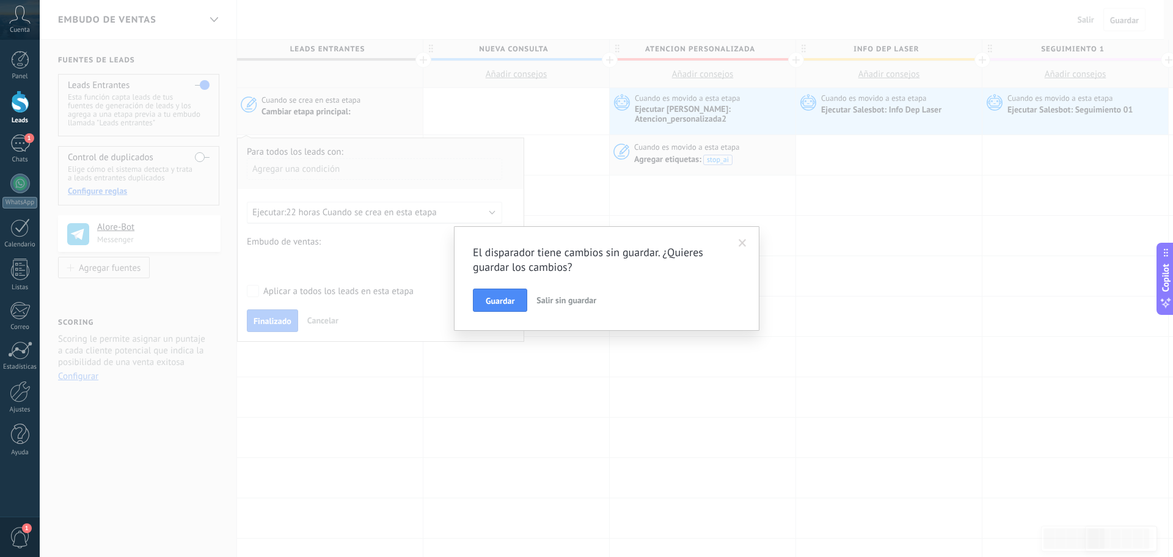
click at [358, 259] on div "El disparador tiene cambios sin guardar. ¿Quieres guardar los cambios? Guardar …" at bounding box center [606, 278] width 1133 height 557
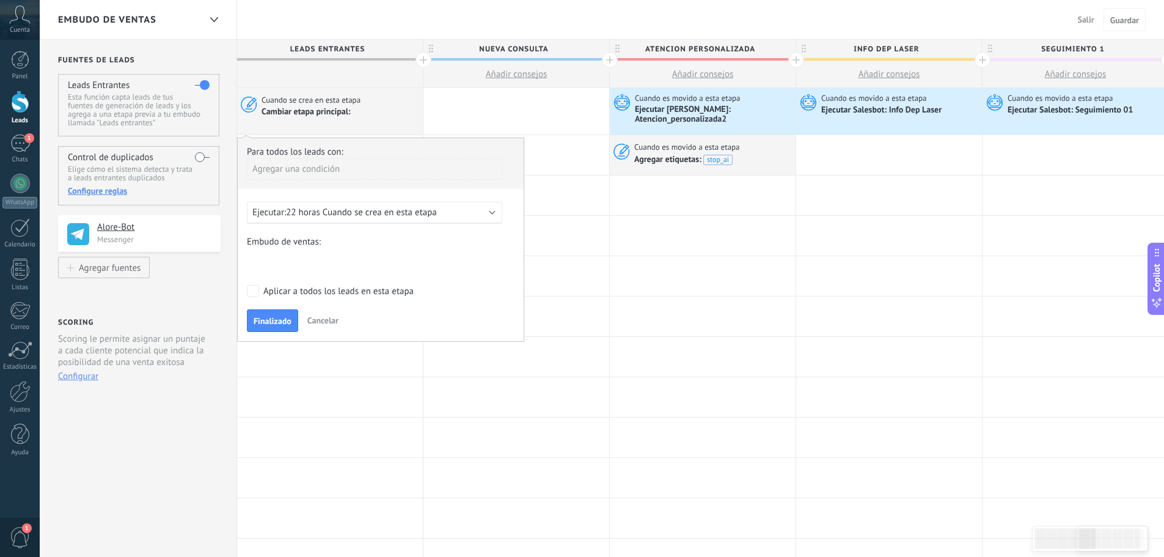
click at [0, 0] on div "NUEVA CONSULTA ATENCION PERSONALIZADA INFO DEP LASER SEGUIMIENTO 1 SEGUIMIENTO …" at bounding box center [0, 0] width 0 height 0
click at [0, 0] on label "SEGUIMIENTO 1" at bounding box center [0, 0] width 0 height 0
click at [261, 320] on span "Finalizado" at bounding box center [273, 321] width 38 height 9
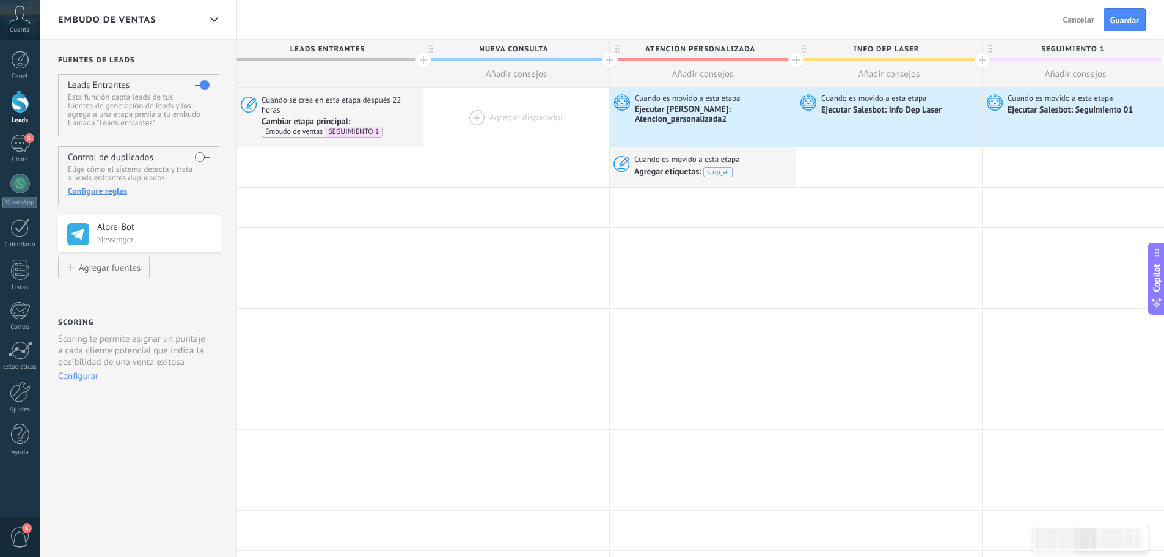
click at [500, 118] on div at bounding box center [516, 117] width 186 height 59
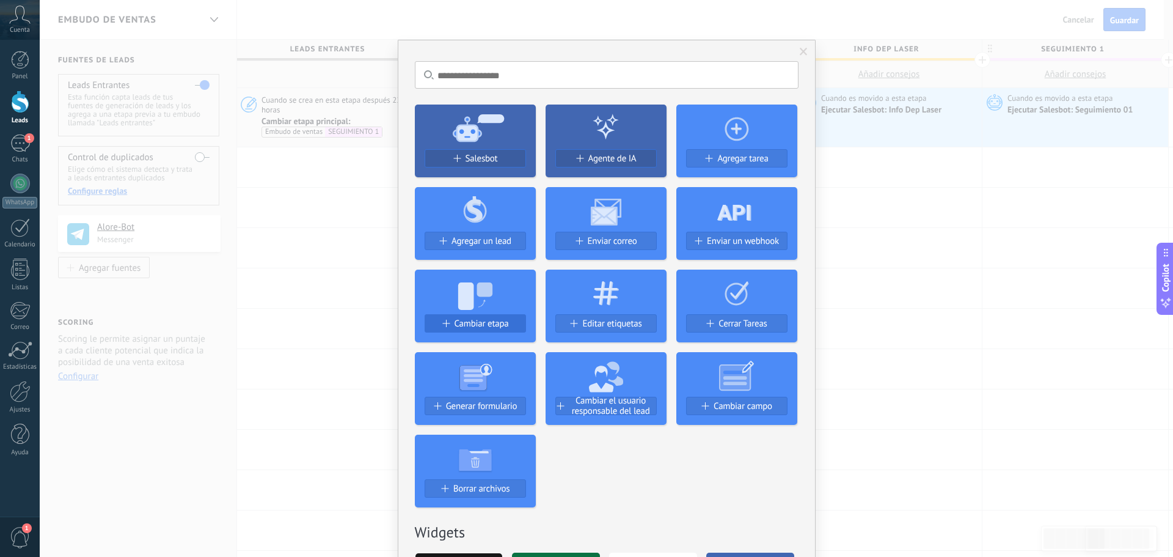
click at [490, 320] on span "Cambiar etapa" at bounding box center [482, 323] width 54 height 10
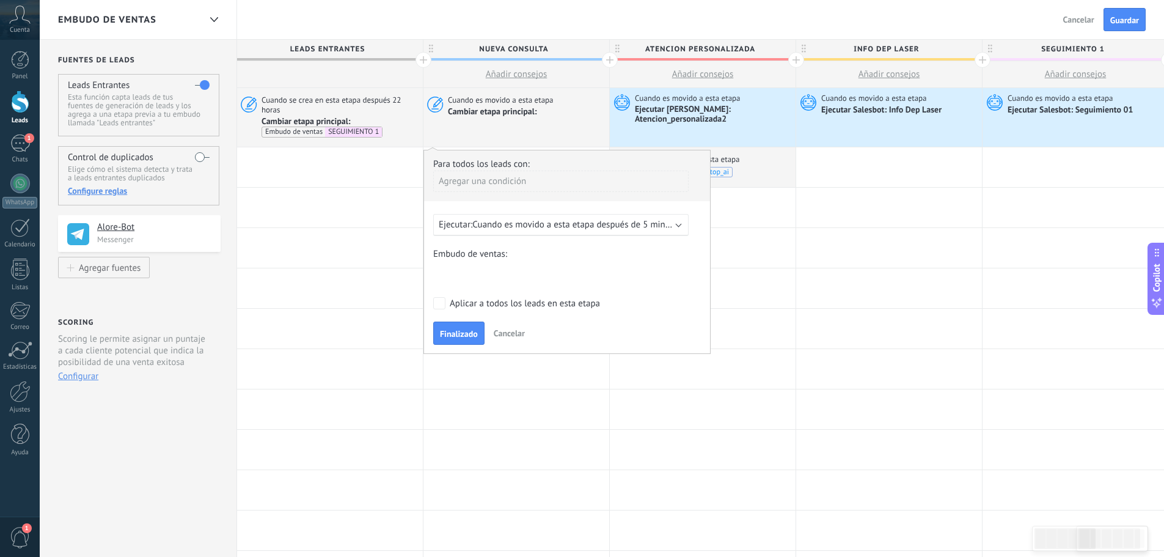
click at [595, 227] on span "Cuando es movido a esta etapa después de 5 minutos" at bounding box center [577, 225] width 210 height 12
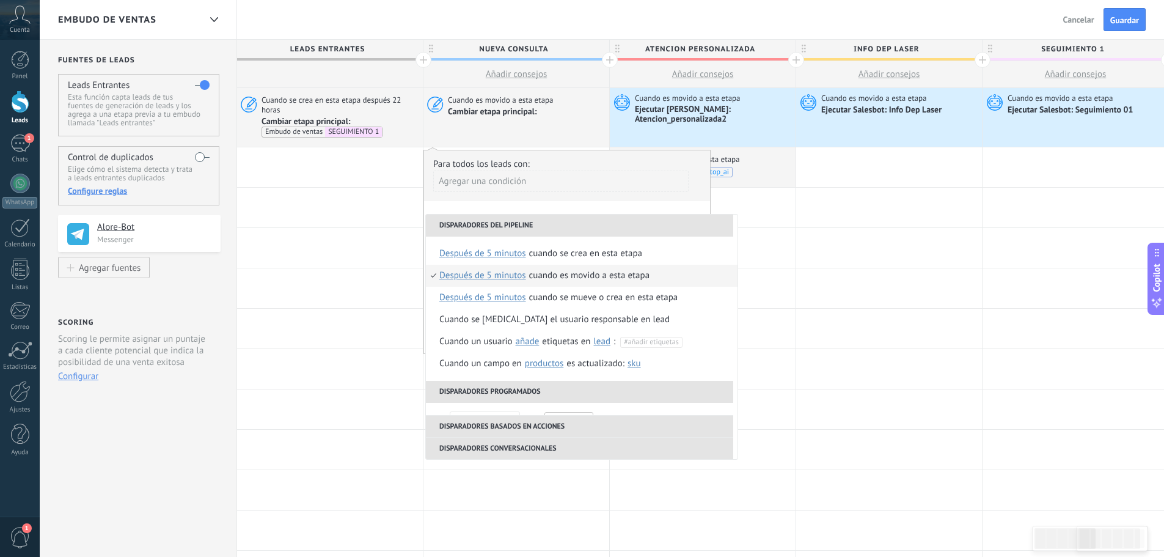
click at [489, 272] on span "después de 5 minutos" at bounding box center [482, 276] width 87 height 22
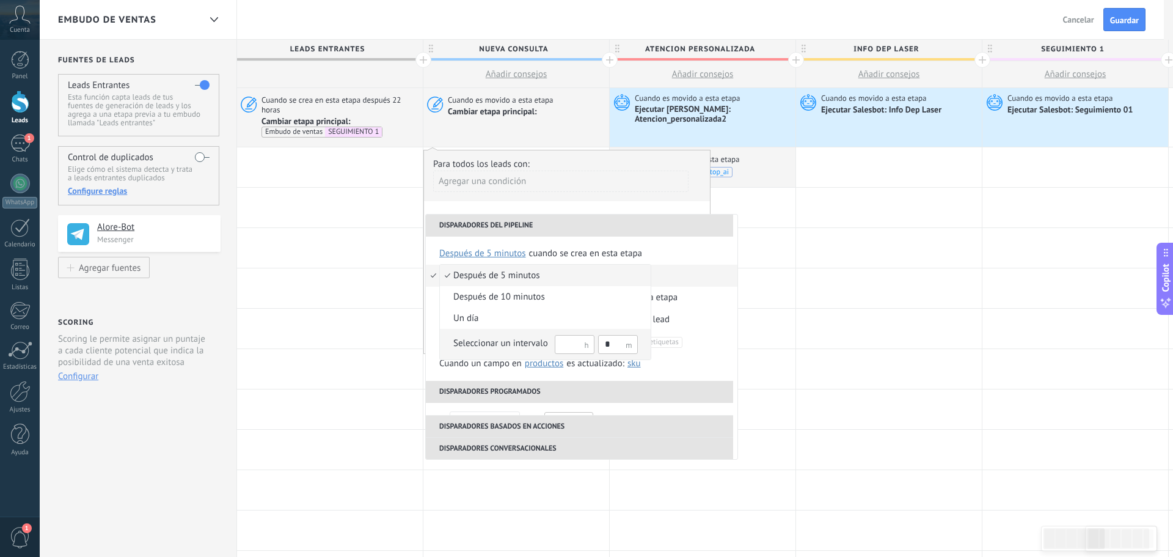
click at [567, 340] on input "text" at bounding box center [575, 344] width 40 height 19
type input "**"
click at [606, 345] on input "*" at bounding box center [618, 344] width 40 height 19
type input "*"
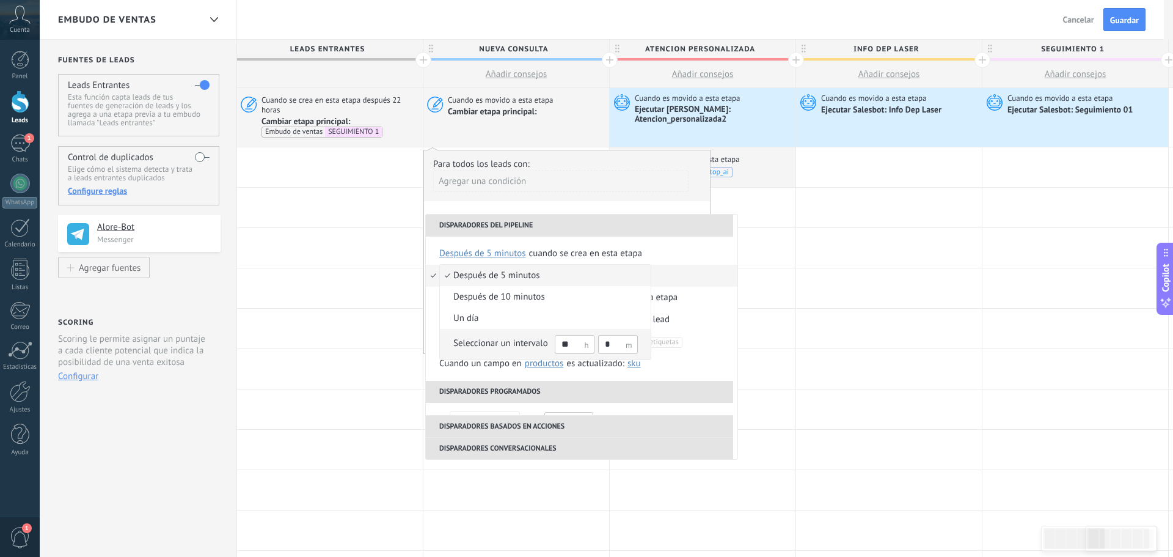
click at [506, 343] on div "Seleccionar un intervalo" at bounding box center [500, 343] width 95 height 12
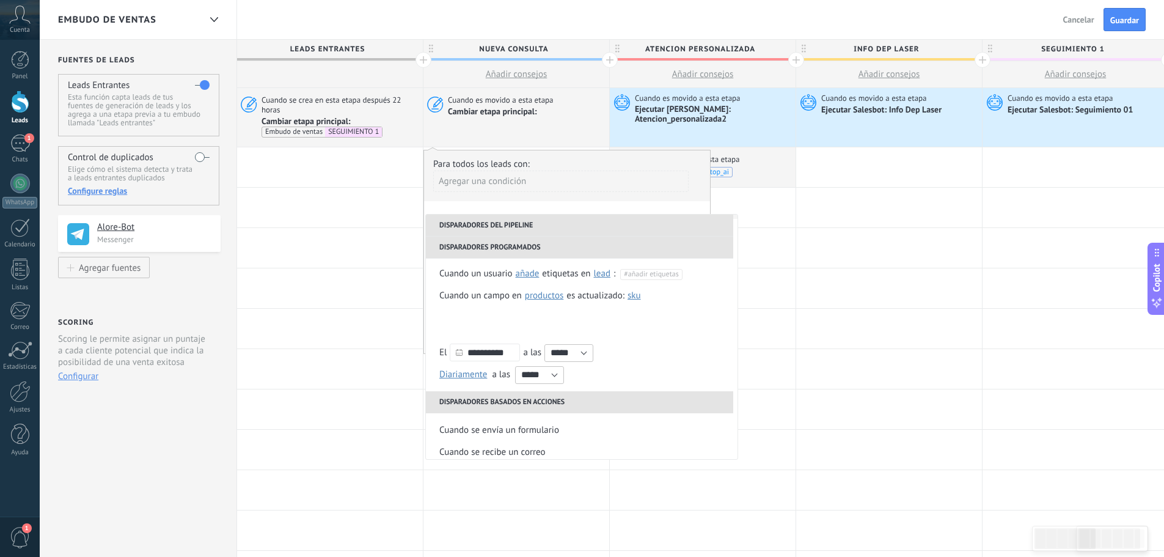
scroll to position [183, 0]
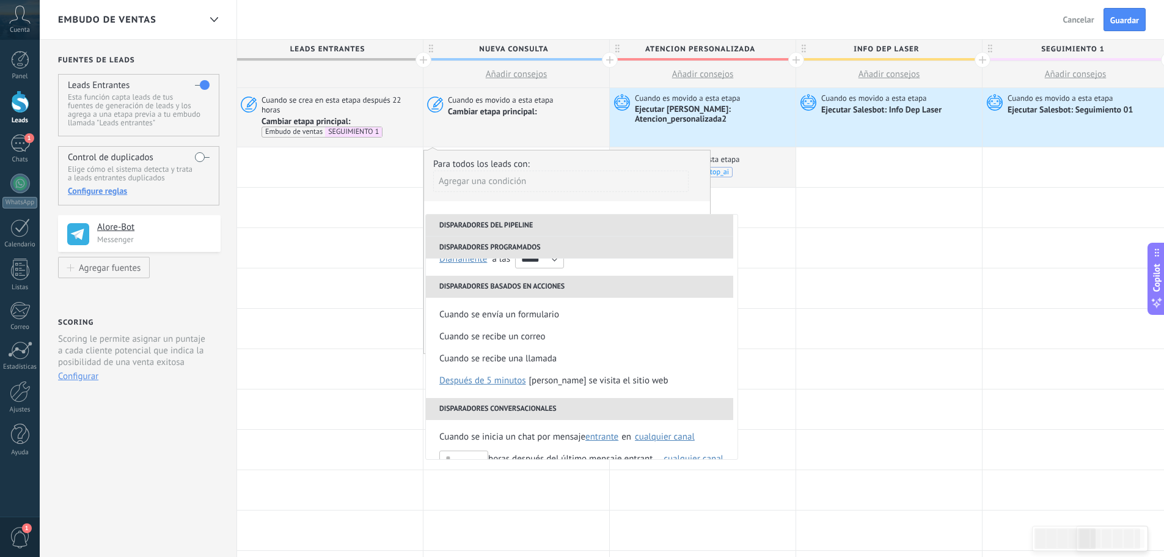
click at [606, 191] on div "Agregar una condición" at bounding box center [560, 185] width 255 height 31
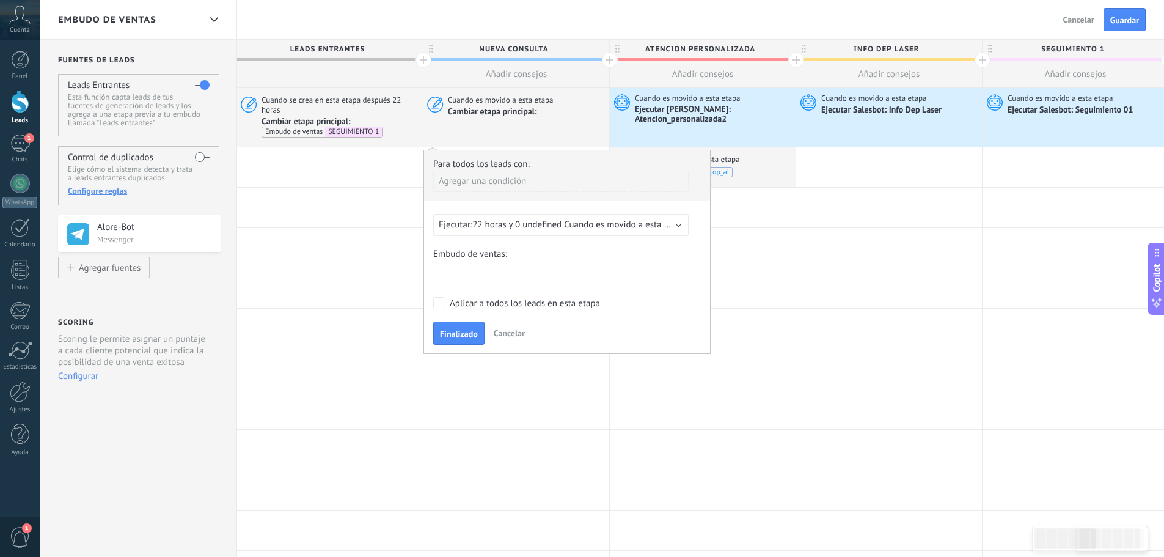
click at [0, 0] on div "NUEVA CONSULTA ATENCION PERSONALIZADA INFO DEP LASER SEGUIMIENTO 1 SEGUIMIENTO …" at bounding box center [0, 0] width 0 height 0
click at [0, 0] on label "SEGUIMIENTO 1" at bounding box center [0, 0] width 0 height 0
click at [464, 329] on span "Finalizado" at bounding box center [459, 333] width 38 height 9
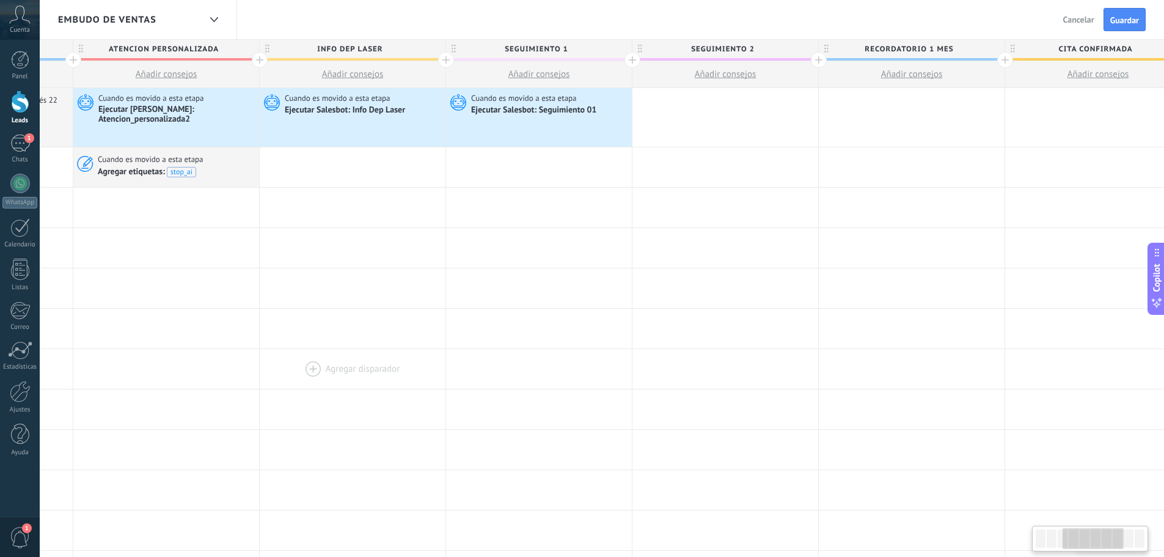
drag, startPoint x: 962, startPoint y: 431, endPoint x: 425, endPoint y: 385, distance: 539.1
click at [425, 385] on div "**********" at bounding box center [633, 541] width 1864 height 906
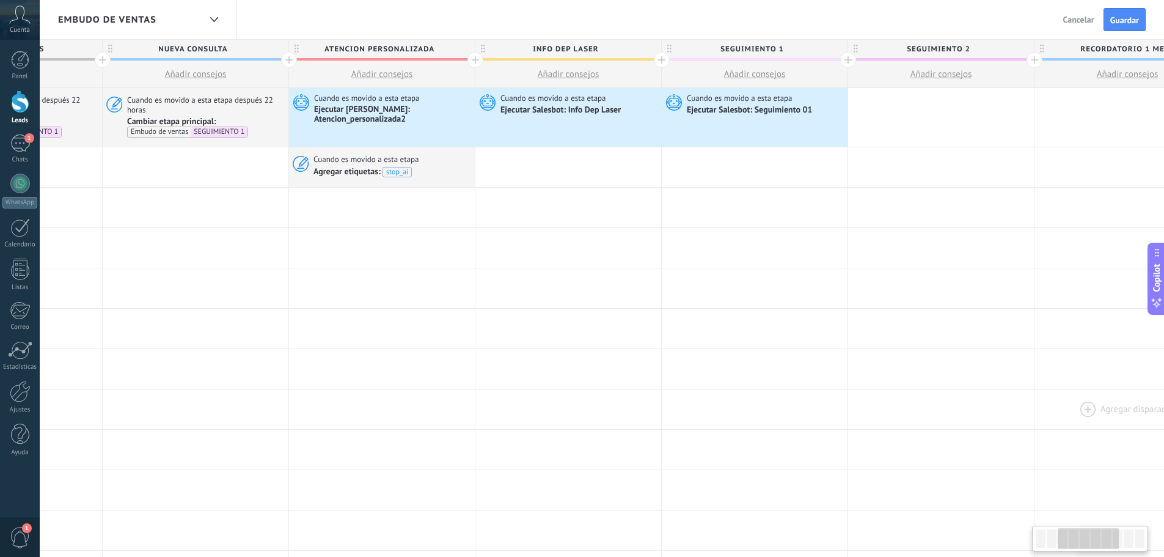
drag, startPoint x: 879, startPoint y: 398, endPoint x: 1059, endPoint y: 423, distance: 181.9
click at [1060, 423] on div at bounding box center [1127, 409] width 186 height 40
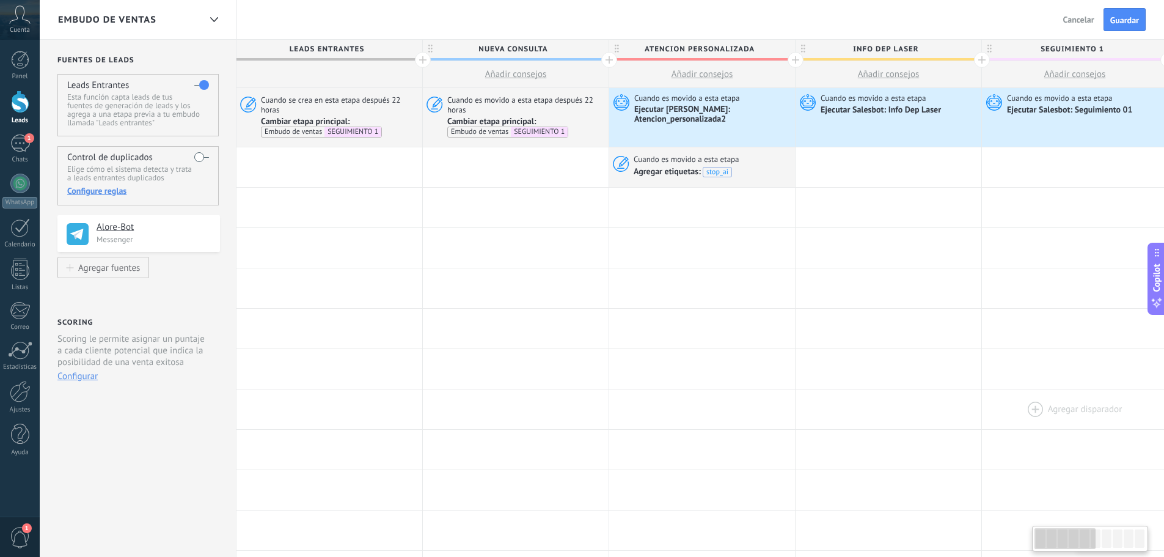
scroll to position [0, 0]
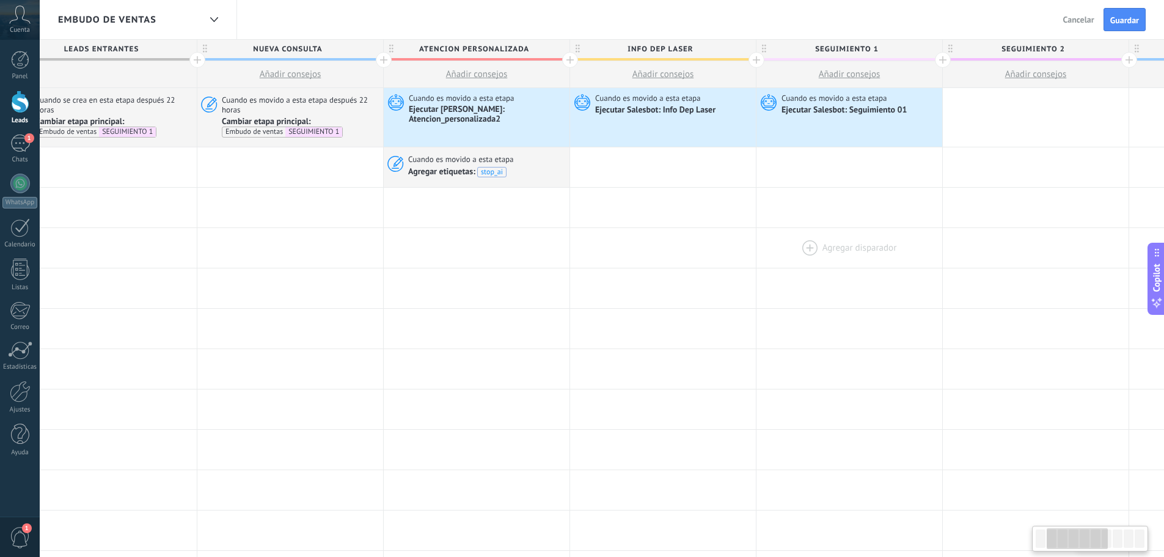
drag, startPoint x: 771, startPoint y: 376, endPoint x: 863, endPoint y: 257, distance: 151.1
click at [863, 257] on div "**********" at bounding box center [943, 541] width 1864 height 906
click at [1141, 15] on button "Guardar" at bounding box center [1125, 19] width 42 height 23
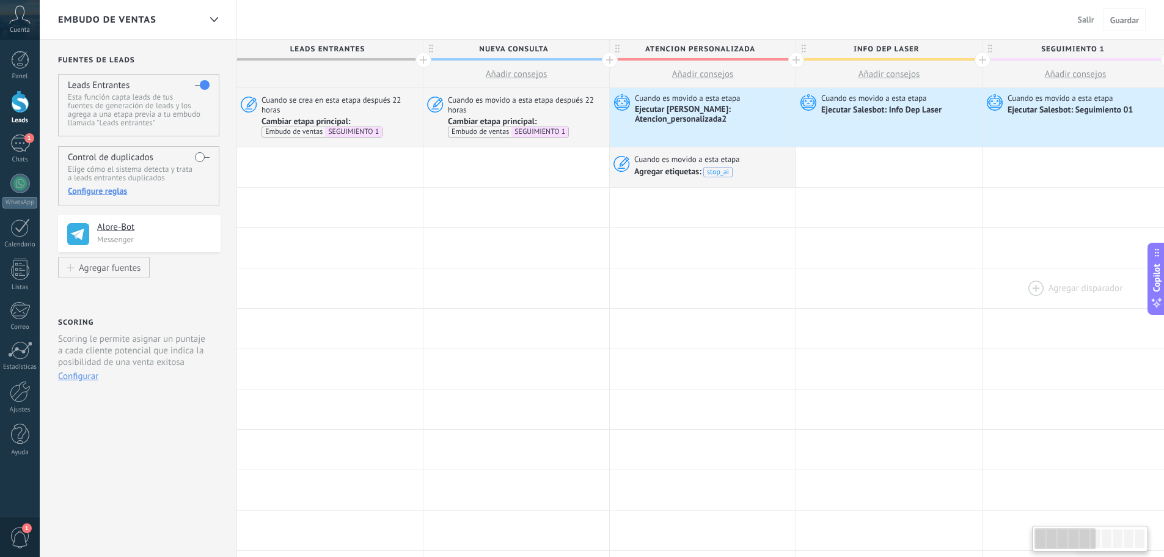
drag, startPoint x: 604, startPoint y: 272, endPoint x: 1019, endPoint y: 274, distance: 414.9
click at [1019, 274] on div "Agregar disparador [PERSON_NAME] disparador [PERSON_NAME] disparador [PERSON_NA…" at bounding box center [1169, 288] width 1864 height 40
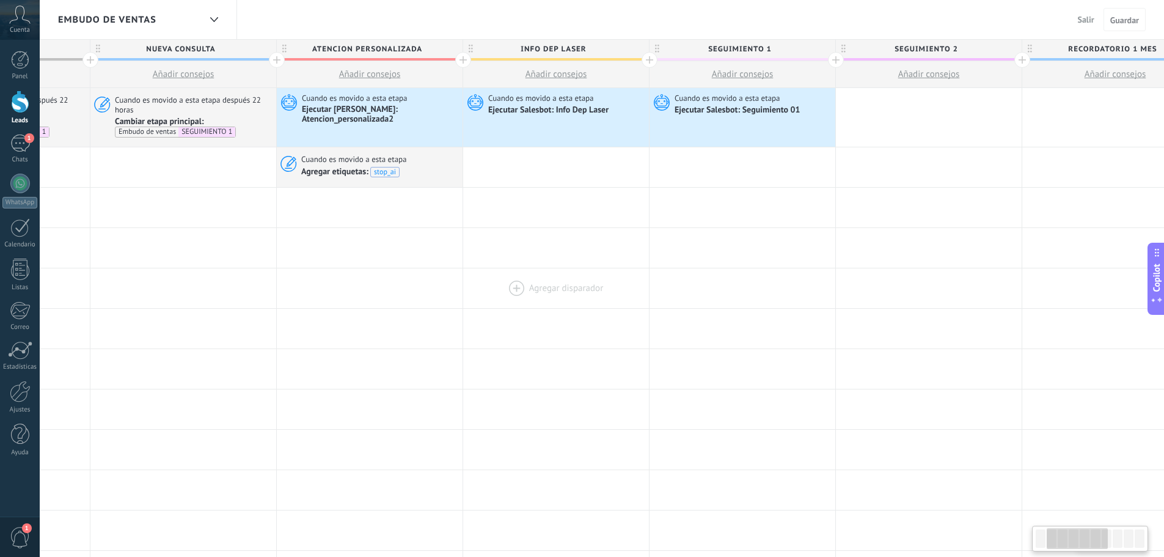
drag, startPoint x: 871, startPoint y: 307, endPoint x: 541, endPoint y: 296, distance: 330.7
click at [538, 297] on div "**********" at bounding box center [836, 541] width 1864 height 906
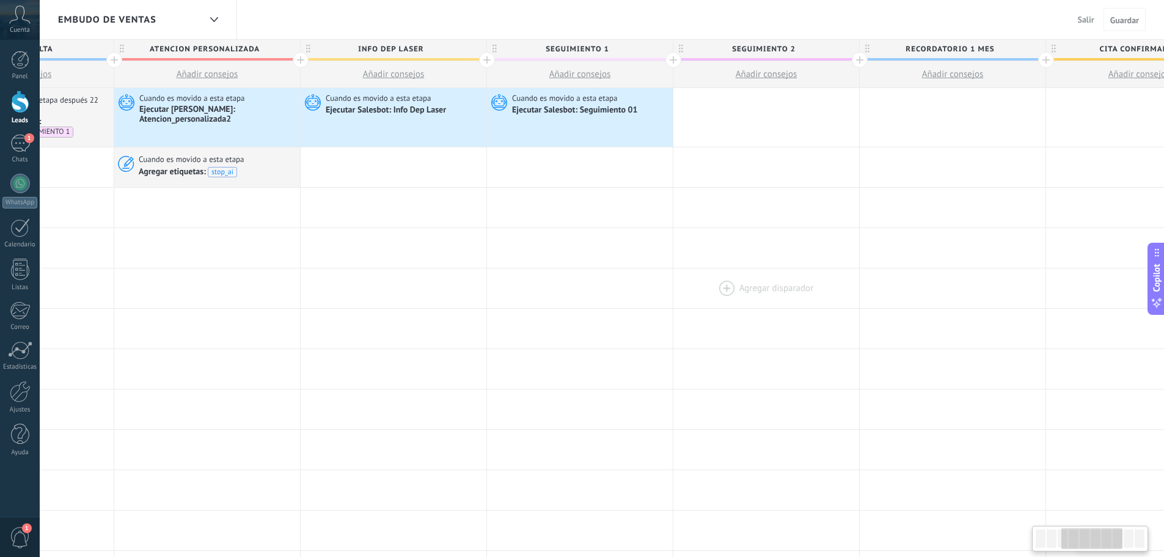
drag, startPoint x: 882, startPoint y: 301, endPoint x: 723, endPoint y: 295, distance: 159.0
click at [723, 295] on div at bounding box center [766, 288] width 186 height 40
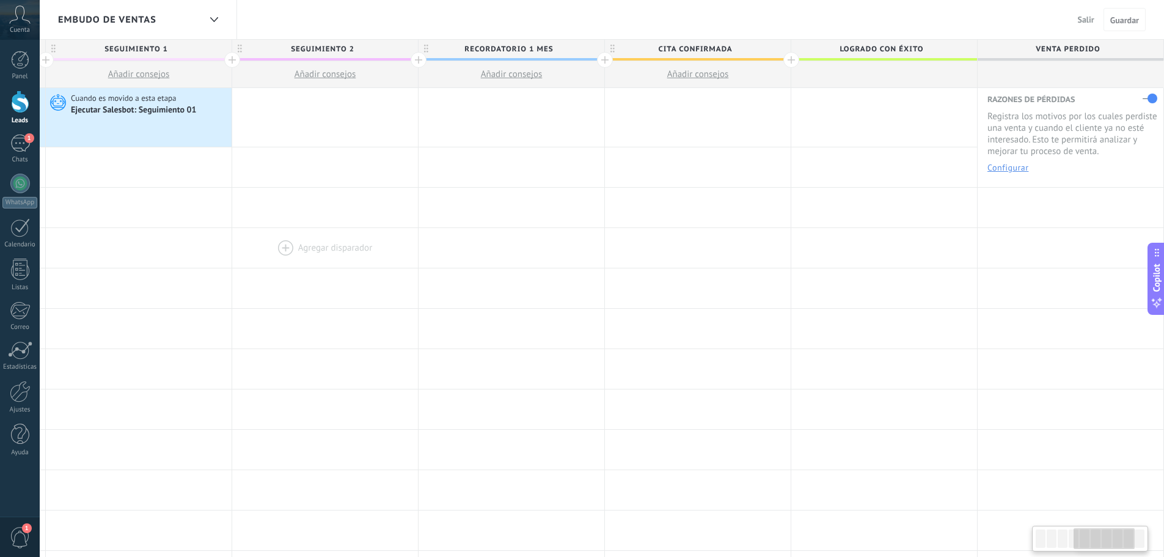
drag, startPoint x: 791, startPoint y: 258, endPoint x: 395, endPoint y: 266, distance: 395.4
click at [395, 266] on div "**********" at bounding box center [232, 541] width 1864 height 906
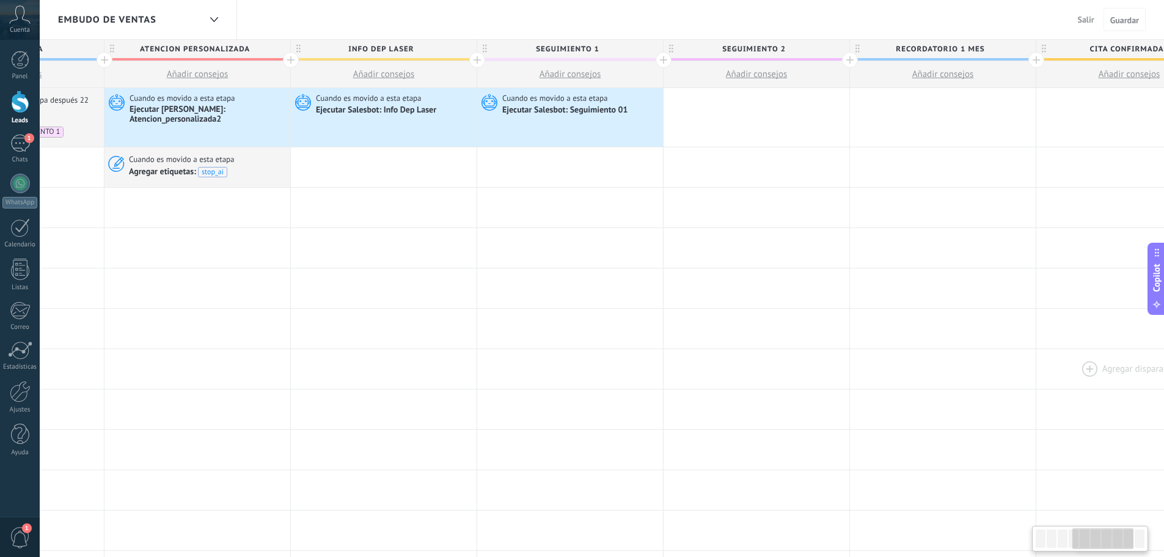
drag, startPoint x: 954, startPoint y: 291, endPoint x: 1153, endPoint y: 348, distance: 206.6
click at [1162, 348] on div "**********" at bounding box center [664, 541] width 1864 height 906
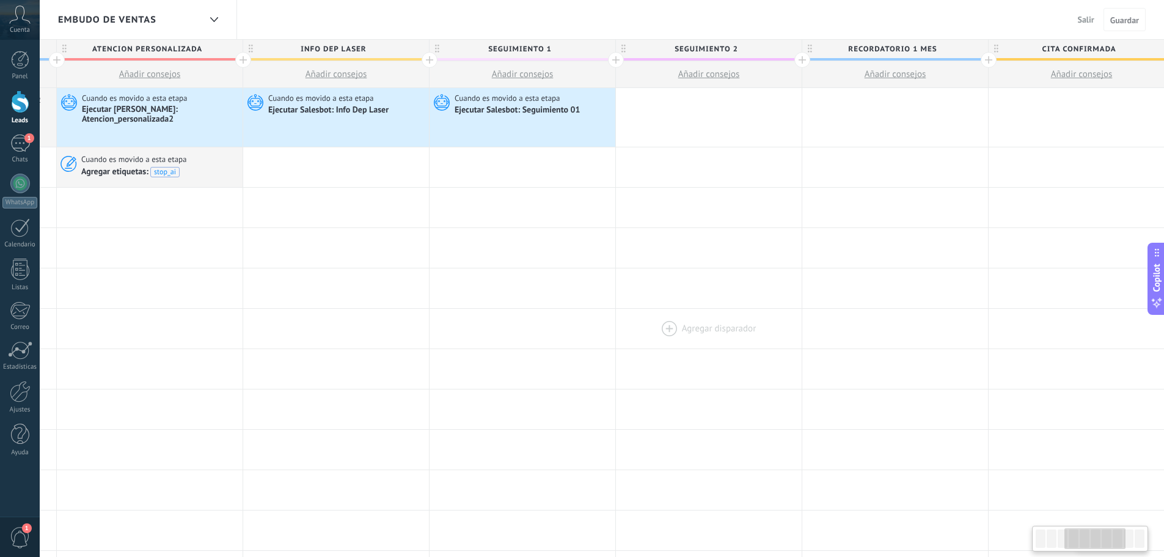
scroll to position [0, 557]
drag, startPoint x: 750, startPoint y: 306, endPoint x: 670, endPoint y: 320, distance: 81.9
click at [670, 320] on div at bounding box center [705, 329] width 186 height 40
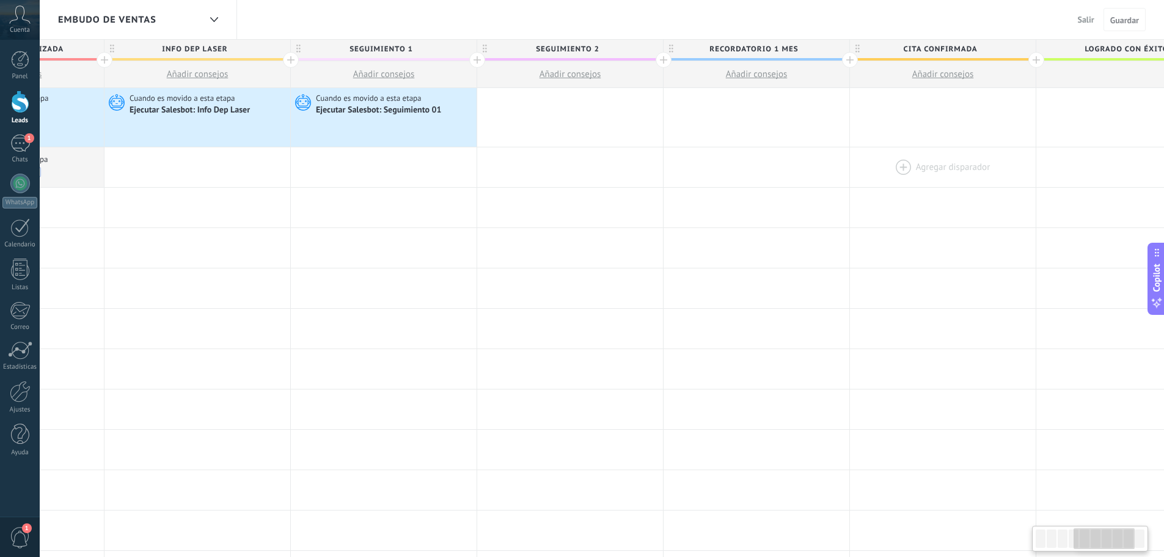
drag, startPoint x: 936, startPoint y: 224, endPoint x: 934, endPoint y: 161, distance: 63.0
click at [883, 205] on div "**********" at bounding box center [477, 541] width 1864 height 906
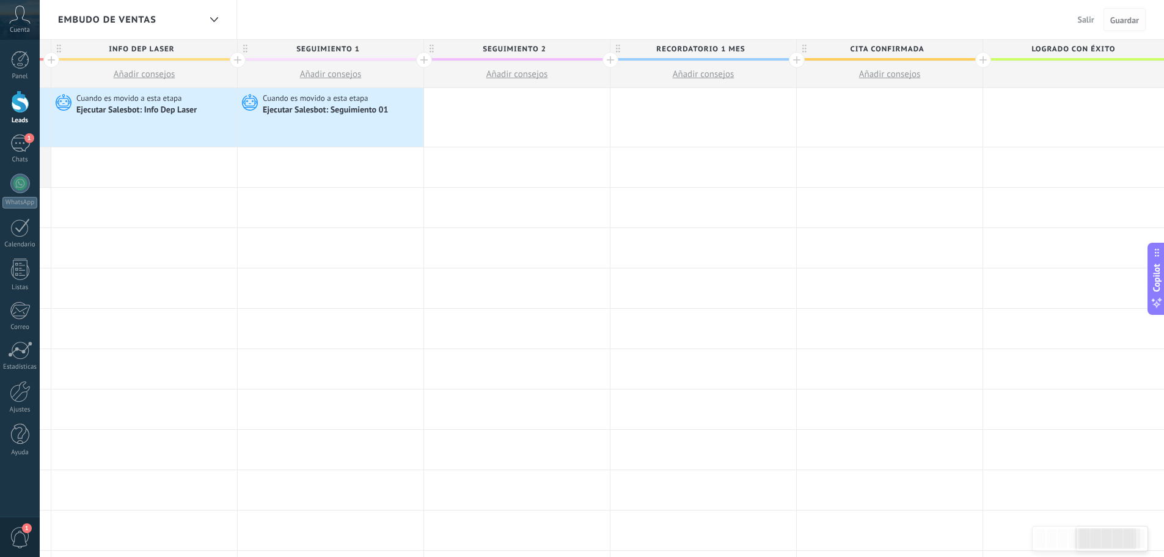
click at [1122, 18] on span "Guardar" at bounding box center [1124, 20] width 29 height 9
drag, startPoint x: 1079, startPoint y: 21, endPoint x: 1085, endPoint y: 23, distance: 6.2
click at [1080, 22] on span "Salir" at bounding box center [1086, 19] width 16 height 11
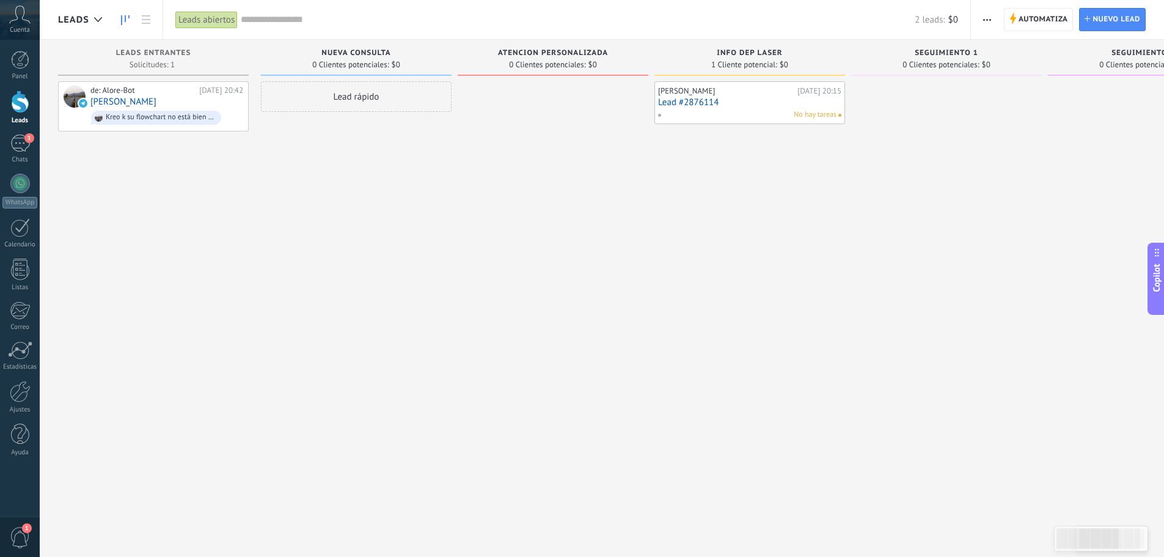
click at [1054, 12] on span "Automatiza" at bounding box center [1043, 20] width 49 height 22
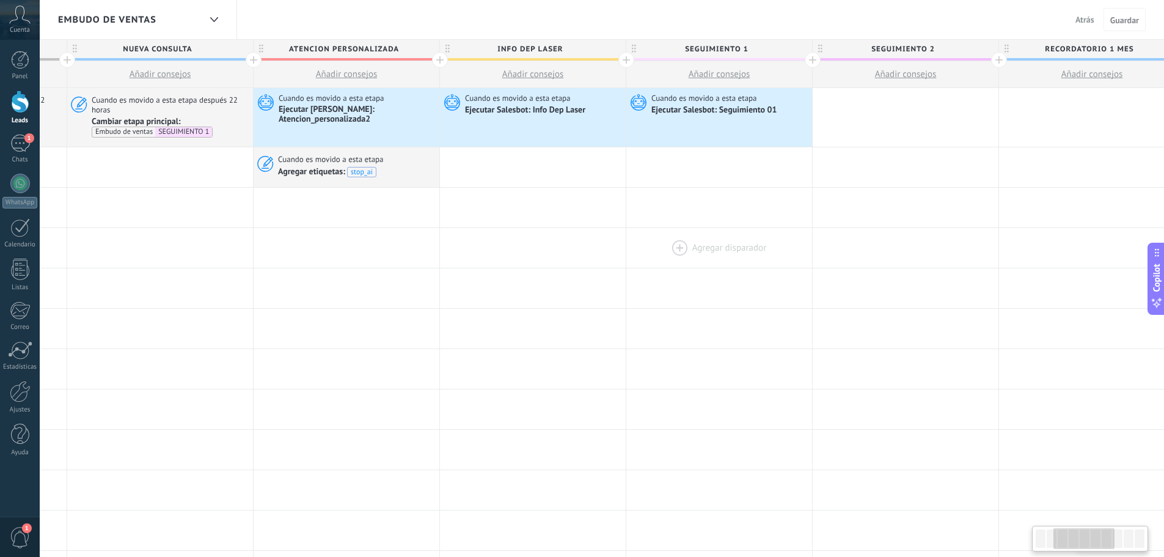
drag, startPoint x: 957, startPoint y: 277, endPoint x: 595, endPoint y: 263, distance: 362.6
click at [585, 264] on div "**********" at bounding box center [813, 541] width 1864 height 906
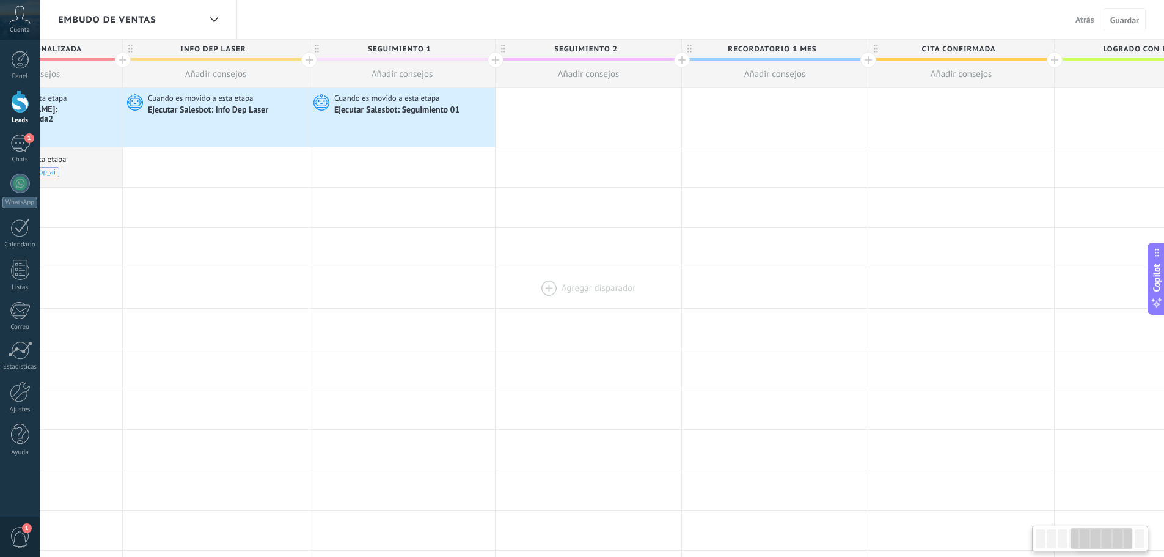
scroll to position [0, 703]
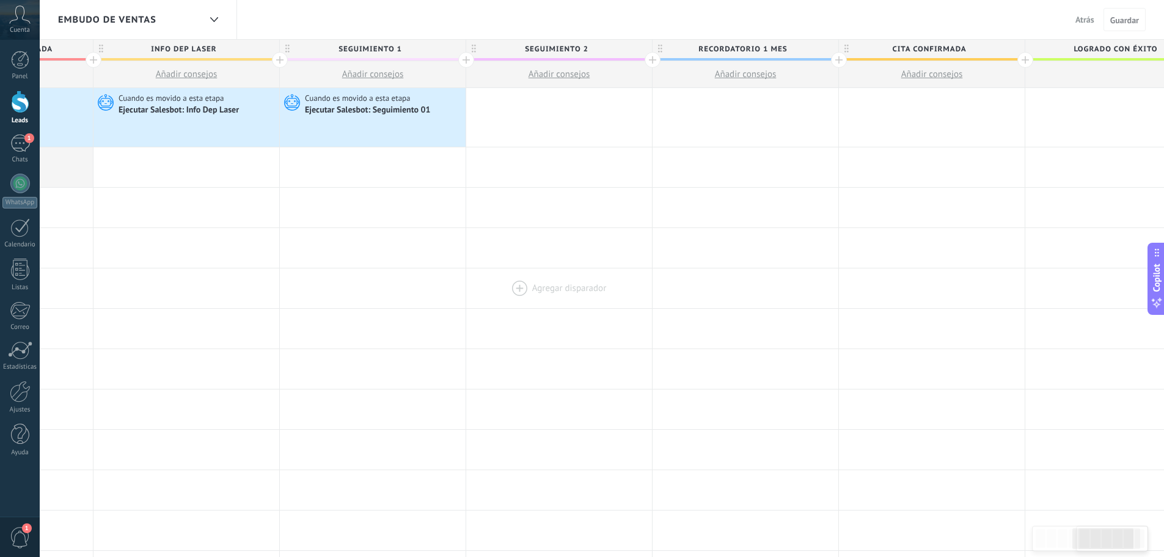
drag, startPoint x: 926, startPoint y: 281, endPoint x: 644, endPoint y: 279, distance: 282.3
click at [644, 279] on div at bounding box center [559, 288] width 186 height 40
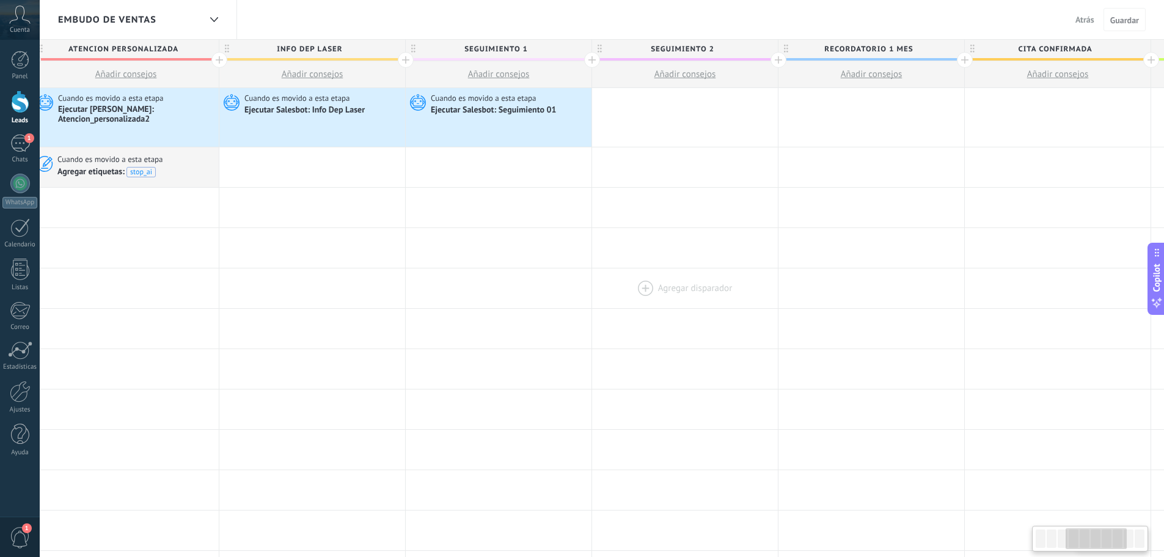
drag, startPoint x: 646, startPoint y: 279, endPoint x: 761, endPoint y: 279, distance: 114.9
click at [760, 279] on div at bounding box center [685, 288] width 186 height 40
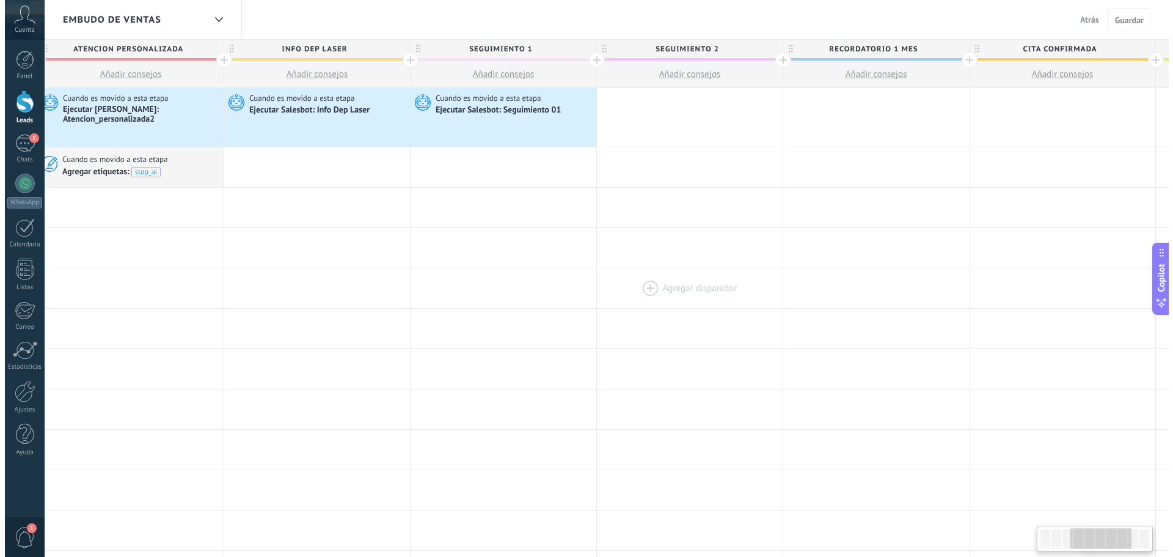
scroll to position [0, 576]
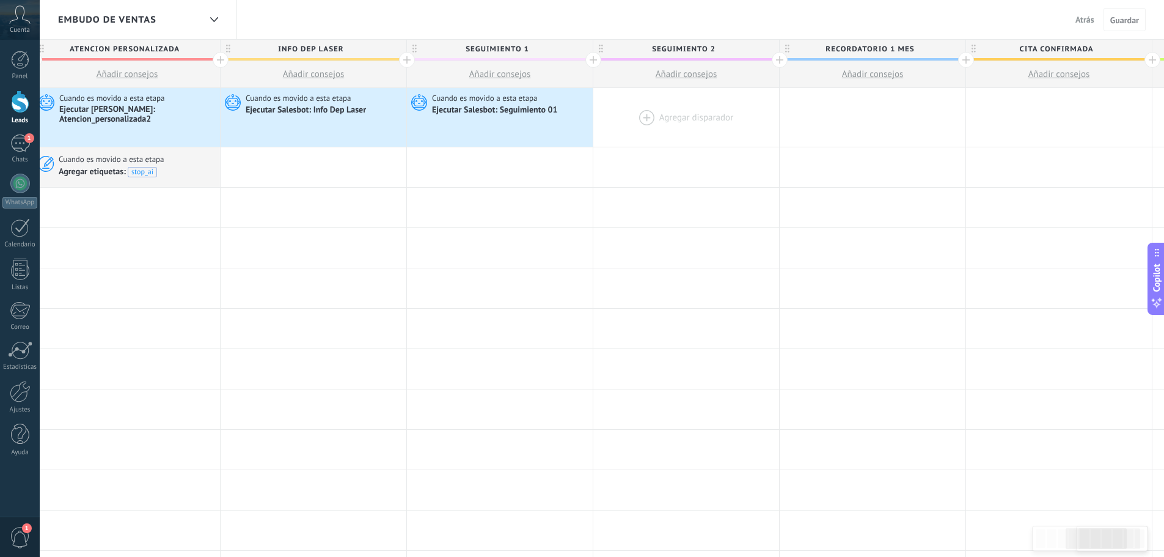
click at [683, 117] on div at bounding box center [686, 117] width 186 height 59
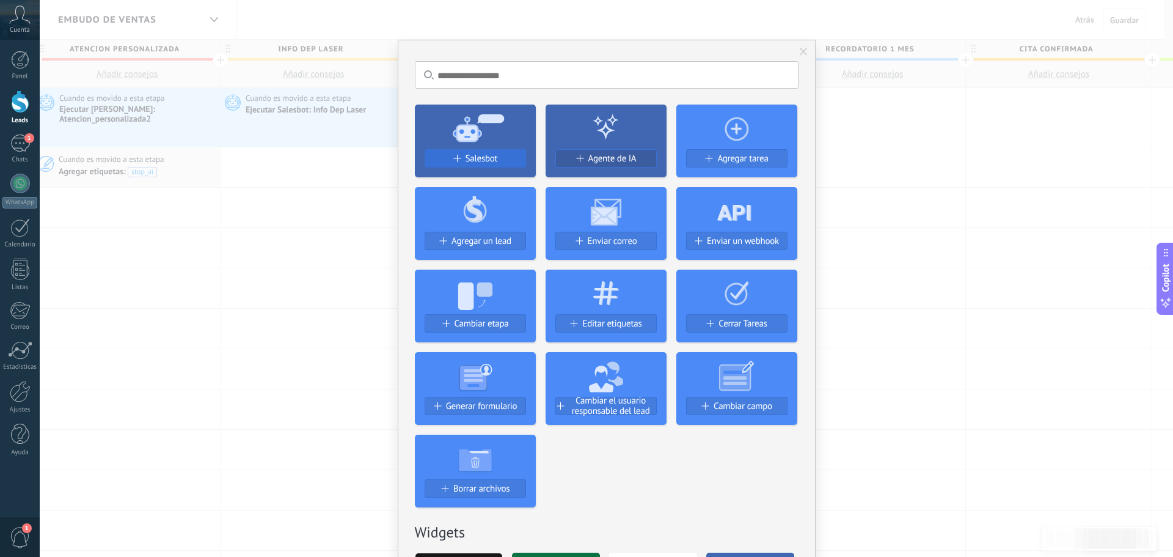
click at [479, 160] on span "Salesbot" at bounding box center [482, 158] width 32 height 10
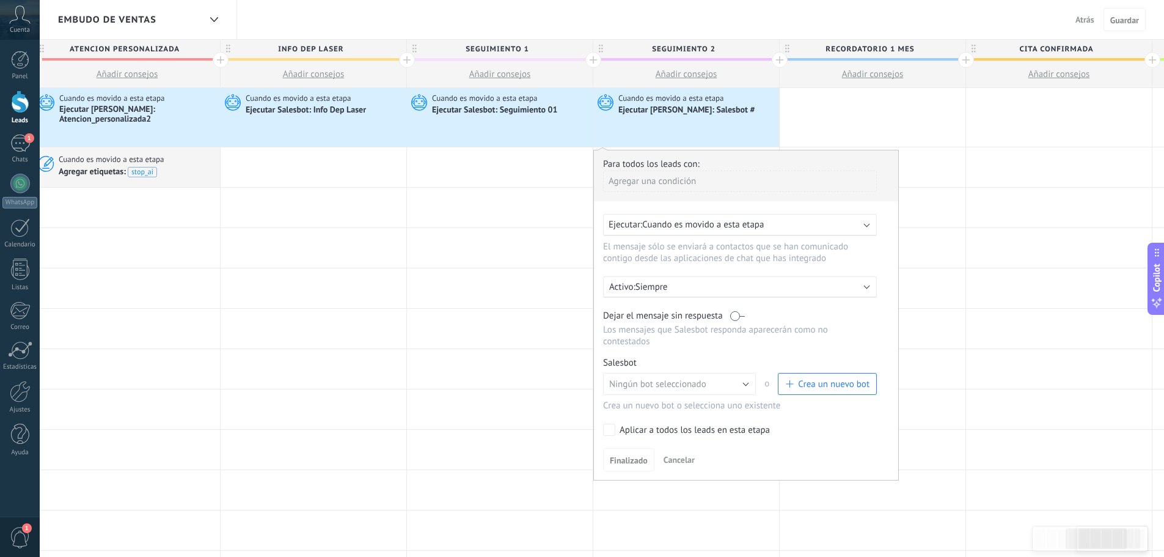
click at [731, 310] on label at bounding box center [737, 316] width 15 height 12
click at [808, 384] on span "Crea un nuevo bot" at bounding box center [833, 384] width 71 height 12
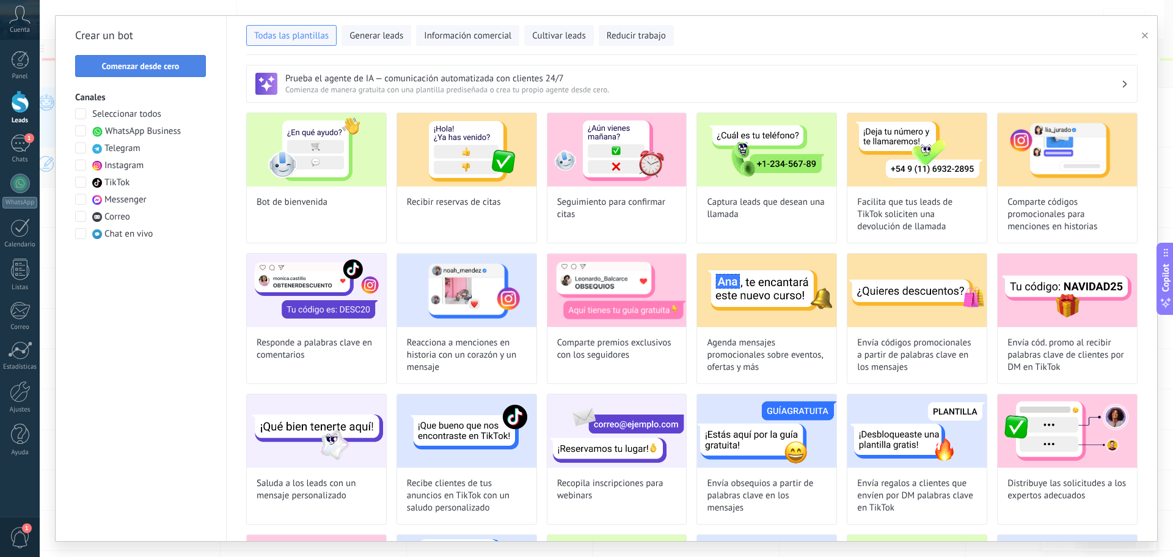
click at [137, 68] on span "Comenzar desde cero" at bounding box center [141, 66] width 78 height 9
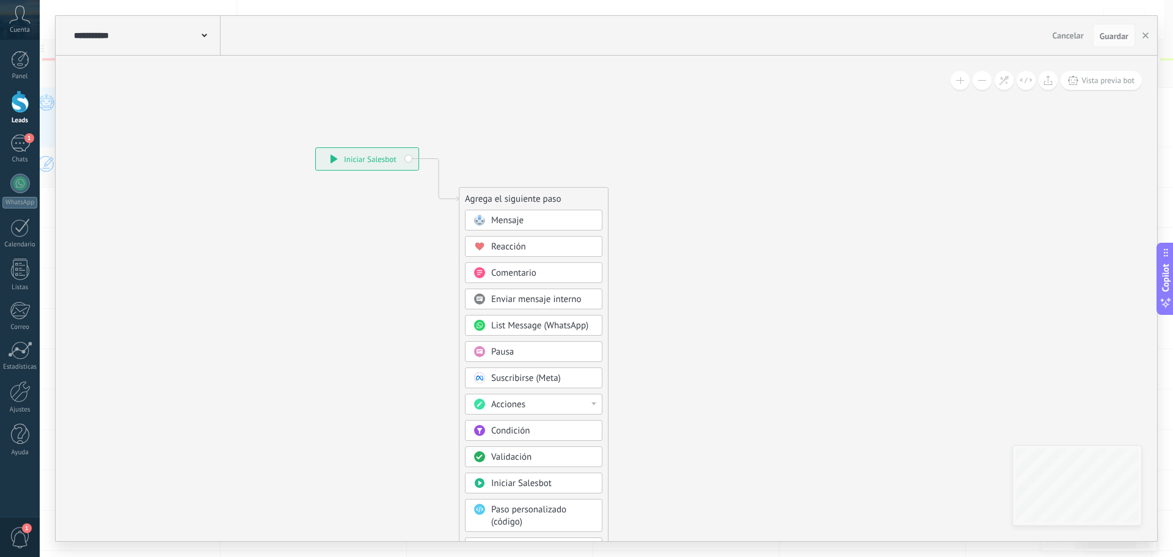
click at [1070, 31] on span "Cancelar" at bounding box center [1068, 35] width 31 height 11
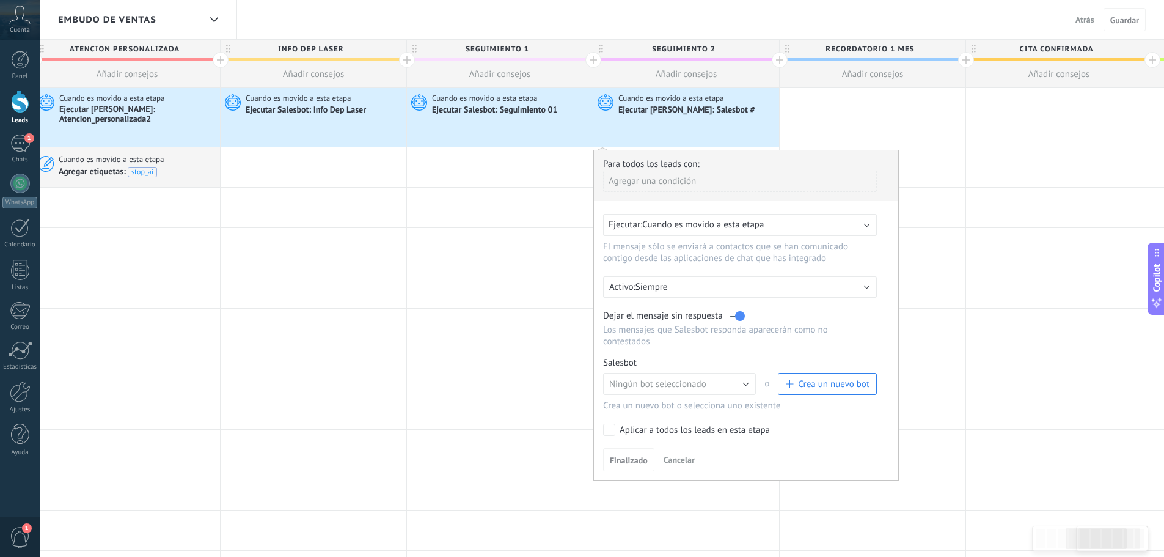
click at [813, 379] on span "Crea un nuevo bot" at bounding box center [833, 384] width 71 height 12
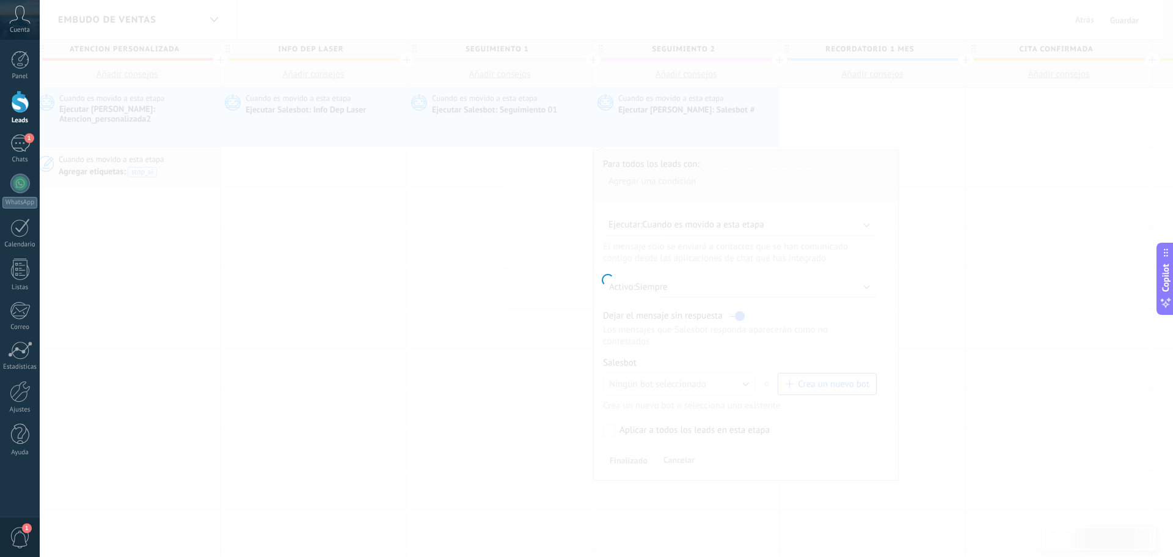
type input "**********"
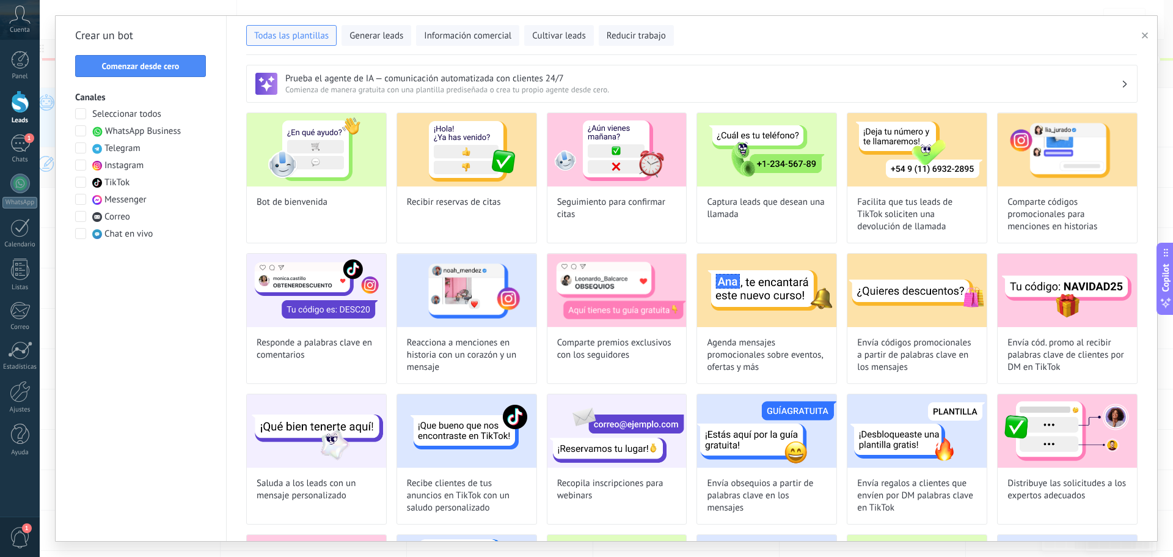
click at [86, 112] on div at bounding box center [81, 114] width 12 height 12
click at [157, 66] on span "Comenzar desde cero" at bounding box center [141, 66] width 78 height 9
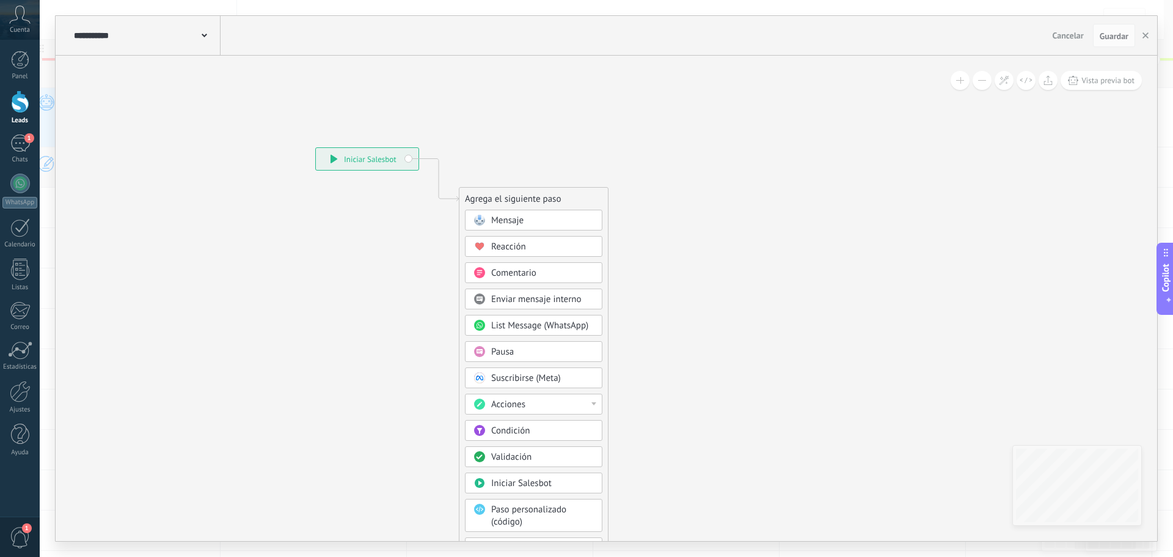
click at [539, 220] on div "Mensaje" at bounding box center [542, 220] width 103 height 12
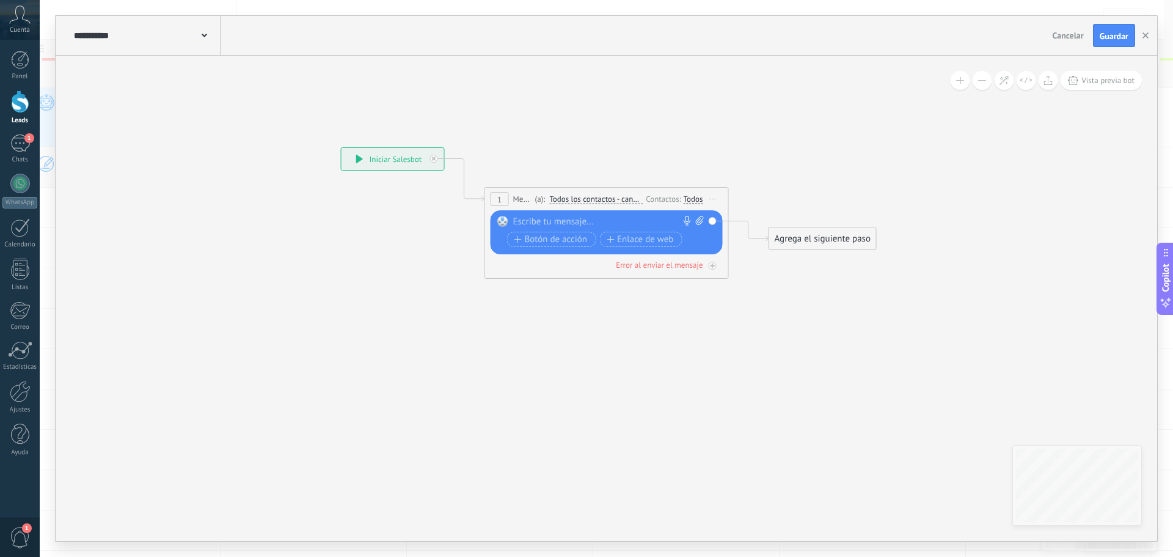
click at [544, 218] on div at bounding box center [603, 222] width 181 height 12
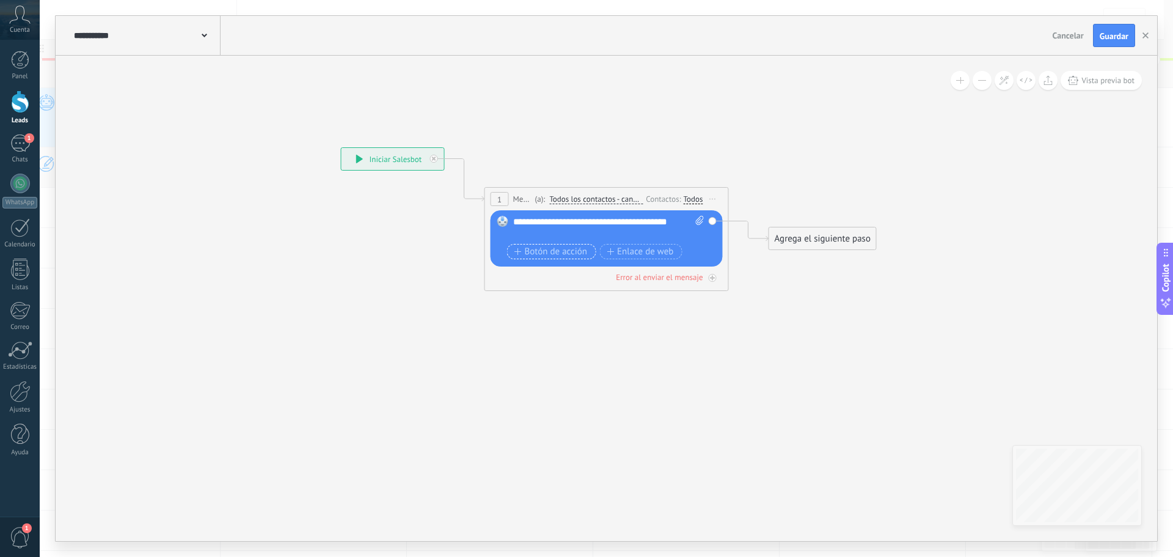
click at [546, 249] on span "Botón de acción" at bounding box center [550, 252] width 73 height 10
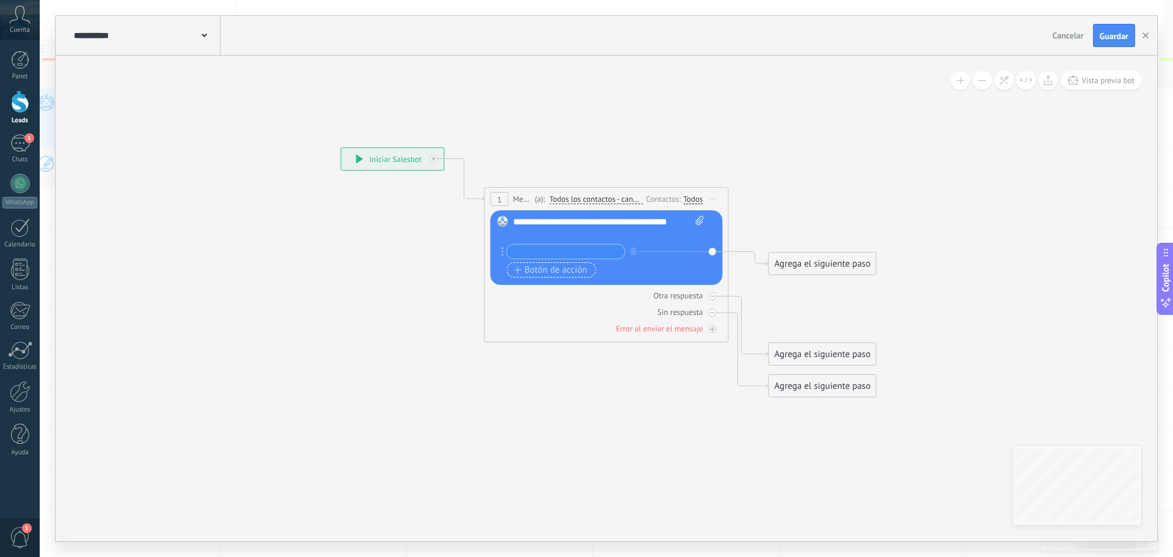
click at [543, 268] on span "Botón de acción" at bounding box center [550, 270] width 73 height 10
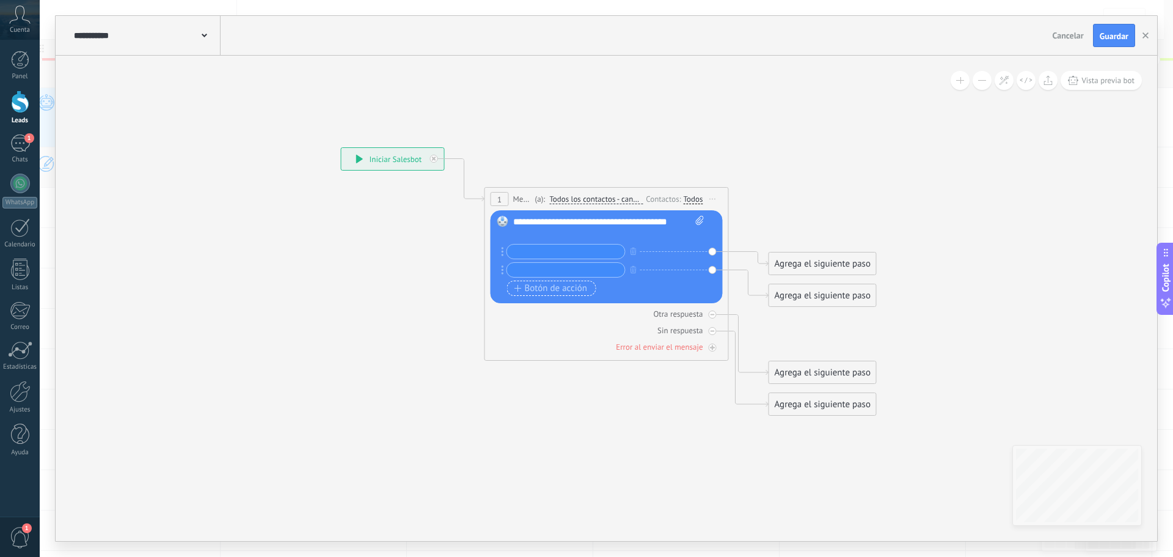
click at [539, 295] on button "Botón de acción" at bounding box center [551, 287] width 89 height 15
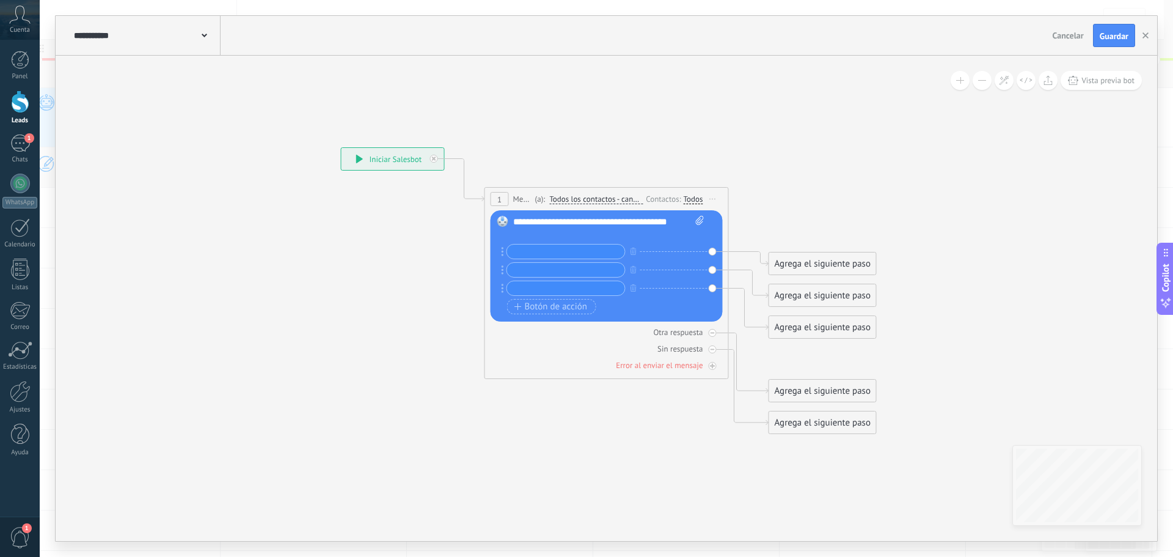
click at [573, 252] on input "text" at bounding box center [566, 251] width 118 height 14
type input "*"
type input "**********"
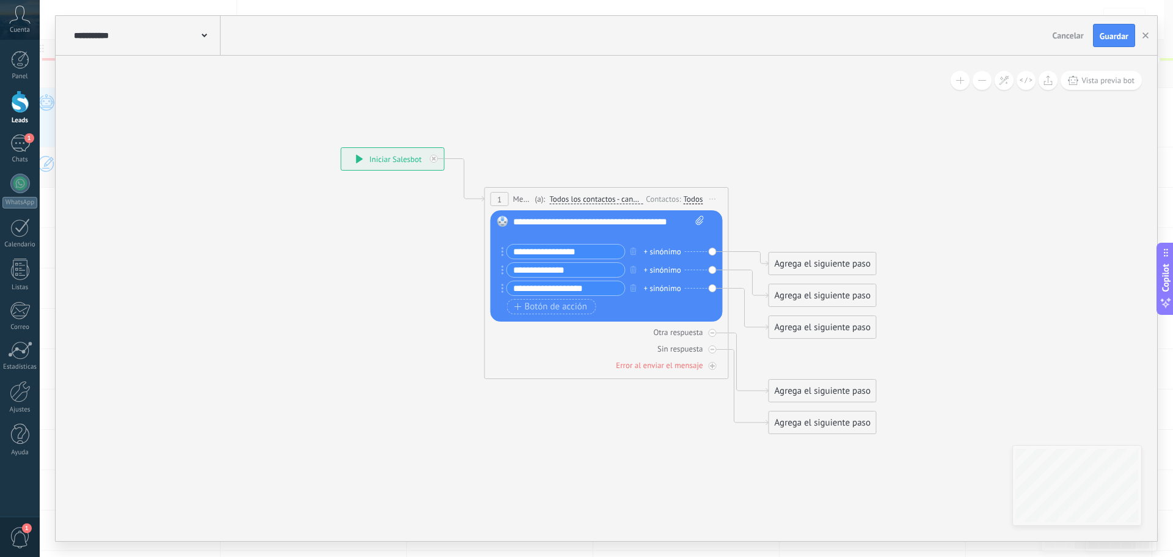
click at [804, 331] on div "Agrega el siguiente paso" at bounding box center [822, 327] width 107 height 20
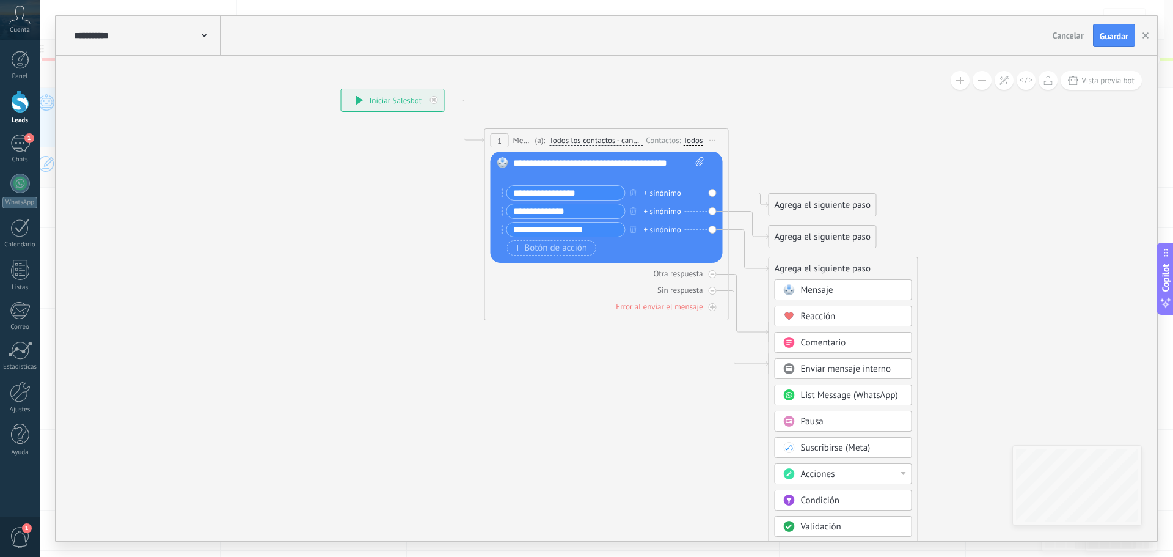
click at [850, 472] on div "Acciones" at bounding box center [852, 474] width 103 height 12
click at [838, 475] on div "Cambiar etapa del lead" at bounding box center [843, 475] width 136 height 21
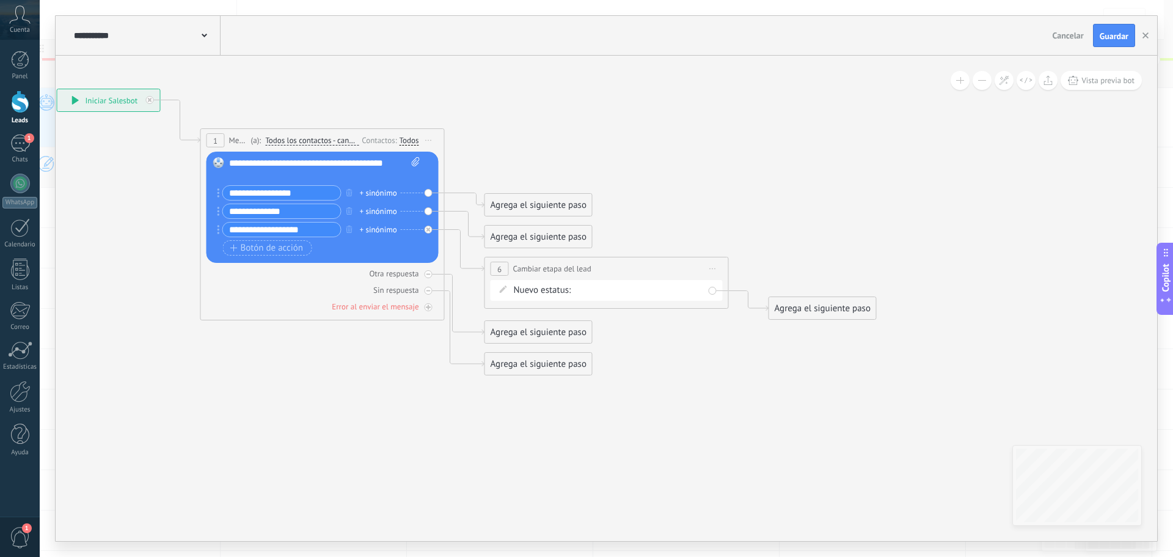
click at [0, 0] on div "NUEVA CONSULTA ATENCION PERSONALIZADA INFO DEP LASER SEGUIMIENTO 1 SEGUIMIENTO …" at bounding box center [0, 0] width 0 height 0
click at [0, 0] on label "RECORDATORIO 1 MES" at bounding box center [0, 0] width 0 height 0
click at [525, 234] on div "Agrega el siguiente paso" at bounding box center [538, 237] width 107 height 20
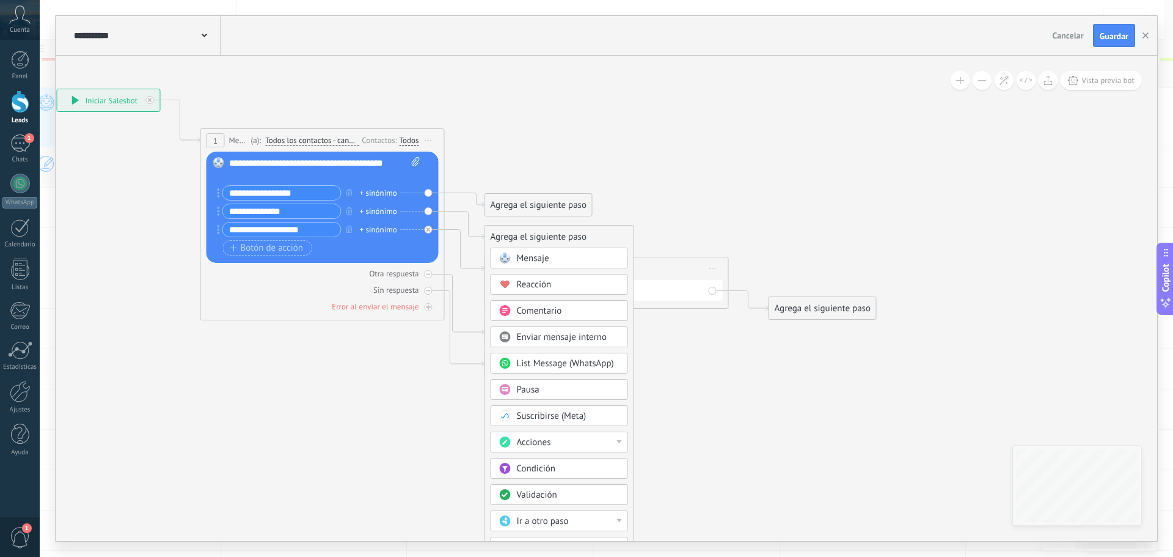
click at [562, 436] on div "Acciones" at bounding box center [559, 441] width 137 height 21
click at [581, 448] on div "Cambiar etapa del lead" at bounding box center [559, 443] width 136 height 21
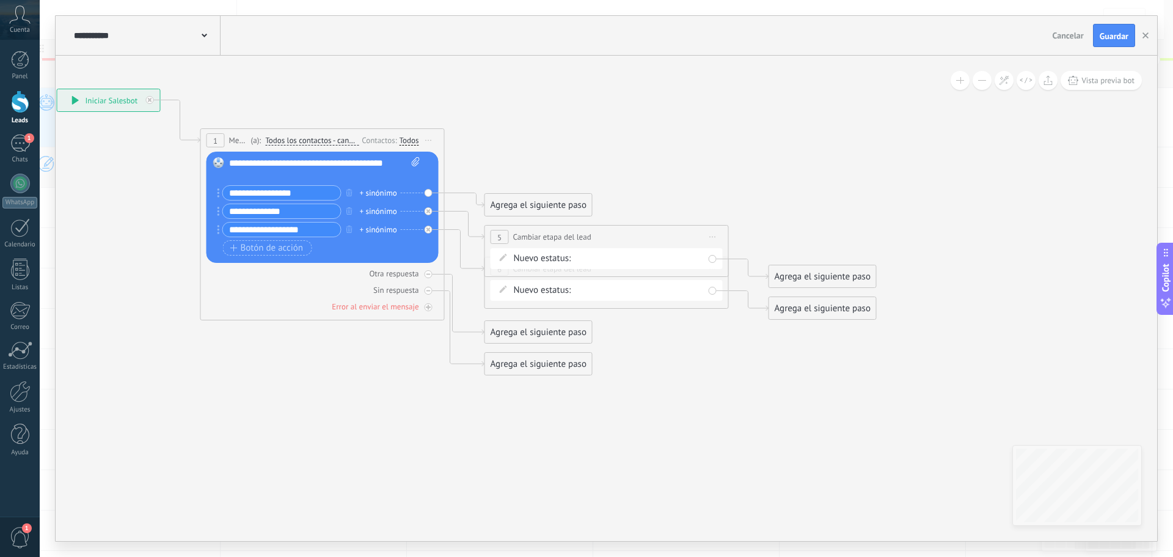
click at [0, 0] on div "NUEVA CONSULTA ATENCION PERSONALIZADA INFO DEP LASER SEGUIMIENTO 1 SEGUIMIENTO …" at bounding box center [0, 0] width 0 height 0
click at [0, 0] on label "Venta Perdido" at bounding box center [0, 0] width 0 height 0
click at [0, 0] on div "NUEVA CONSULTA ATENCION PERSONALIZADA INFO DEP LASER SEGUIMIENTO 1 SEGUIMIENTO …" at bounding box center [0, 0] width 0 height 0
click at [0, 0] on label "Venta Perdido" at bounding box center [0, 0] width 0 height 0
click at [546, 208] on div "Agrega el siguiente paso" at bounding box center [538, 205] width 107 height 20
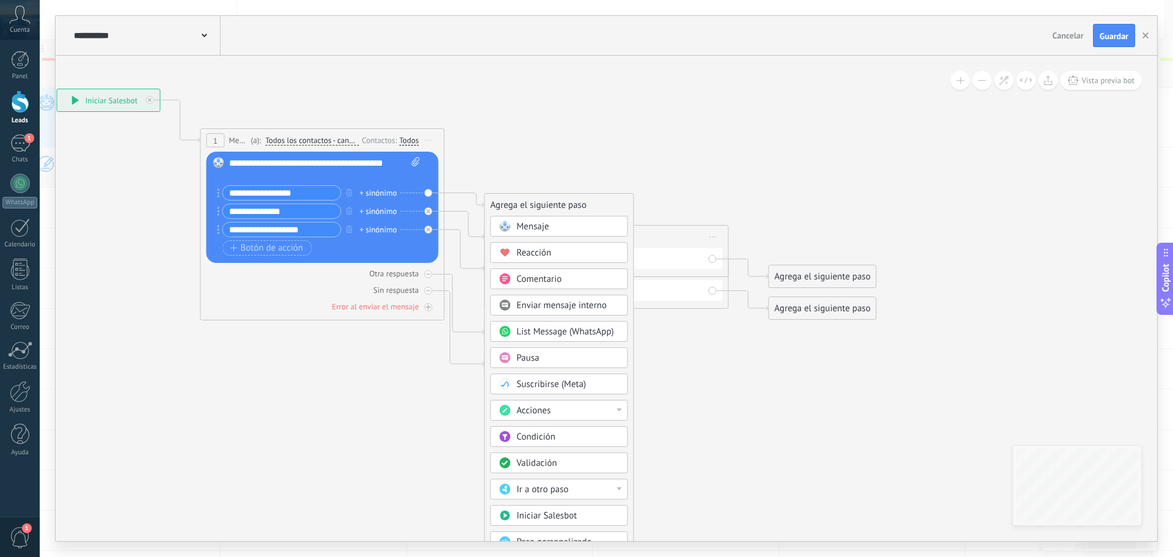
click at [555, 407] on div "Acciones" at bounding box center [568, 411] width 103 height 12
click at [577, 471] on div "Cambiar etapa del lead" at bounding box center [559, 473] width 136 height 21
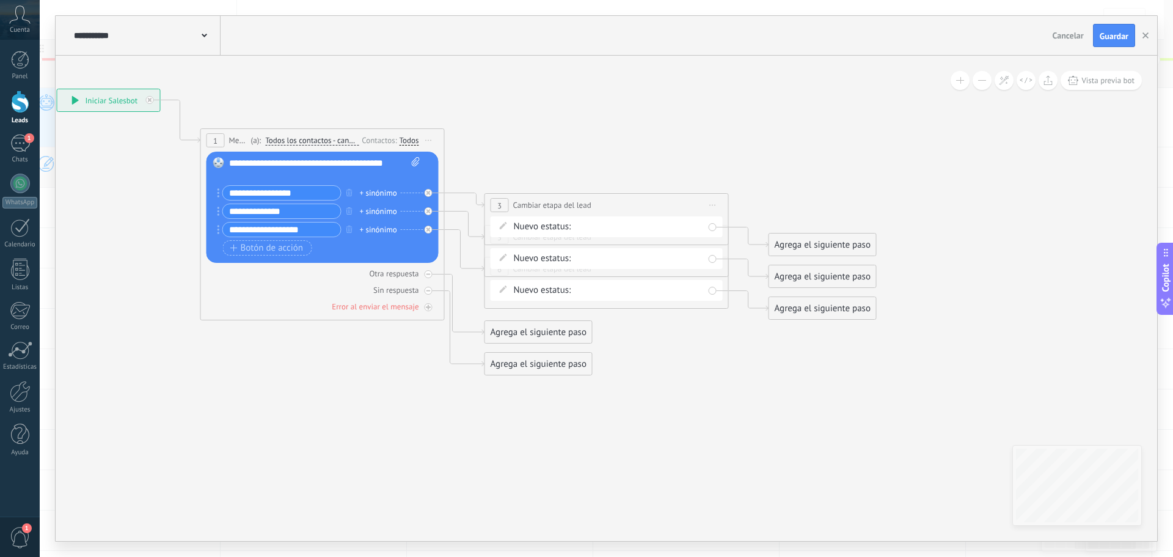
click at [0, 0] on div "NUEVA CONSULTA ATENCION PERSONALIZADA INFO DEP LASER SEGUIMIENTO 1 SEGUIMIENTO …" at bounding box center [0, 0] width 0 height 0
click at [0, 0] on label "ATENCION PERSONALIZADA" at bounding box center [0, 0] width 0 height 0
drag, startPoint x: 530, startPoint y: 197, endPoint x: 535, endPoint y: 160, distance: 37.6
click at [535, 160] on div "**********" at bounding box center [606, 167] width 243 height 23
drag, startPoint x: 552, startPoint y: 231, endPoint x: 554, endPoint y: 215, distance: 15.9
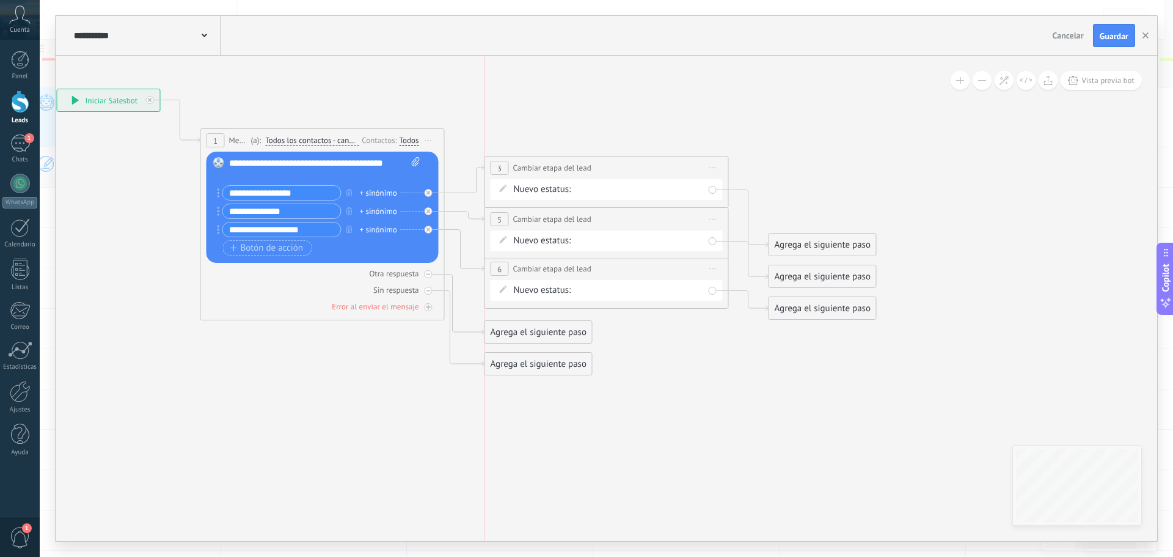
click at [554, 215] on span "Cambiar etapa del lead" at bounding box center [552, 219] width 78 height 12
drag, startPoint x: 555, startPoint y: 267, endPoint x: 580, endPoint y: 425, distance: 159.5
click at [580, 425] on span "Cambiar etapa del lead" at bounding box center [576, 426] width 78 height 12
drag, startPoint x: 560, startPoint y: 221, endPoint x: 572, endPoint y: 258, distance: 39.2
click at [572, 258] on span "Cambiar etapa del lead" at bounding box center [564, 257] width 78 height 12
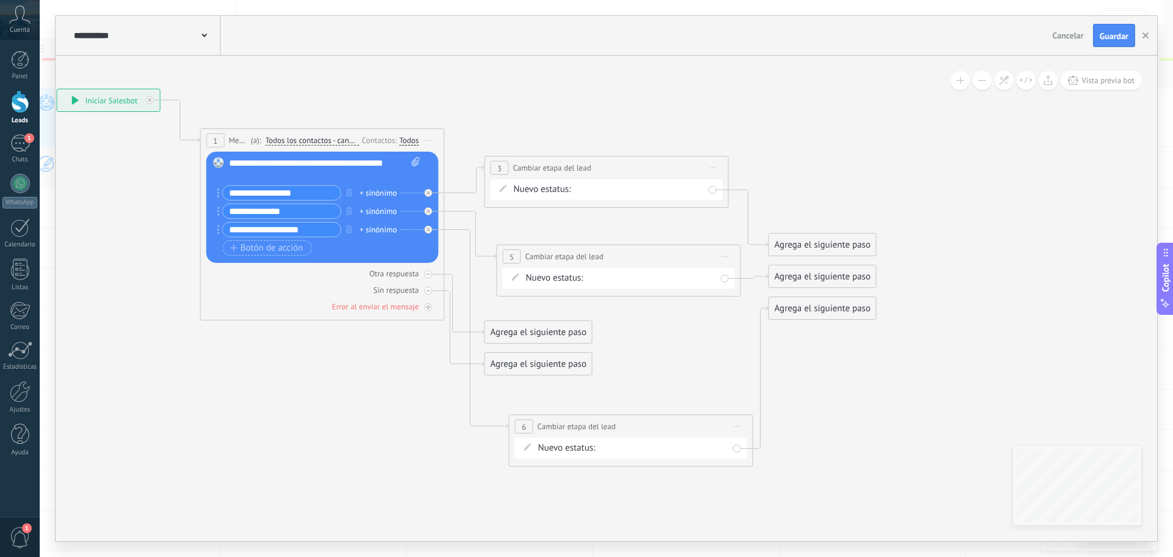
click at [830, 312] on div "Agrega el siguiente paso" at bounding box center [822, 308] width 107 height 20
click at [839, 460] on div "Pausa" at bounding box center [852, 461] width 103 height 12
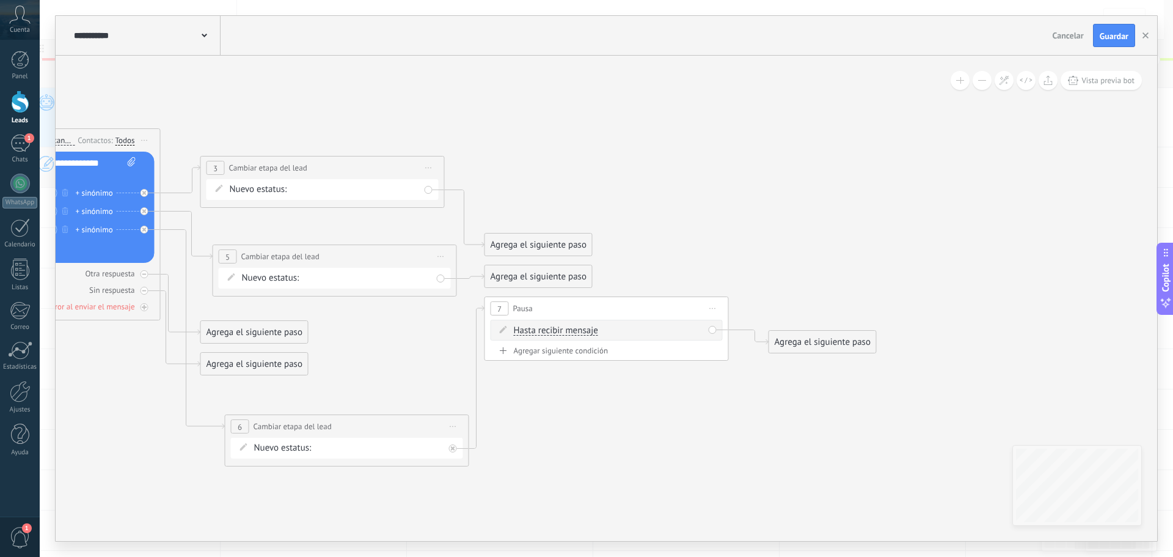
click at [713, 311] on span "Iniciar vista previa aquí Cambiar nombre Duplicar [GEOGRAPHIC_DATA]" at bounding box center [713, 308] width 20 height 18
click at [733, 390] on div "Borrar" at bounding box center [768, 388] width 121 height 21
click at [548, 465] on div "Agrega el siguiente paso" at bounding box center [563, 466] width 107 height 20
drag, startPoint x: 580, startPoint y: 455, endPoint x: 592, endPoint y: 445, distance: 15.6
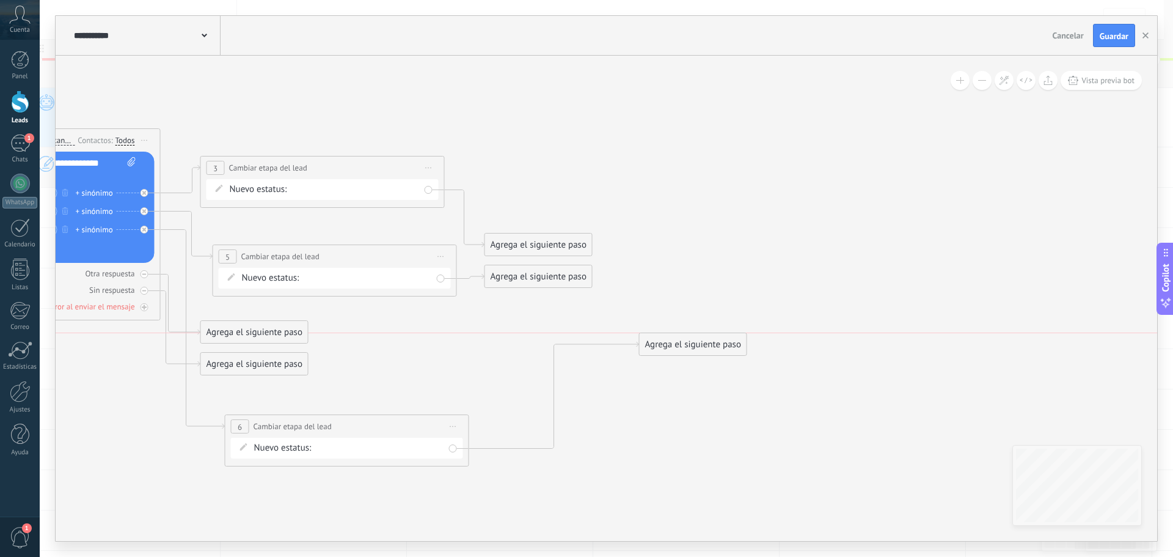
drag, startPoint x: 590, startPoint y: 459, endPoint x: 682, endPoint y: 350, distance: 142.7
click at [682, 350] on div "Agrega el siguiente paso" at bounding box center [693, 344] width 107 height 20
click at [681, 357] on div "Agrega el siguiente paso" at bounding box center [654, 356] width 107 height 20
click at [670, 375] on icon at bounding box center [220, 277] width 1507 height 989
click at [670, 361] on div "Agrega el siguiente paso" at bounding box center [654, 356] width 107 height 20
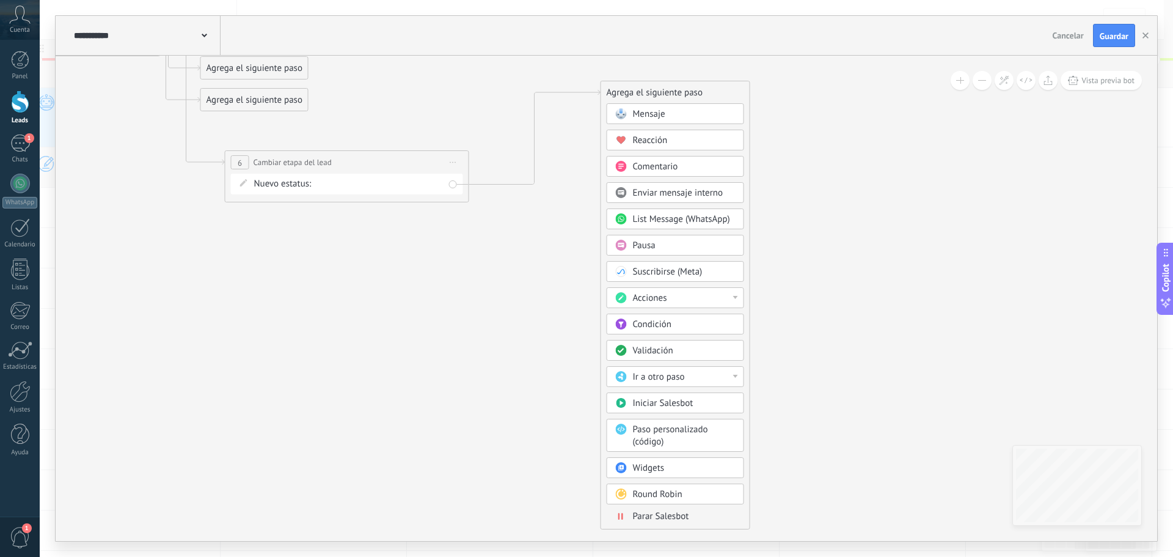
click at [686, 515] on span "Parar Salesbot" at bounding box center [661, 516] width 56 height 12
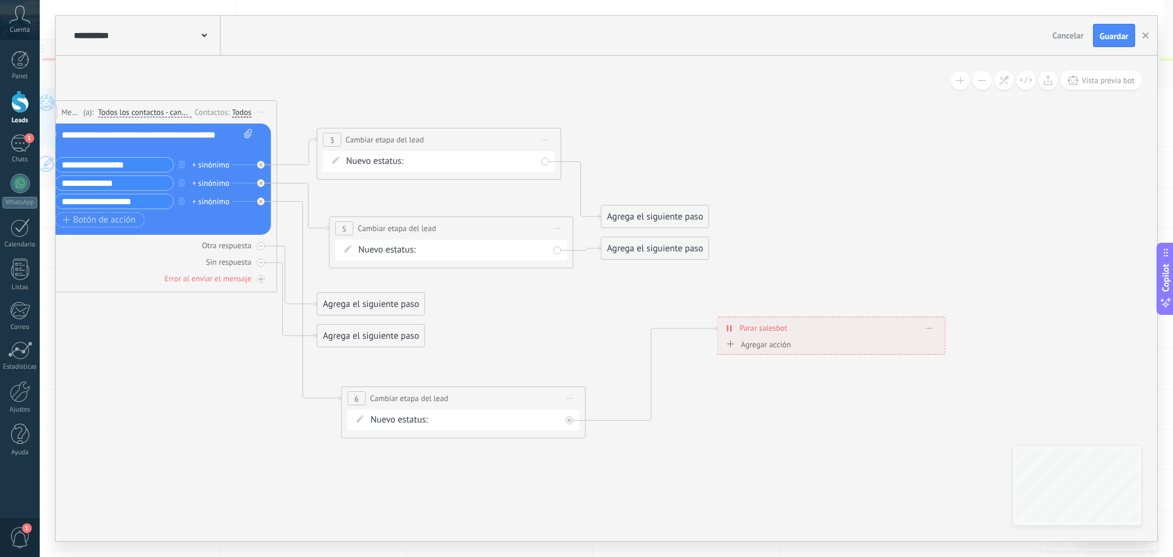
drag, startPoint x: 618, startPoint y: 372, endPoint x: 745, endPoint y: 454, distance: 151.7
click at [745, 468] on icon at bounding box center [337, 249] width 1507 height 989
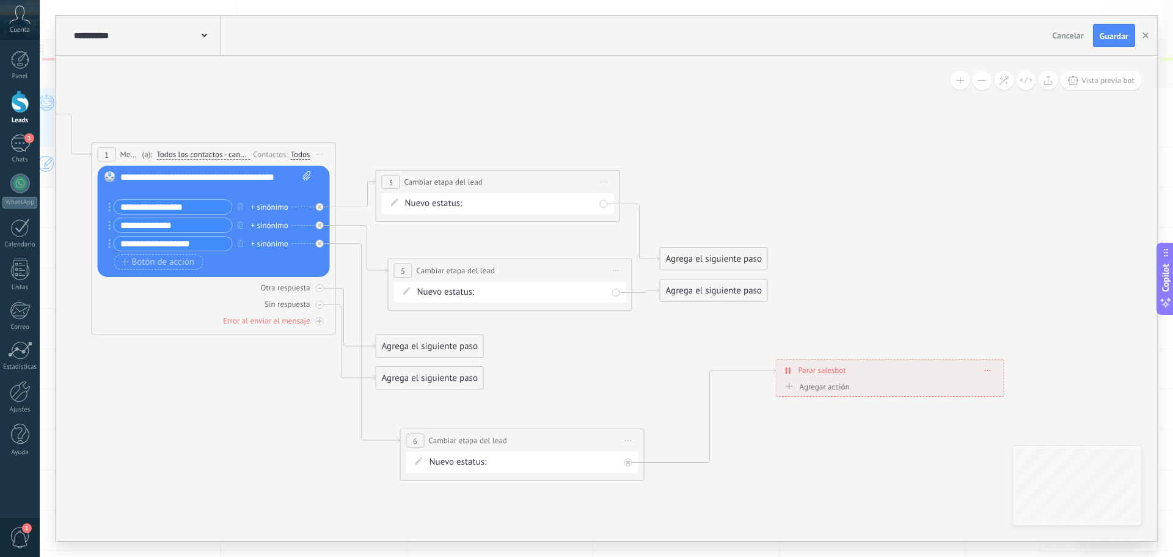
drag, startPoint x: 582, startPoint y: 324, endPoint x: 640, endPoint y: 342, distance: 61.1
click at [626, 351] on icon at bounding box center [396, 291] width 1507 height 989
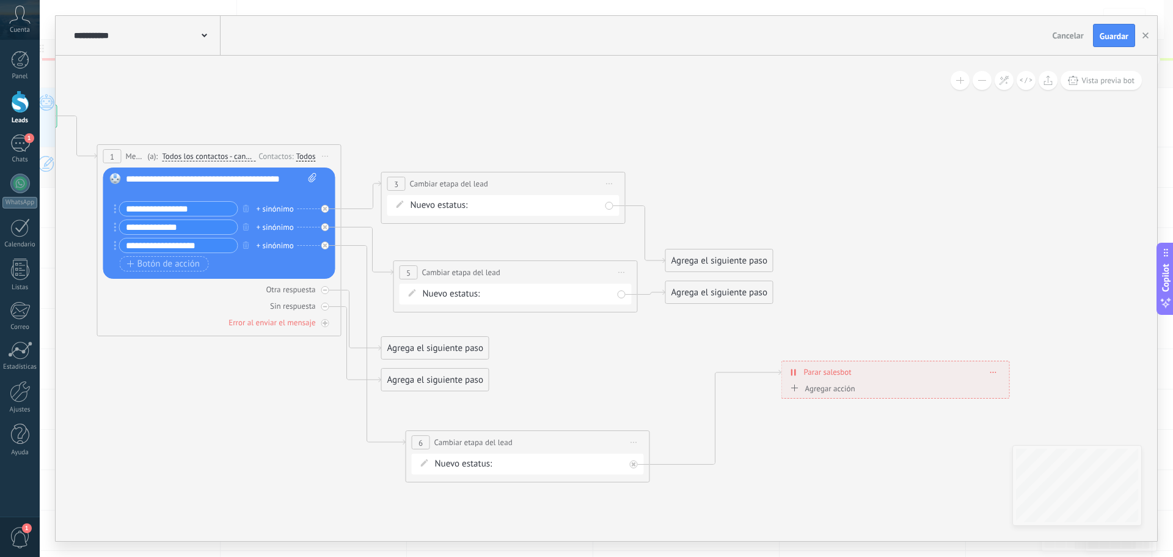
click at [720, 292] on div "Agrega el siguiente paso" at bounding box center [719, 292] width 107 height 20
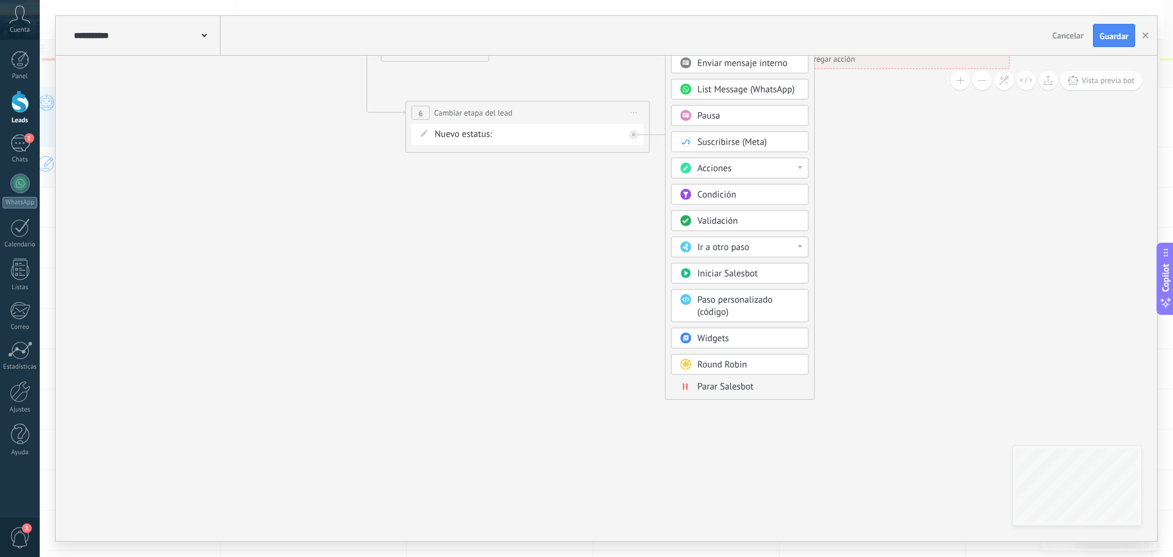
click at [719, 395] on div "Mensaje Mensaje Mensaje Reacción Comentario Enviar mensaje interno" at bounding box center [740, 186] width 137 height 425
click at [722, 389] on span "Parar Salesbot" at bounding box center [726, 387] width 56 height 12
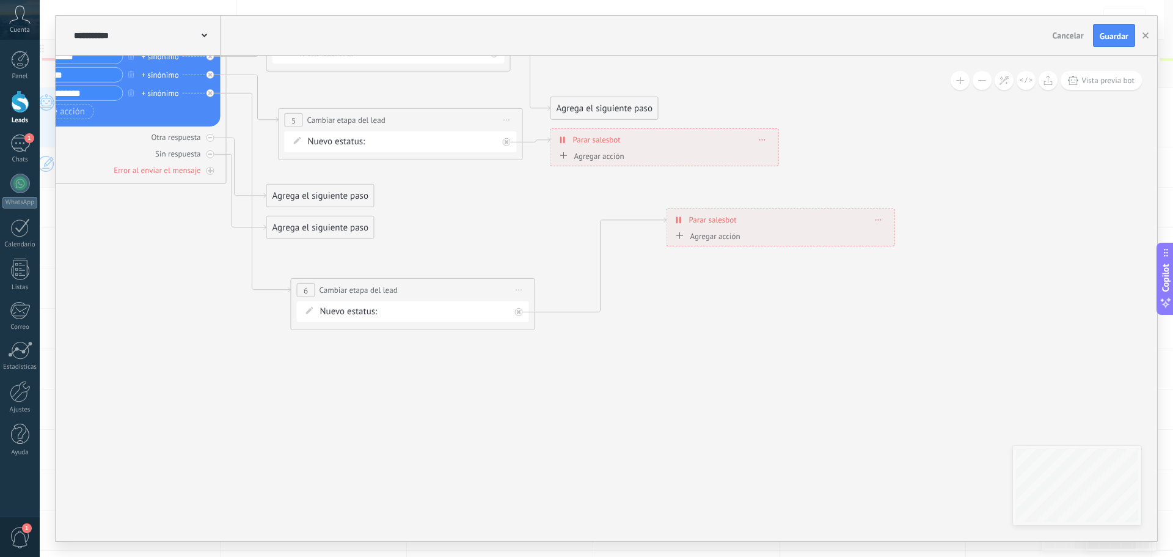
drag, startPoint x: 746, startPoint y: 271, endPoint x: 807, endPoint y: 458, distance: 195.9
click at [820, 491] on icon at bounding box center [286, 141] width 1507 height 989
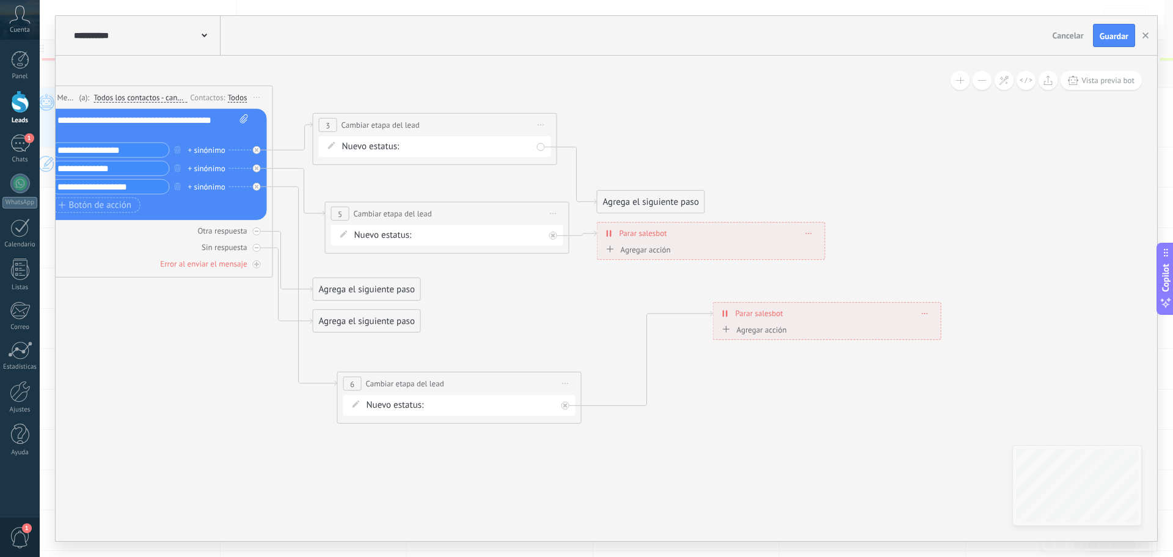
drag, startPoint x: 687, startPoint y: 346, endPoint x: 750, endPoint y: 436, distance: 109.7
click at [750, 439] on icon at bounding box center [333, 234] width 1507 height 989
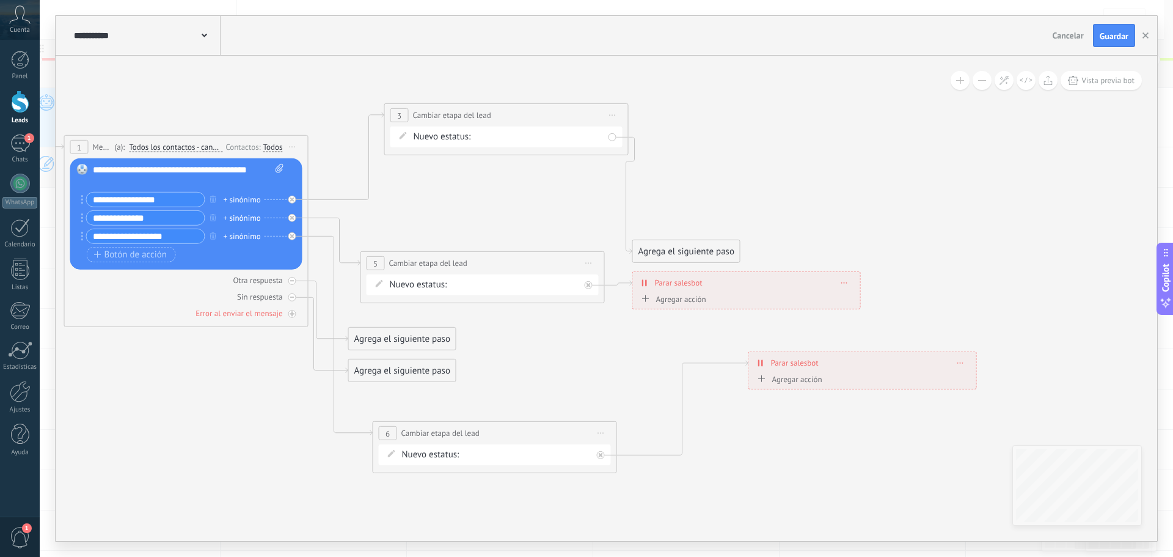
drag, startPoint x: 548, startPoint y: 164, endPoint x: 580, endPoint y: 109, distance: 64.0
click at [580, 109] on div "**********" at bounding box center [506, 115] width 243 height 23
drag, startPoint x: 681, startPoint y: 241, endPoint x: 743, endPoint y: 181, distance: 86.0
click at [743, 180] on div "Agrega el siguiente paso" at bounding box center [748, 190] width 107 height 20
click at [743, 181] on div "Agrega el siguiente paso" at bounding box center [748, 189] width 107 height 20
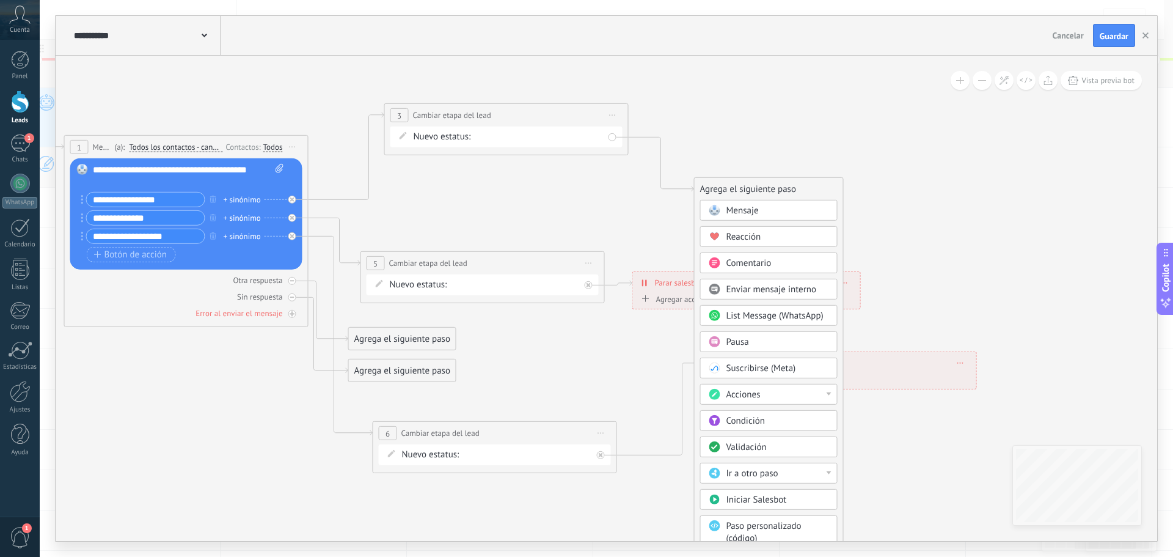
click at [780, 391] on div "Acciones" at bounding box center [778, 395] width 103 height 12
click at [778, 450] on div "Cambiar etapa del lead" at bounding box center [769, 457] width 136 height 21
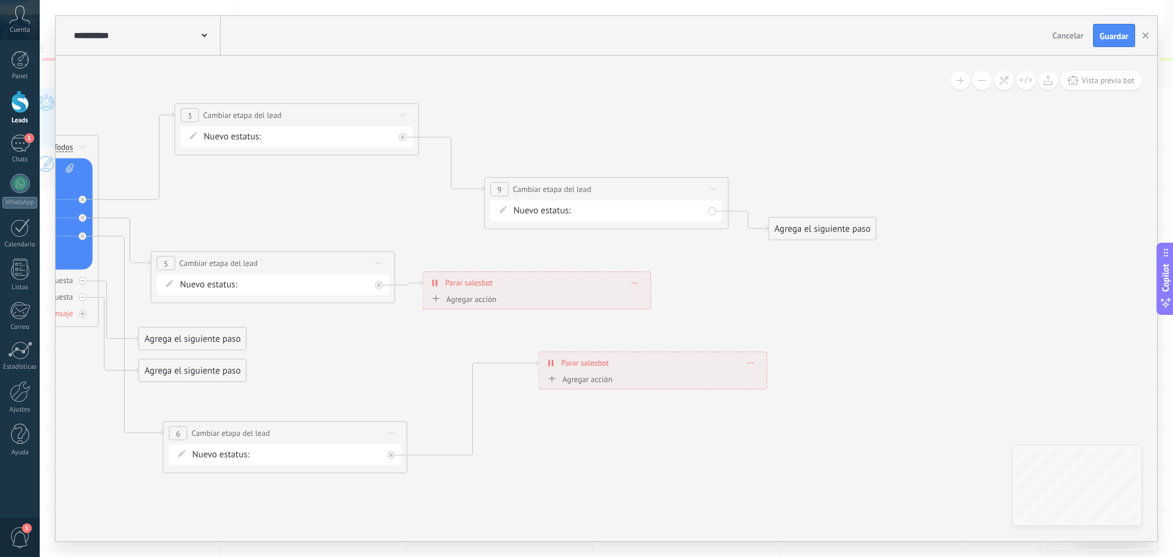
click at [0, 0] on div "NUEVA CONSULTA ATENCION PERSONALIZADA INFO DEP LASER SEGUIMIENTO 1 SEGUIMIENTO …" at bounding box center [0, 0] width 0 height 0
click at [0, 0] on label "ATENCION PERSONALIZADA" at bounding box center [0, 0] width 0 height 0
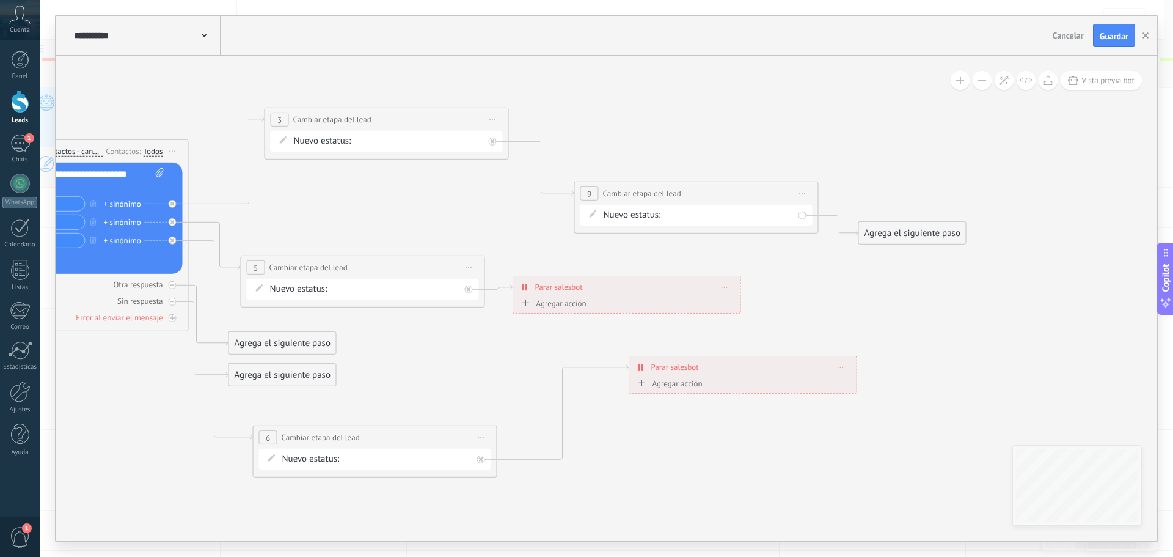
drag, startPoint x: 446, startPoint y: 217, endPoint x: 508, endPoint y: 221, distance: 61.9
click at [506, 221] on icon at bounding box center [362, 288] width 1735 height 989
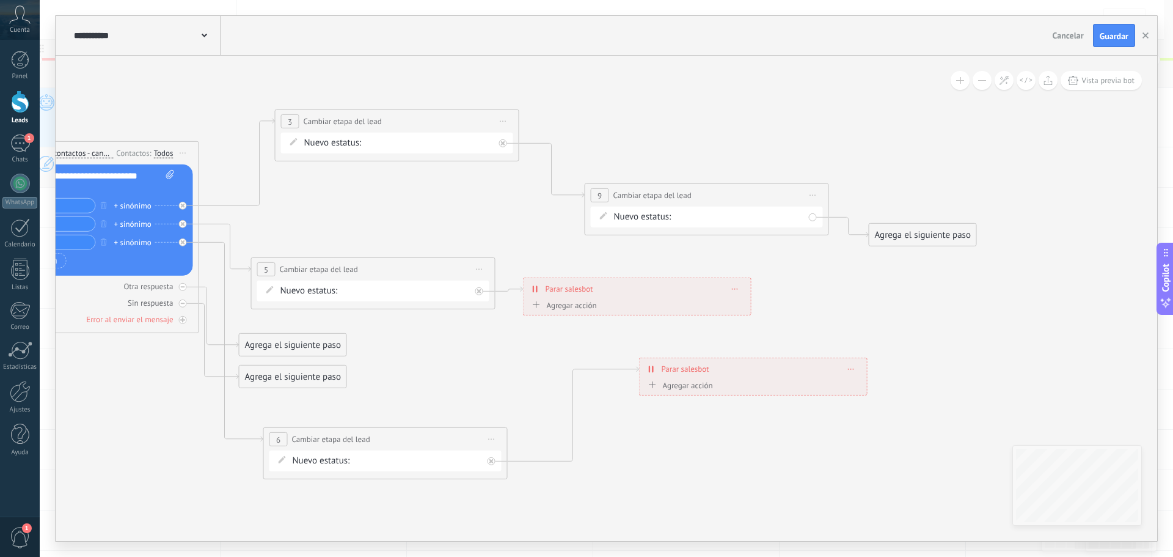
click at [815, 194] on icon at bounding box center [813, 194] width 6 height 1
click at [852, 274] on div "Borrar" at bounding box center [868, 275] width 121 height 21
click at [576, 161] on div "Agrega el siguiente paso" at bounding box center [613, 161] width 107 height 20
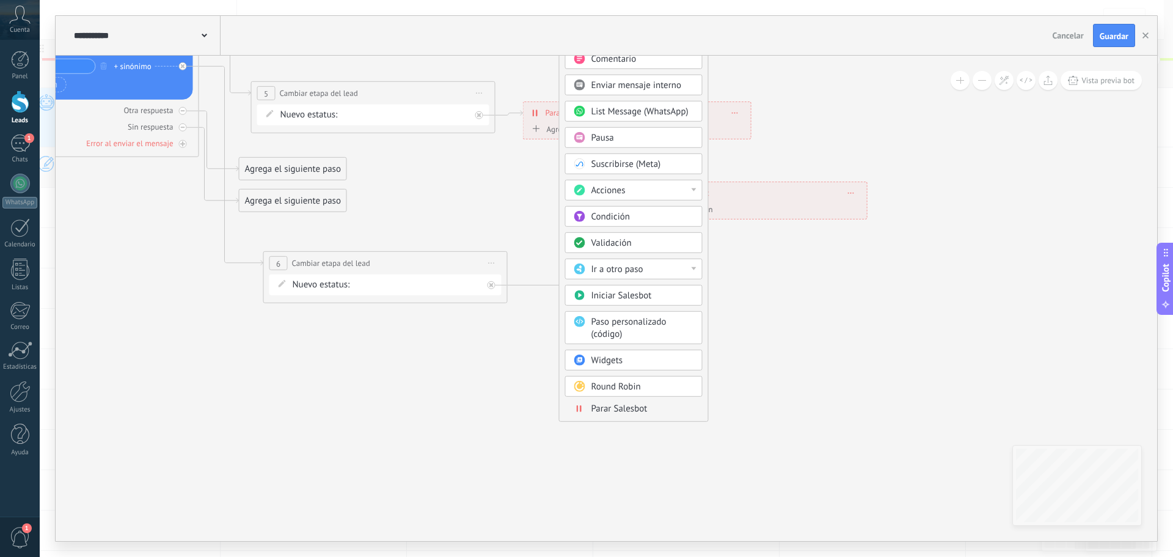
click at [620, 413] on span "Parar Salesbot" at bounding box center [619, 409] width 56 height 12
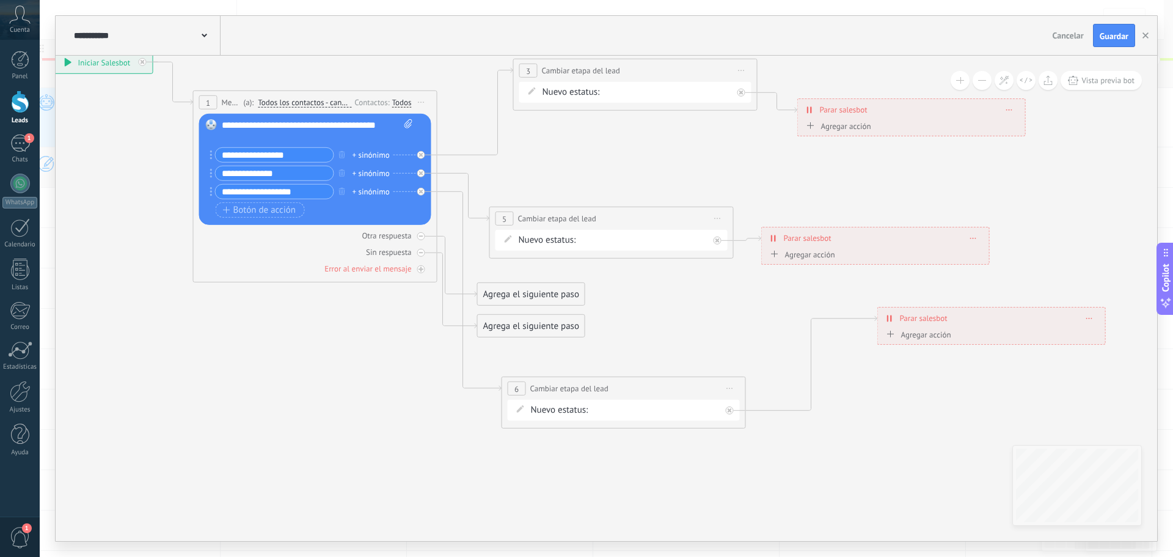
drag, startPoint x: 610, startPoint y: 395, endPoint x: 864, endPoint y: 509, distance: 278.4
click at [864, 510] on icon at bounding box center [577, 239] width 1667 height 989
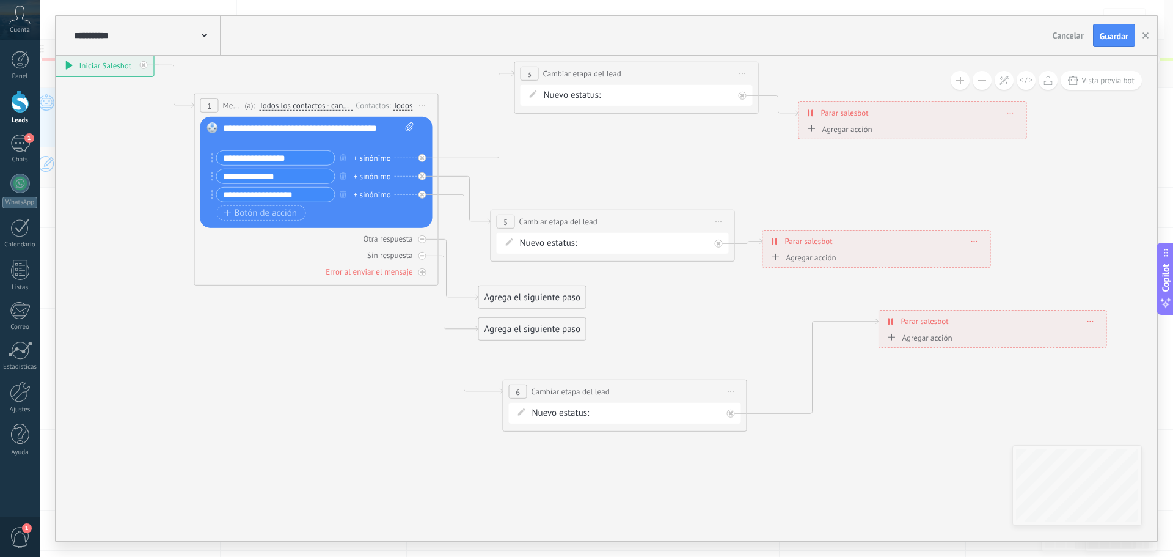
click at [365, 199] on div "+ sinónimo" at bounding box center [372, 194] width 37 height 12
type input "*****"
type input "**********"
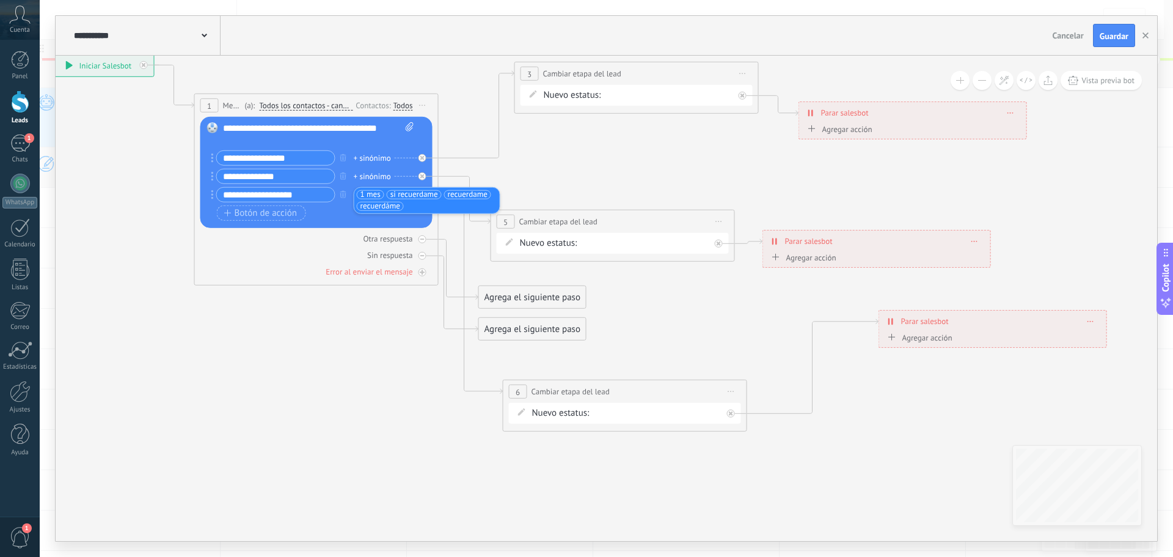
click at [646, 177] on icon at bounding box center [578, 242] width 1667 height 989
click at [423, 257] on icon at bounding box center [422, 256] width 4 height 4
click at [423, 257] on icon at bounding box center [422, 255] width 6 height 6
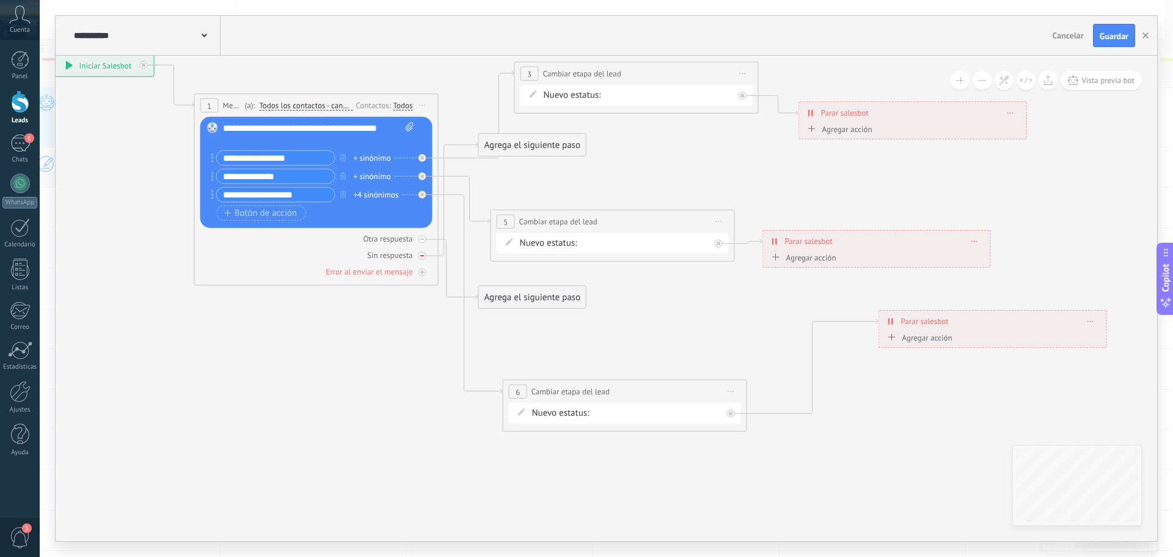
click at [420, 255] on icon at bounding box center [422, 256] width 4 height 4
click at [513, 295] on div "Agrega el siguiente paso" at bounding box center [532, 297] width 107 height 20
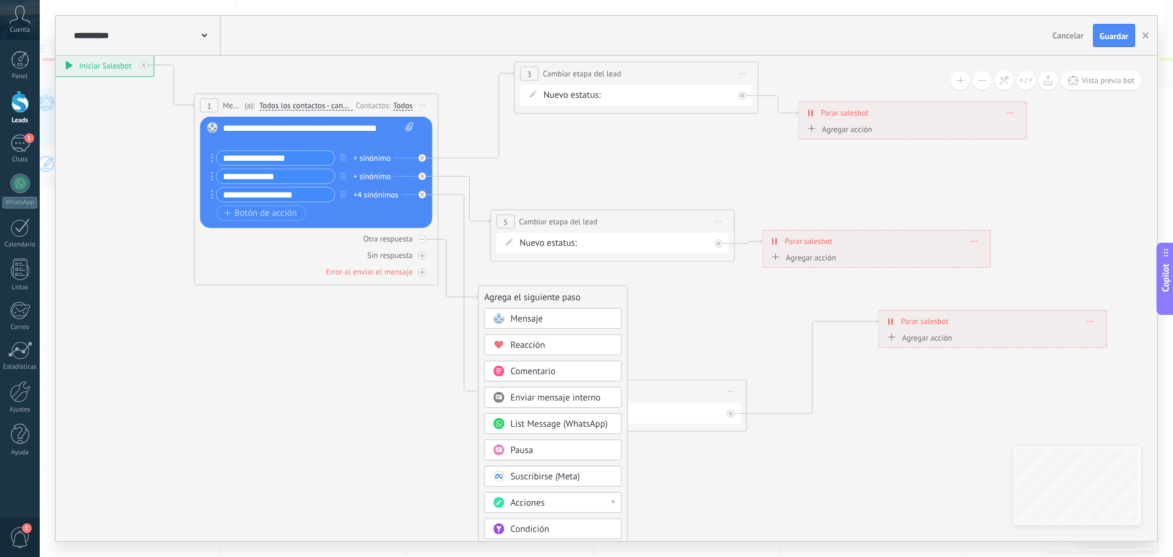
click at [554, 455] on div "Pausa" at bounding box center [562, 450] width 103 height 12
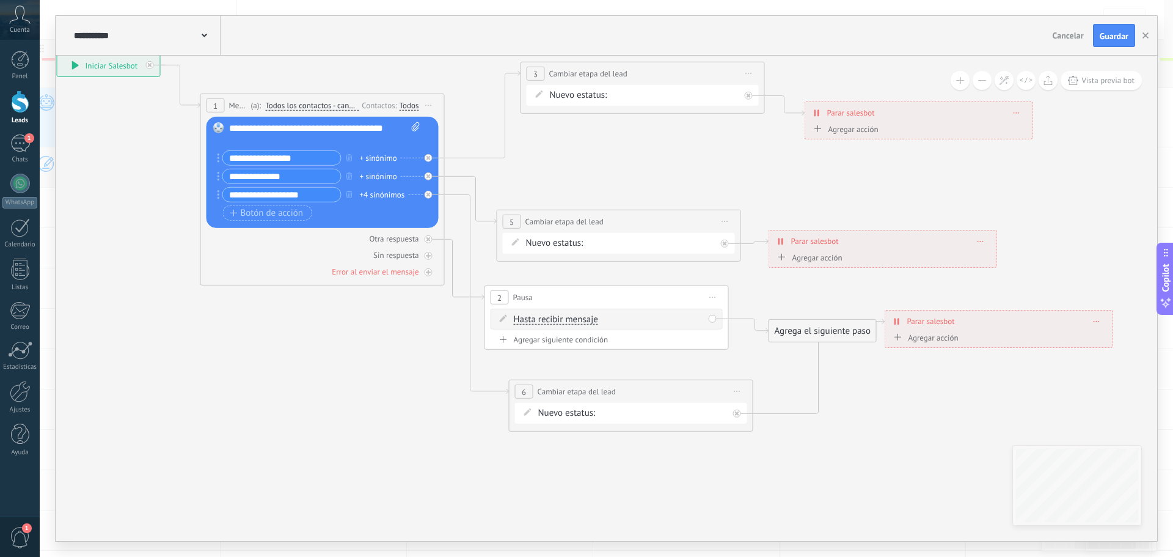
click at [582, 318] on span "Hasta recibir mensaje" at bounding box center [556, 320] width 84 height 10
click at [582, 318] on button "Hasta recibir mensaje" at bounding box center [584, 320] width 153 height 22
click at [587, 343] on span "Temporizador" at bounding box center [574, 341] width 148 height 12
click at [582, 317] on span ": * horas * min * sec" at bounding box center [604, 319] width 76 height 12
click at [579, 318] on span ": * horas * min * sec" at bounding box center [604, 319] width 76 height 12
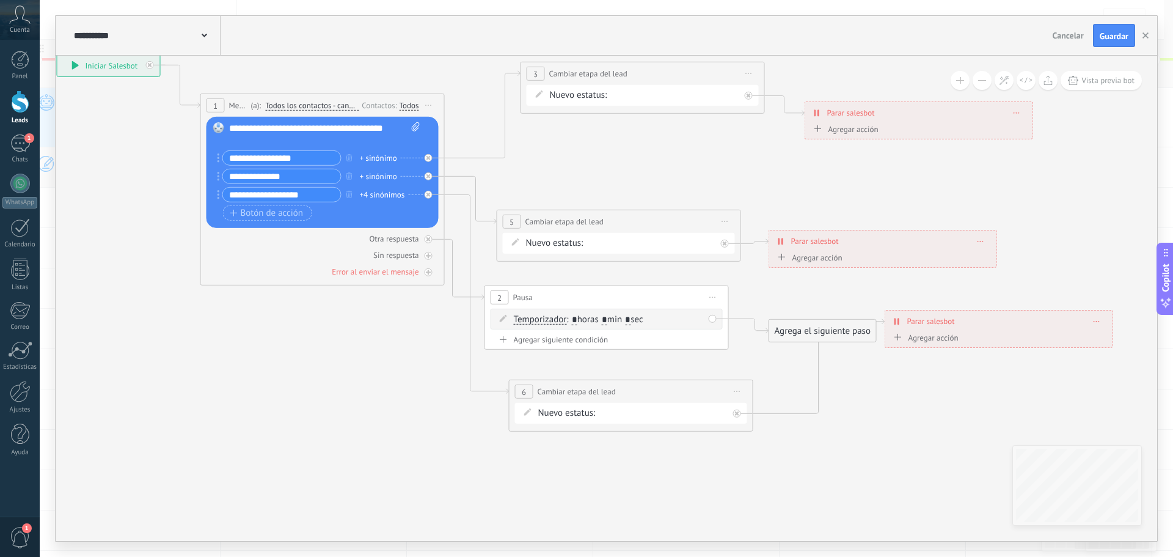
click at [577, 318] on input "*" at bounding box center [574, 320] width 5 height 10
type input "**"
click at [612, 322] on input "*" at bounding box center [608, 320] width 5 height 10
type input "*"
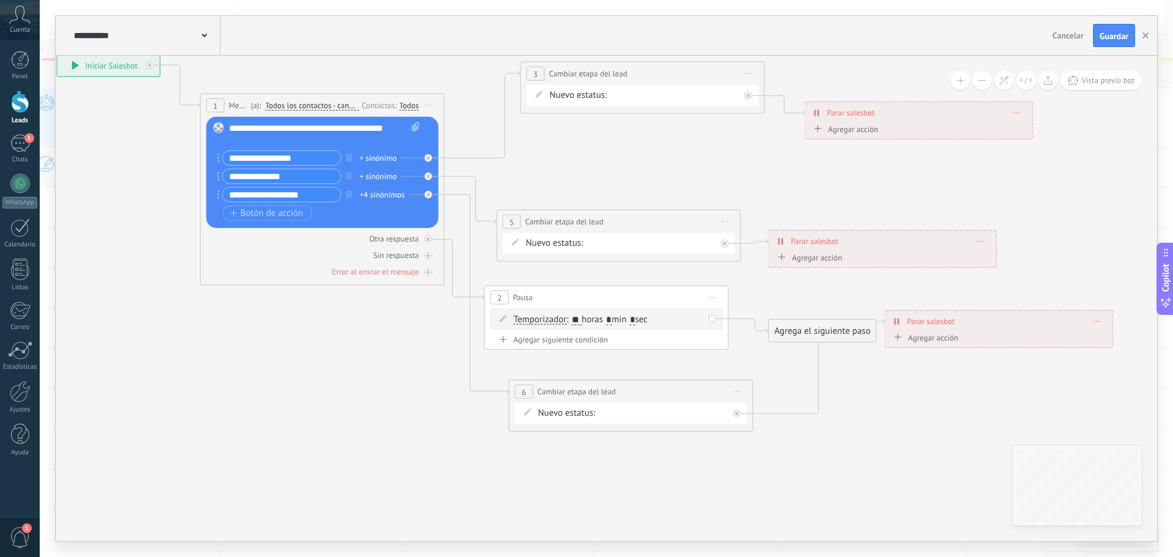
click at [676, 304] on div "2 Pausa ***** Iniciar vista previa aquí Cambiar nombre Duplicar Borrar" at bounding box center [606, 297] width 243 height 23
drag, startPoint x: 676, startPoint y: 304, endPoint x: 677, endPoint y: 317, distance: 12.8
click at [677, 317] on div "2 Pausa ***** Iniciar vista previa aquí Cambiar nombre Duplicar Borrar" at bounding box center [607, 309] width 243 height 23
click at [648, 328] on span ": ** horas * min * sec" at bounding box center [607, 332] width 81 height 12
click at [648, 334] on span ": ** horas * min * sec" at bounding box center [607, 332] width 81 height 12
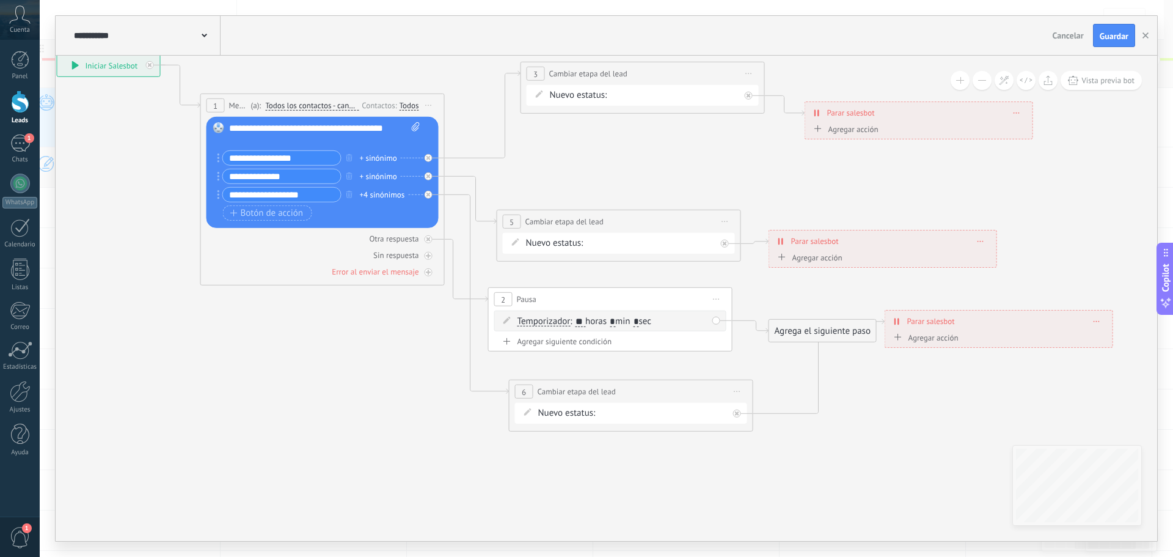
drag, startPoint x: 661, startPoint y: 313, endPoint x: 663, endPoint y: 303, distance: 10.1
click at [663, 303] on div "2 Pausa ***** Iniciar vista previa aquí Cambiar nombre Duplicar Borrar" at bounding box center [610, 299] width 243 height 23
click at [794, 334] on div "Agrega el siguiente paso" at bounding box center [822, 331] width 107 height 20
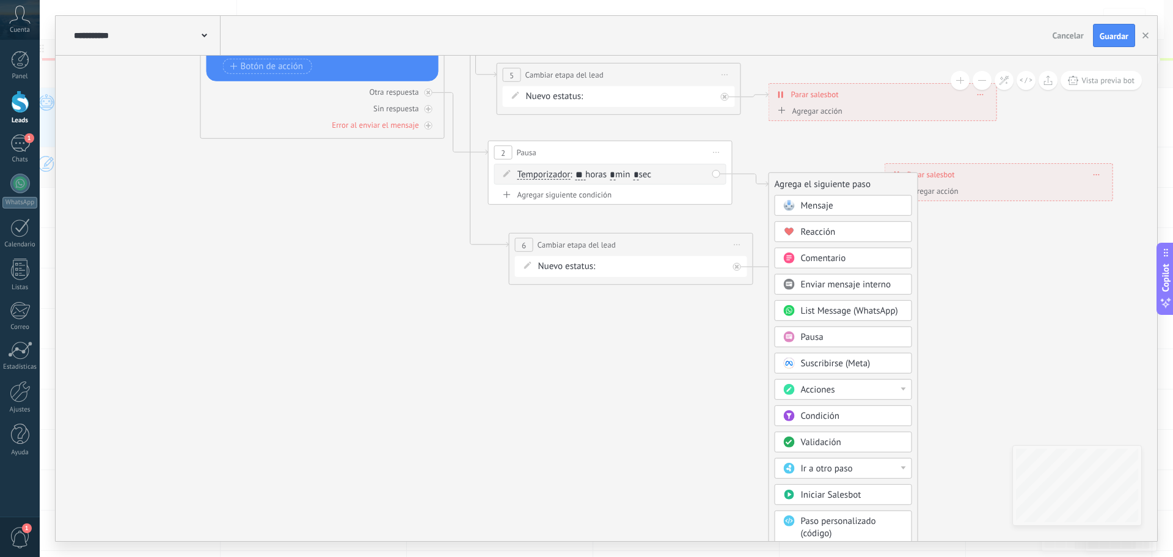
click at [851, 390] on div "Acciones" at bounding box center [852, 390] width 103 height 12
click at [850, 393] on div "Cambiar etapa del lead" at bounding box center [843, 391] width 136 height 21
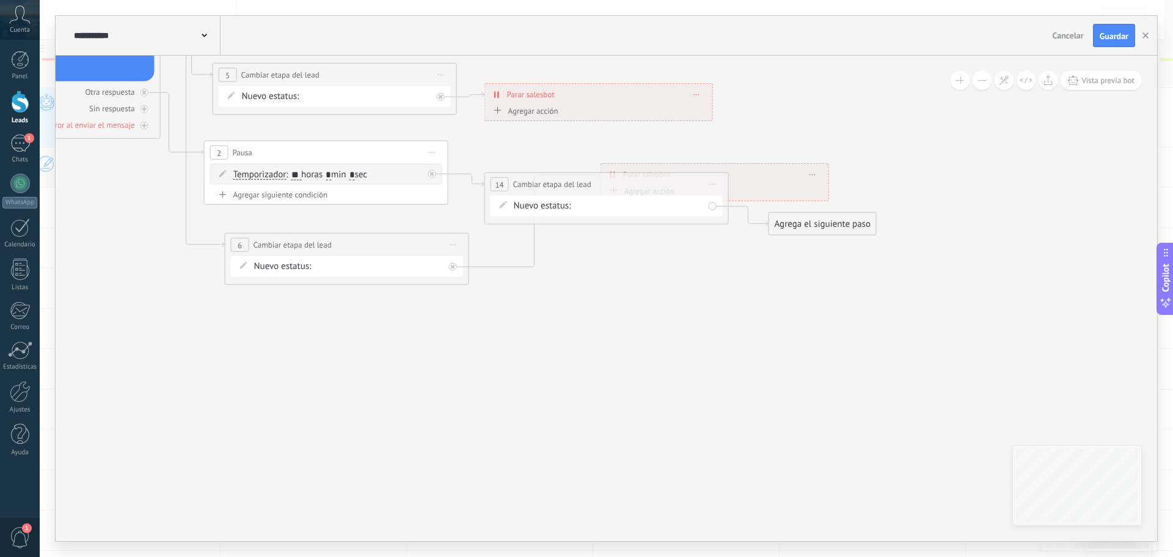
click at [0, 0] on div "NUEVA CONSULTA ATENCION PERSONALIZADA INFO DEP LASER SEGUIMIENTO 1 SEGUIMIENTO …" at bounding box center [0, 0] width 0 height 0
click at [0, 0] on label "Venta Perdido" at bounding box center [0, 0] width 0 height 0
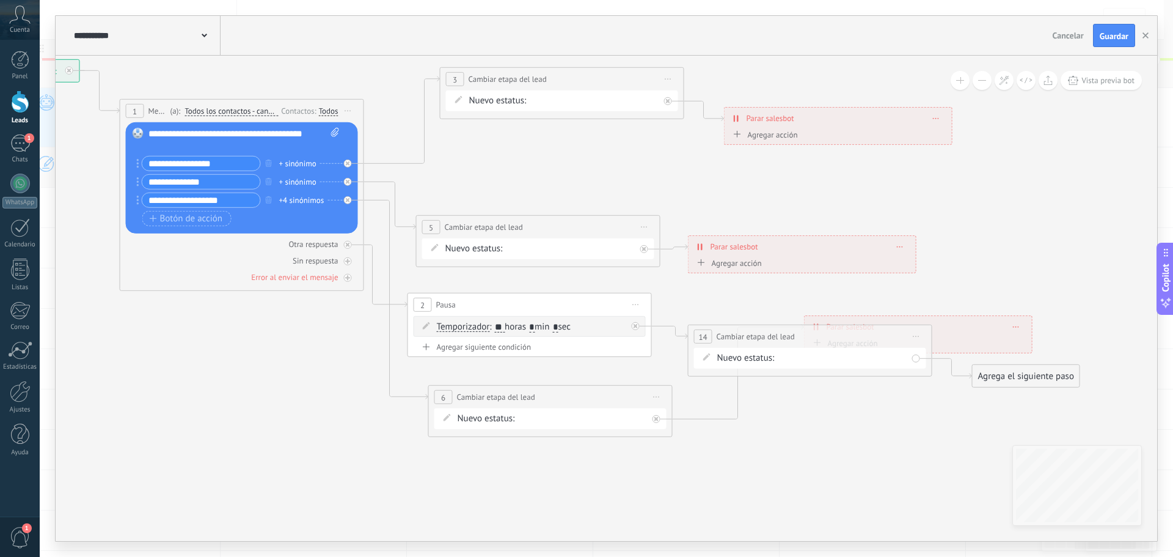
drag, startPoint x: 615, startPoint y: 272, endPoint x: 793, endPoint y: 414, distance: 227.3
click at [793, 414] on icon at bounding box center [508, 248] width 1674 height 989
drag, startPoint x: 498, startPoint y: 81, endPoint x: 531, endPoint y: 90, distance: 34.1
click at [531, 90] on span "Cambiar etapa del lead" at bounding box center [541, 88] width 78 height 12
drag, startPoint x: 453, startPoint y: 229, endPoint x: 507, endPoint y: 157, distance: 89.5
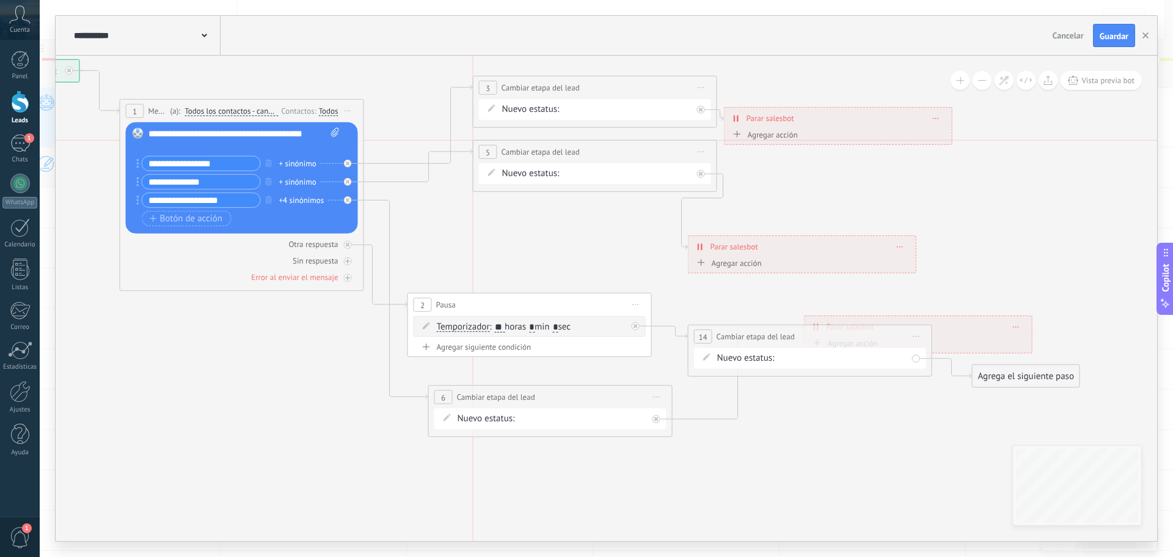
click at [507, 157] on span "Cambiar etapa del lead" at bounding box center [541, 152] width 78 height 12
drag, startPoint x: 456, startPoint y: 304, endPoint x: 541, endPoint y: 285, distance: 87.6
click at [485, 280] on div "2 Pausa ***** Iniciar vista previa aquí Cambiar nombre Duplicar Borrar" at bounding box center [558, 282] width 243 height 23
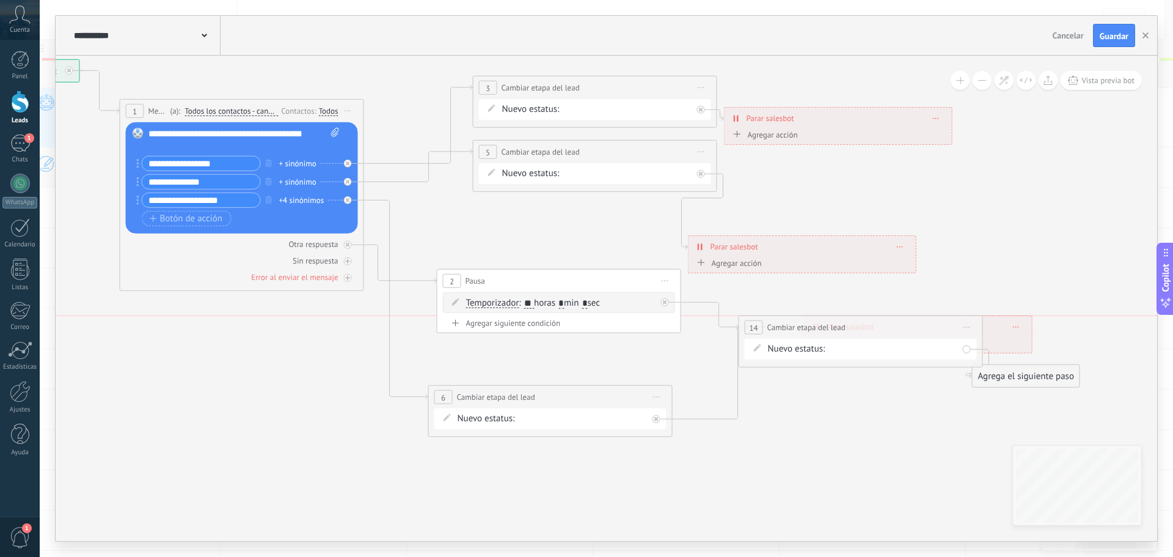
drag, startPoint x: 775, startPoint y: 323, endPoint x: 767, endPoint y: 322, distance: 8.0
click at [767, 322] on span "Cambiar etapa del lead" at bounding box center [806, 327] width 78 height 12
drag, startPoint x: 535, startPoint y: 397, endPoint x: 576, endPoint y: 211, distance: 190.2
click at [576, 211] on div "**********" at bounding box center [595, 216] width 243 height 23
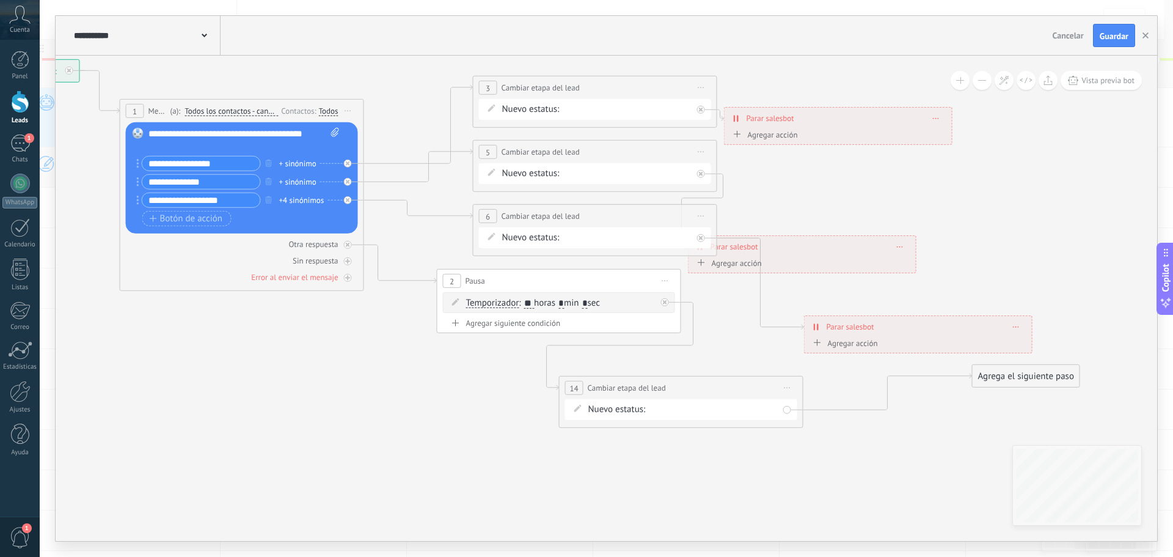
drag, startPoint x: 836, startPoint y: 324, endPoint x: 670, endPoint y: 389, distance: 178.4
click at [670, 389] on div "**********" at bounding box center [681, 387] width 243 height 23
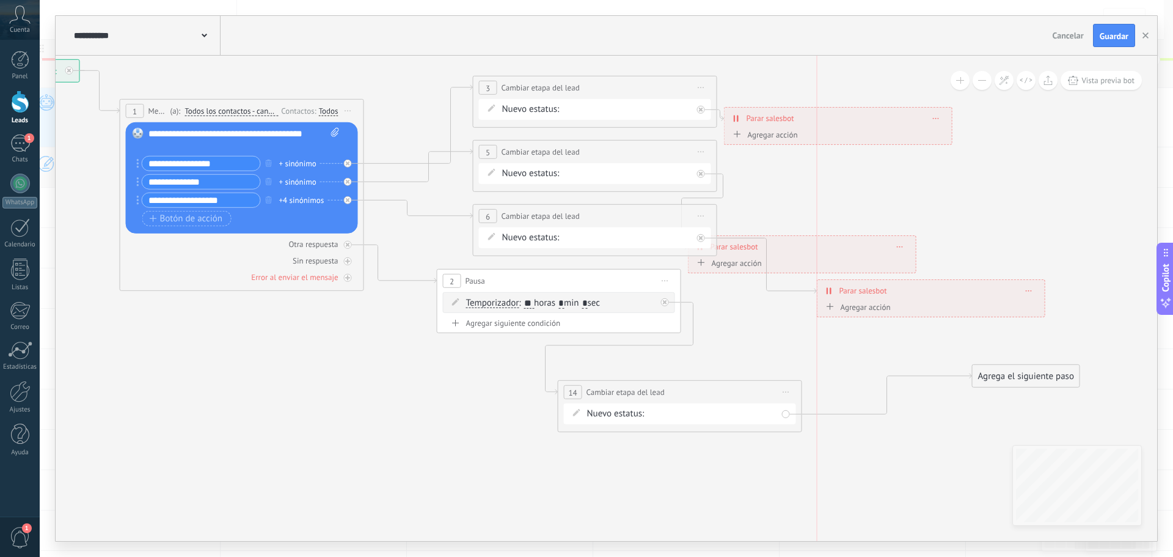
drag, startPoint x: 880, startPoint y: 320, endPoint x: 882, endPoint y: 276, distance: 43.5
click at [882, 281] on div "**********" at bounding box center [931, 290] width 227 height 21
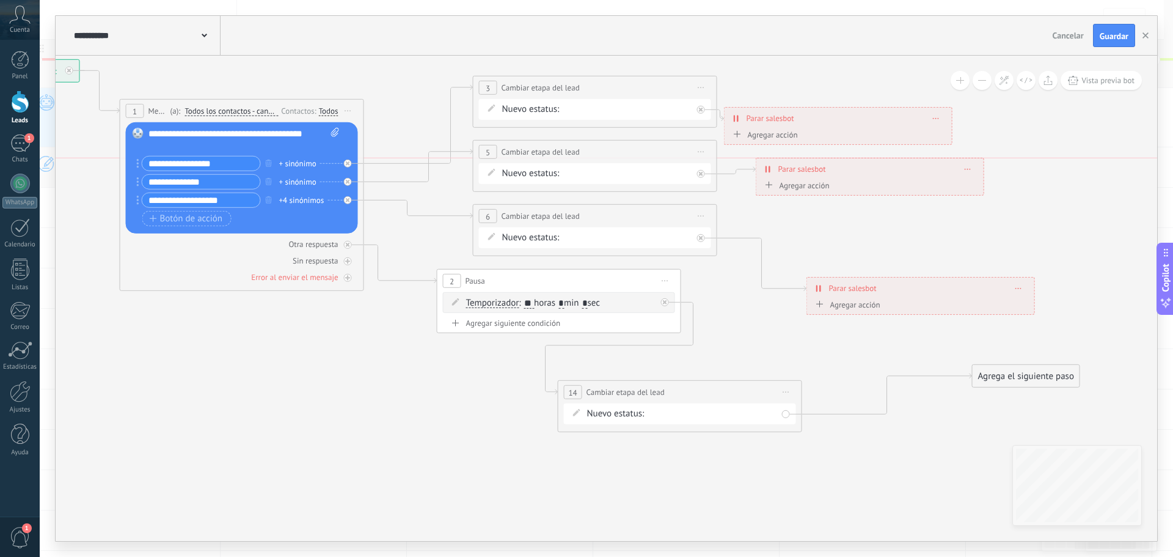
drag, startPoint x: 868, startPoint y: 241, endPoint x: 936, endPoint y: 169, distance: 99.4
click at [936, 169] on div "**********" at bounding box center [869, 168] width 227 height 21
drag, startPoint x: 882, startPoint y: 287, endPoint x: 871, endPoint y: 283, distance: 11.6
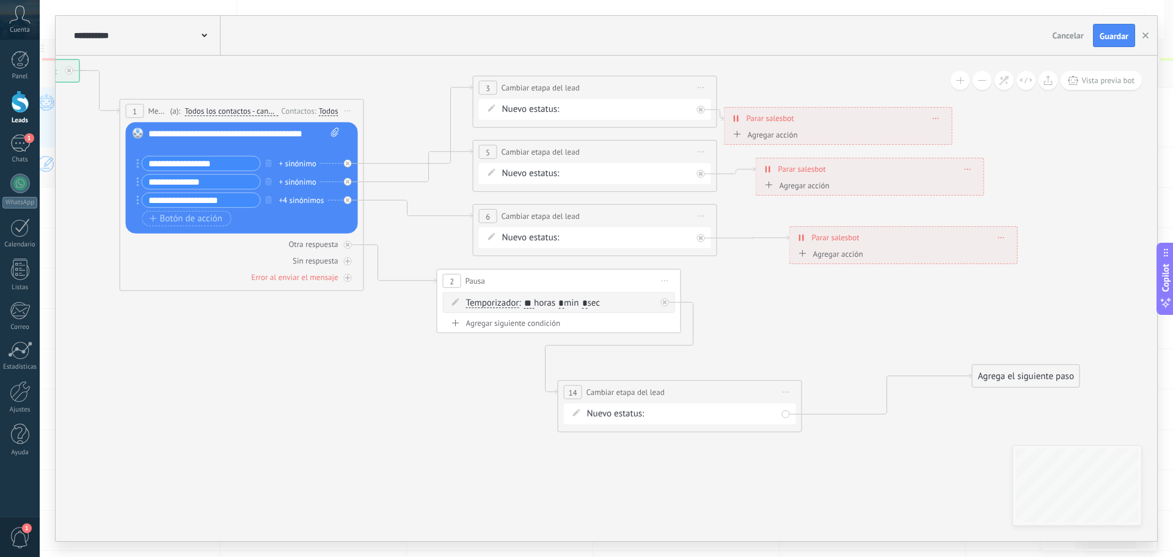
drag, startPoint x: 876, startPoint y: 293, endPoint x: 857, endPoint y: 246, distance: 50.7
click at [858, 243] on span "Parar salesbot" at bounding box center [836, 238] width 48 height 12
drag, startPoint x: 734, startPoint y: 395, endPoint x: 753, endPoint y: 392, distance: 19.3
click at [753, 392] on div "**********" at bounding box center [698, 389] width 243 height 23
click at [994, 374] on div "Agrega el siguiente paso" at bounding box center [1026, 376] width 107 height 20
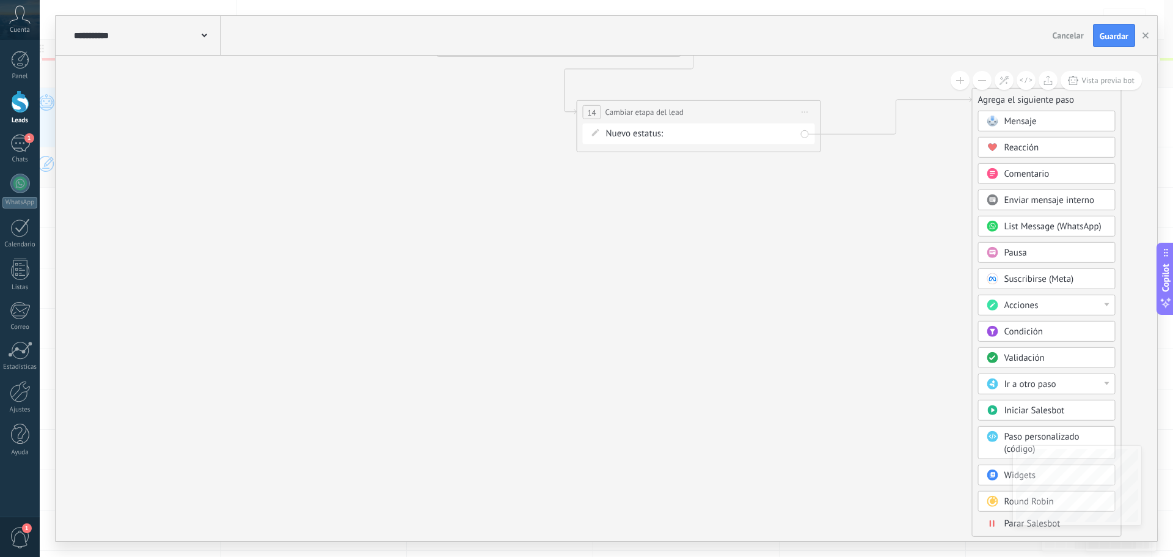
click at [994, 523] on icon at bounding box center [994, 522] width 2 height 7
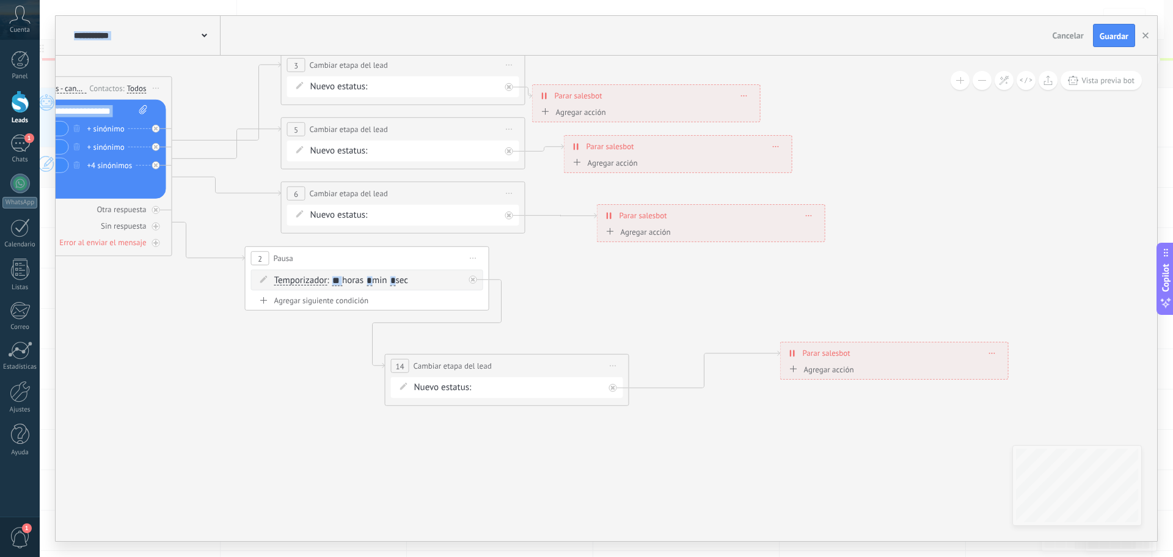
drag, startPoint x: 485, startPoint y: 357, endPoint x: 773, endPoint y: 493, distance: 318.4
click at [773, 493] on icon at bounding box center [316, 221] width 1674 height 981
click at [635, 294] on span "Cambiar etapa del lead" at bounding box center [600, 293] width 78 height 12
click at [856, 367] on div "Agregar acción Conversación marcada como cerrada Iniciar Salesbot Conversación …" at bounding box center [905, 359] width 216 height 15
click at [921, 345] on div "**********" at bounding box center [889, 355] width 227 height 21
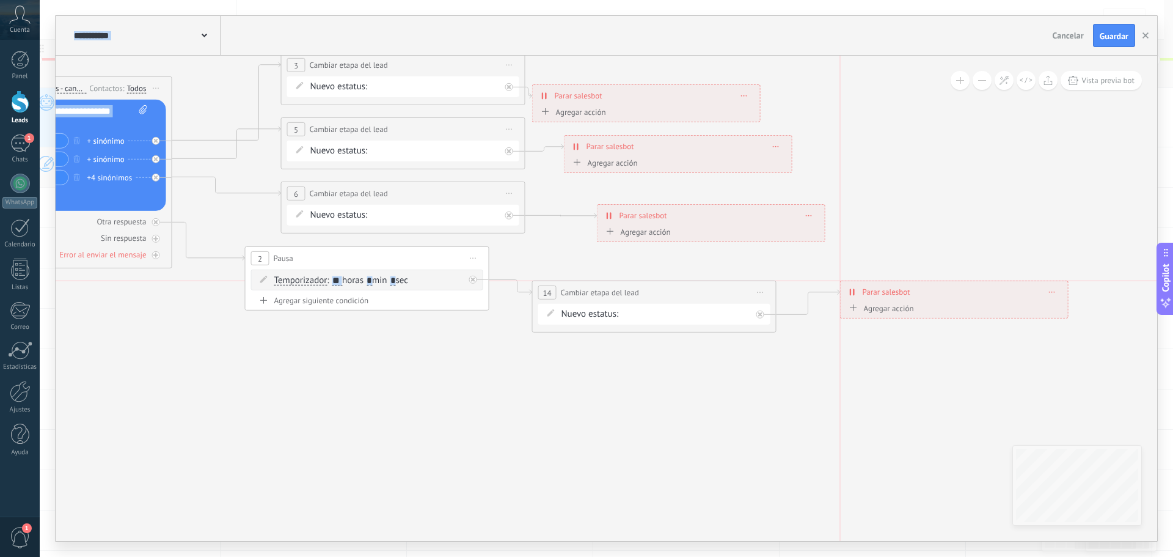
click at [937, 301] on div "**********" at bounding box center [954, 291] width 227 height 21
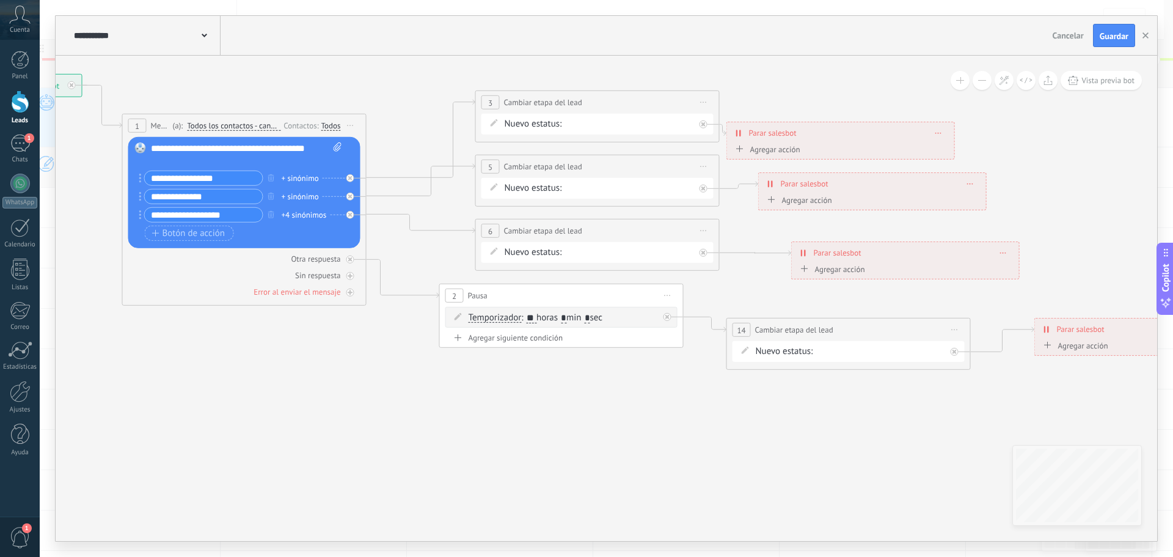
drag, startPoint x: 471, startPoint y: 409, endPoint x: 657, endPoint y: 445, distance: 189.8
click at [657, 445] on icon at bounding box center [620, 221] width 1895 height 907
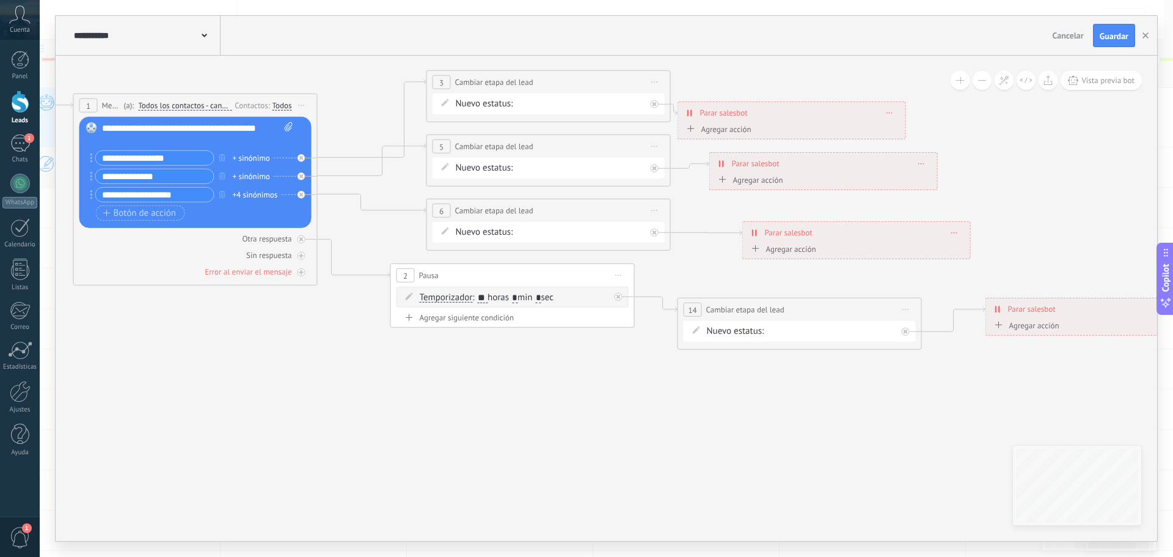
drag, startPoint x: 1101, startPoint y: 233, endPoint x: 1053, endPoint y: 212, distance: 52.6
click at [1053, 212] on icon at bounding box center [571, 201] width 1895 height 907
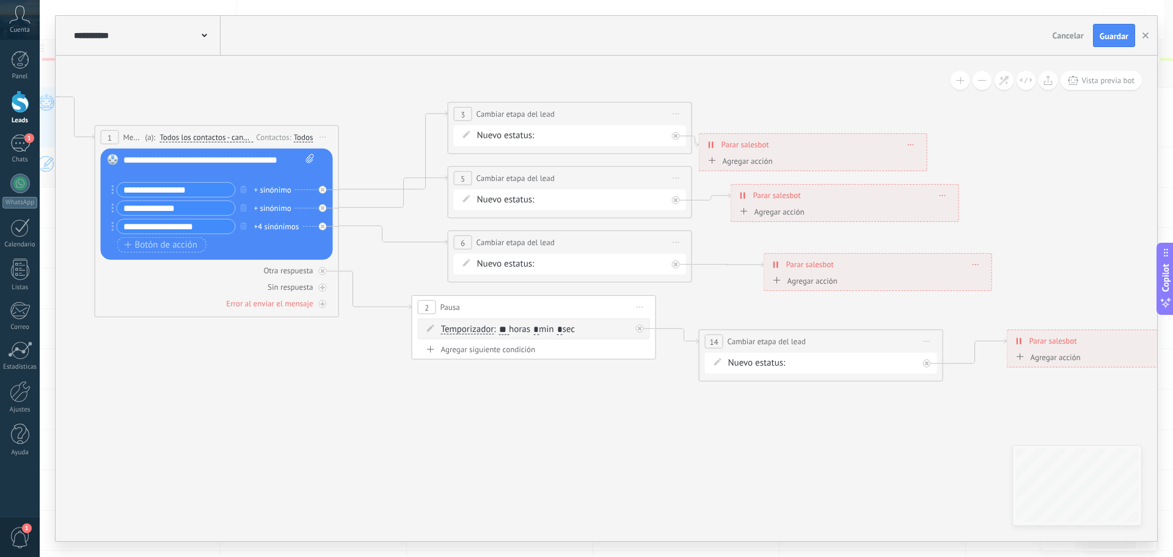
drag, startPoint x: 423, startPoint y: 433, endPoint x: 437, endPoint y: 464, distance: 35.0
click at [437, 464] on icon at bounding box center [593, 233] width 1895 height 907
click at [324, 273] on icon at bounding box center [323, 271] width 4 height 4
drag, startPoint x: 323, startPoint y: 271, endPoint x: 330, endPoint y: 274, distance: 7.9
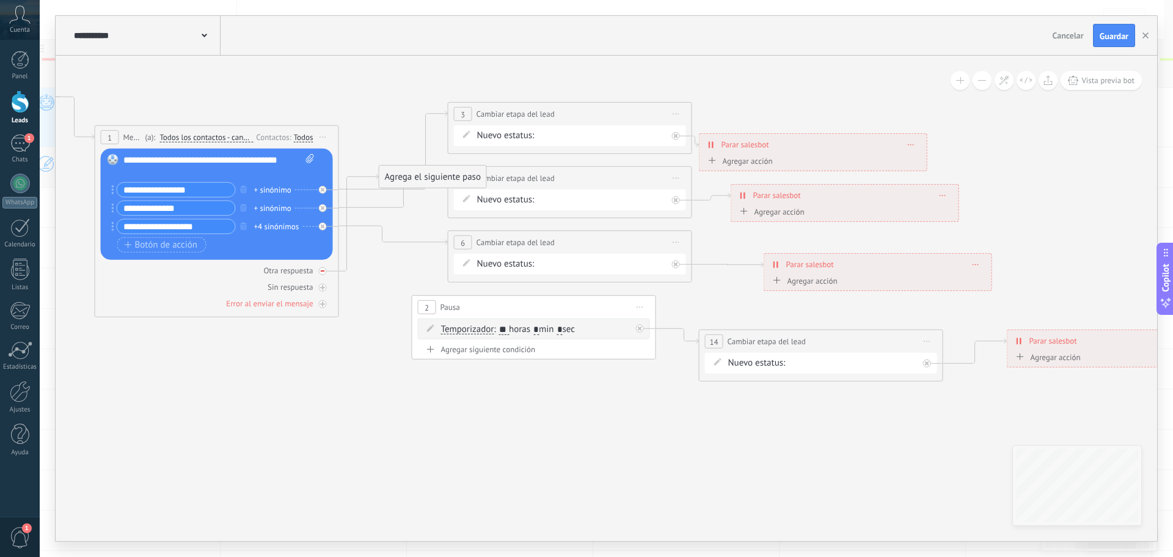
click at [324, 271] on icon at bounding box center [323, 270] width 4 height 1
drag, startPoint x: 324, startPoint y: 290, endPoint x: 375, endPoint y: 302, distance: 52.9
click at [328, 288] on div "Sin respuesta" at bounding box center [217, 287] width 232 height 12
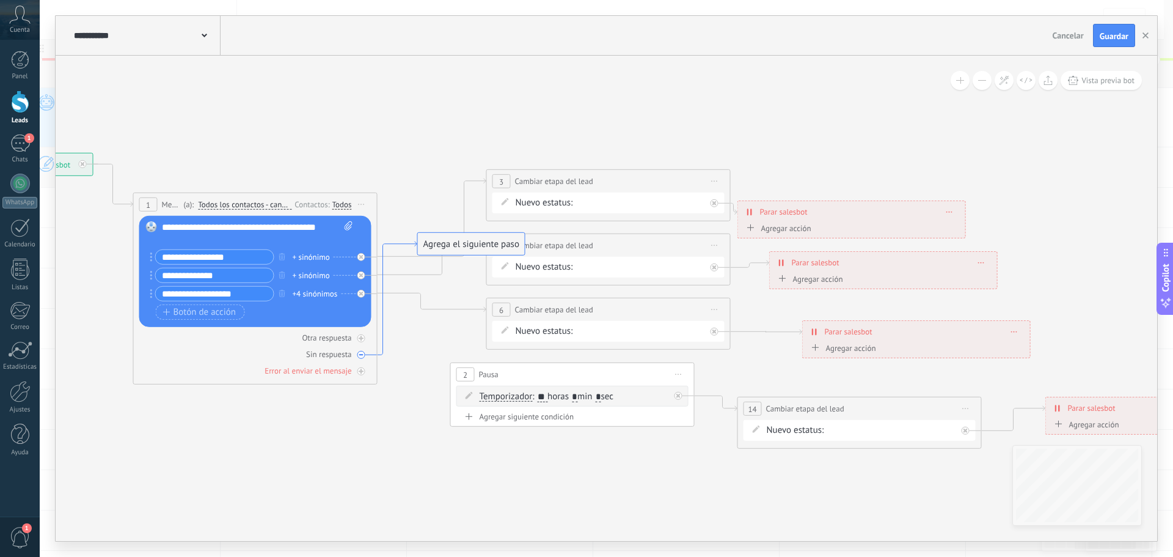
drag, startPoint x: 348, startPoint y: 262, endPoint x: 388, endPoint y: 296, distance: 53.3
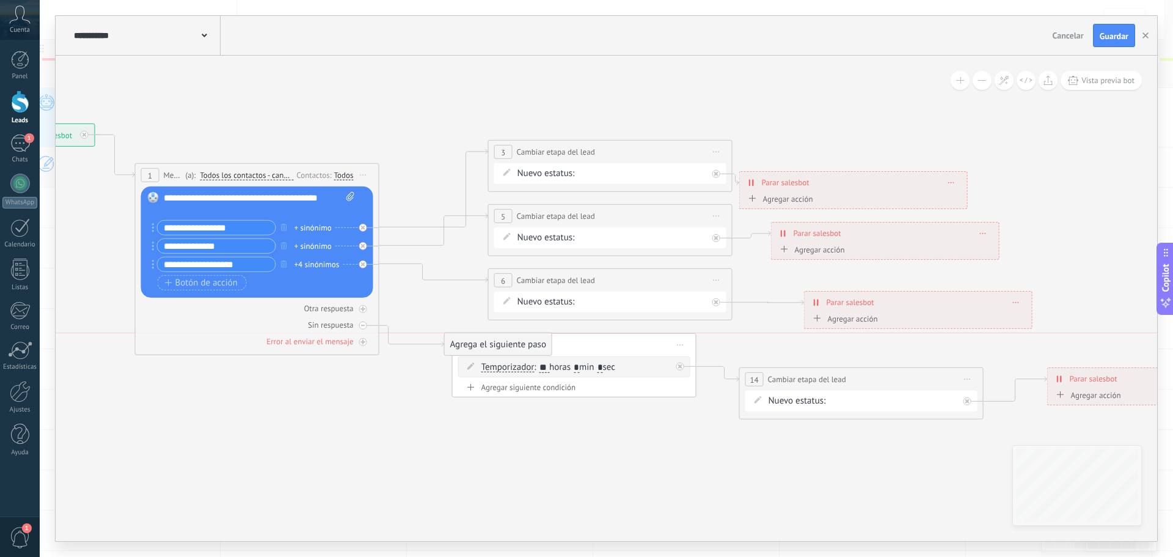
drag, startPoint x: 473, startPoint y: 213, endPoint x: 499, endPoint y: 344, distance: 133.3
click at [499, 344] on div "Agrega el siguiente paso" at bounding box center [498, 344] width 107 height 20
drag, startPoint x: 479, startPoint y: 417, endPoint x: 471, endPoint y: 347, distance: 70.7
click at [471, 346] on div "Agrega el siguiente paso" at bounding box center [478, 344] width 107 height 20
drag, startPoint x: 463, startPoint y: 346, endPoint x: 662, endPoint y: 362, distance: 199.8
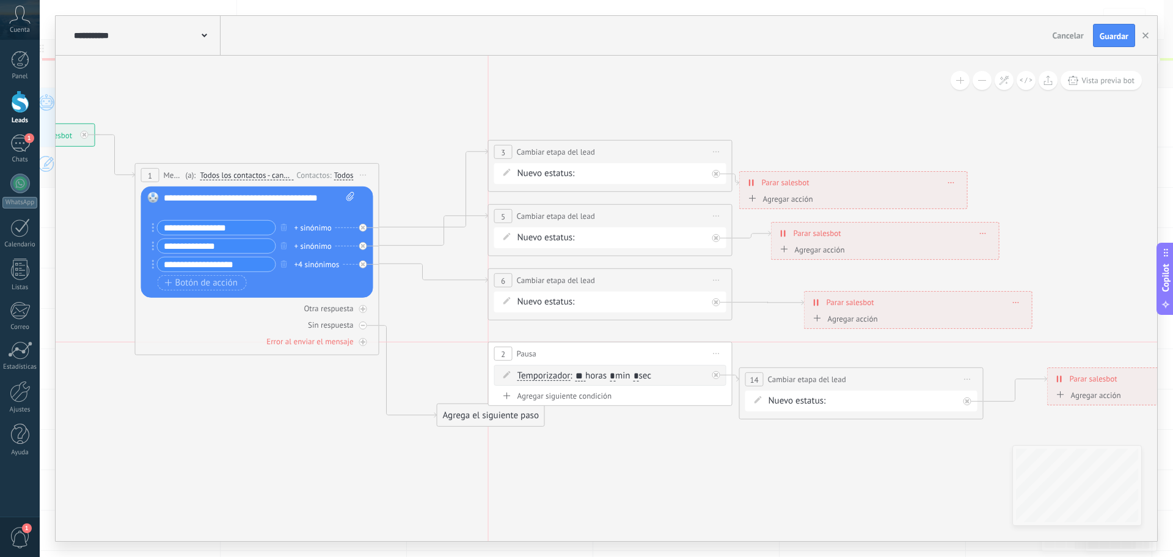
click at [500, 353] on div "2" at bounding box center [503, 353] width 18 height 14
click at [716, 350] on span "Iniciar vista previa aquí Cambiar nombre Duplicar [GEOGRAPHIC_DATA]" at bounding box center [717, 354] width 20 height 18
click at [601, 360] on div "2 Pausa ***** Iniciar vista previa aquí Cambiar nombre Duplicar Borrar" at bounding box center [610, 353] width 243 height 23
click at [714, 346] on span "Iniciar vista previa aquí Cambiar nombre Duplicar [GEOGRAPHIC_DATA]" at bounding box center [717, 354] width 20 height 18
click at [749, 437] on div "Borrar" at bounding box center [772, 433] width 121 height 21
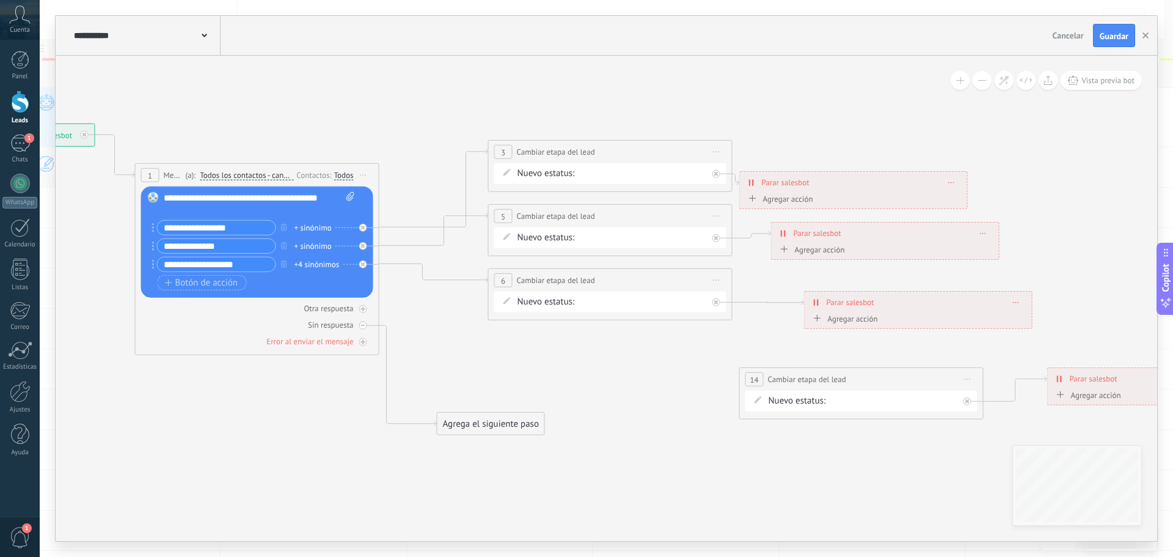
click at [965, 382] on span "Iniciar vista previa aquí Cambiar nombre Duplicar [GEOGRAPHIC_DATA]" at bounding box center [968, 379] width 20 height 18
click at [990, 456] on div "Borrar" at bounding box center [1023, 458] width 121 height 21
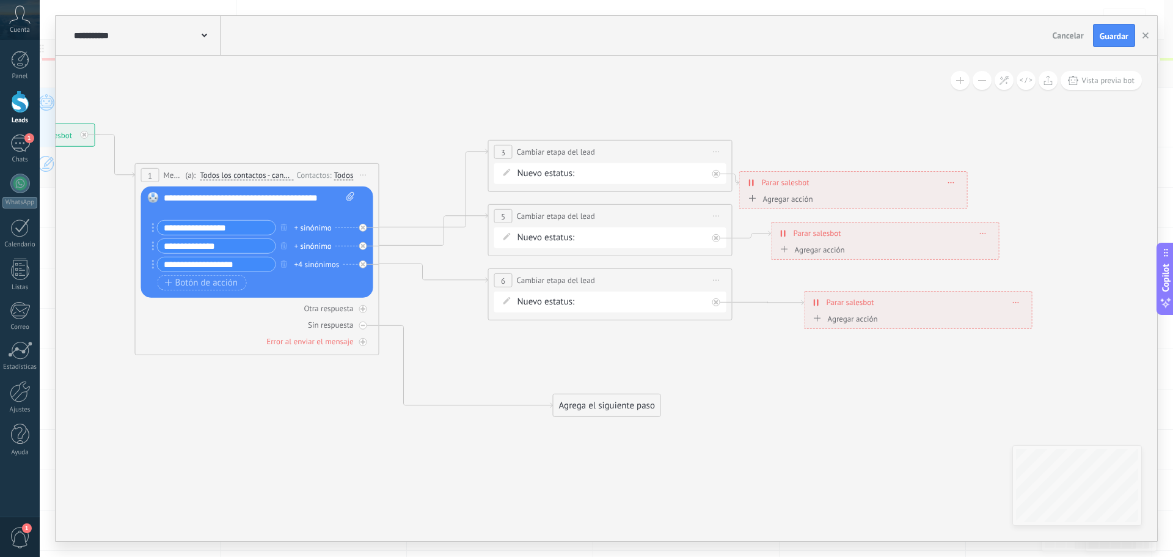
drag, startPoint x: 484, startPoint y: 385, endPoint x: 569, endPoint y: 401, distance: 87.1
click at [569, 401] on div "Agrega el siguiente paso" at bounding box center [607, 405] width 107 height 20
drag, startPoint x: 590, startPoint y: 404, endPoint x: 494, endPoint y: 358, distance: 106.3
click at [494, 358] on div "Agrega el siguiente paso" at bounding box center [511, 360] width 107 height 20
click at [494, 359] on div "Agrega el siguiente paso" at bounding box center [511, 360] width 107 height 20
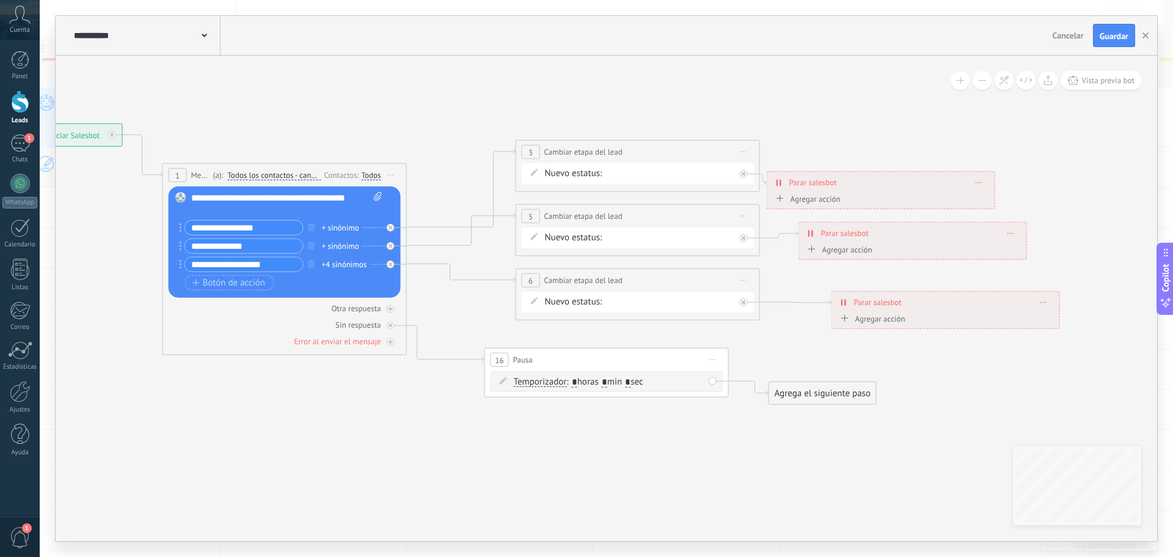
click at [577, 378] on input "*" at bounding box center [574, 382] width 5 height 10
type input "**"
click at [789, 393] on div "Agrega el siguiente paso" at bounding box center [822, 393] width 107 height 20
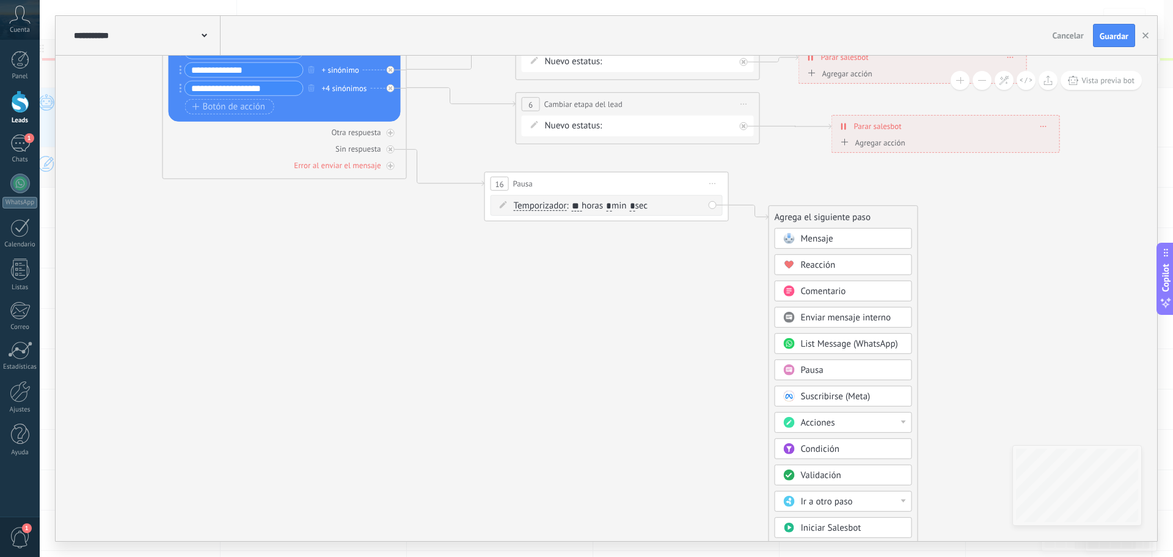
click at [843, 426] on div "Acciones" at bounding box center [852, 423] width 103 height 12
click at [847, 489] on div "Cambiar etapa del lead" at bounding box center [843, 485] width 136 height 21
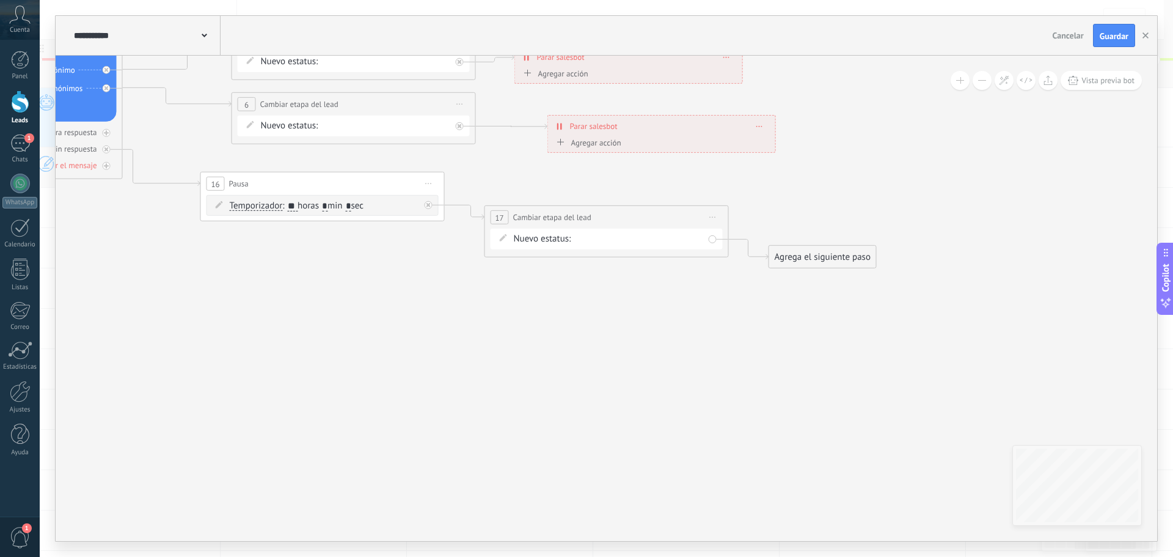
drag, startPoint x: 690, startPoint y: 238, endPoint x: 686, endPoint y: 246, distance: 9.0
click at [0, 0] on div "NUEVA CONSULTA ATENCION PERSONALIZADA INFO DEP LASER SEGUIMIENTO 1 SEGUIMIENTO …" at bounding box center [0, 0] width 0 height 0
click at [0, 0] on label "Venta Perdido" at bounding box center [0, 0] width 0 height 0
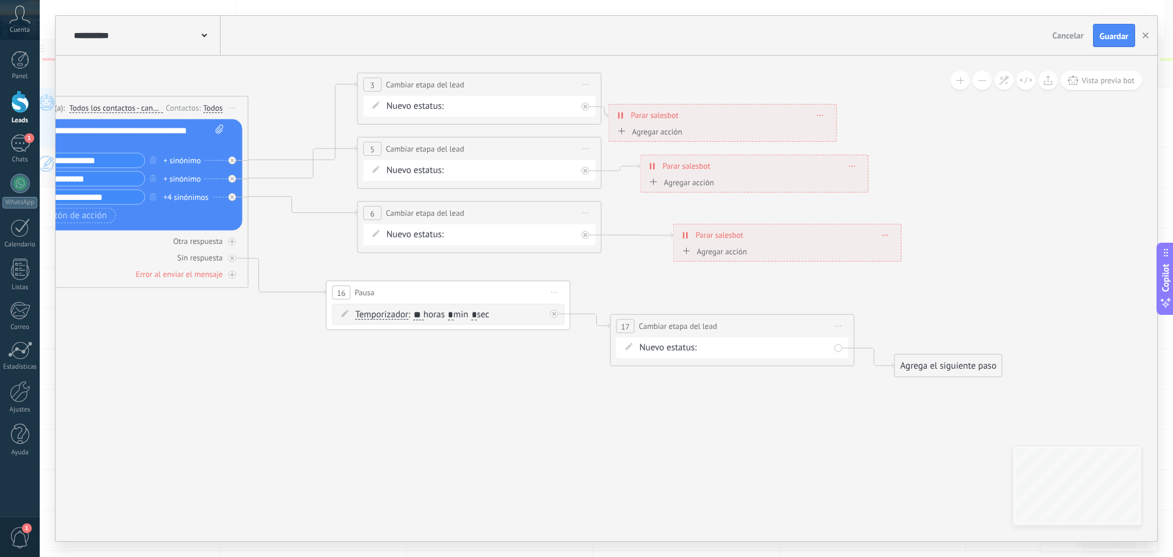
drag, startPoint x: 568, startPoint y: 317, endPoint x: 897, endPoint y: 433, distance: 348.8
click at [717, 447] on icon at bounding box center [410, 217] width 1711 height 932
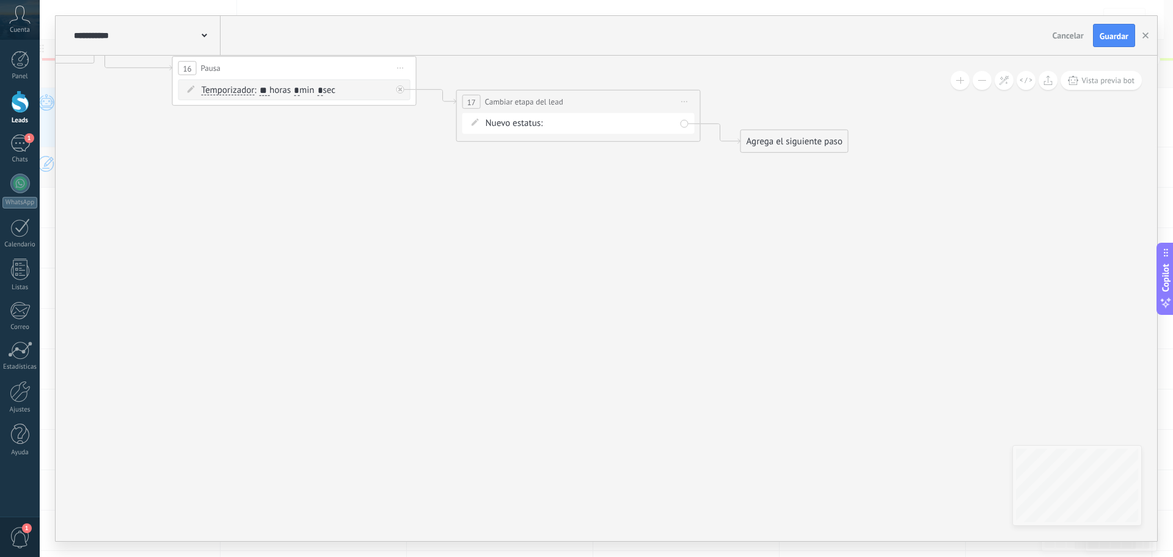
drag, startPoint x: 839, startPoint y: 486, endPoint x: 650, endPoint y: 207, distance: 337.4
click at [762, 132] on div "Agrega el siguiente paso" at bounding box center [784, 141] width 107 height 20
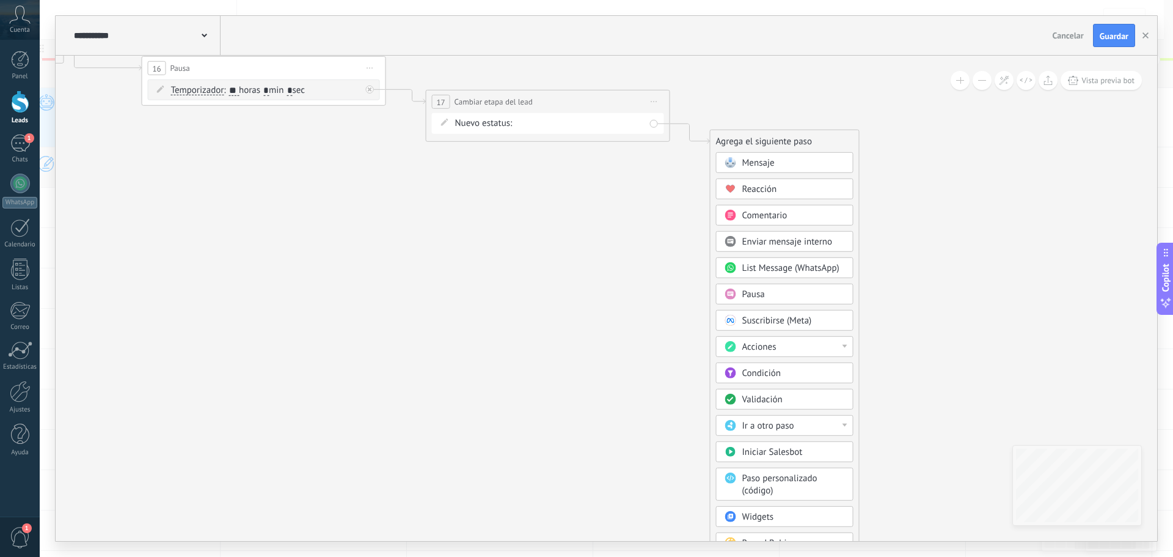
drag, startPoint x: 634, startPoint y: 425, endPoint x: 733, endPoint y: 419, distance: 98.6
drag, startPoint x: 933, startPoint y: 411, endPoint x: 940, endPoint y: 334, distance: 77.3
click at [939, 331] on div "**********" at bounding box center [607, 298] width 1102 height 485
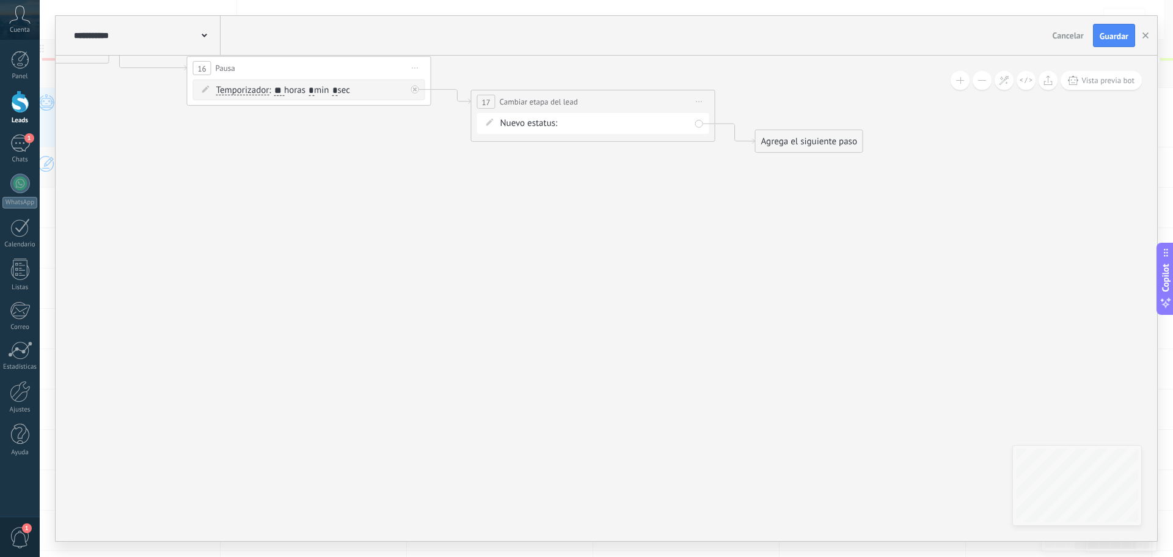
drag, startPoint x: 940, startPoint y: 334, endPoint x: 931, endPoint y: 263, distance: 72.1
drag, startPoint x: 797, startPoint y: 143, endPoint x: 810, endPoint y: 65, distance: 79.4
click at [810, 65] on div "Agrega el siguiente paso" at bounding box center [821, 62] width 107 height 20
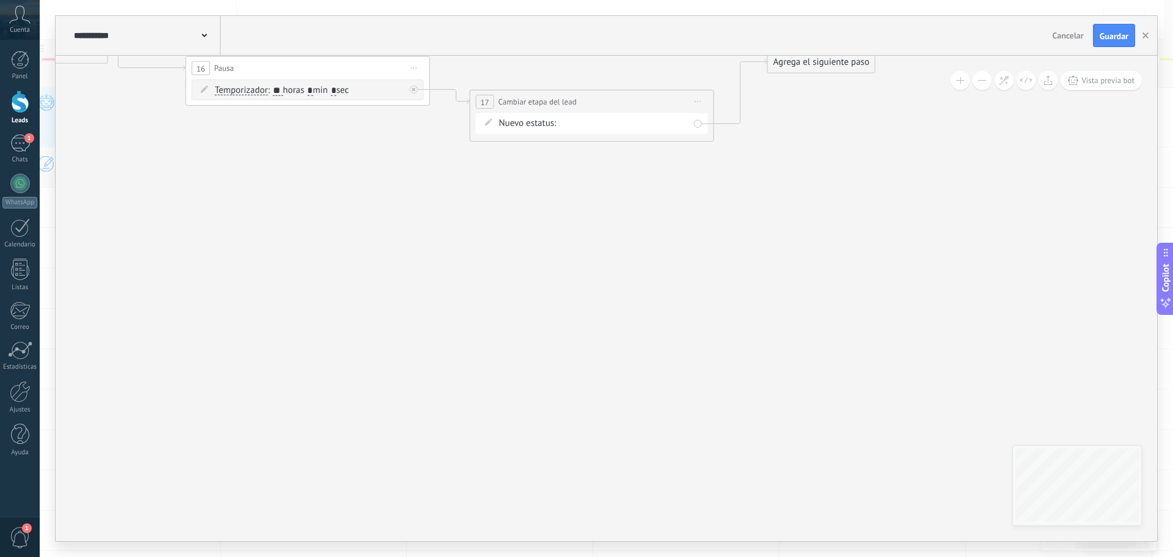
click at [805, 68] on div "Agrega el siguiente paso" at bounding box center [821, 62] width 107 height 20
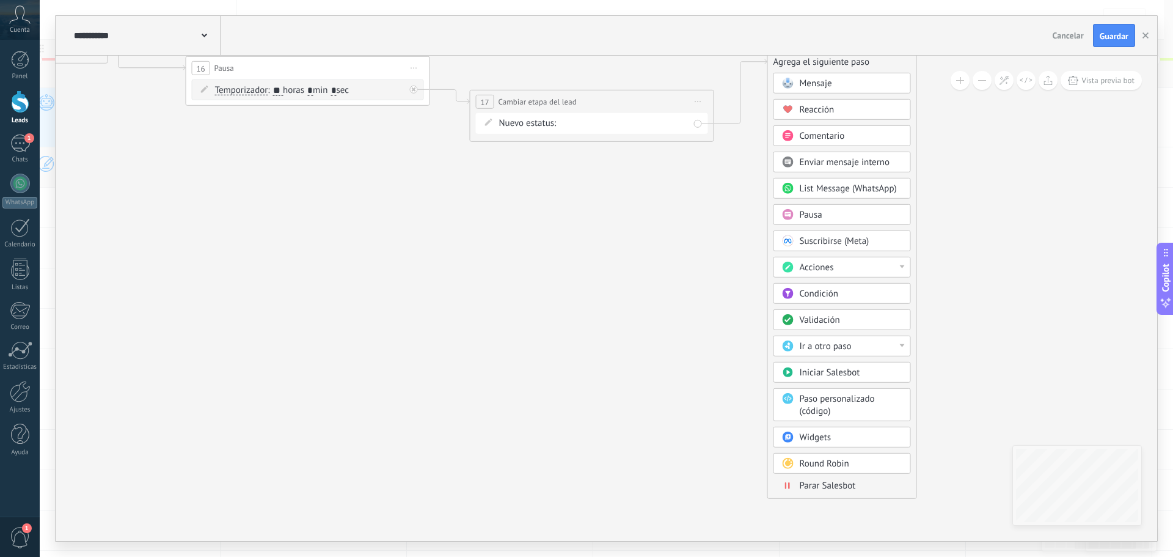
click at [804, 484] on span "Parar Salesbot" at bounding box center [828, 486] width 56 height 12
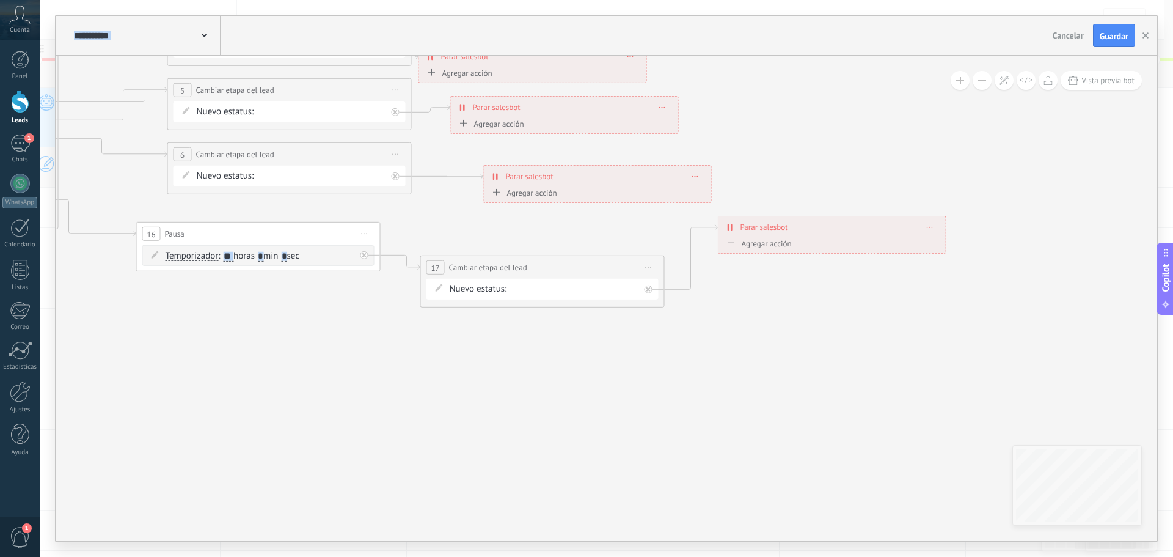
drag, startPoint x: 686, startPoint y: 231, endPoint x: 898, endPoint y: 365, distance: 250.7
click at [940, 398] on icon at bounding box center [227, 152] width 1725 height 921
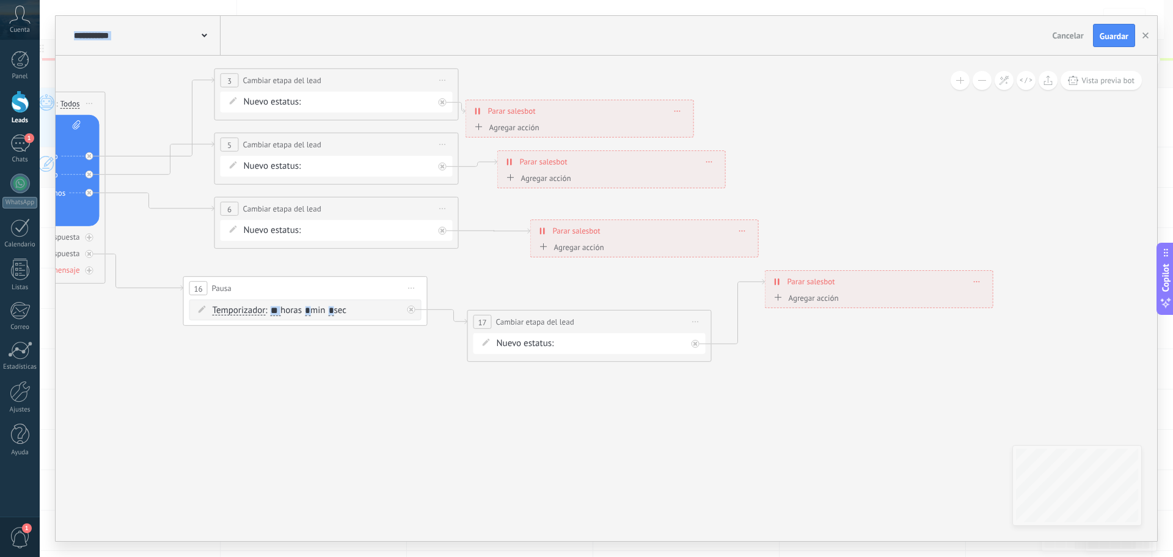
drag, startPoint x: 772, startPoint y: 279, endPoint x: 785, endPoint y: 283, distance: 12.8
click at [772, 279] on div "**********" at bounding box center [879, 281] width 227 height 21
click at [823, 301] on span "Parar salesbot" at bounding box center [837, 307] width 48 height 12
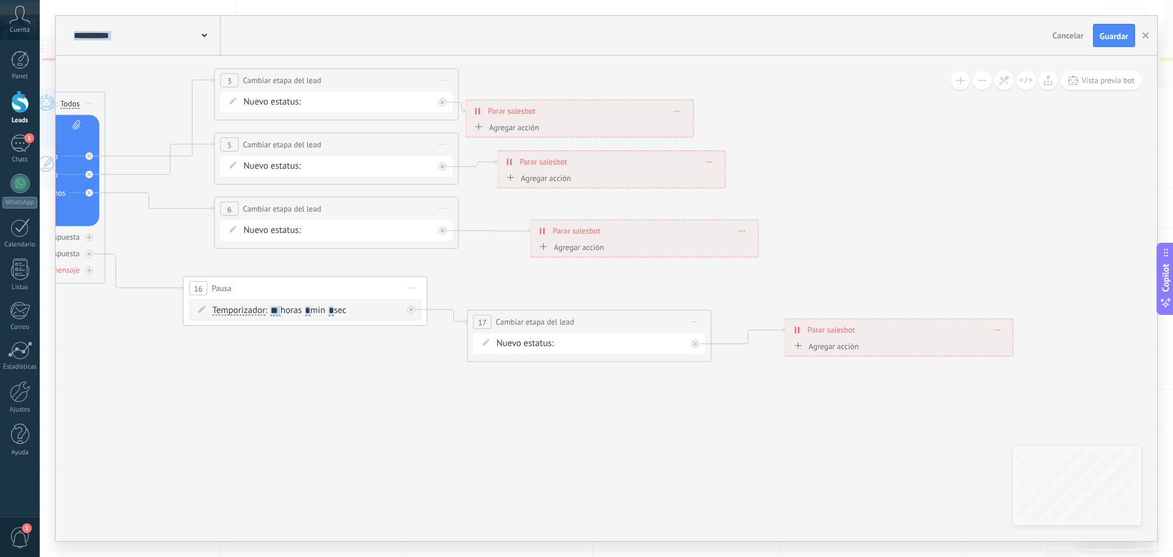
click at [832, 334] on span "Parar salesbot" at bounding box center [832, 330] width 48 height 12
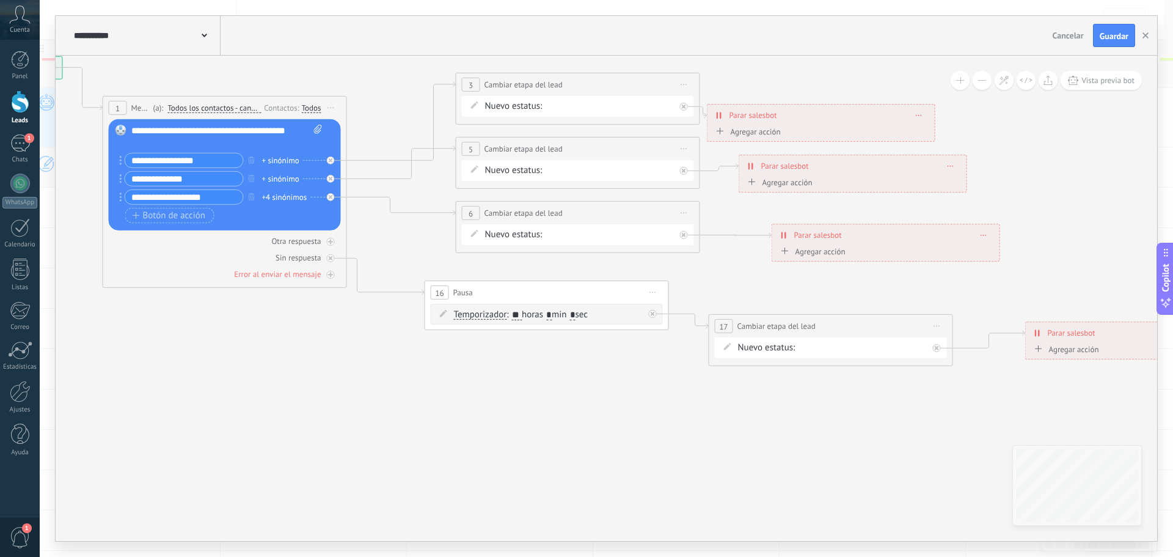
drag, startPoint x: 691, startPoint y: 403, endPoint x: 973, endPoint y: 409, distance: 282.4
click at [973, 409] on icon at bounding box center [607, 211] width 1906 height 921
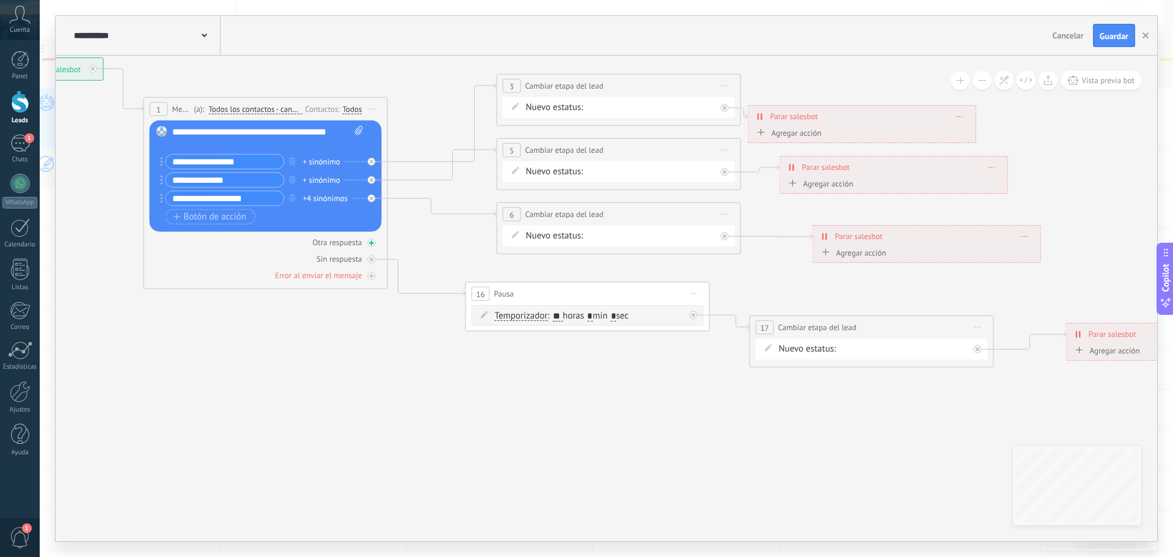
click at [372, 243] on icon at bounding box center [371, 243] width 6 height 6
drag, startPoint x: 467, startPoint y: 147, endPoint x: 519, endPoint y: 268, distance: 131.3
click at [519, 268] on div "Agrega el siguiente paso" at bounding box center [534, 270] width 107 height 20
click at [521, 267] on div "Agrega el siguiente paso" at bounding box center [536, 268] width 107 height 20
drag, startPoint x: 520, startPoint y: 269, endPoint x: 496, endPoint y: 430, distance: 162.5
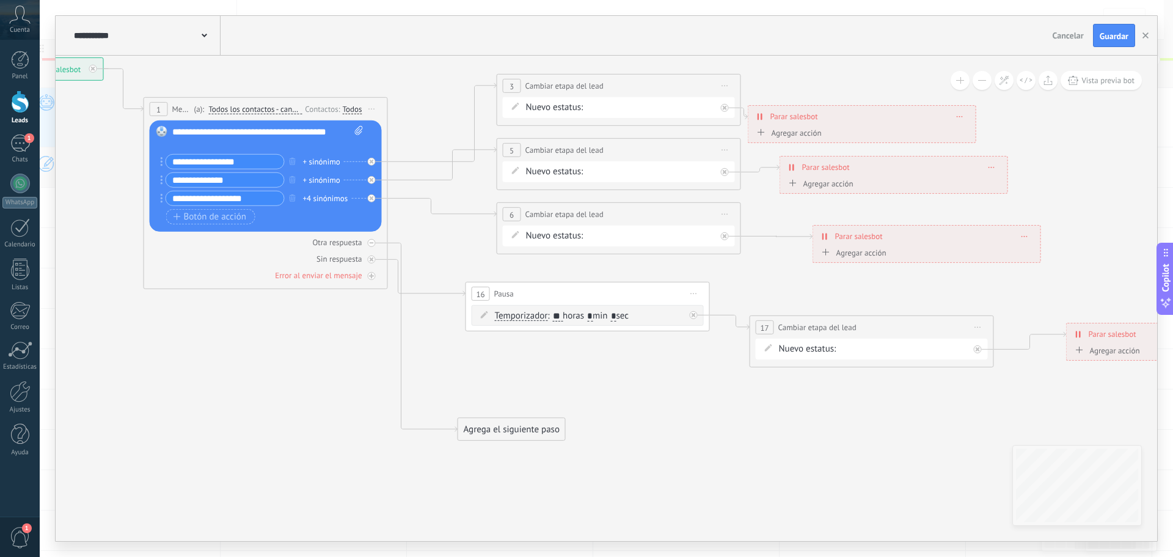
click at [496, 430] on div "Agrega el siguiente paso" at bounding box center [511, 429] width 107 height 20
drag, startPoint x: 496, startPoint y: 430, endPoint x: 496, endPoint y: 398, distance: 31.8
click at [496, 398] on div "Agrega el siguiente paso" at bounding box center [512, 397] width 107 height 20
click at [573, 367] on icon at bounding box center [647, 234] width 1906 height 964
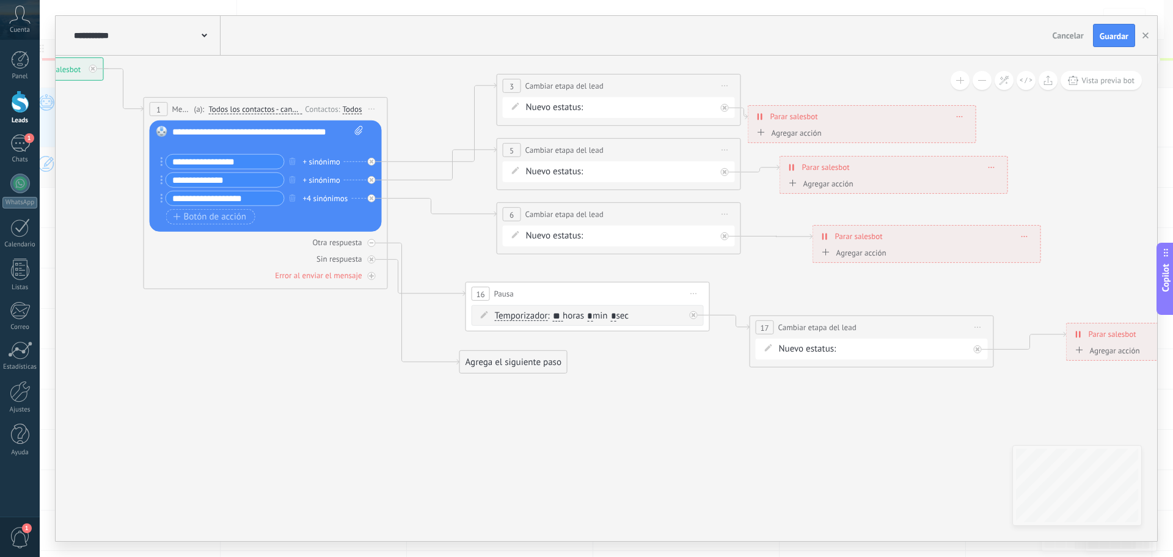
drag, startPoint x: 514, startPoint y: 397, endPoint x: 516, endPoint y: 366, distance: 30.6
click at [516, 353] on div "Agrega el siguiente paso" at bounding box center [513, 362] width 107 height 20
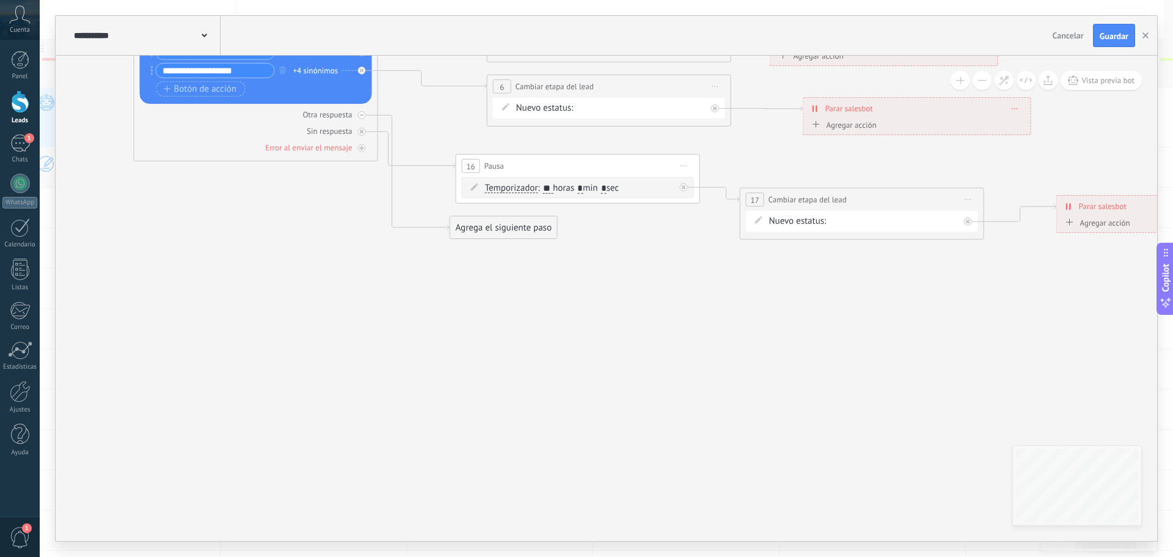
drag, startPoint x: 560, startPoint y: 420, endPoint x: 533, endPoint y: 235, distance: 187.2
click at [547, 278] on icon at bounding box center [638, 84] width 1906 height 921
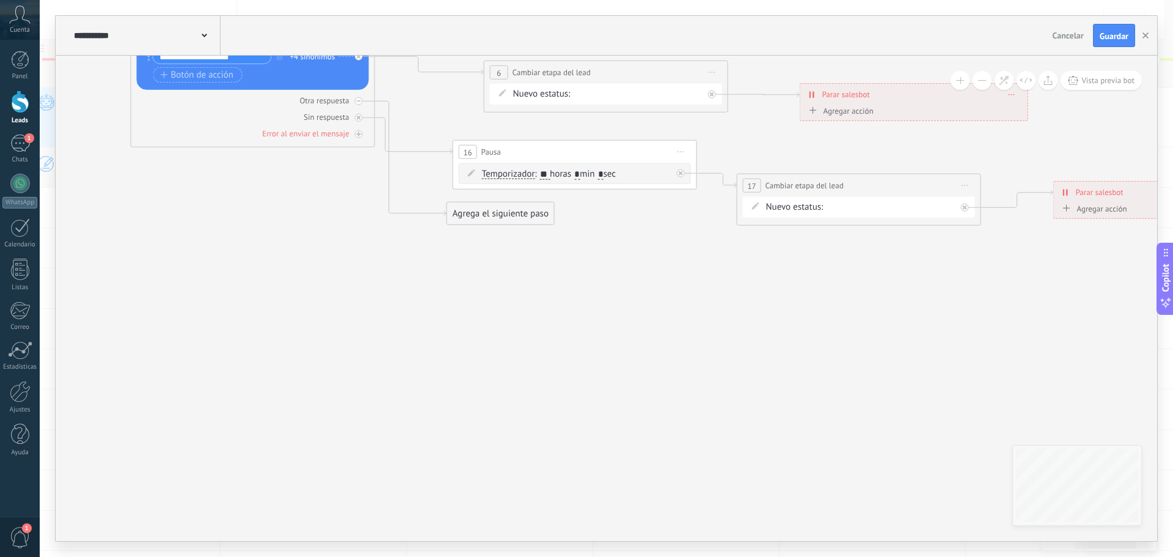
click at [523, 215] on div "Agrega el siguiente paso" at bounding box center [500, 213] width 107 height 20
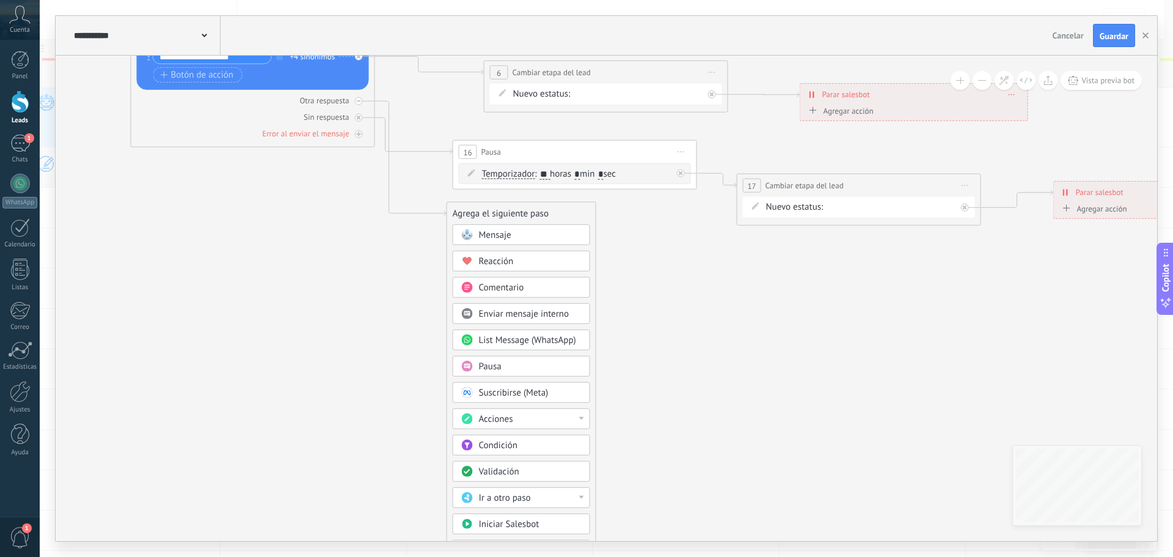
click at [526, 419] on div "Acciones" at bounding box center [530, 419] width 103 height 12
click at [661, 365] on icon at bounding box center [635, 70] width 1906 height 921
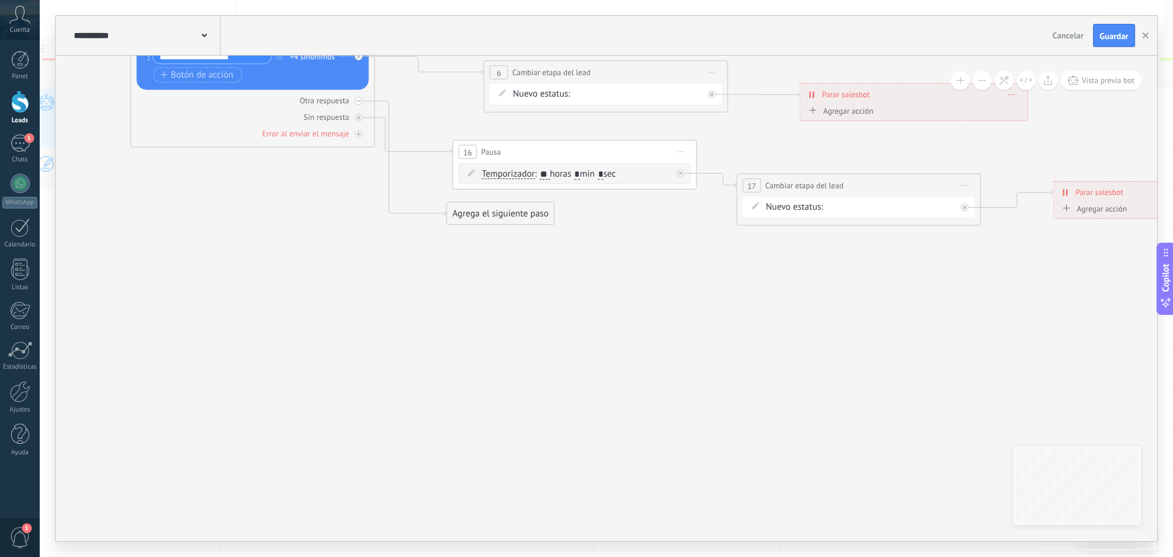
click at [515, 214] on div "Agrega el siguiente paso" at bounding box center [500, 213] width 107 height 20
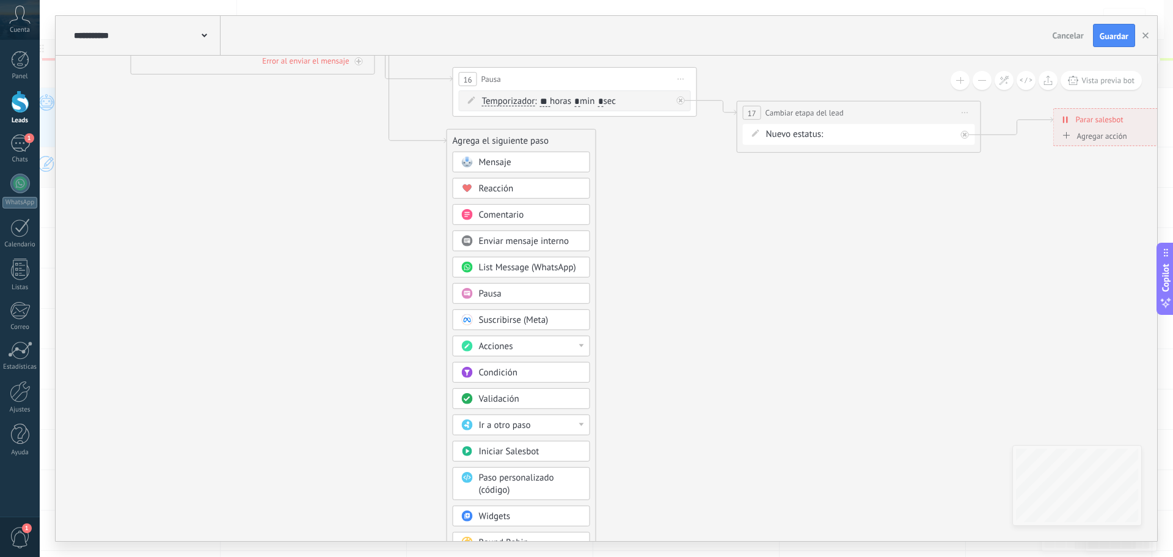
click at [553, 344] on div "Acciones" at bounding box center [530, 346] width 103 height 12
click at [530, 408] on div "Cambiar etapa del lead" at bounding box center [521, 408] width 136 height 21
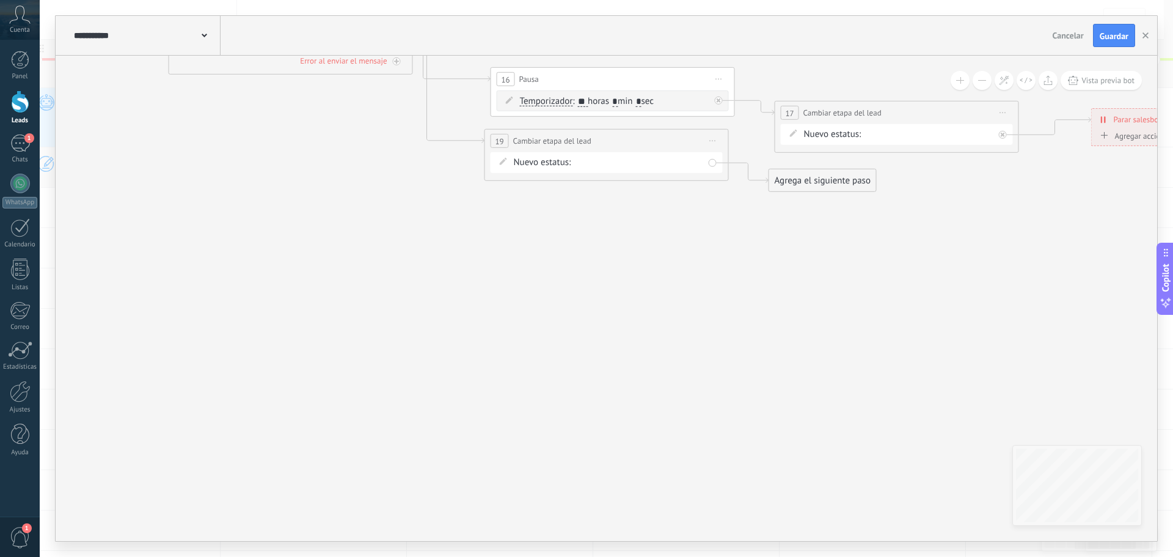
click at [0, 0] on div "NUEVA CONSULTA ATENCION PERSONALIZADA INFO DEP LASER SEGUIMIENTO 1 SEGUIMIENTO …" at bounding box center [0, 0] width 0 height 0
click at [0, 0] on label "ATENCION PERSONALIZADA" at bounding box center [0, 0] width 0 height 0
click at [788, 170] on div "Agrega el siguiente paso" at bounding box center [822, 180] width 107 height 20
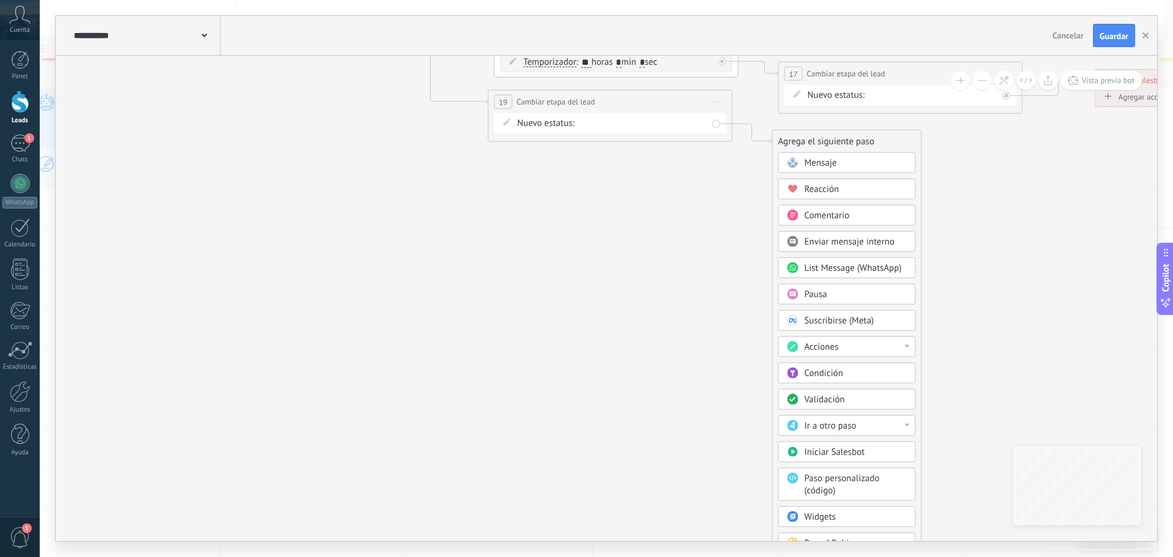
drag, startPoint x: 695, startPoint y: 428, endPoint x: 661, endPoint y: 314, distance: 119.1
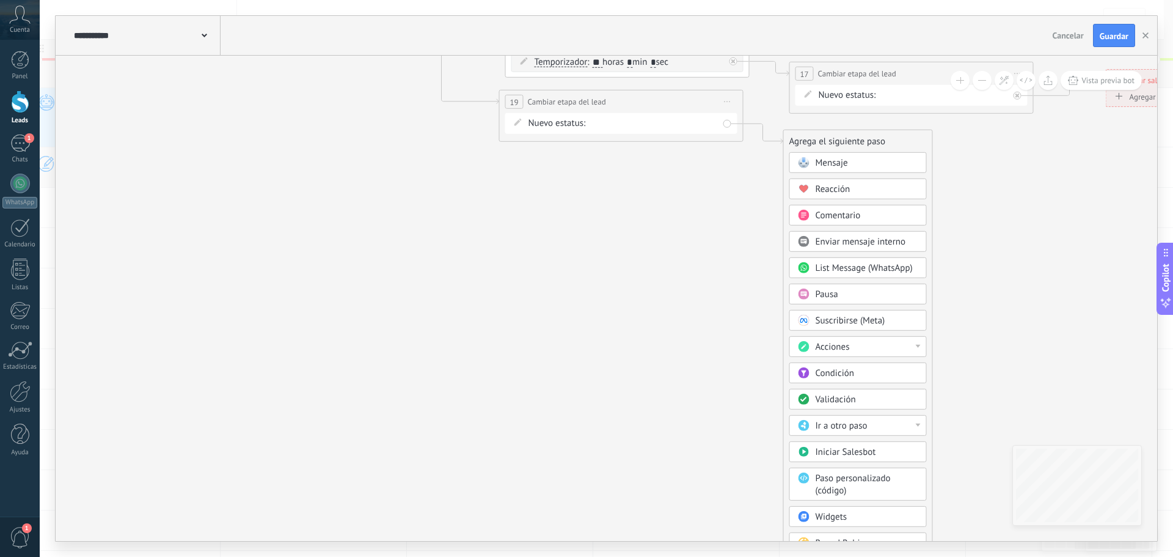
drag, startPoint x: 668, startPoint y: 313, endPoint x: 824, endPoint y: 291, distance: 157.4
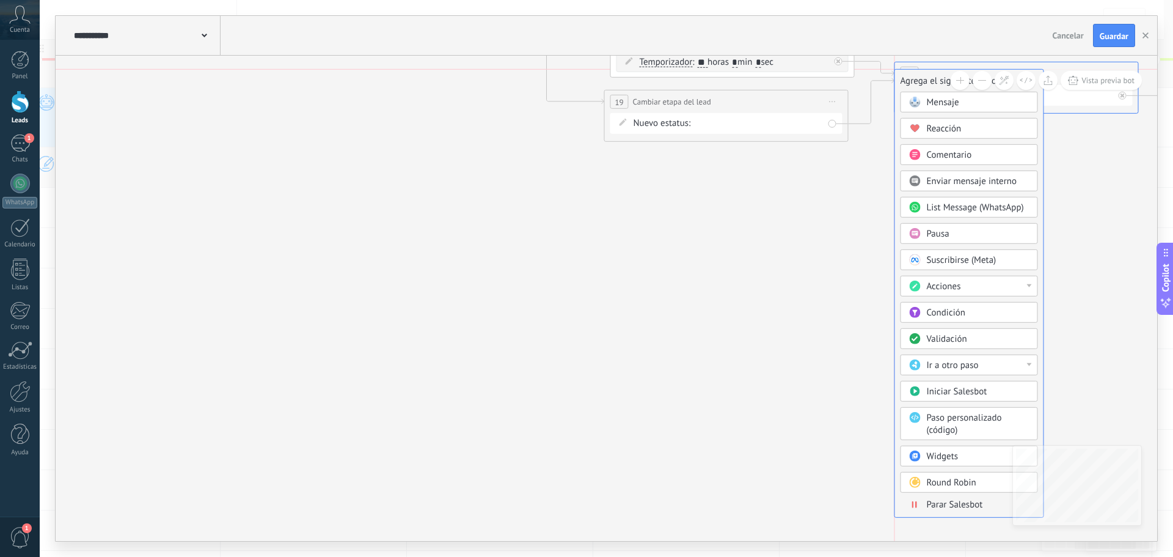
drag, startPoint x: 956, startPoint y: 144, endPoint x: 957, endPoint y: 77, distance: 66.6
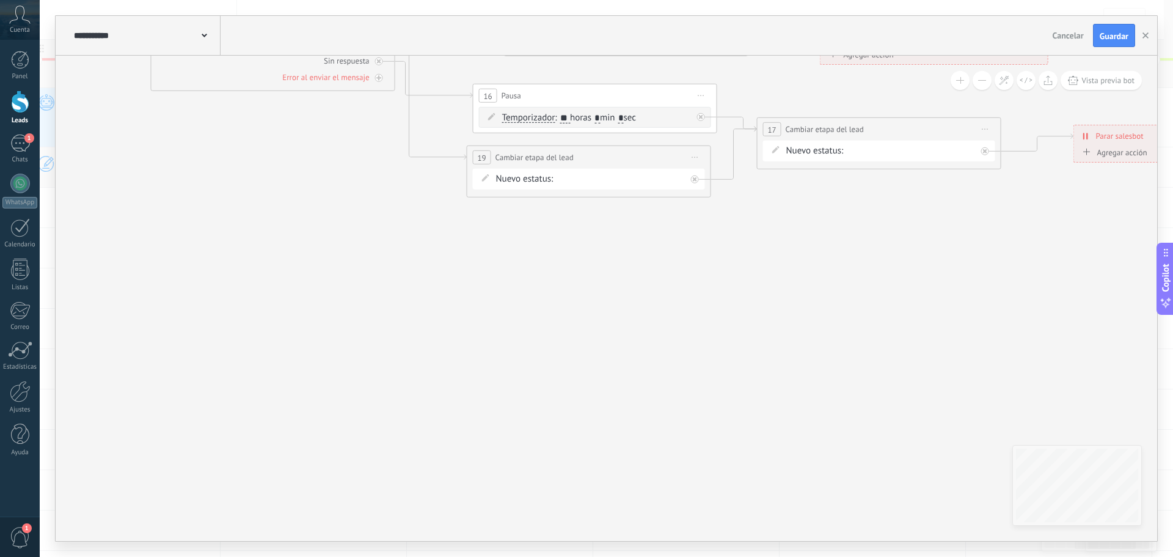
drag, startPoint x: 926, startPoint y: 183, endPoint x: 785, endPoint y: 233, distance: 150.6
click at [785, 235] on icon at bounding box center [655, 28] width 1906 height 949
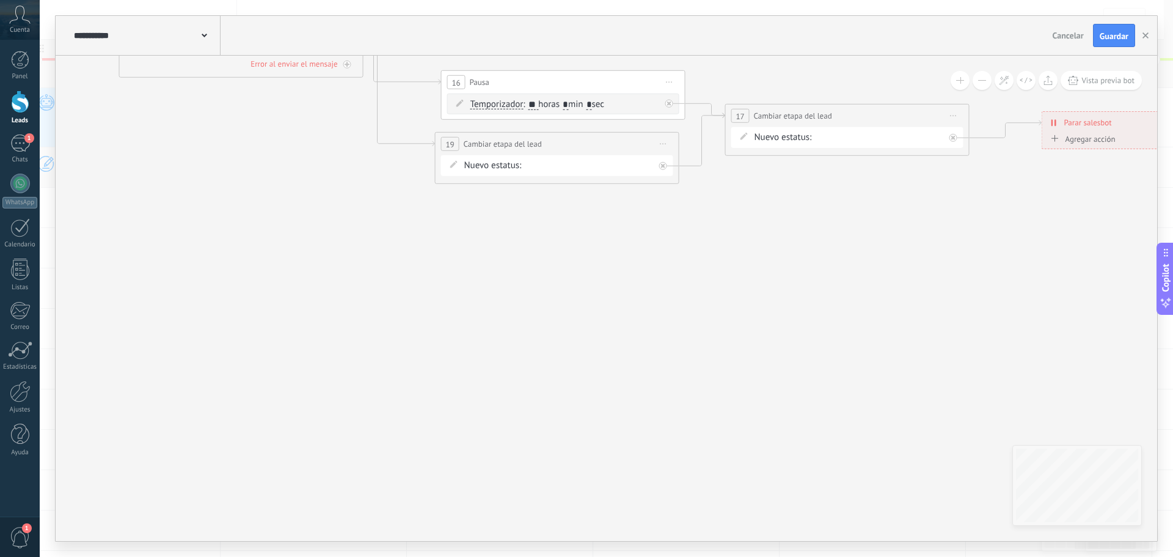
drag, startPoint x: 785, startPoint y: 233, endPoint x: 753, endPoint y: 222, distance: 33.6
click at [753, 222] on icon at bounding box center [623, 15] width 1906 height 949
drag, startPoint x: 770, startPoint y: 112, endPoint x: 786, endPoint y: 130, distance: 24.3
click at [786, 130] on span "Cambiar etapa del lead" at bounding box center [802, 133] width 78 height 12
drag, startPoint x: 747, startPoint y: 229, endPoint x: 878, endPoint y: 180, distance: 140.4
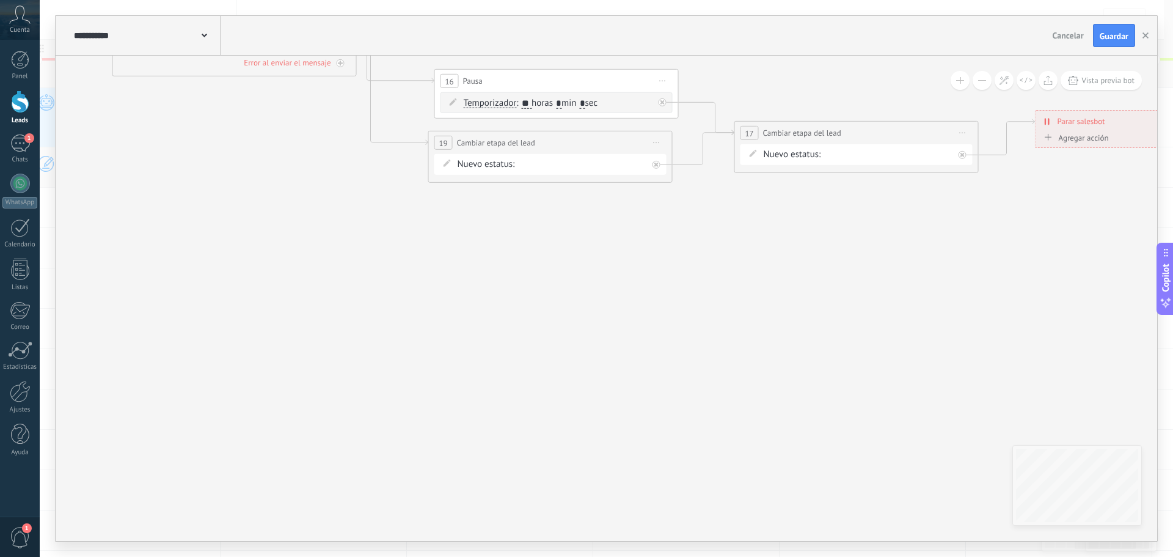
click at [750, 226] on icon at bounding box center [616, 13] width 1906 height 949
click at [706, 141] on icon at bounding box center [707, 144] width 62 height 34
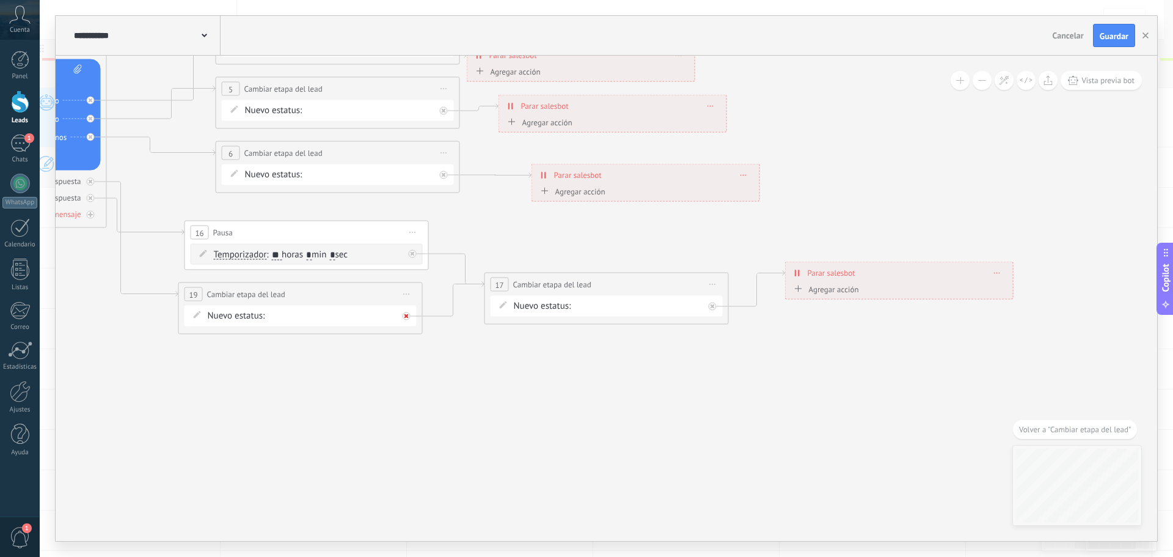
click at [409, 317] on div at bounding box center [407, 316] width 8 height 8
drag, startPoint x: 511, startPoint y: 339, endPoint x: 505, endPoint y: 362, distance: 23.4
click at [505, 362] on div "Agrega el siguiente paso" at bounding box center [510, 365] width 107 height 20
click at [502, 367] on div "Agrega el siguiente paso" at bounding box center [510, 365] width 107 height 20
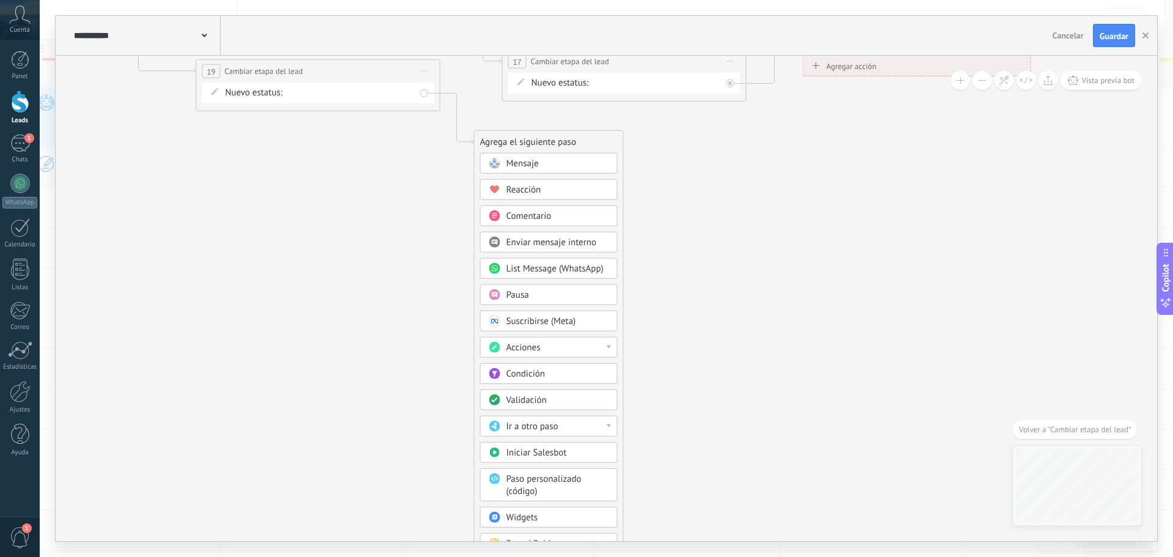
drag, startPoint x: 720, startPoint y: 413, endPoint x: 682, endPoint y: 240, distance: 177.6
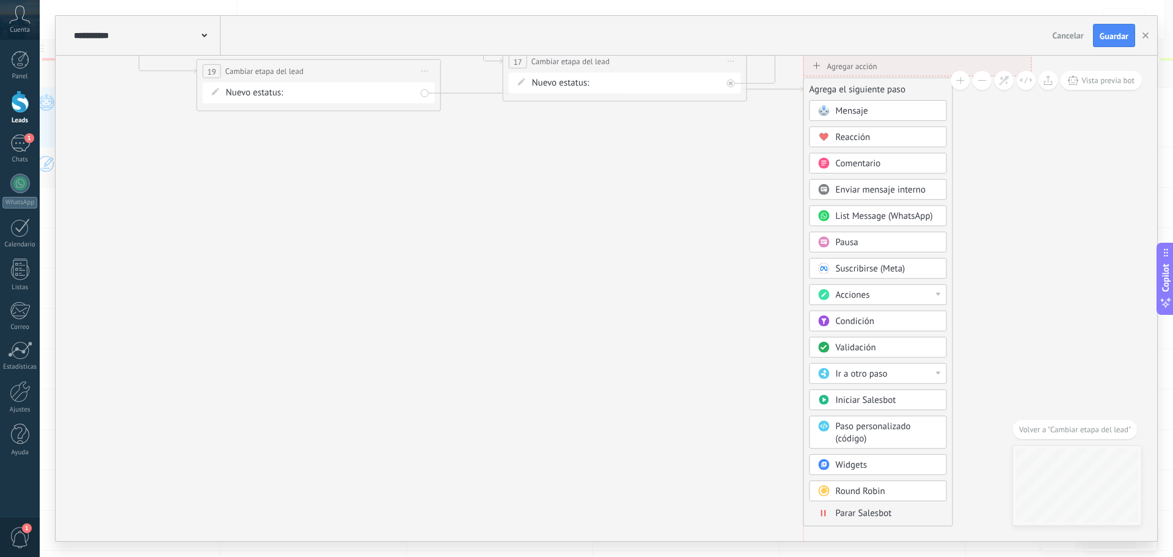
drag, startPoint x: 581, startPoint y: 133, endPoint x: 905, endPoint y: 81, distance: 328.1
click at [905, 81] on div "Agrega el siguiente paso" at bounding box center [878, 89] width 148 height 20
click at [875, 511] on span "Parar Salesbot" at bounding box center [864, 513] width 56 height 12
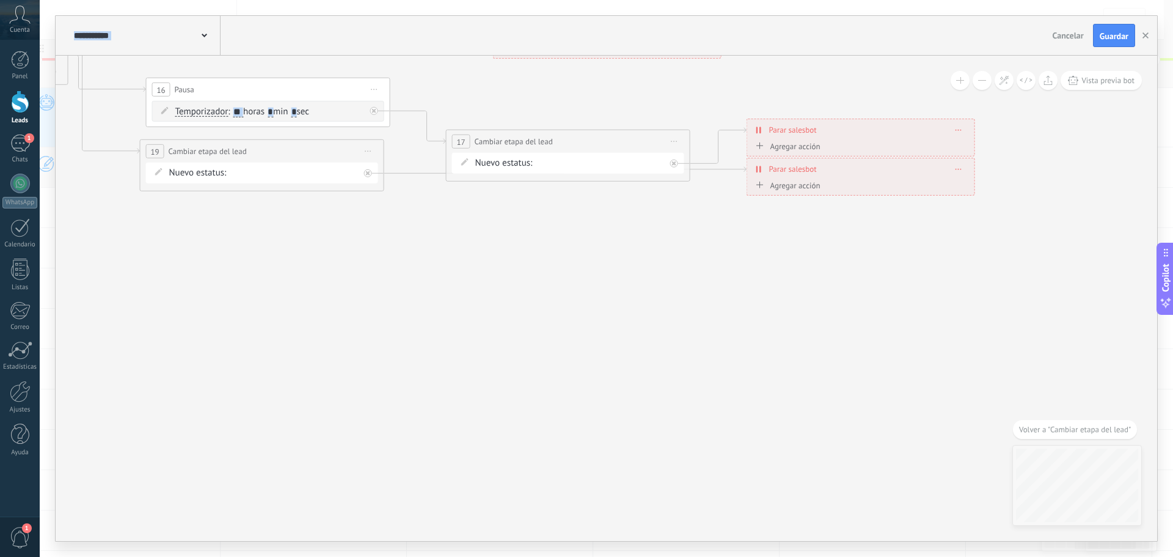
drag, startPoint x: 459, startPoint y: 232, endPoint x: 709, endPoint y: 228, distance: 249.9
click at [705, 262] on icon at bounding box center [328, 22] width 1906 height 949
drag, startPoint x: 816, startPoint y: 172, endPoint x: 802, endPoint y: 194, distance: 26.1
click at [815, 174] on div "**********" at bounding box center [863, 166] width 227 height 21
click at [803, 174] on div "**********" at bounding box center [863, 166] width 227 height 21
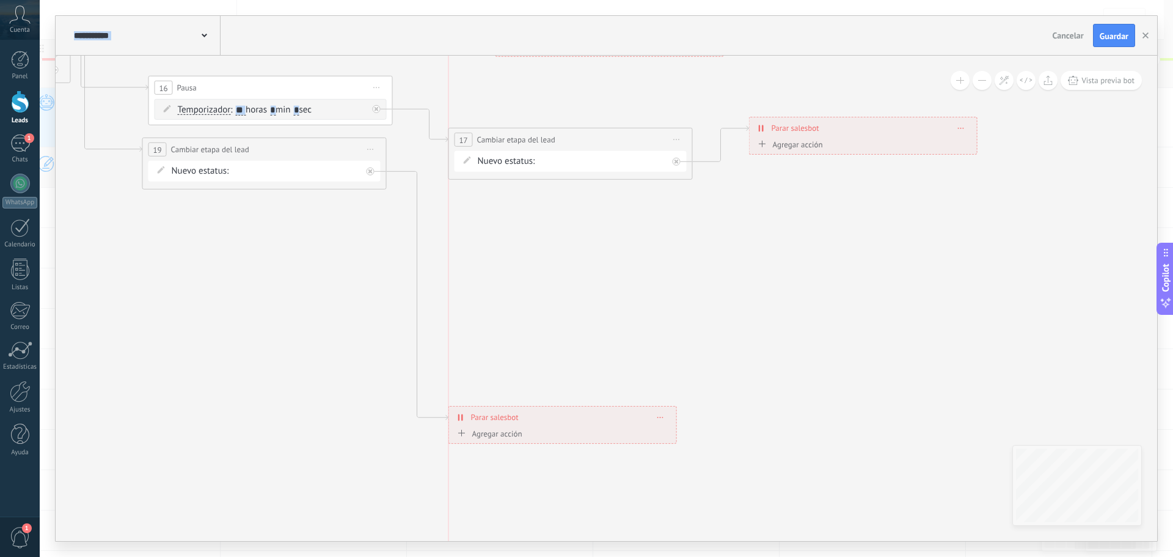
click at [456, 414] on div "**********" at bounding box center [562, 416] width 227 height 21
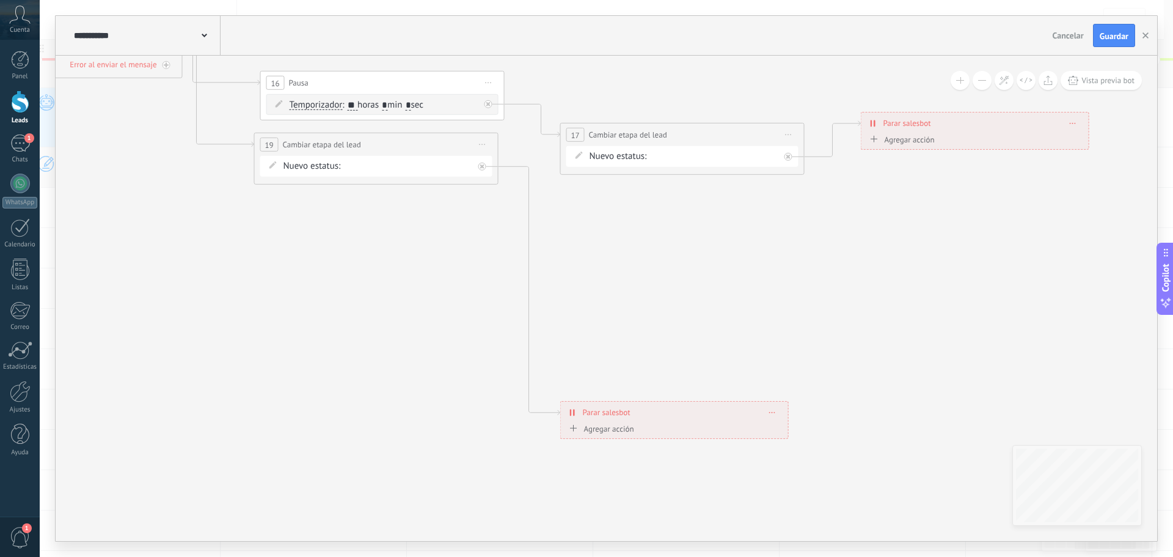
drag, startPoint x: 639, startPoint y: 352, endPoint x: 754, endPoint y: 444, distance: 147.3
click at [755, 442] on icon at bounding box center [442, 143] width 1906 height 1204
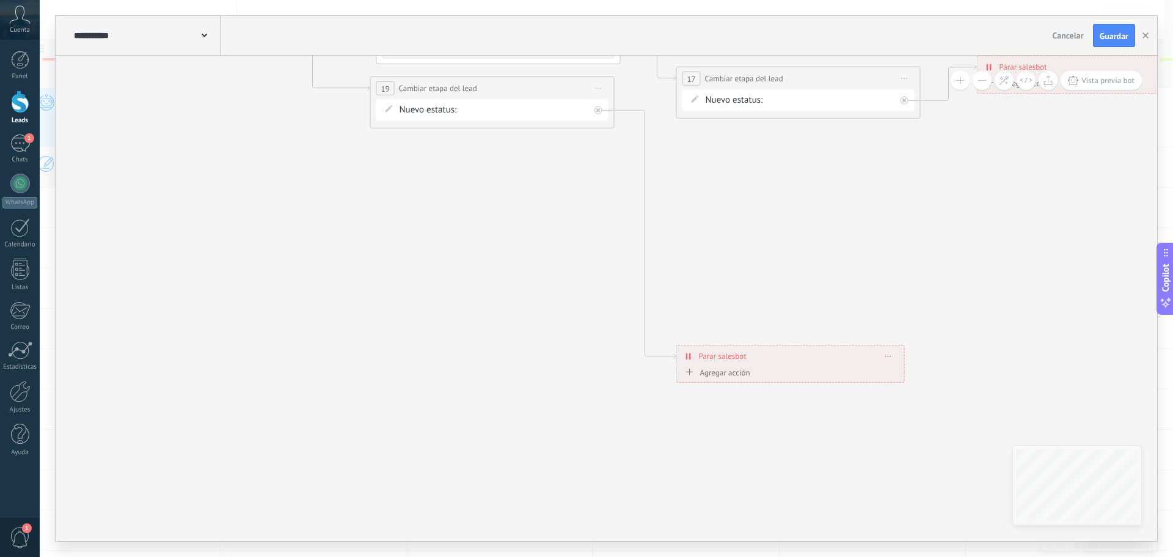
click at [977, 82] on button at bounding box center [982, 80] width 19 height 19
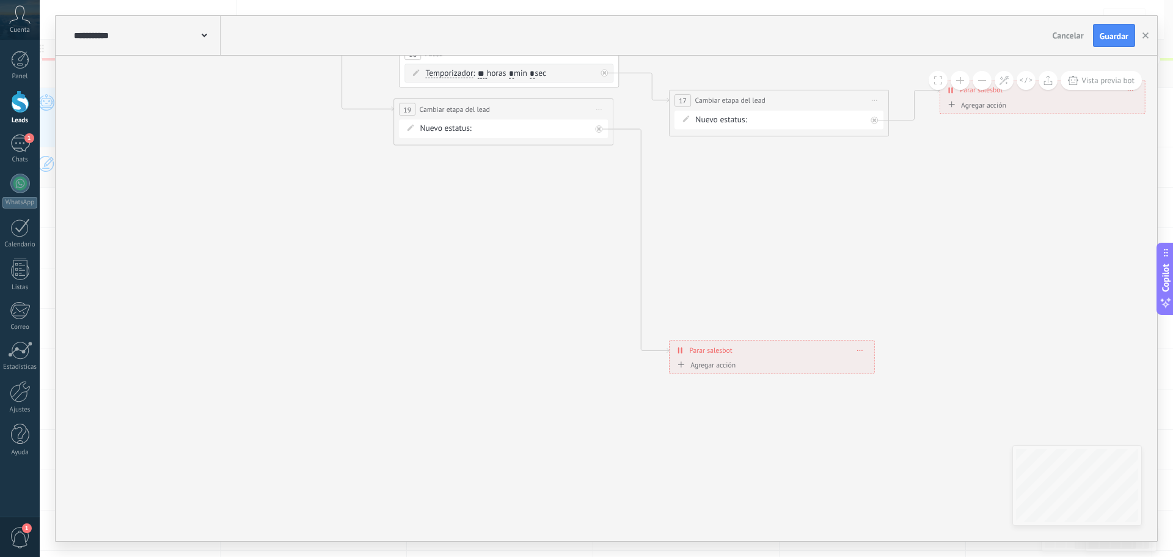
click at [977, 82] on button at bounding box center [982, 80] width 19 height 19
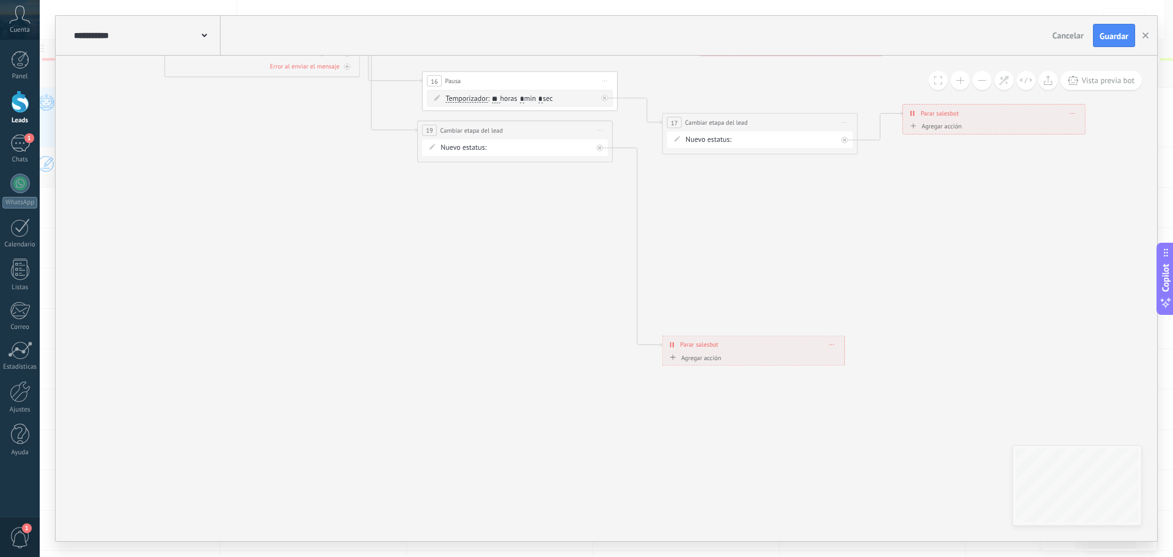
click at [977, 82] on button at bounding box center [982, 80] width 19 height 19
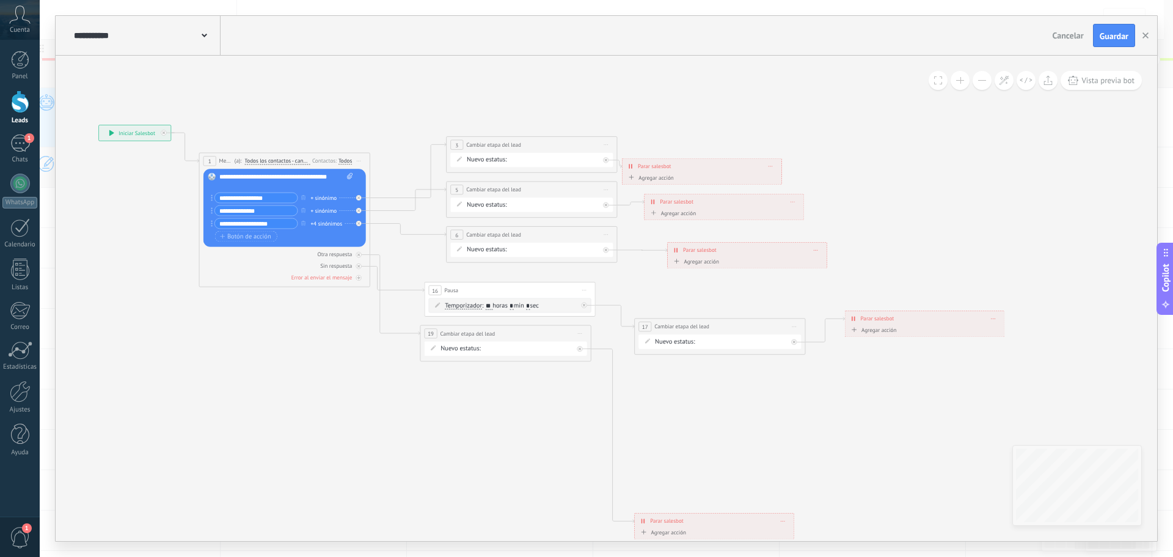
drag, startPoint x: 766, startPoint y: 298, endPoint x: 745, endPoint y: 469, distance: 171.7
click at [745, 469] on icon at bounding box center [552, 332] width 1334 height 843
drag, startPoint x: 677, startPoint y: 485, endPoint x: 684, endPoint y: 412, distance: 73.6
click at [684, 412] on span "Parar salesbot" at bounding box center [677, 408] width 34 height 8
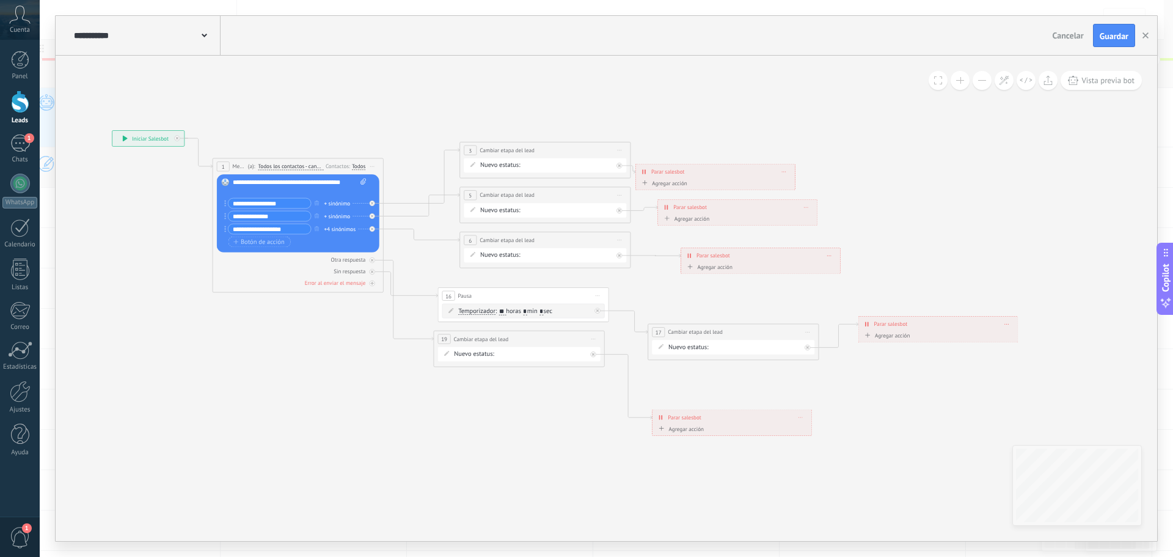
click at [351, 380] on icon at bounding box center [565, 282] width 1334 height 732
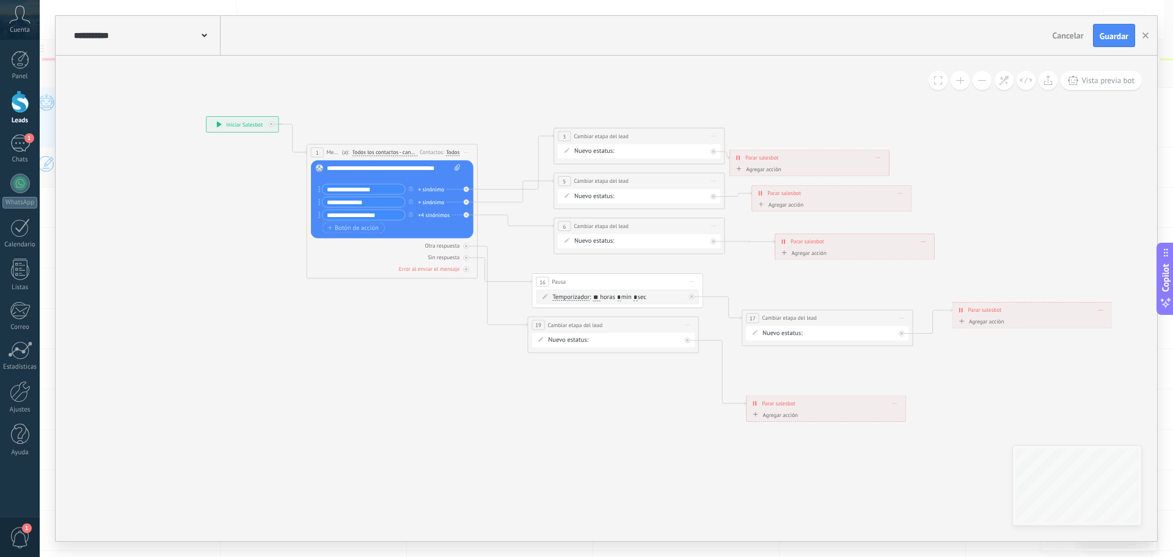
drag, startPoint x: 403, startPoint y: 385, endPoint x: 464, endPoint y: 365, distance: 64.3
click at [464, 365] on icon at bounding box center [659, 268] width 1334 height 732
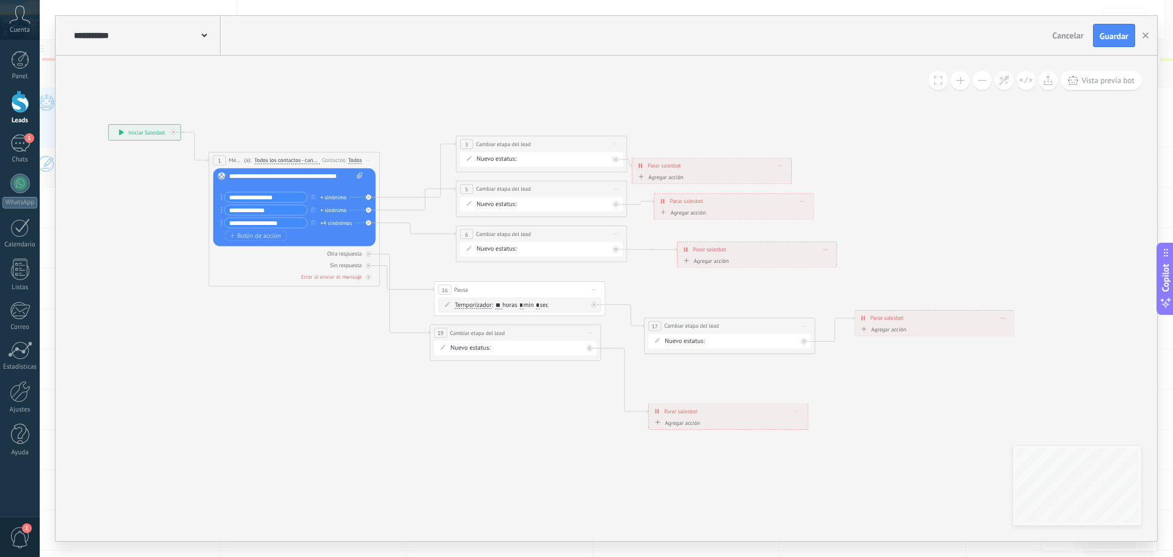
drag, startPoint x: 984, startPoint y: 390, endPoint x: 899, endPoint y: 388, distance: 85.0
click at [890, 406] on icon at bounding box center [561, 276] width 1334 height 732
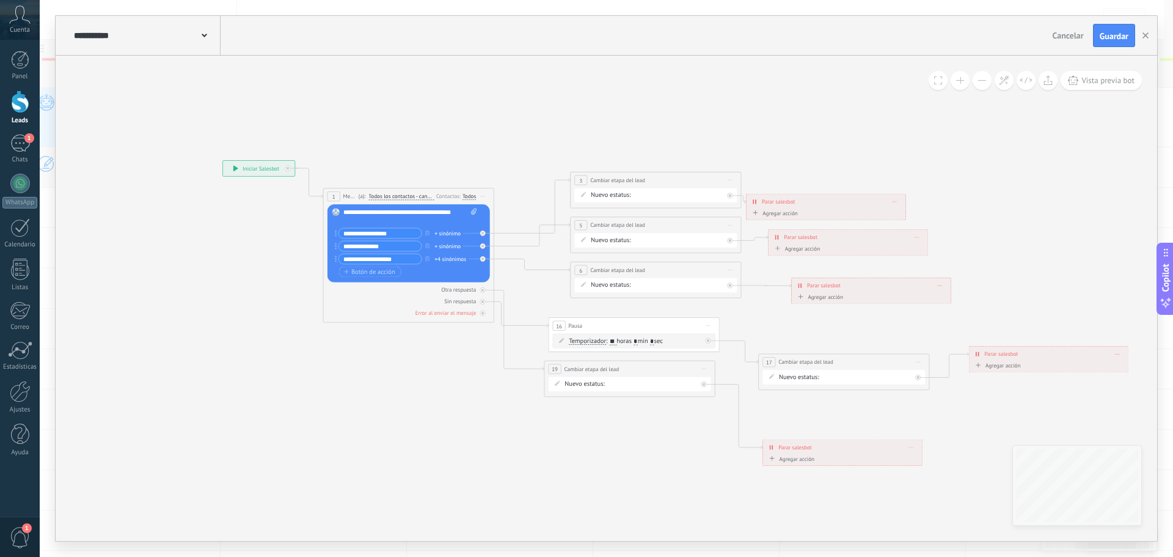
drag, startPoint x: 290, startPoint y: 350, endPoint x: 411, endPoint y: 384, distance: 125.9
click at [411, 384] on icon at bounding box center [676, 312] width 1334 height 732
click at [215, 34] on div "**********" at bounding box center [146, 35] width 150 height 39
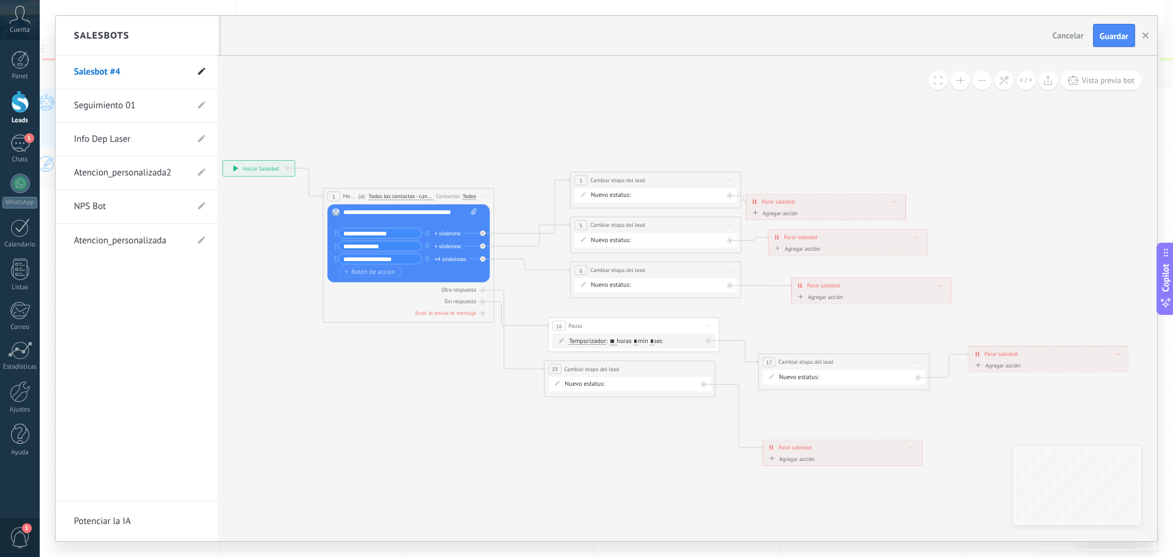
click at [199, 67] on span at bounding box center [201, 73] width 7 height 12
click at [140, 70] on input "**********" at bounding box center [117, 73] width 87 height 20
type input "**********"
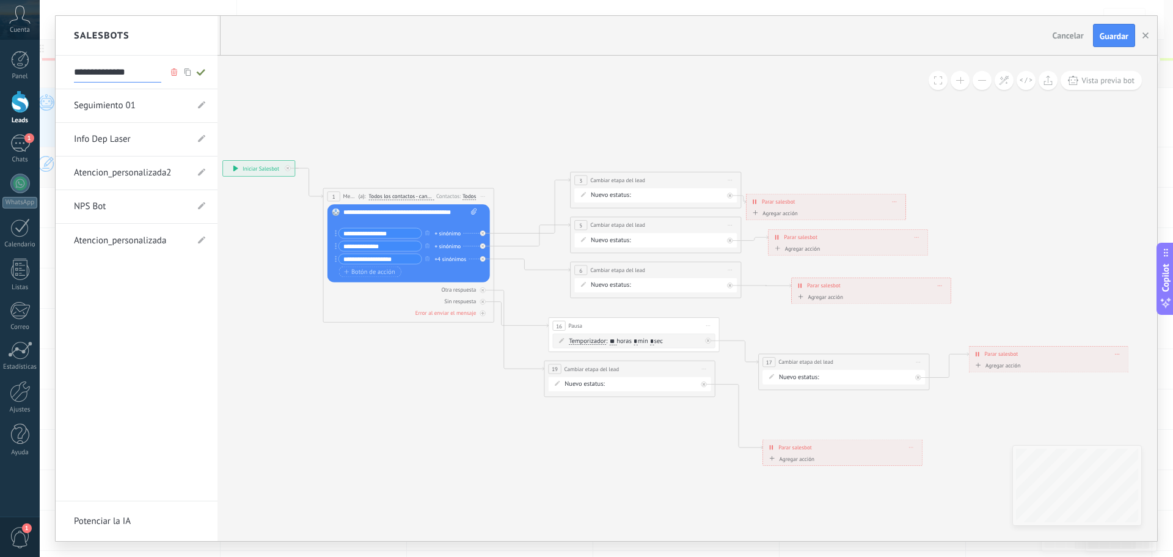
click at [211, 64] on li "**********" at bounding box center [137, 73] width 162 height 34
click at [202, 75] on icon at bounding box center [200, 71] width 13 height 7
type input "**********"
click at [1116, 34] on div at bounding box center [607, 278] width 1102 height 525
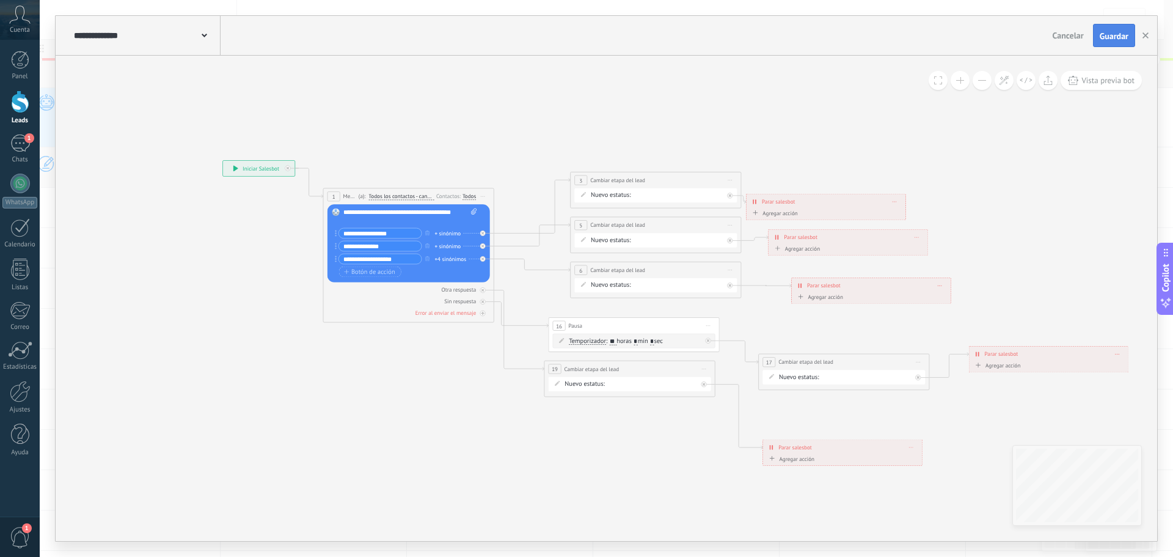
click at [1106, 37] on span "Guardar" at bounding box center [1114, 36] width 29 height 9
click at [1145, 35] on use "button" at bounding box center [1146, 35] width 6 height 6
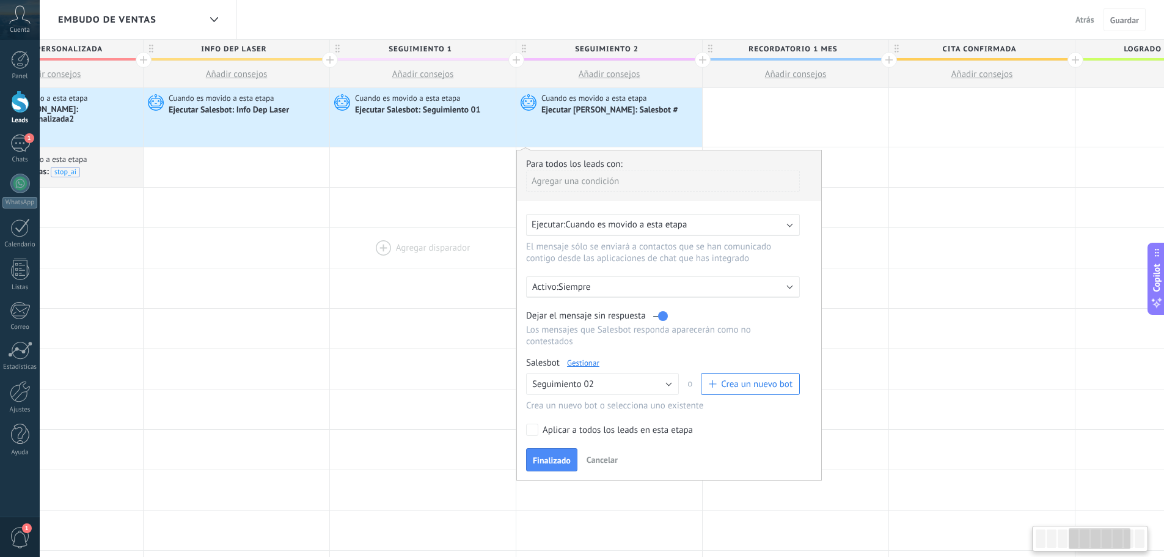
drag, startPoint x: 481, startPoint y: 240, endPoint x: 400, endPoint y: 254, distance: 83.1
click at [400, 254] on div at bounding box center [423, 248] width 186 height 40
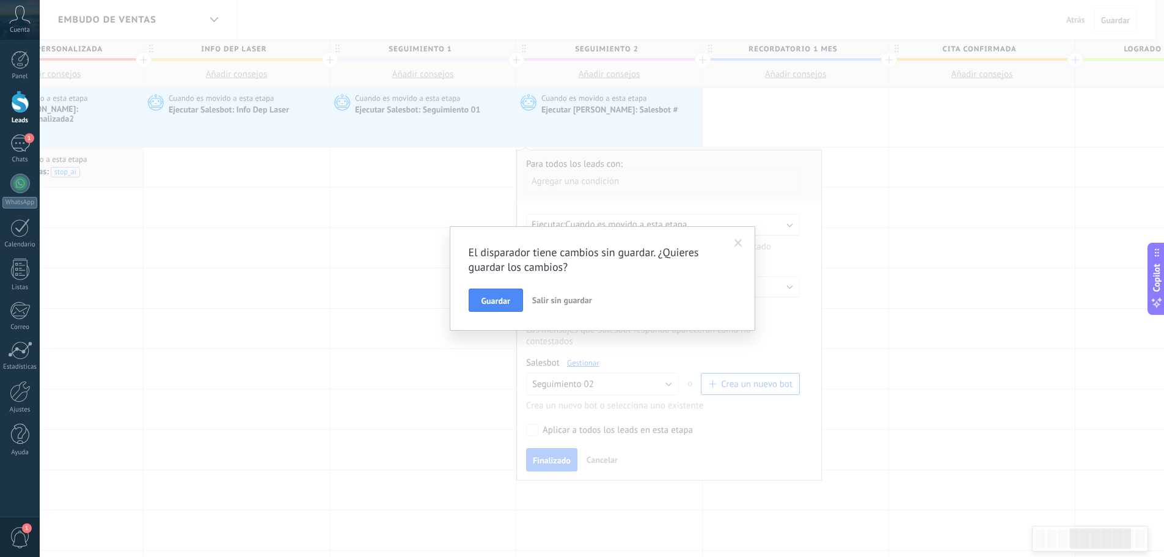
scroll to position [0, 659]
click at [513, 296] on span "Guardar" at bounding box center [500, 300] width 29 height 9
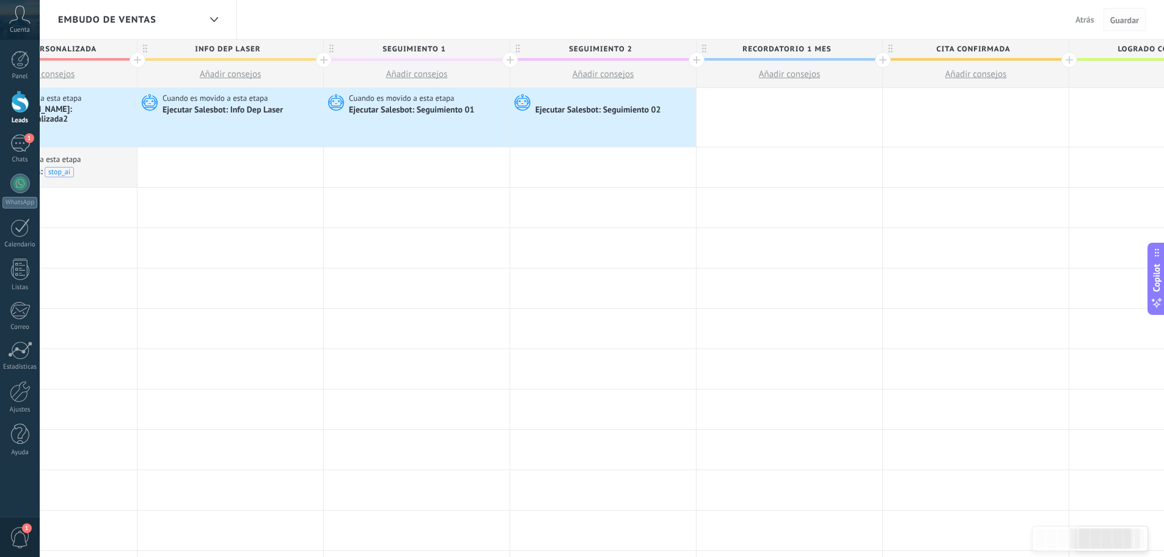
click at [1116, 18] on span "Guardar" at bounding box center [1124, 20] width 29 height 9
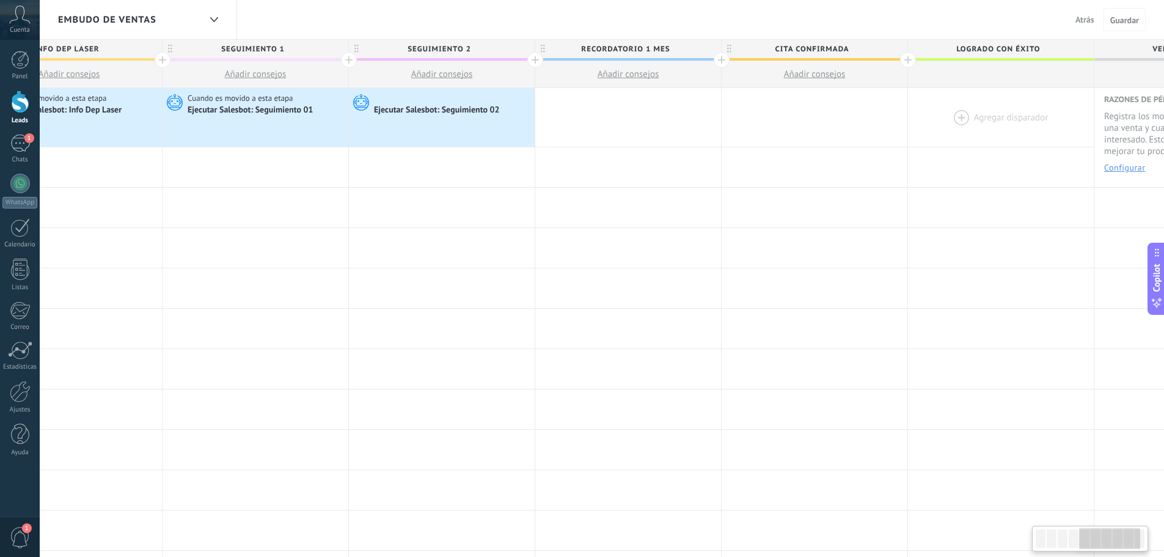
drag, startPoint x: 866, startPoint y: 205, endPoint x: 1023, endPoint y: 129, distance: 174.4
click at [857, 206] on div "**********" at bounding box center [347, 541] width 1864 height 906
click at [15, 111] on div at bounding box center [20, 101] width 18 height 23
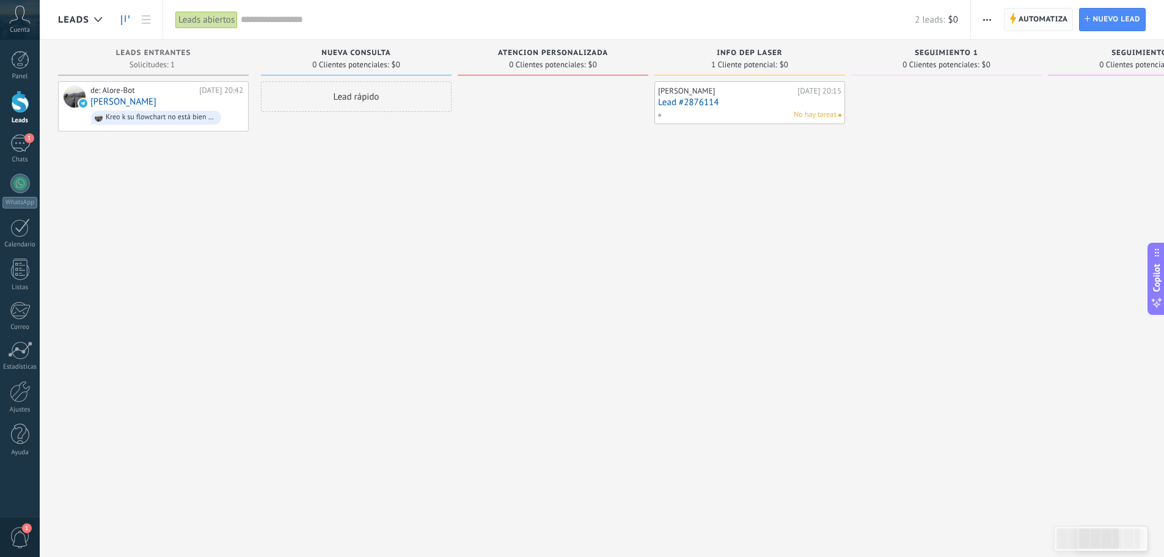
click at [1042, 26] on span "Automatiza" at bounding box center [1043, 20] width 49 height 22
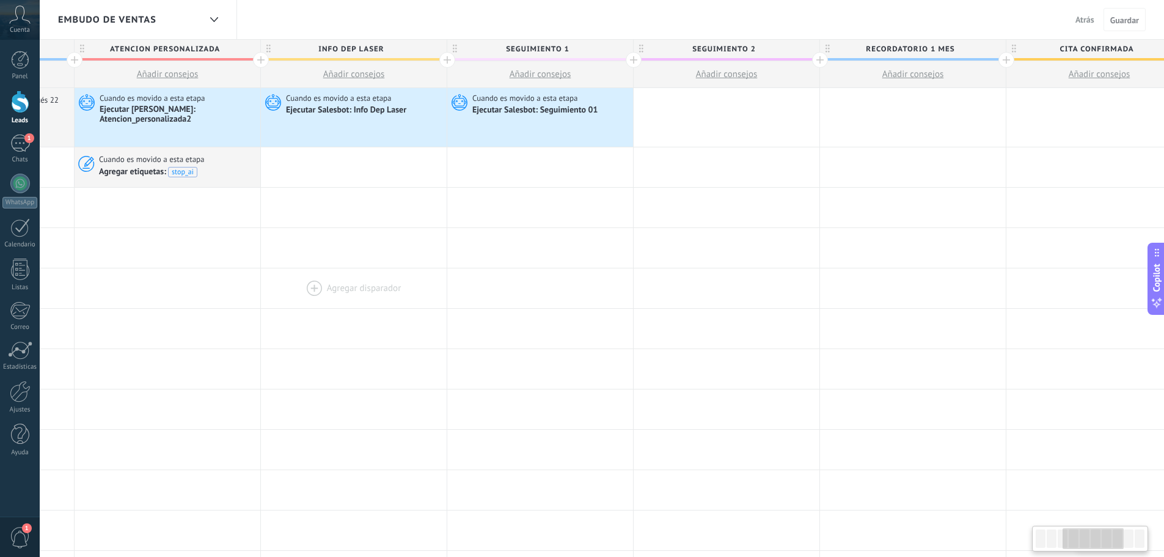
drag, startPoint x: 903, startPoint y: 282, endPoint x: 411, endPoint y: 285, distance: 492.5
click at [399, 285] on div at bounding box center [354, 288] width 186 height 40
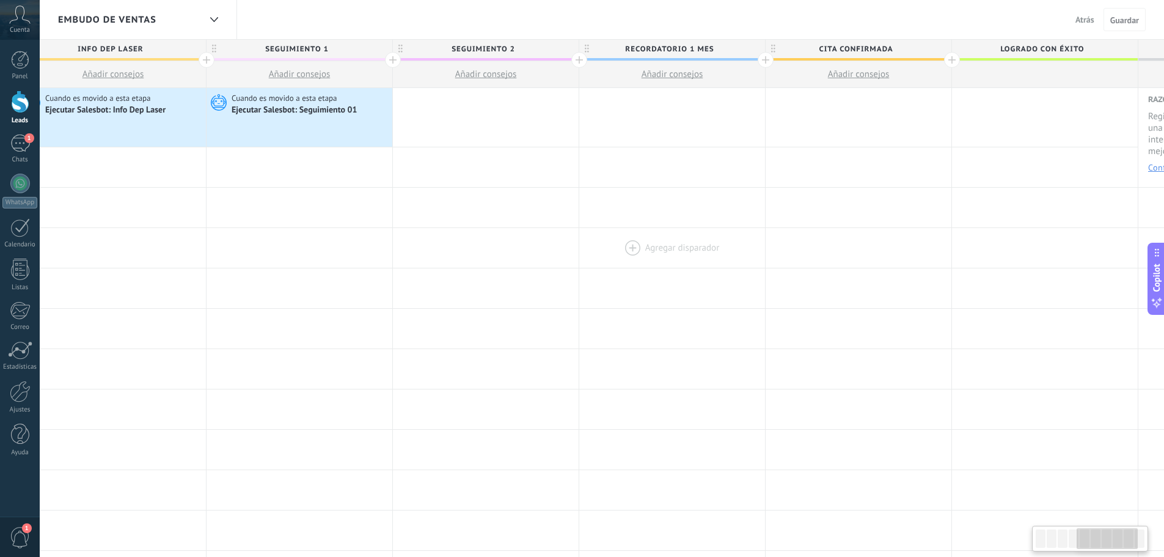
drag, startPoint x: 760, startPoint y: 262, endPoint x: 615, endPoint y: 261, distance: 144.8
click at [621, 264] on div at bounding box center [672, 248] width 186 height 40
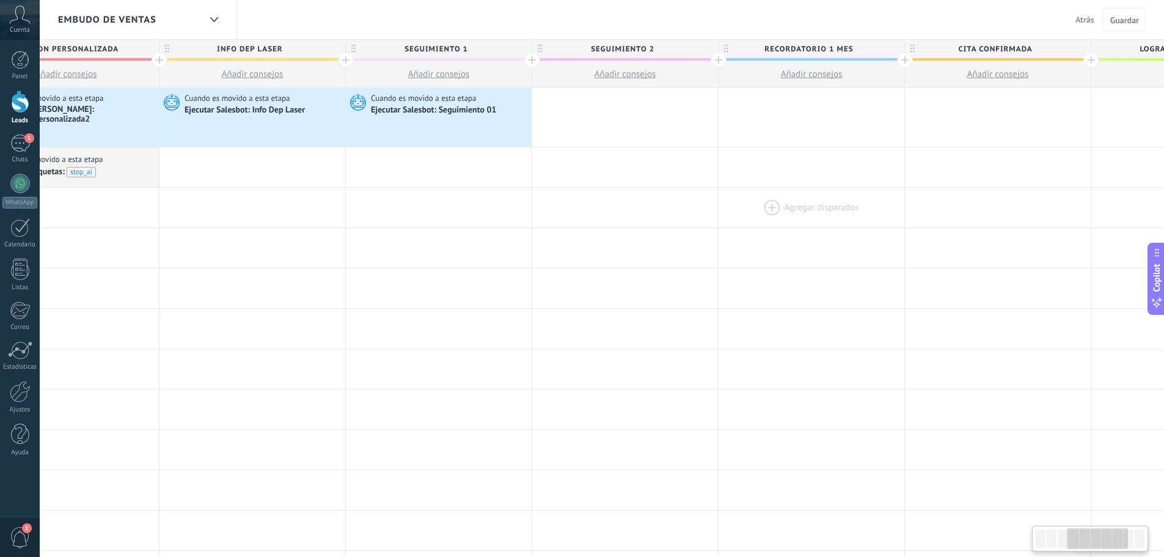
scroll to position [0, 605]
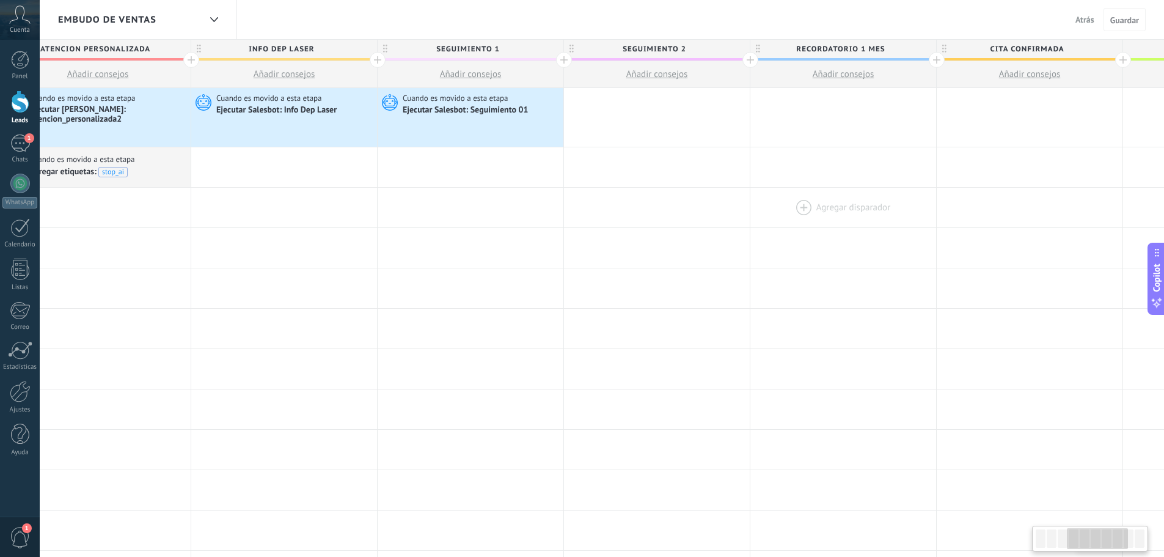
drag, startPoint x: 771, startPoint y: 219, endPoint x: 778, endPoint y: 208, distance: 12.7
click at [786, 219] on div at bounding box center [843, 208] width 186 height 40
click at [640, 123] on div at bounding box center [657, 117] width 186 height 59
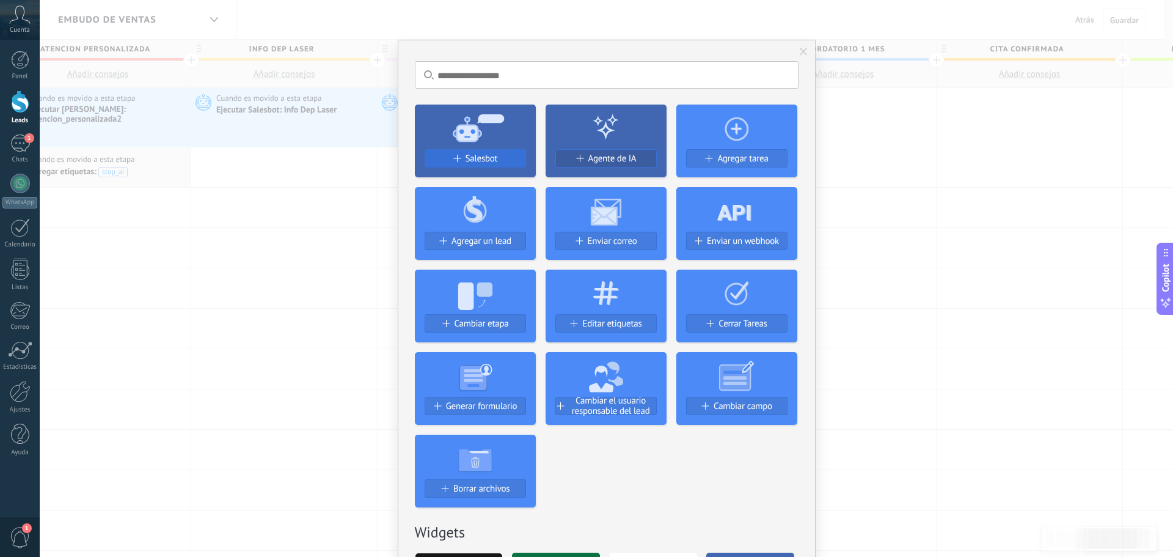
click at [488, 160] on span "Salesbot" at bounding box center [482, 158] width 32 height 10
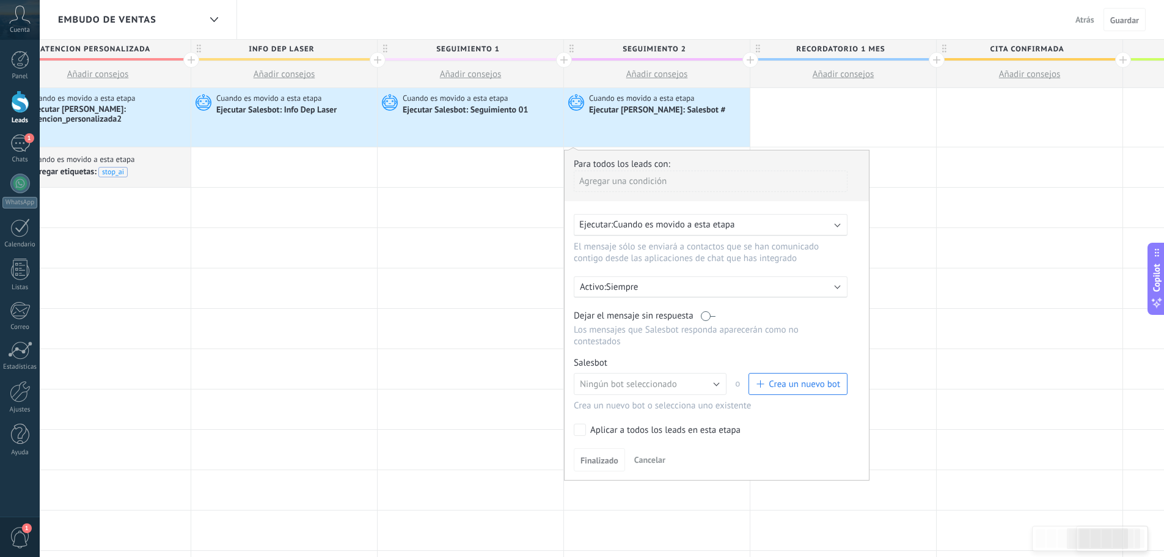
click at [707, 314] on label at bounding box center [708, 316] width 15 height 12
click at [689, 385] on button "Ningún bot seleccionado" at bounding box center [650, 384] width 153 height 22
click at [655, 405] on span "Seguimiento 02" at bounding box center [644, 405] width 156 height 12
click at [598, 460] on span "Finalizado" at bounding box center [599, 460] width 38 height 9
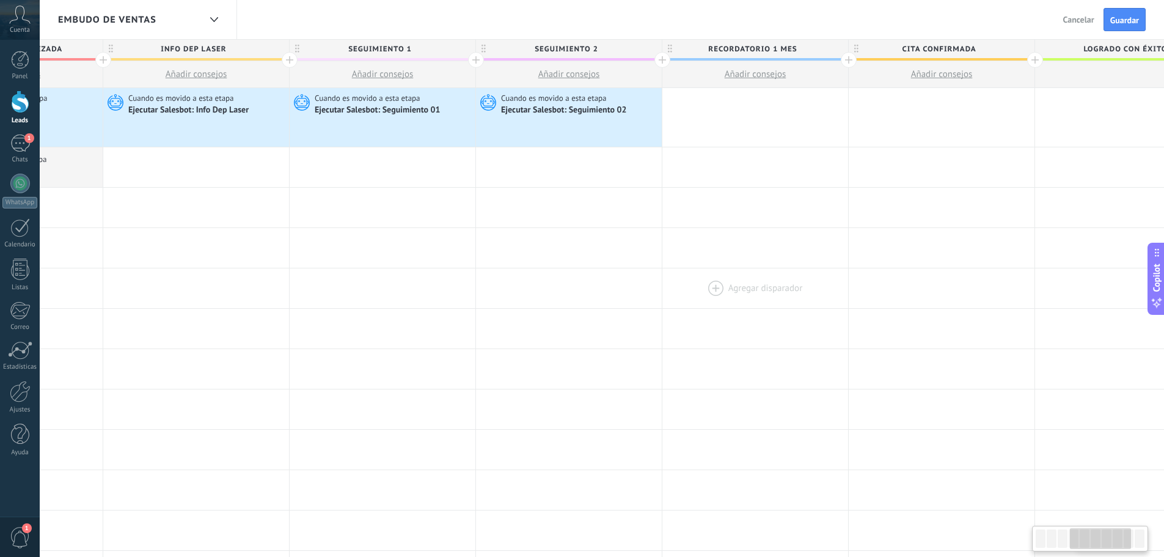
scroll to position [0, 703]
drag, startPoint x: 827, startPoint y: 264, endPoint x: 773, endPoint y: 269, distance: 54.1
click at [773, 279] on div "**********" at bounding box center [466, 541] width 1864 height 906
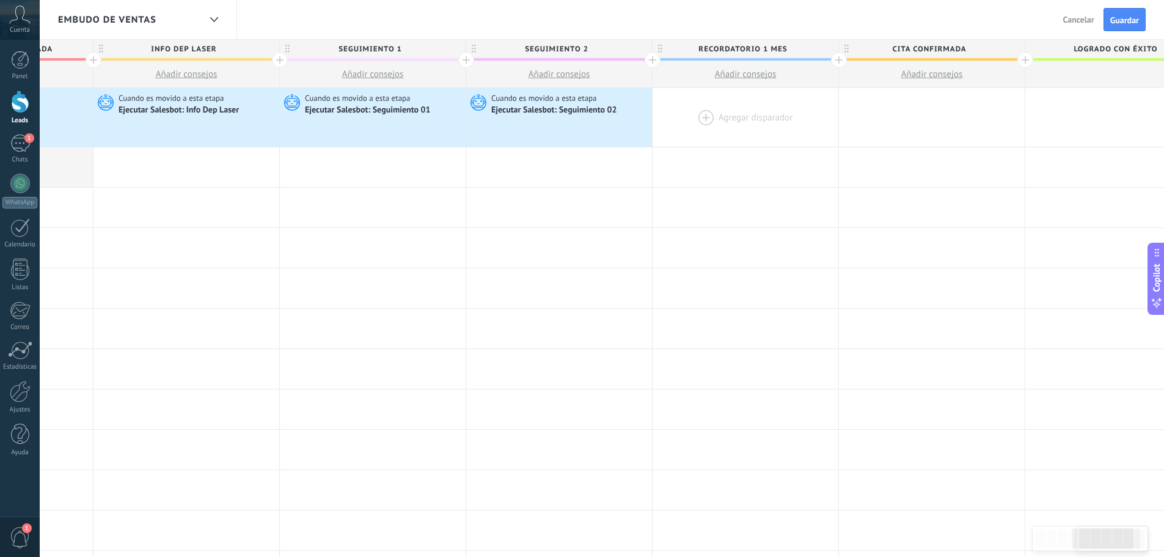
click at [735, 117] on div at bounding box center [746, 117] width 186 height 59
click at [698, 118] on div at bounding box center [746, 117] width 186 height 59
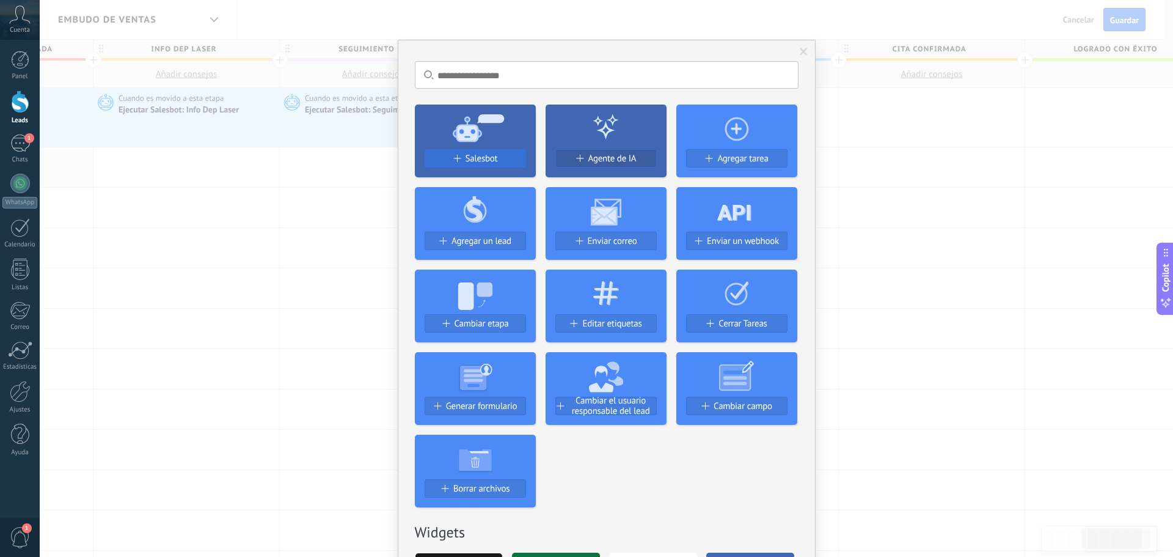
click at [482, 159] on span "Salesbot" at bounding box center [482, 158] width 32 height 10
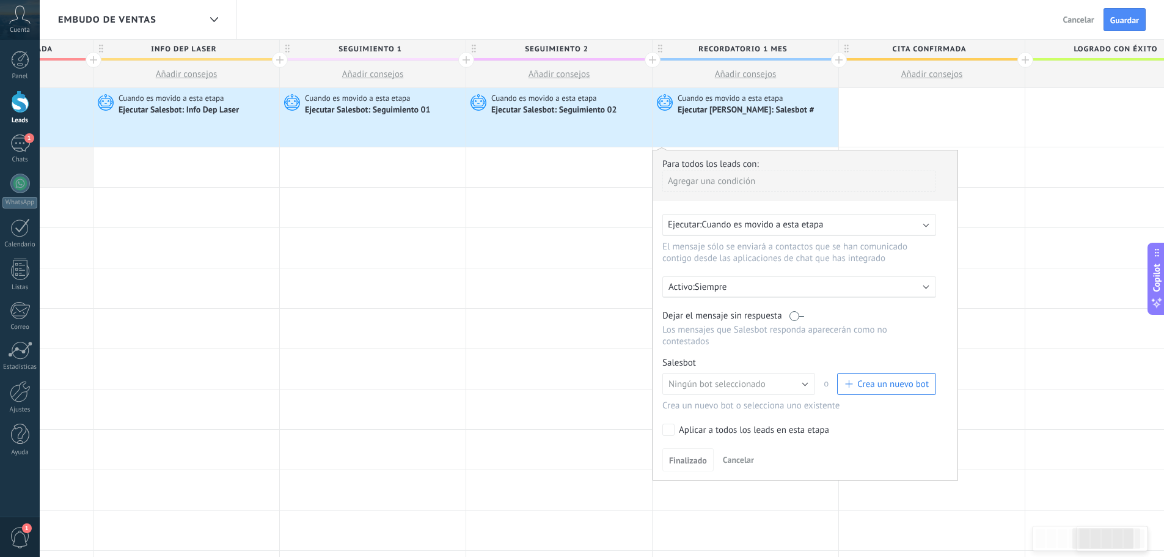
click at [798, 317] on label at bounding box center [796, 316] width 15 height 12
click at [869, 386] on span "Crea un nuevo bot" at bounding box center [892, 384] width 71 height 12
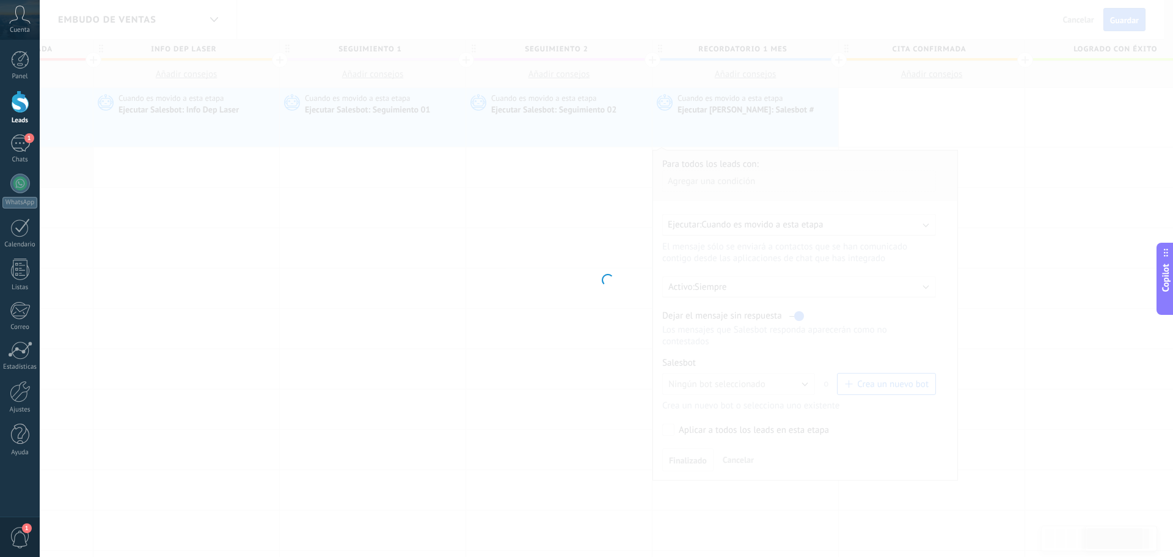
type input "**********"
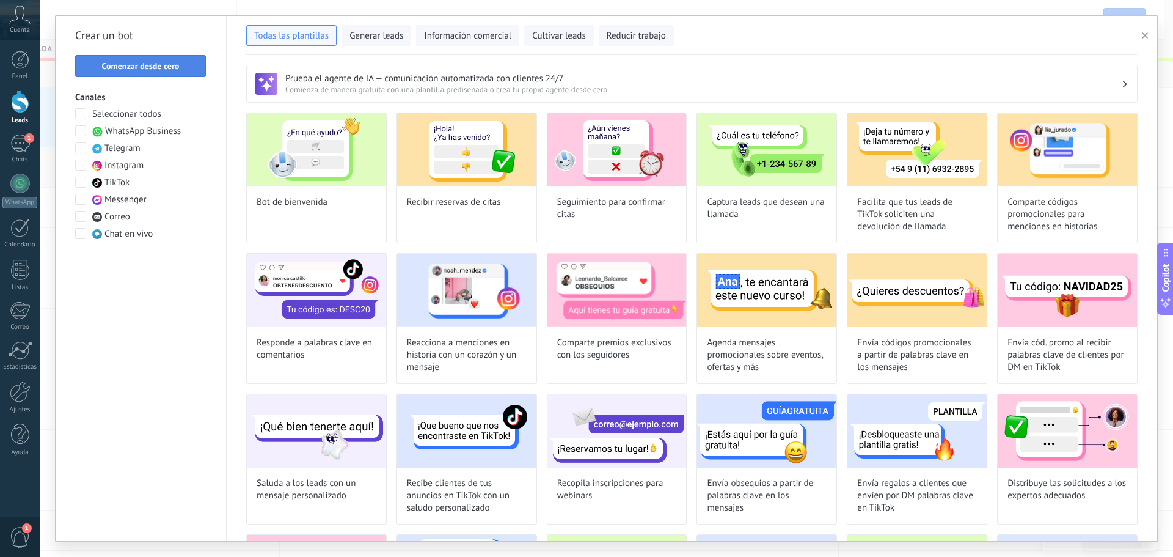
click at [152, 71] on button "Comenzar desde cero" at bounding box center [140, 66] width 131 height 22
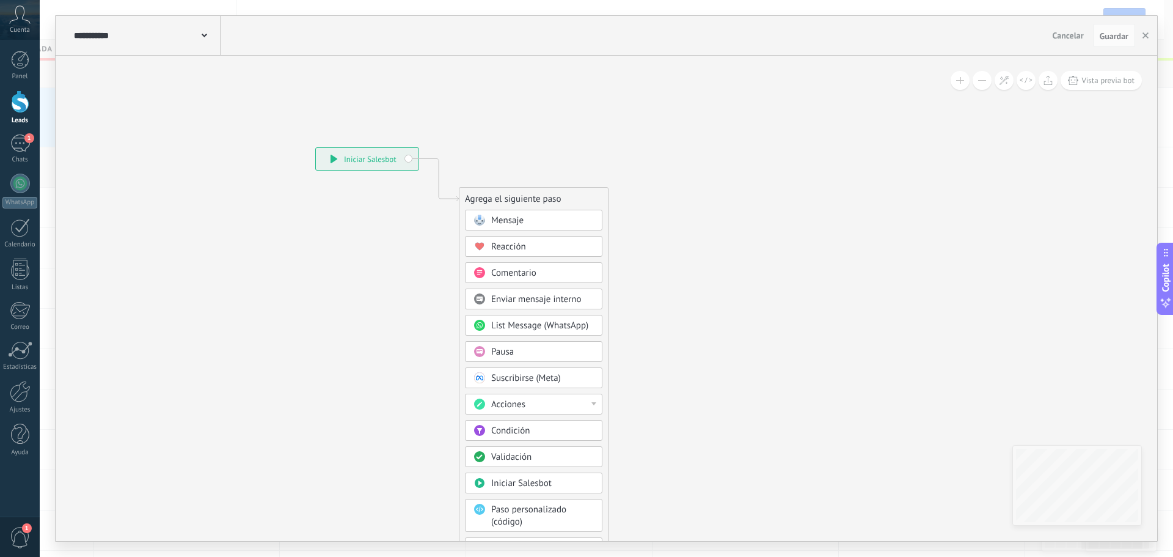
click at [212, 35] on div "**********" at bounding box center [146, 35] width 150 height 39
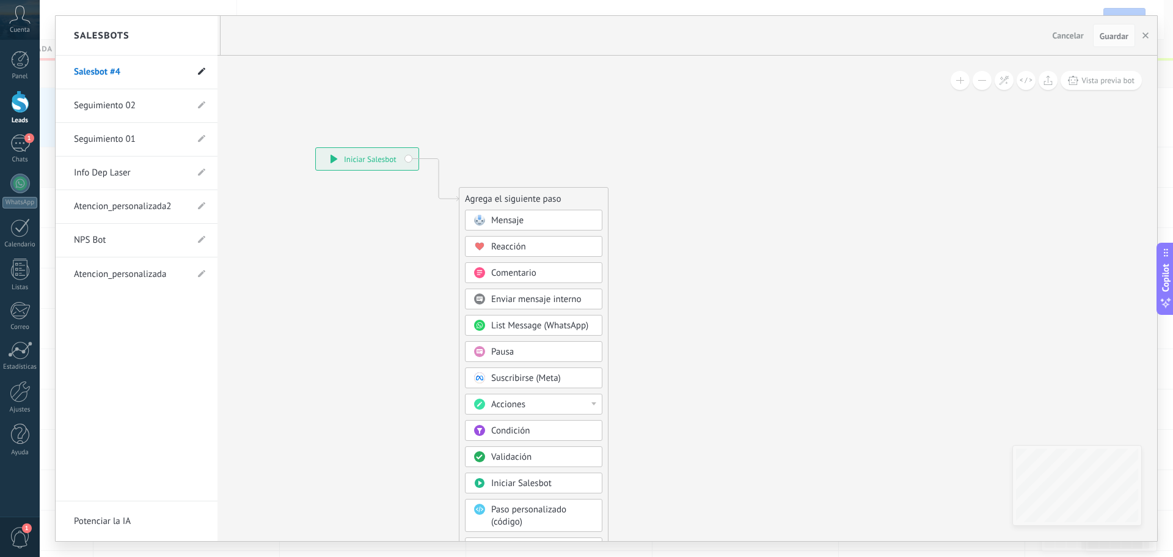
click at [199, 73] on use at bounding box center [201, 71] width 7 height 7
click at [153, 75] on input "**********" at bounding box center [117, 73] width 87 height 20
type input "**********"
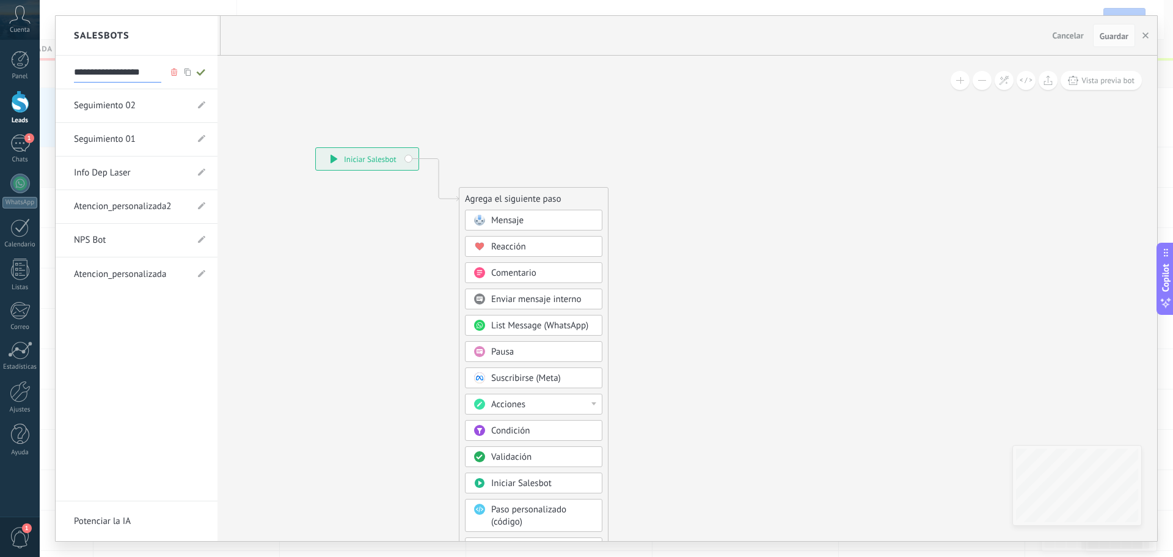
click at [201, 73] on use at bounding box center [200, 72] width 9 height 7
type input "**********"
click at [707, 258] on div at bounding box center [607, 278] width 1102 height 525
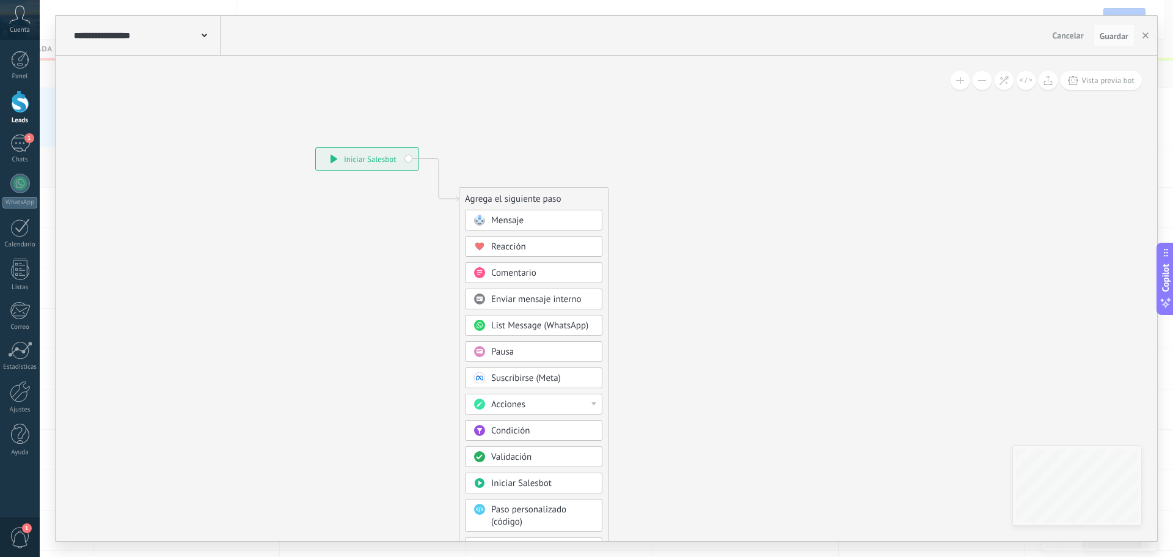
click at [544, 348] on div "Pausa" at bounding box center [542, 352] width 103 height 12
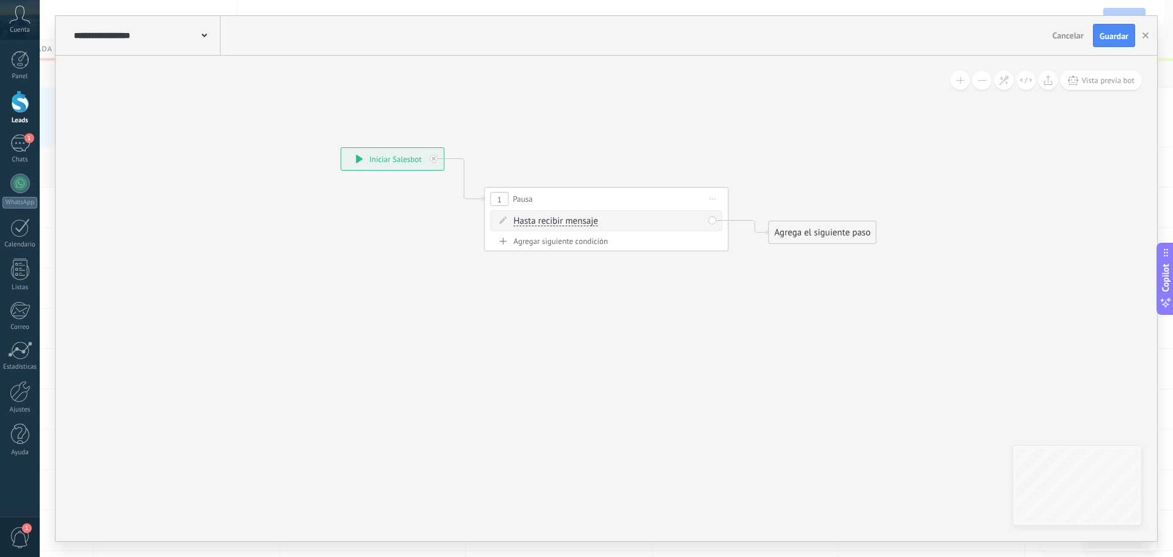
click at [583, 222] on span "Hasta recibir mensaje" at bounding box center [556, 221] width 84 height 10
click at [583, 222] on button "Hasta recibir mensaje" at bounding box center [584, 221] width 153 height 22
click at [574, 243] on span "Temporizador" at bounding box center [574, 243] width 148 height 12
click at [580, 219] on span ": * horas * min * sec" at bounding box center [604, 221] width 76 height 12
click at [577, 220] on input "*" at bounding box center [574, 222] width 5 height 10
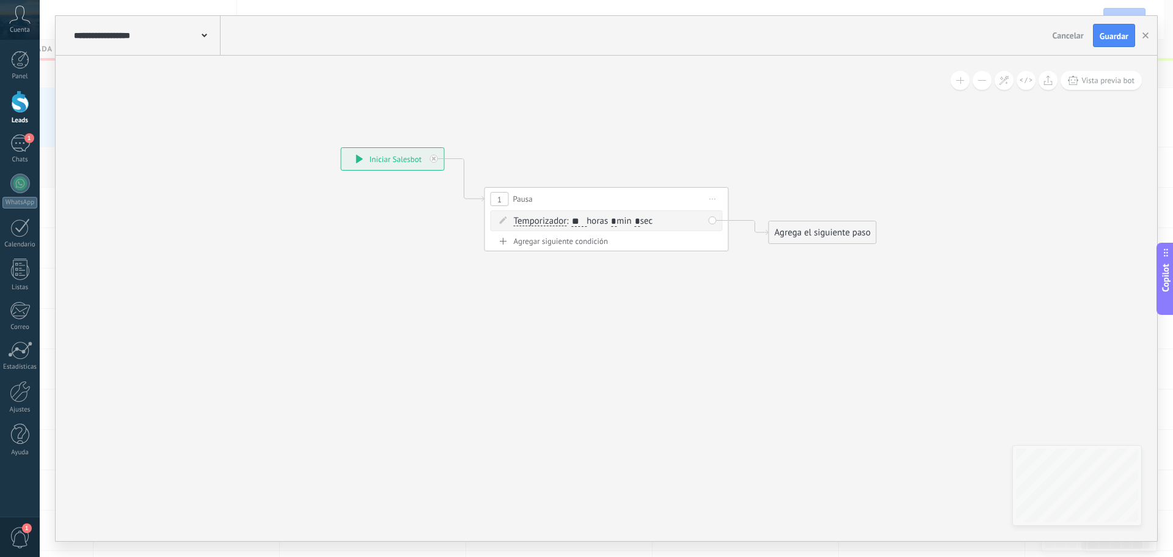
type input "*"
type input "***"
click at [617, 221] on input "*" at bounding box center [613, 222] width 5 height 10
type input "*"
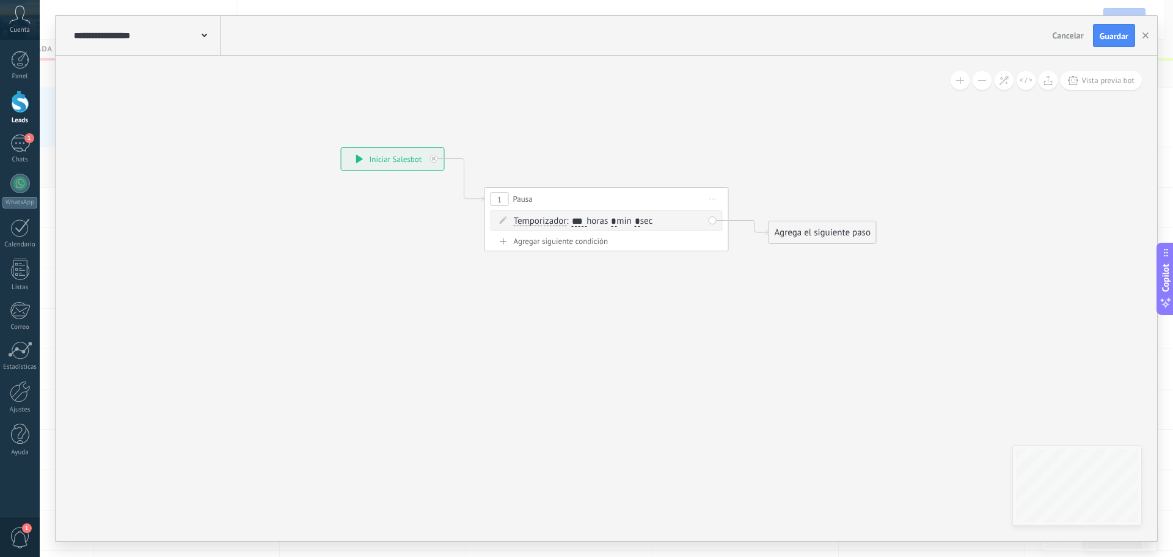
click at [821, 229] on div "Agrega el siguiente paso" at bounding box center [822, 232] width 107 height 20
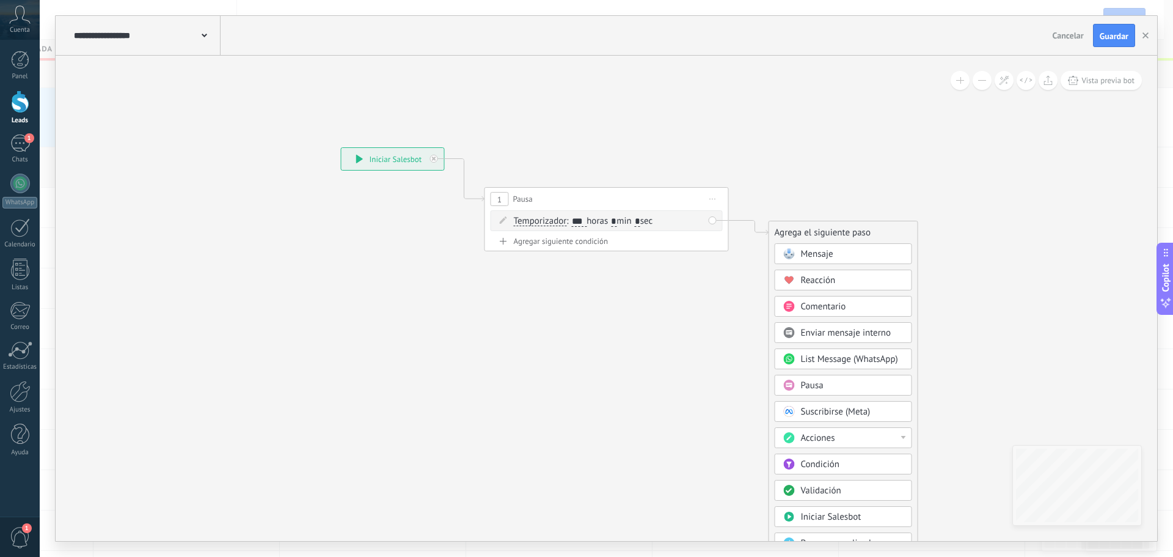
click at [840, 254] on div "Mensaje" at bounding box center [852, 254] width 103 height 12
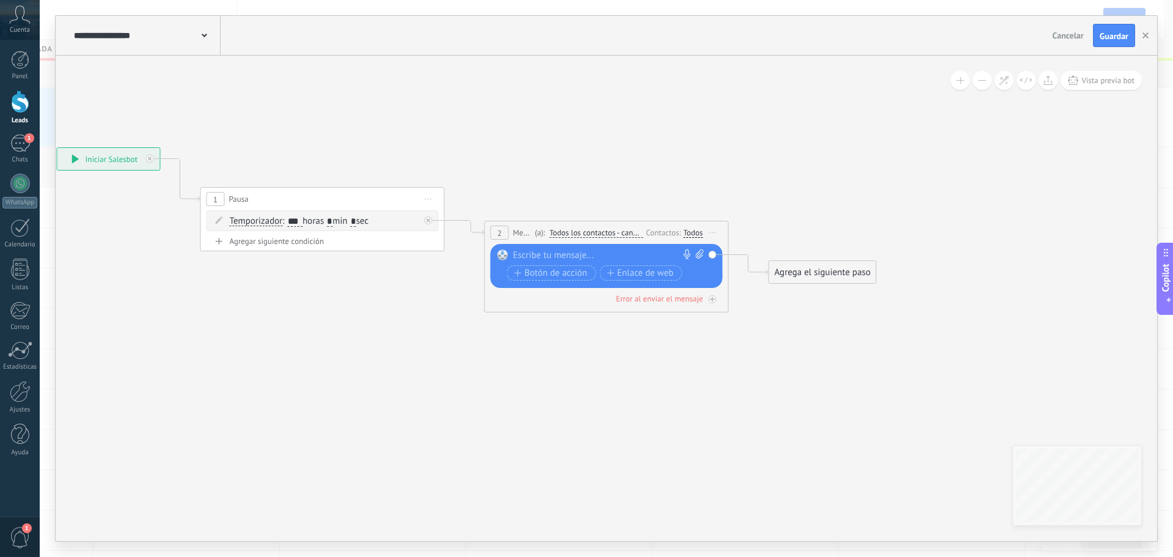
click at [587, 249] on div at bounding box center [603, 255] width 181 height 12
click at [805, 273] on div "Agrega el siguiente paso" at bounding box center [822, 272] width 107 height 20
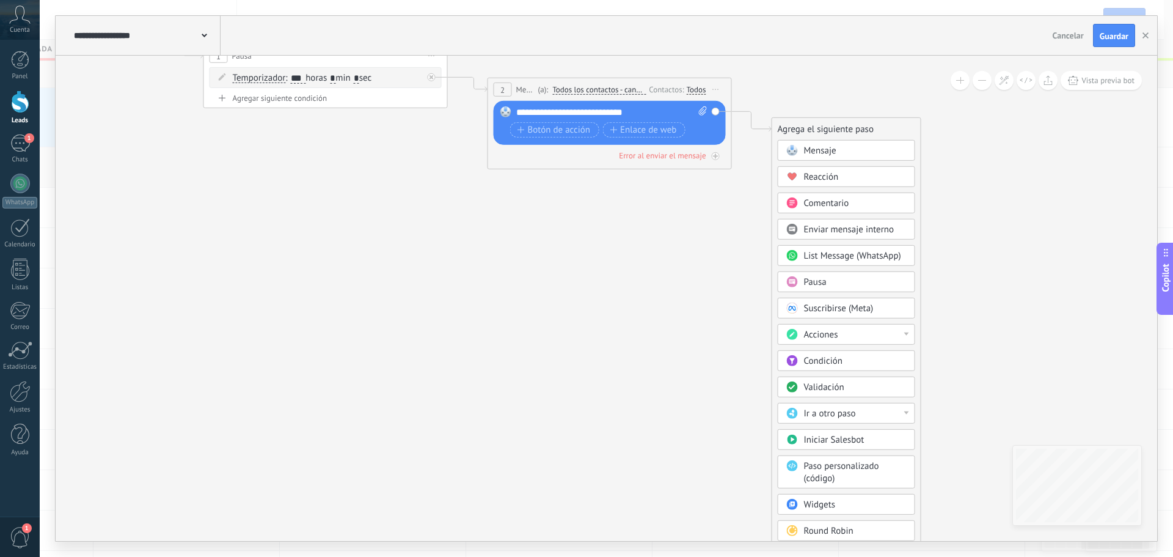
drag, startPoint x: 974, startPoint y: 436, endPoint x: 888, endPoint y: 343, distance: 126.7
click at [978, 295] on icon at bounding box center [448, 79] width 1389 height 760
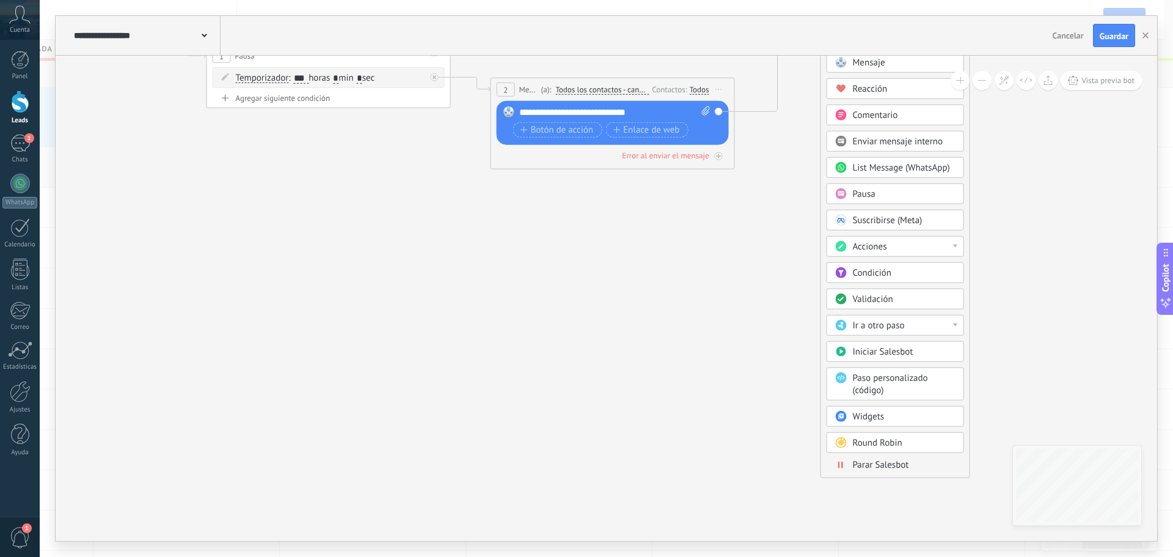
drag, startPoint x: 834, startPoint y: 123, endPoint x: 879, endPoint y: 36, distance: 98.4
click at [879, 36] on div "**********" at bounding box center [607, 278] width 1102 height 525
click at [877, 471] on div "Parar Salesbot" at bounding box center [895, 464] width 137 height 13
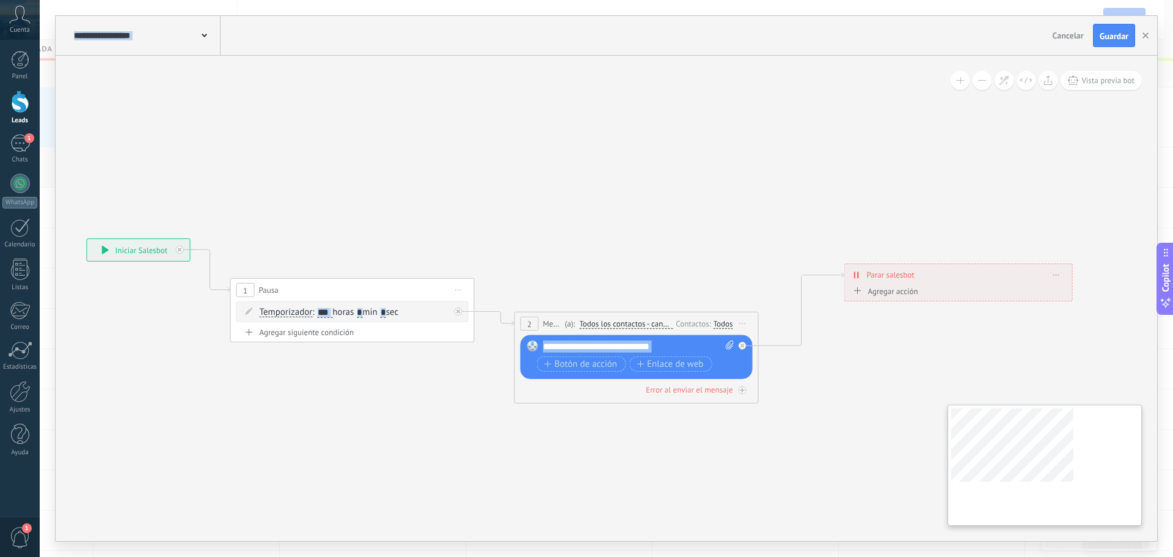
click at [1068, 458] on div "**********" at bounding box center [607, 298] width 1102 height 485
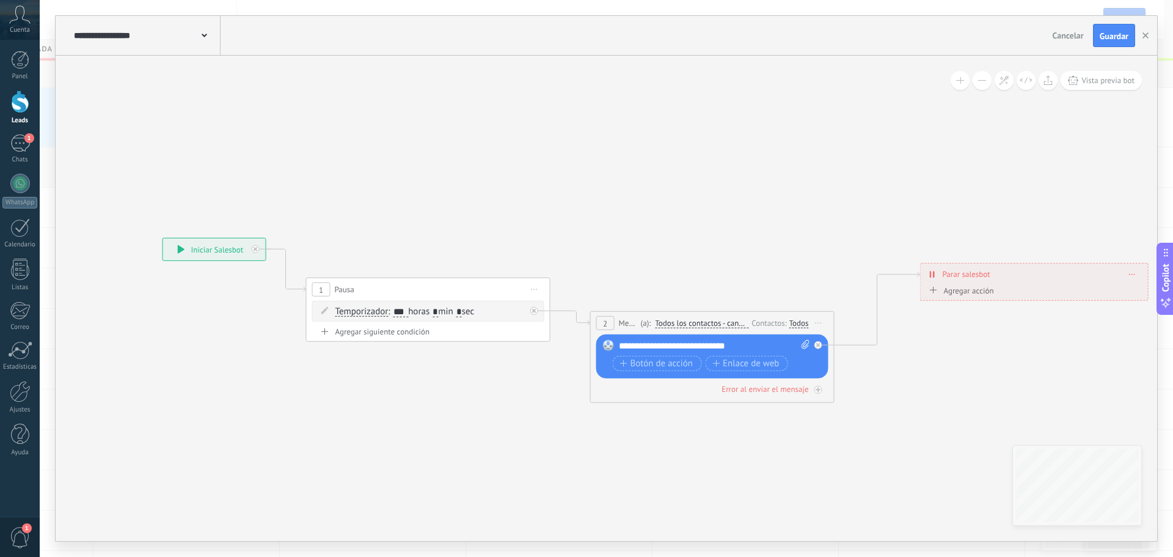
drag, startPoint x: 576, startPoint y: 164, endPoint x: 557, endPoint y: 115, distance: 52.4
click at [557, 115] on icon at bounding box center [574, 320] width 1435 height 776
click at [1098, 39] on button "Guardar" at bounding box center [1114, 35] width 42 height 23
click at [1145, 39] on button "button" at bounding box center [1146, 35] width 18 height 23
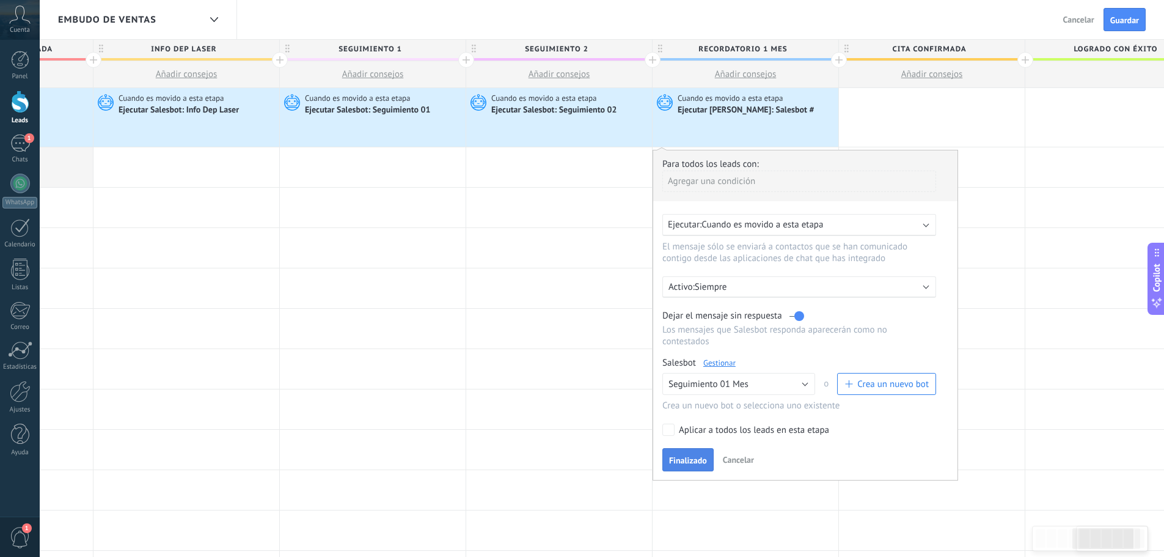
click at [681, 453] on button "Finalizado" at bounding box center [687, 459] width 51 height 23
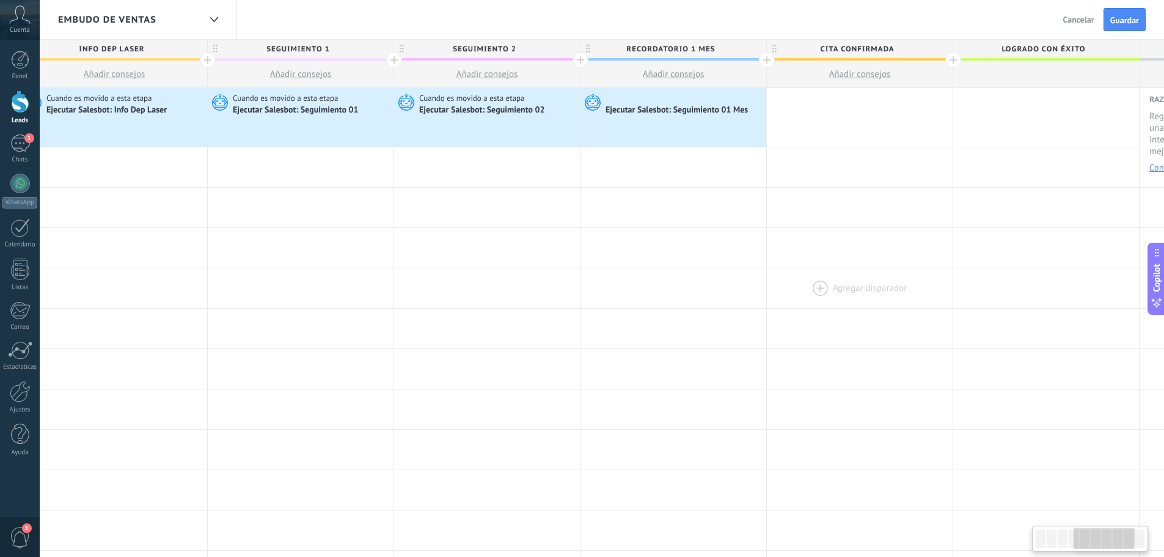
scroll to position [0, 805]
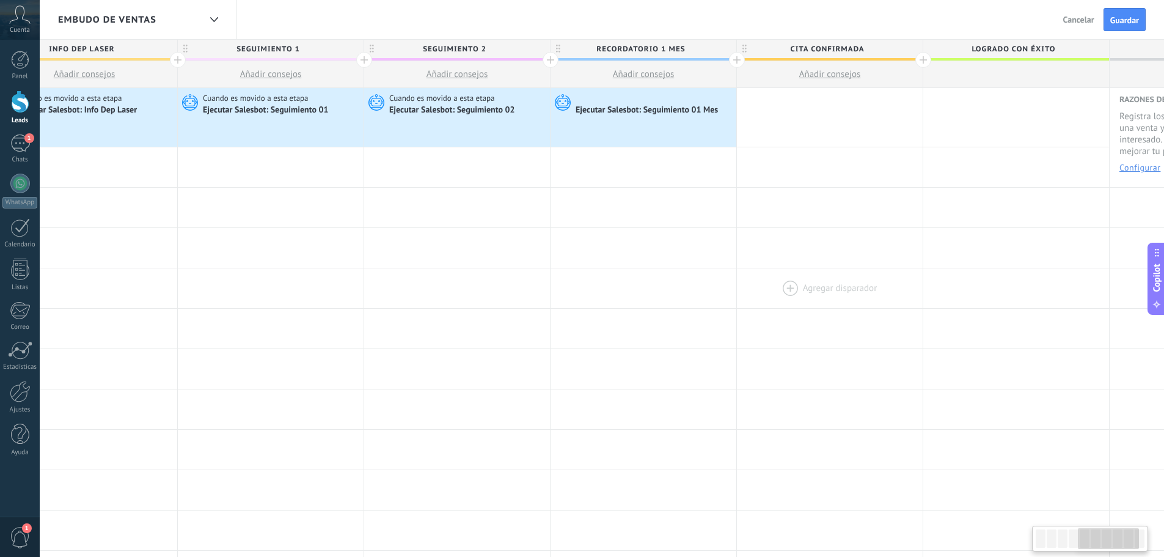
drag, startPoint x: 915, startPoint y: 274, endPoint x: 813, endPoint y: 295, distance: 104.3
click at [813, 295] on div at bounding box center [830, 288] width 186 height 40
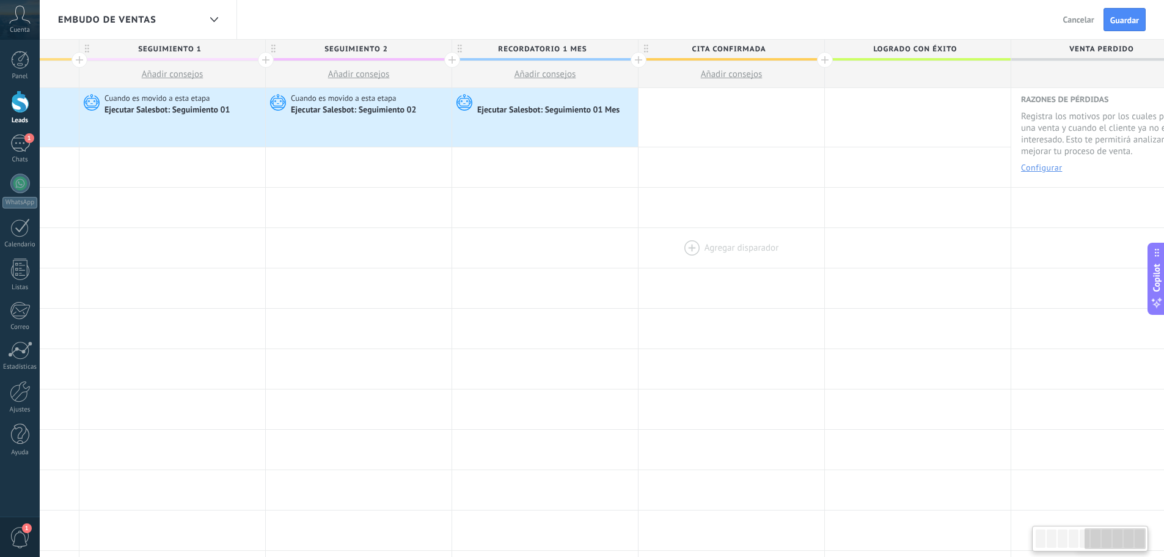
scroll to position [0, 937]
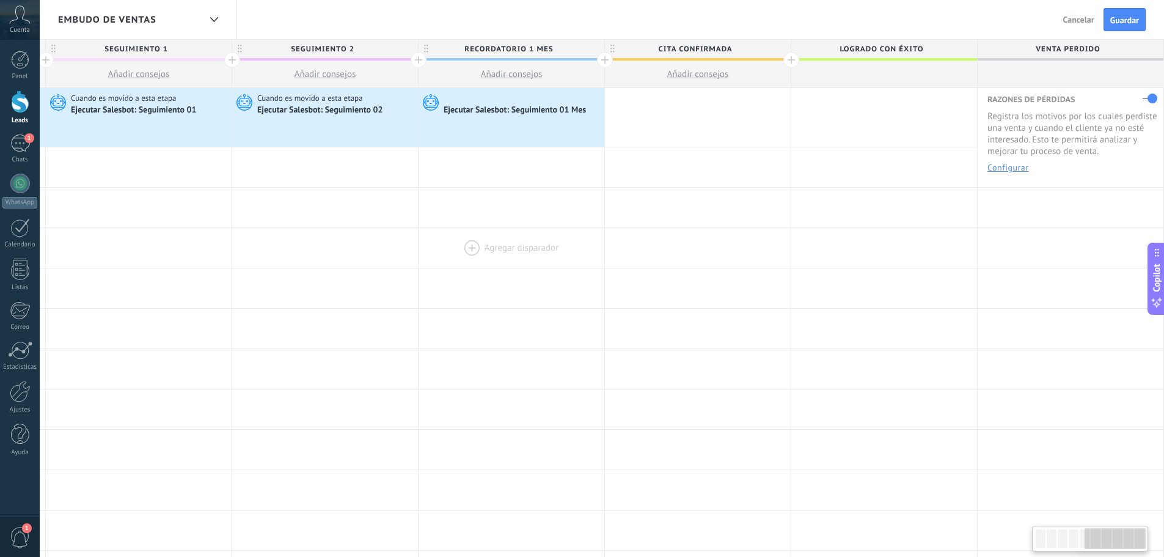
drag, startPoint x: 855, startPoint y: 260, endPoint x: 601, endPoint y: 233, distance: 255.0
click at [573, 252] on div "Agregar disparador [PERSON_NAME] disparador [PERSON_NAME] disparador [PERSON_NA…" at bounding box center [232, 248] width 1864 height 40
click at [1127, 15] on button "Guardar" at bounding box center [1125, 19] width 42 height 23
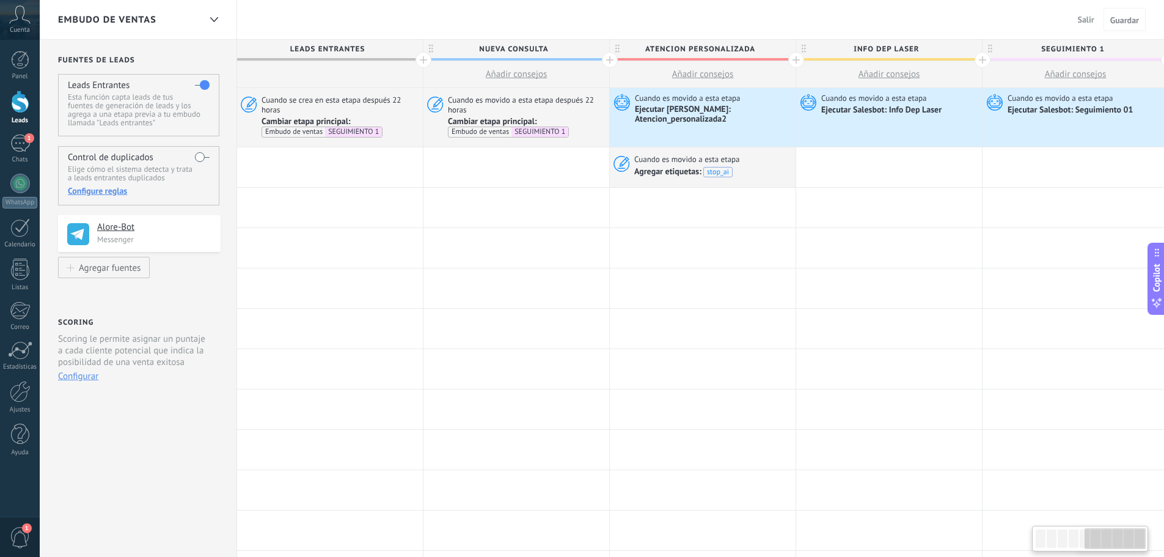
scroll to position [0, 937]
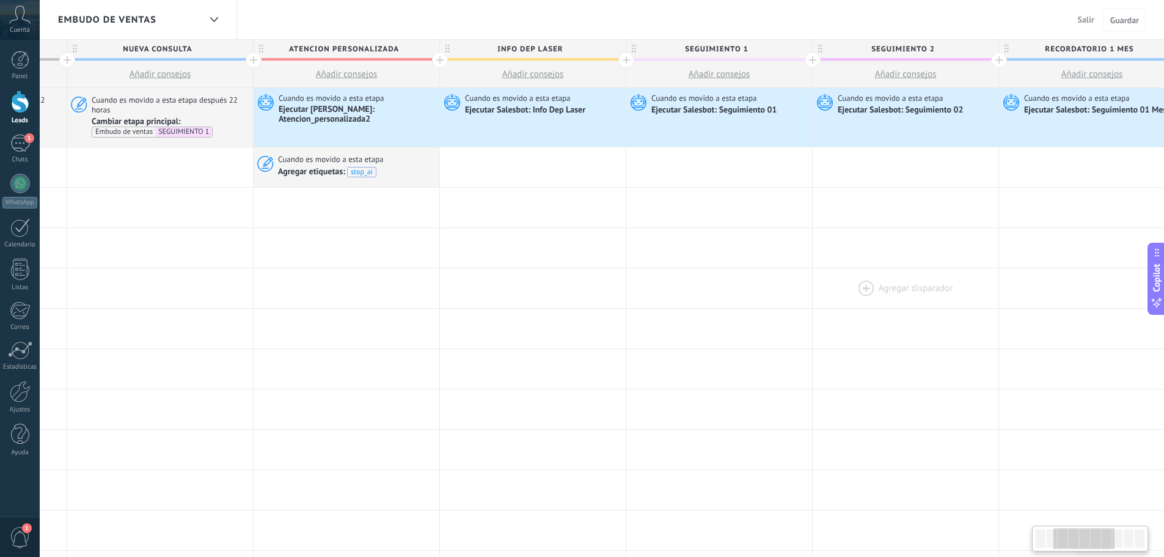
drag, startPoint x: 441, startPoint y: 268, endPoint x: 998, endPoint y: 269, distance: 557.3
click at [1005, 269] on div at bounding box center [1092, 288] width 186 height 40
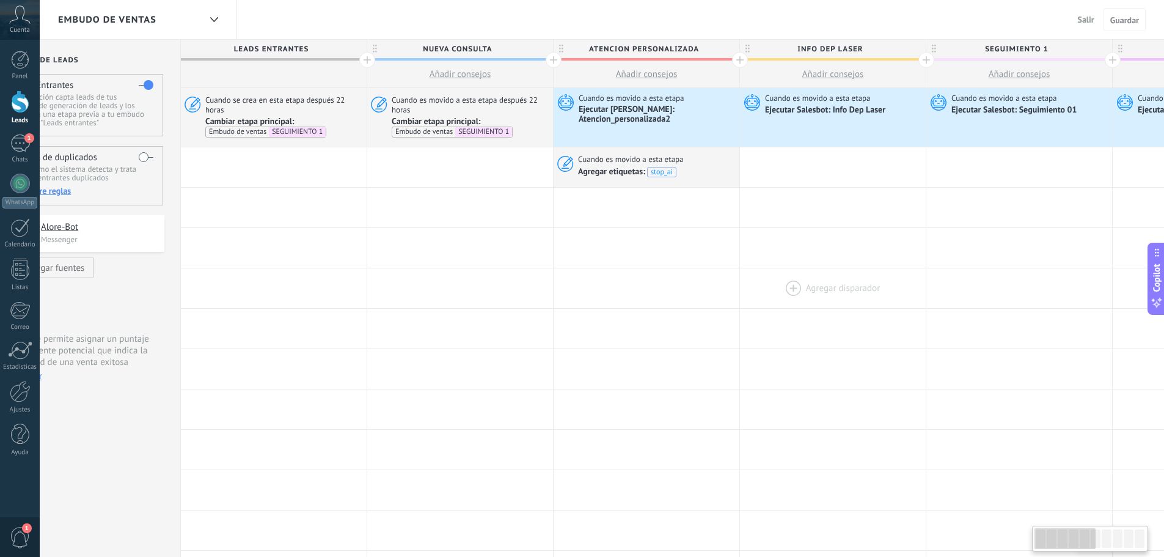
scroll to position [0, 0]
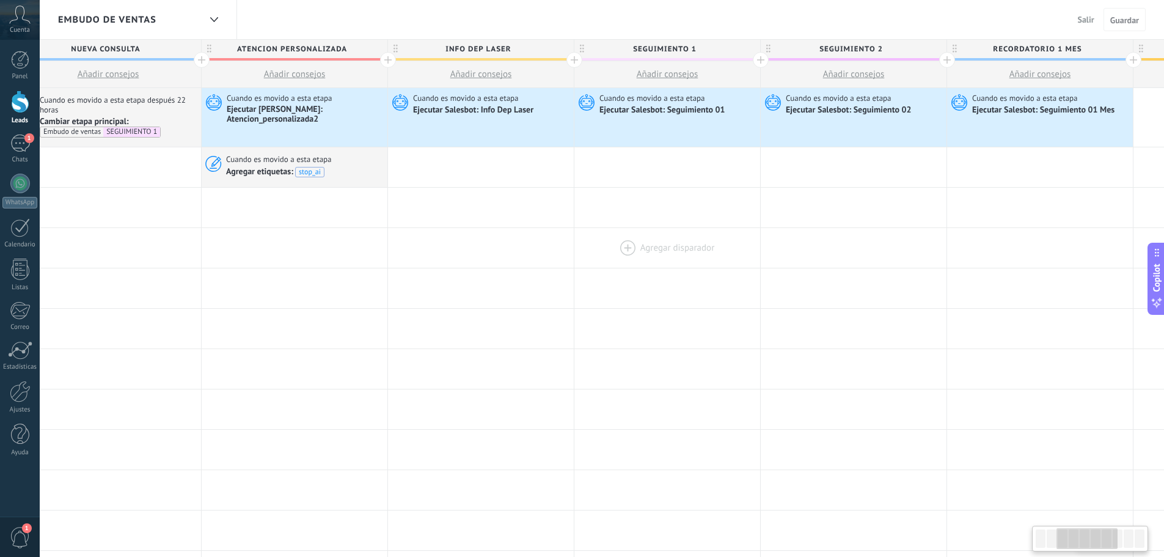
drag, startPoint x: 713, startPoint y: 282, endPoint x: 587, endPoint y: 266, distance: 127.4
click at [589, 268] on div "Agregar disparador [PERSON_NAME] disparador [PERSON_NAME] disparador [PERSON_NA…" at bounding box center [761, 288] width 1864 height 40
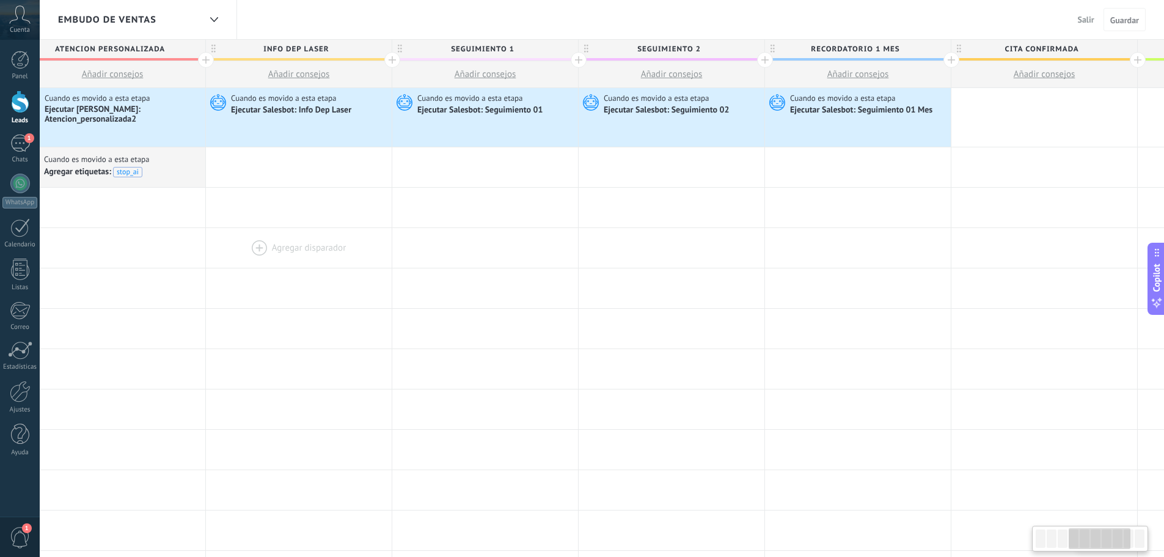
scroll to position [0, 643]
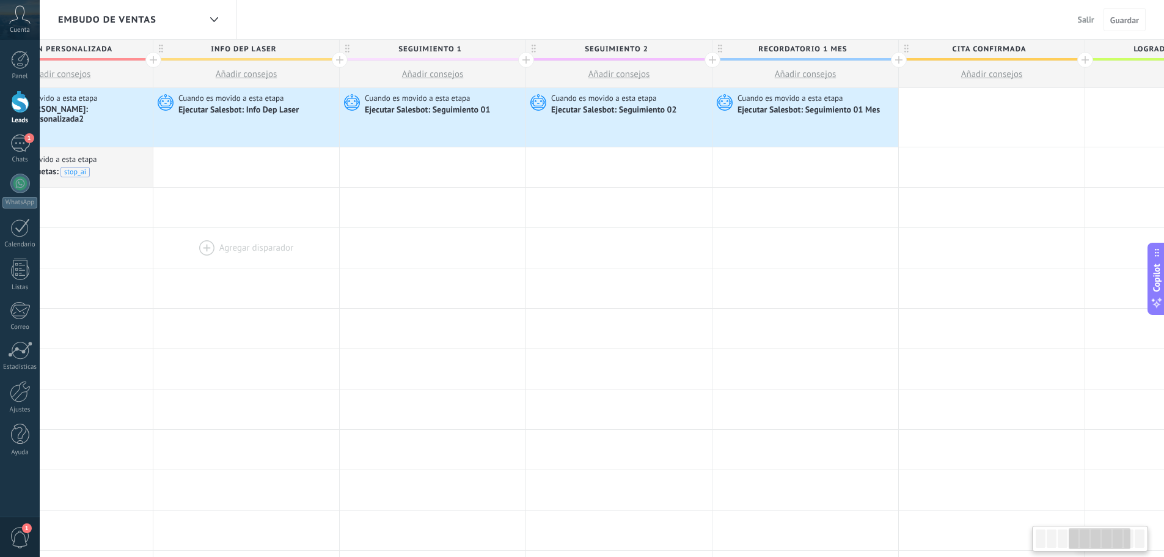
drag, startPoint x: 420, startPoint y: 314, endPoint x: 232, endPoint y: 252, distance: 197.7
click at [232, 252] on div "**********" at bounding box center [526, 541] width 1864 height 906
